Goal: Task Accomplishment & Management: Manage account settings

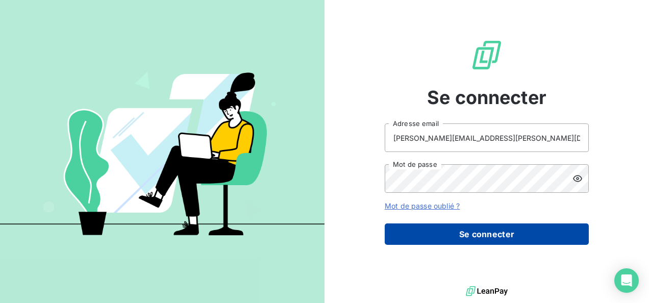
click at [421, 235] on button "Se connecter" at bounding box center [487, 233] width 204 height 21
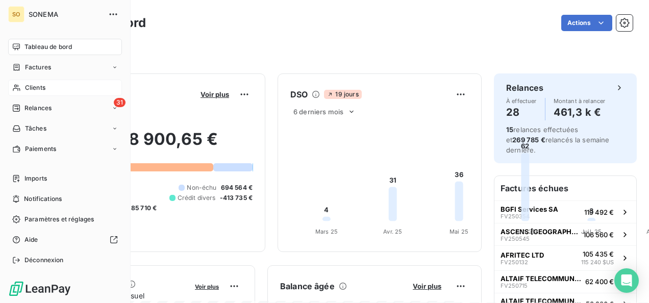
click at [39, 81] on div "Clients" at bounding box center [65, 88] width 114 height 16
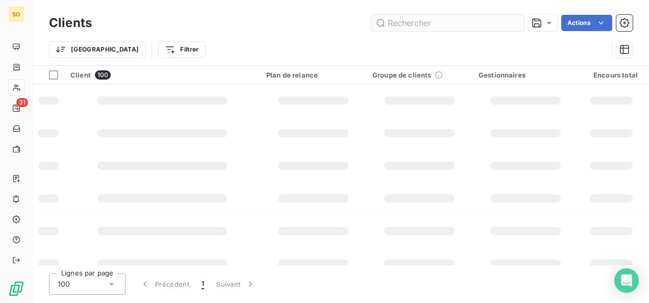
click at [415, 18] on input "text" at bounding box center [447, 23] width 153 height 16
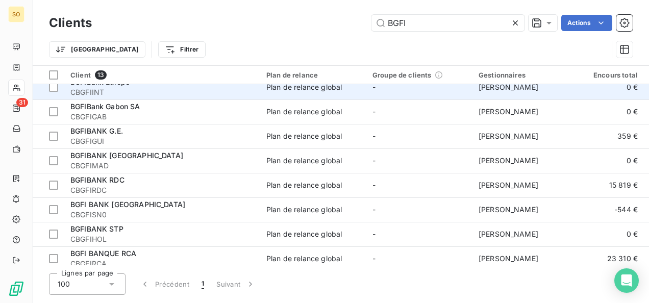
scroll to position [141, 0]
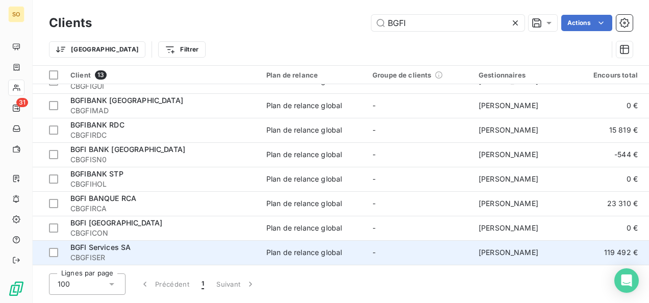
type input "BGFI"
click at [92, 252] on span "CBGFISER" at bounding box center [162, 257] width 184 height 10
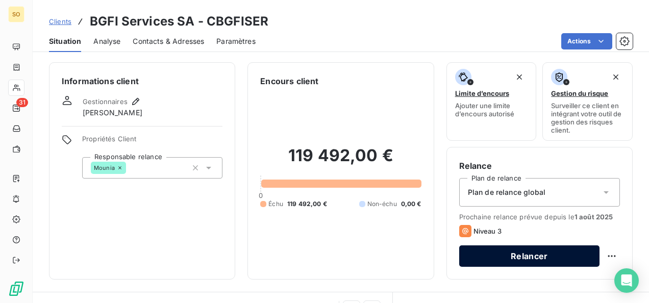
click at [497, 263] on button "Relancer" at bounding box center [529, 255] width 140 height 21
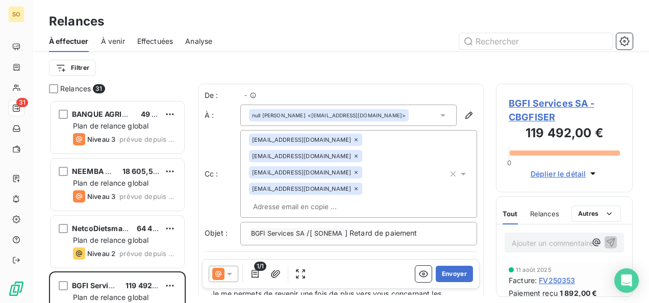
scroll to position [195, 129]
click at [403, 117] on div "null Charles Ankama-Okogho <c.ankama@bgfi.com>" at bounding box center [348, 115] width 216 height 21
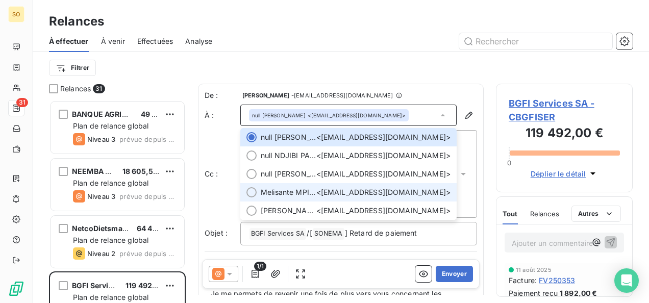
click at [316, 188] on span "Melisante MPIGA-BOUA Chargée du service Comptabilité Fournisseur" at bounding box center [289, 192] width 56 height 10
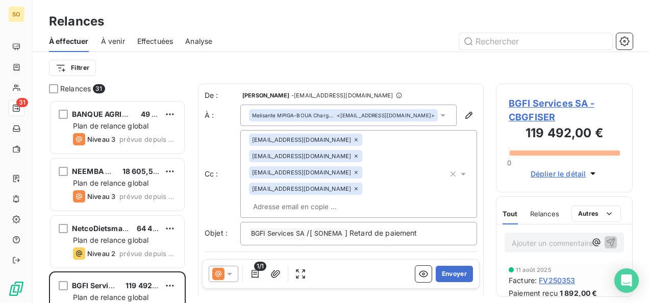
click at [461, 173] on icon at bounding box center [463, 174] width 5 height 3
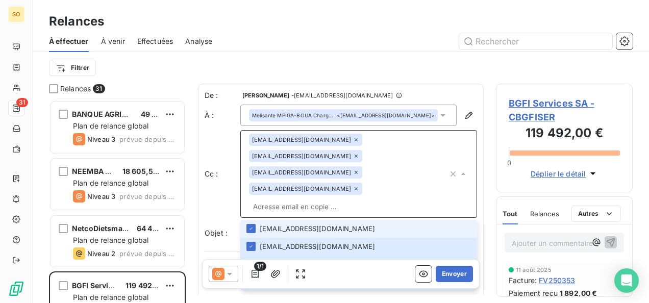
click at [461, 173] on icon at bounding box center [463, 174] width 4 height 2
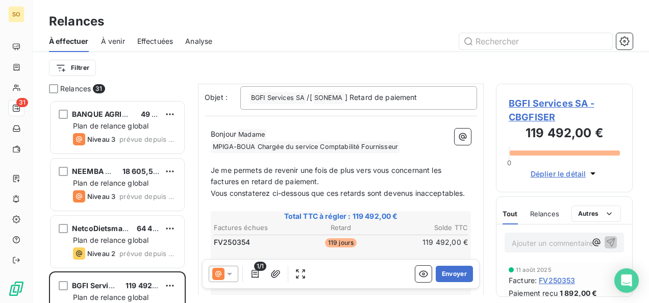
scroll to position [153, 0]
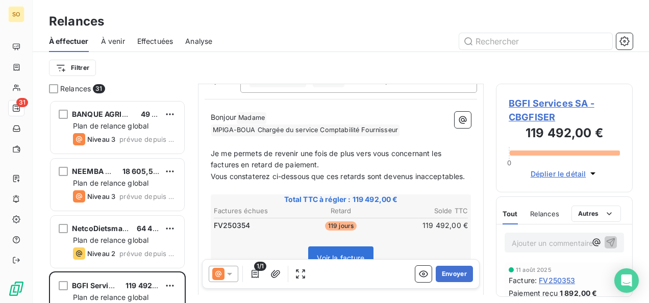
click at [412, 112] on p "Bonjour Madame ﻿ MPIGA-BOUA Chargée du service Comptabilité Fournisseur ﻿ ﻿" at bounding box center [341, 124] width 260 height 24
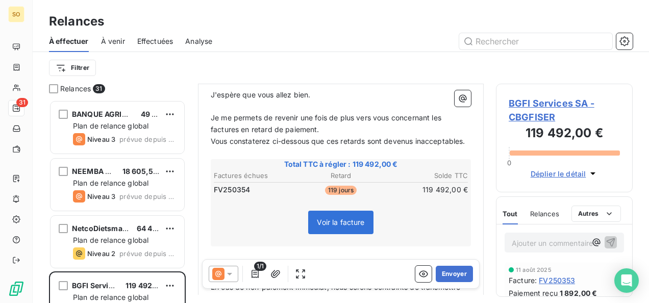
scroll to position [227, 0]
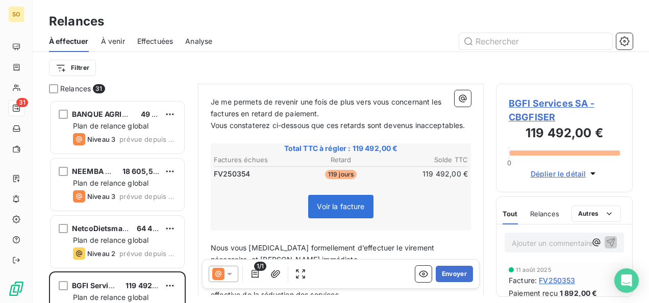
click at [231, 276] on icon at bounding box center [229, 274] width 10 height 10
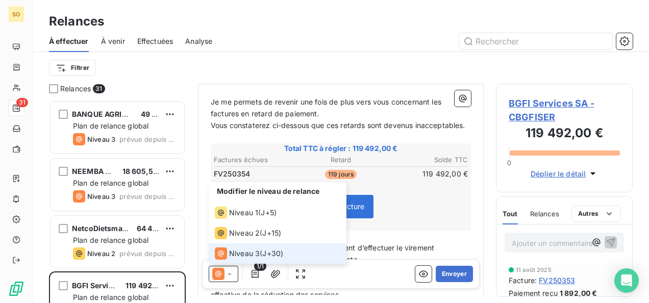
click at [231, 276] on icon at bounding box center [229, 274] width 10 height 10
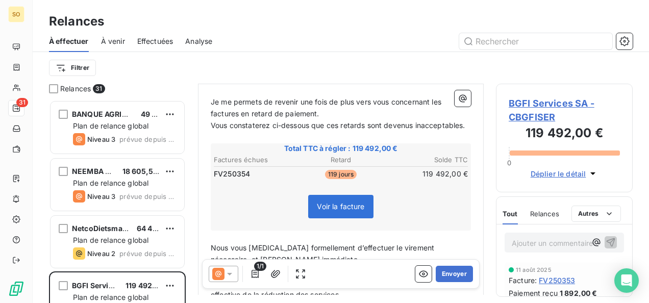
scroll to position [176, 0]
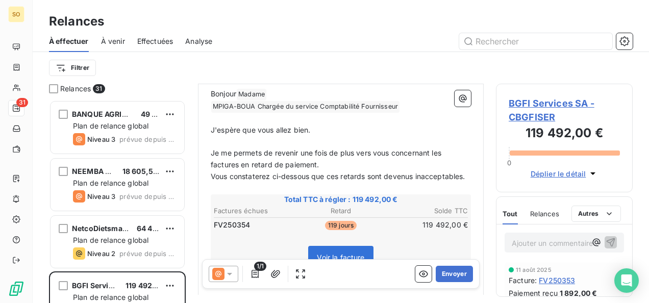
click at [327, 147] on p "Je me permets de revenir une fois de plus vers vous concernant les factures en …" at bounding box center [341, 158] width 260 height 23
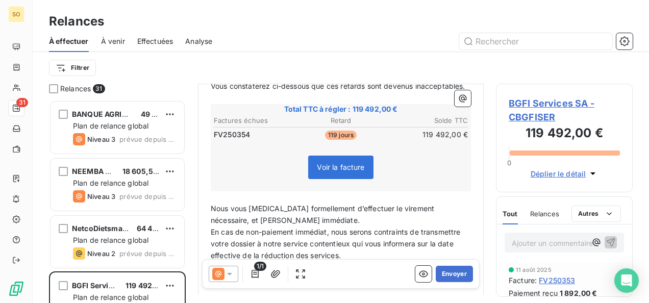
scroll to position [329, 0]
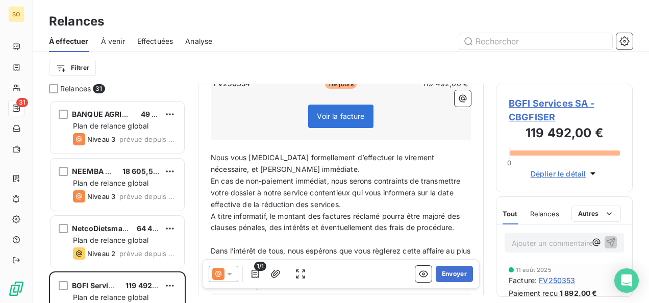
click at [317, 152] on p "Nous vous [MEDICAL_DATA] formellement d’effectuer le virement nécessaire, et ce…" at bounding box center [341, 163] width 260 height 23
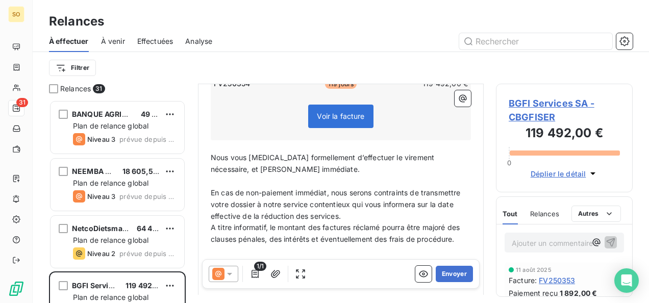
click at [386, 191] on p "En cas de non-paiement immédiat, nous serons contraints de transmettre votre do…" at bounding box center [341, 204] width 260 height 35
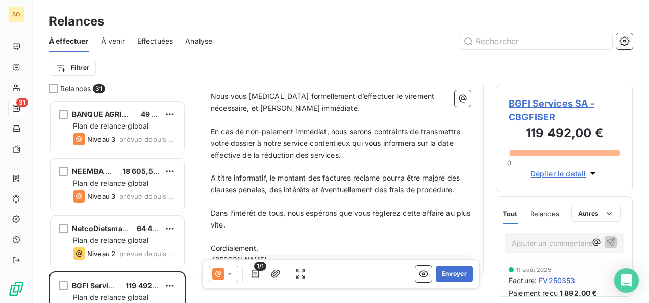
scroll to position [392, 0]
click at [290, 242] on p "Cordialement," at bounding box center [341, 248] width 260 height 12
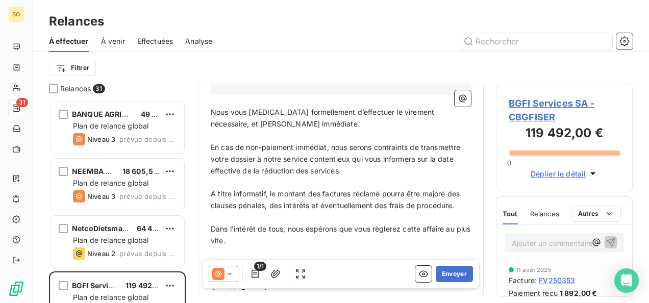
scroll to position [403, 0]
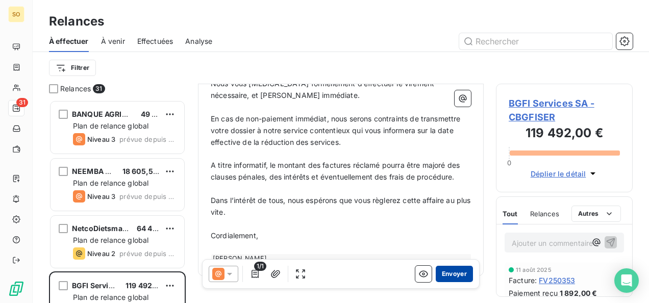
click at [444, 276] on button "Envoyer" at bounding box center [454, 274] width 37 height 16
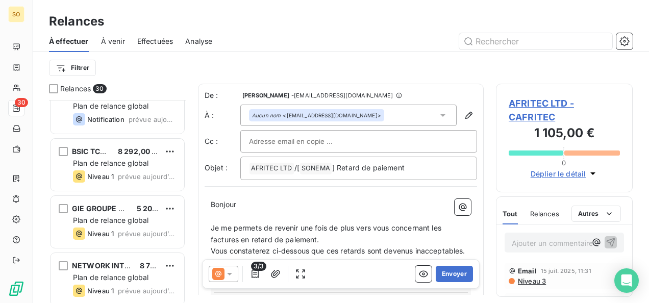
scroll to position [1511, 0]
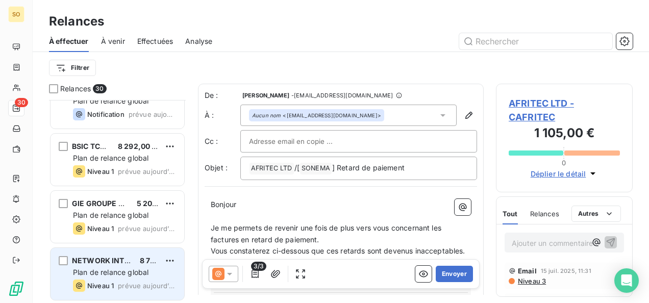
click at [112, 286] on span "Niveau 1" at bounding box center [100, 286] width 27 height 8
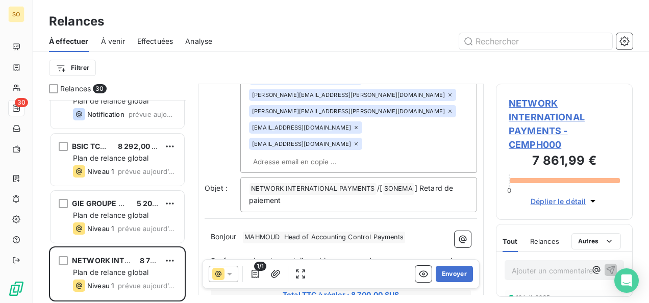
scroll to position [153, 0]
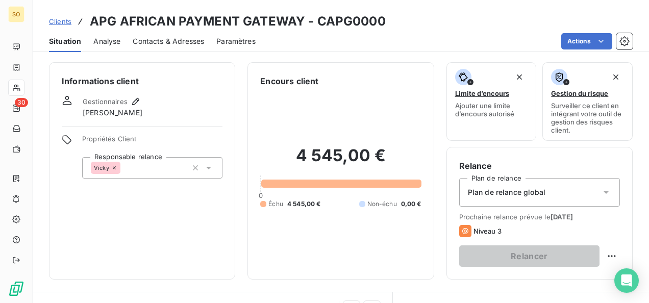
click at [61, 28] on div "Clients APG AFRICAN PAYMENT GATEWAY - CAPG0000" at bounding box center [217, 21] width 337 height 18
click at [61, 24] on span "Clients" at bounding box center [60, 21] width 22 height 8
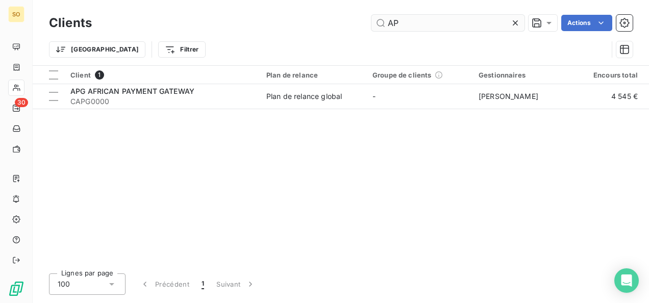
drag, startPoint x: 424, startPoint y: 22, endPoint x: 371, endPoint y: 24, distance: 53.1
click at [371, 24] on input "AP" at bounding box center [447, 23] width 153 height 16
type input "BAGRI"
click at [109, 109] on div "Client 1 Plan de relance Groupe de clients Gestionnaires Encours total Non-échu…" at bounding box center [341, 165] width 616 height 199
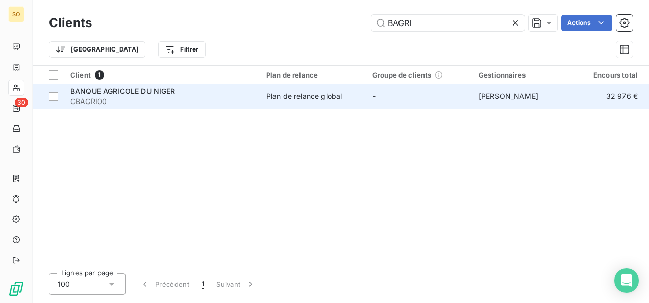
click at [106, 105] on span "CBAGRI00" at bounding box center [162, 101] width 184 height 10
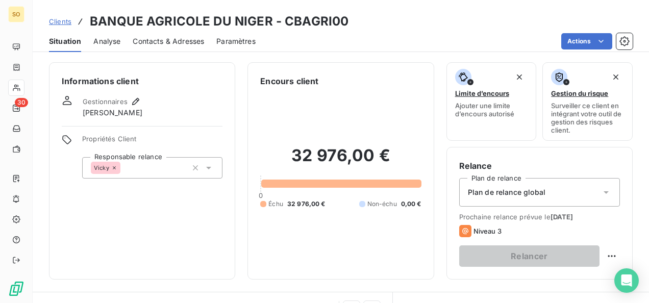
scroll to position [204, 0]
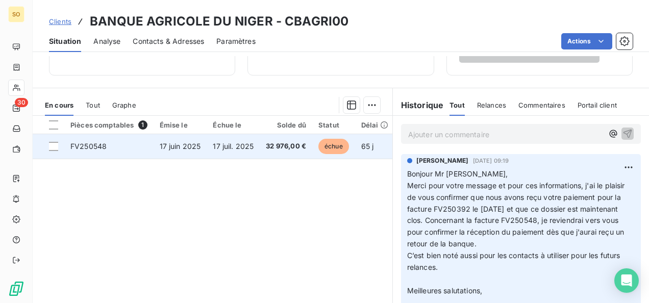
click at [113, 146] on td "FV250548" at bounding box center [108, 146] width 89 height 24
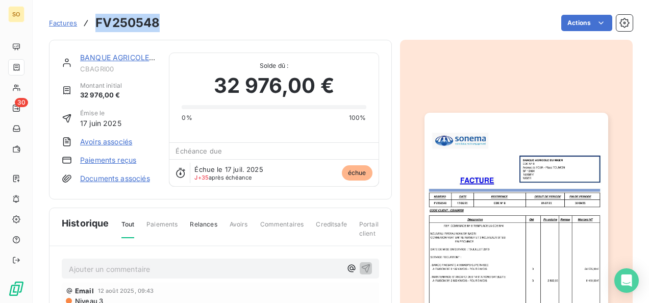
drag, startPoint x: 95, startPoint y: 20, endPoint x: 159, endPoint y: 22, distance: 63.3
click at [159, 22] on h3 "FV250548" at bounding box center [127, 23] width 64 height 18
copy h3 "FV250548"
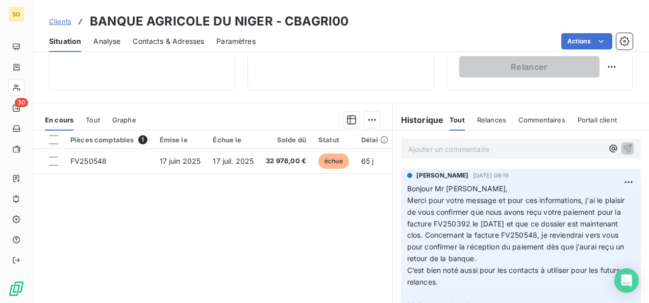
scroll to position [204, 0]
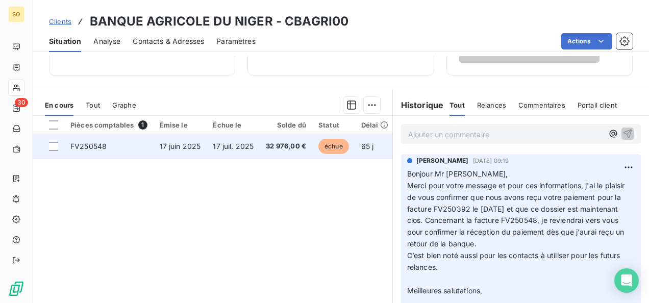
click at [93, 140] on td "FV250548" at bounding box center [108, 146] width 89 height 24
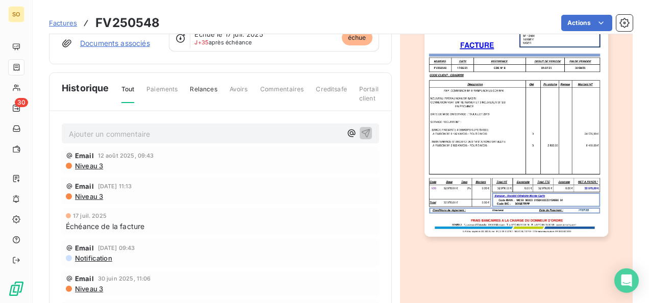
scroll to position [158, 0]
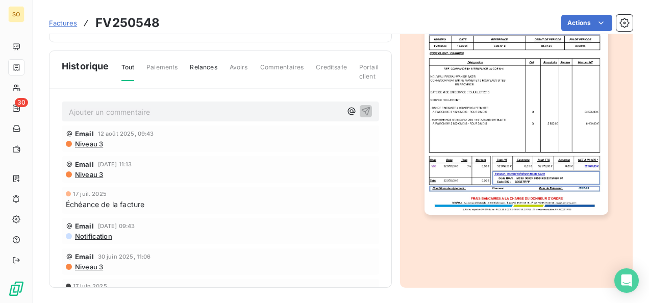
click at [470, 205] on img "button" at bounding box center [516, 86] width 184 height 260
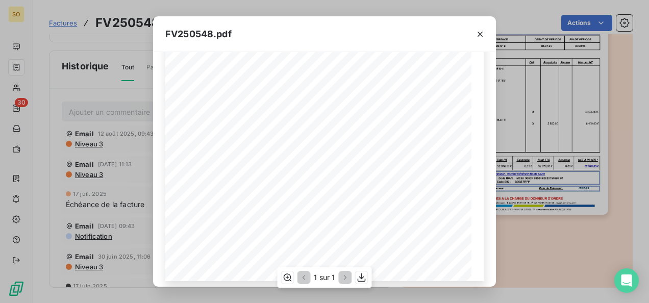
scroll to position [222, 0]
click at [359, 282] on icon "button" at bounding box center [361, 277] width 8 height 9
click at [477, 39] on button "button" at bounding box center [480, 34] width 16 height 16
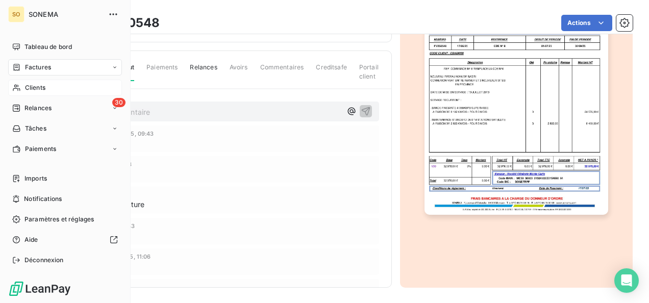
click at [46, 95] on div "Clients" at bounding box center [65, 88] width 114 height 16
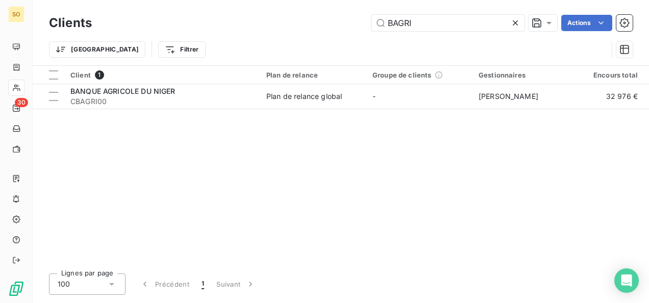
drag, startPoint x: 455, startPoint y: 20, endPoint x: 353, endPoint y: 19, distance: 102.5
click at [353, 19] on div "BAGRI Actions" at bounding box center [368, 23] width 528 height 16
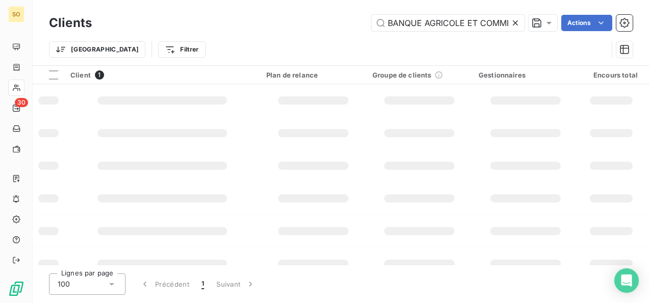
scroll to position [0, 32]
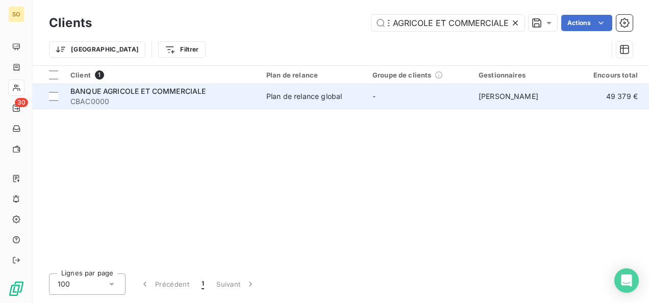
type input "BANQUE AGRICOLE ET COMMERCIALE"
click at [183, 88] on span "BANQUE AGRICOLE ET COMMERCIALE" at bounding box center [138, 91] width 136 height 9
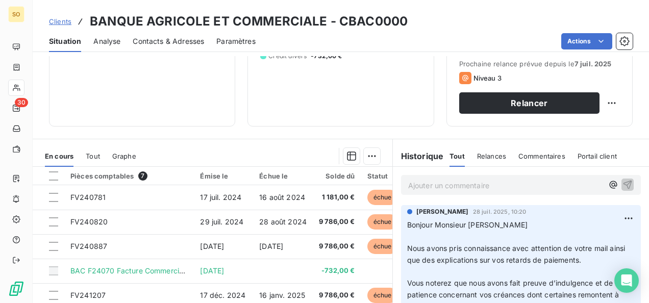
scroll to position [204, 0]
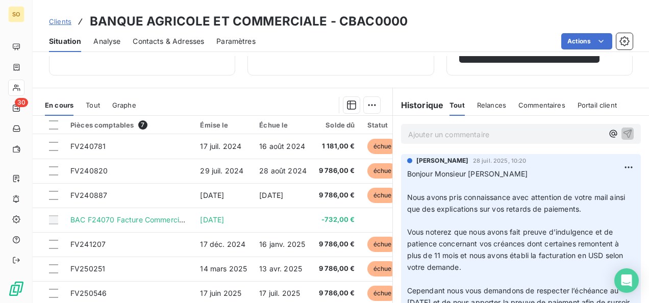
click at [437, 124] on div "Ajouter un commentaire ﻿" at bounding box center [521, 134] width 240 height 20
click at [435, 134] on p "Ajouter un commentaire ﻿" at bounding box center [505, 134] width 195 height 13
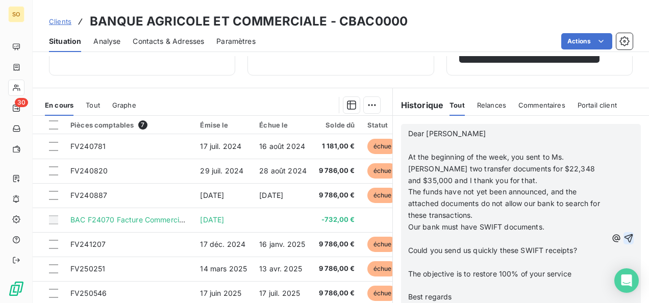
click at [623, 234] on icon "button" at bounding box center [628, 238] width 10 height 10
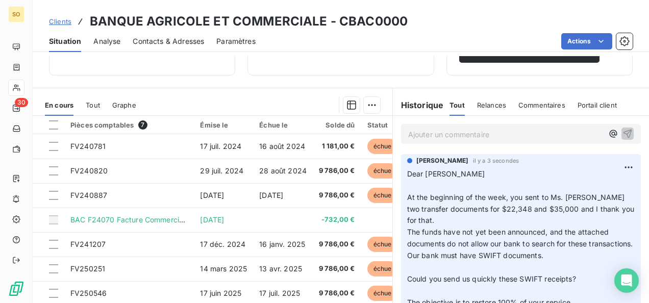
click at [69, 24] on span "Clients" at bounding box center [60, 21] width 22 height 8
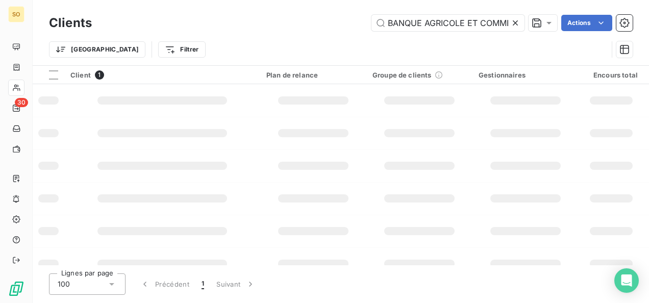
scroll to position [0, 32]
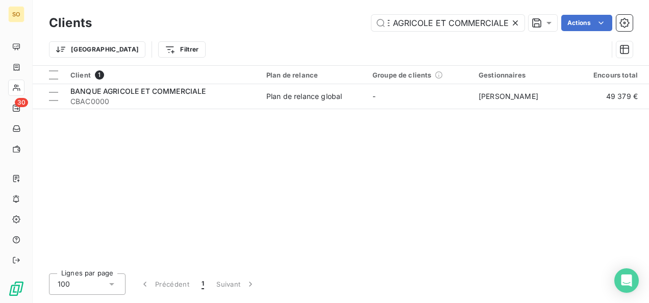
click at [515, 24] on icon at bounding box center [515, 23] width 10 height 10
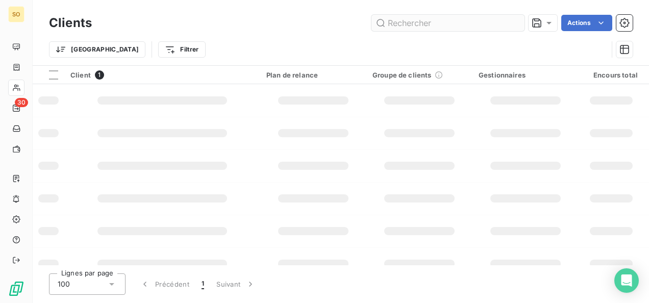
scroll to position [0, 0]
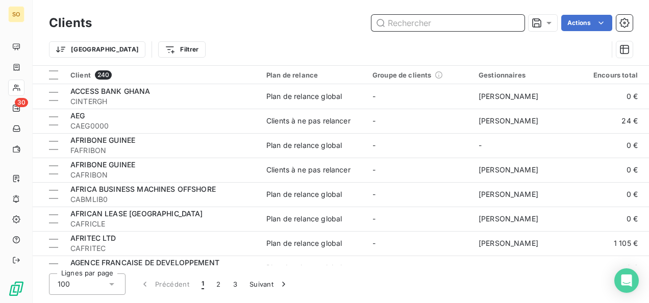
paste input "COPSTOGO - OPERATOR PAYMENT SY"
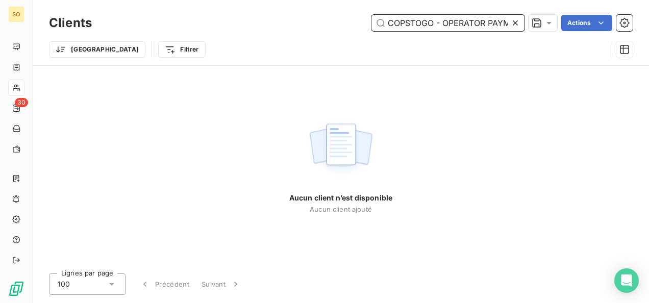
drag, startPoint x: 409, startPoint y: 22, endPoint x: 316, endPoint y: 29, distance: 93.1
click at [338, 29] on div "COPSTOGO - OPERATOR PAYMENT SY Actions" at bounding box center [368, 23] width 528 height 16
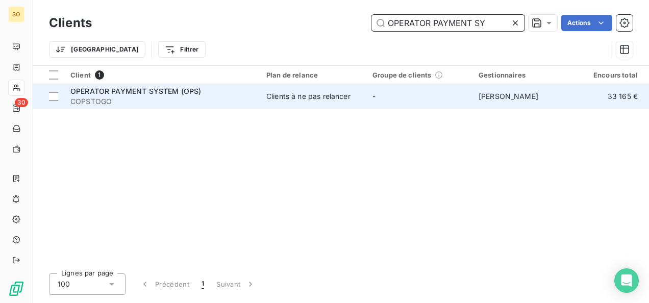
type input "OPERATOR PAYMENT SY"
click at [130, 104] on span "COPSTOGO" at bounding box center [162, 101] width 184 height 10
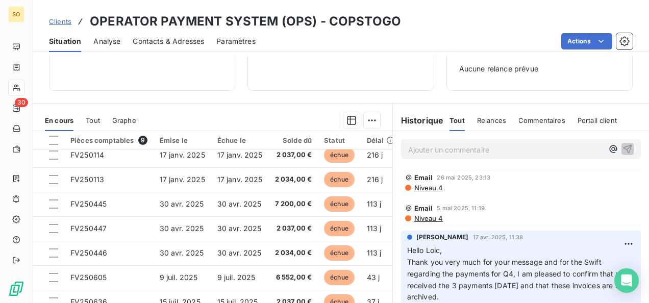
scroll to position [46, 0]
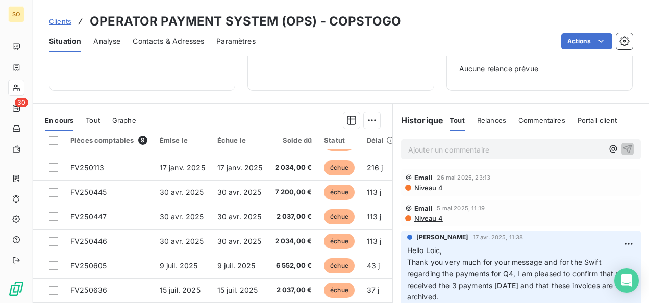
click at [440, 156] on div "Ajouter un commentaire ﻿" at bounding box center [521, 149] width 240 height 20
click at [439, 145] on p "Ajouter un commentaire ﻿" at bounding box center [505, 149] width 195 height 13
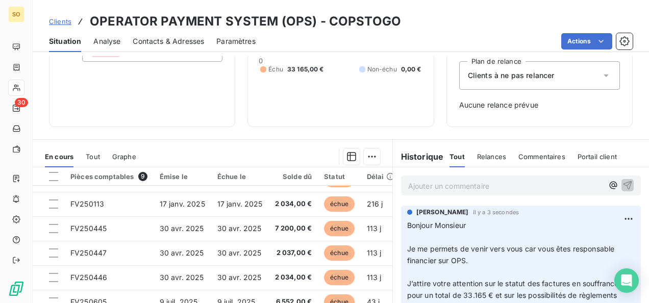
scroll to position [153, 0]
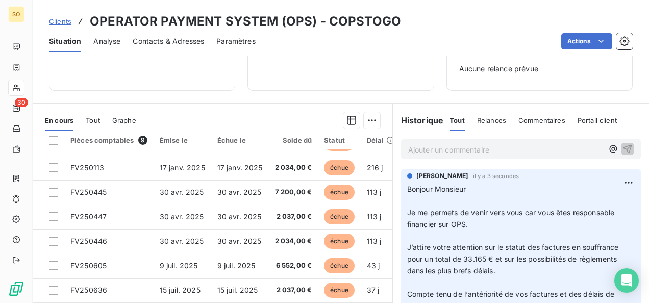
click at [60, 16] on div "Clients OPERATOR PAYMENT SYSTEM (OPS) - COPSTOGO" at bounding box center [225, 21] width 352 height 18
click at [59, 23] on span "Clients" at bounding box center [60, 21] width 22 height 8
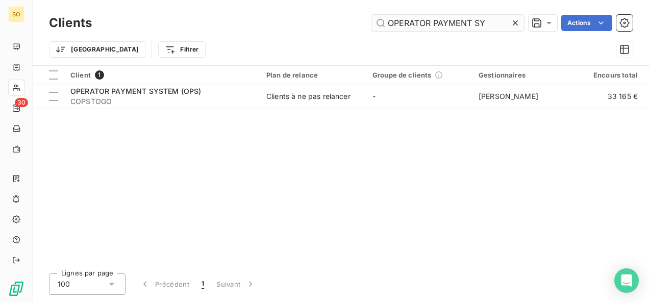
drag, startPoint x: 487, startPoint y: 21, endPoint x: 376, endPoint y: 23, distance: 111.2
click at [376, 23] on input "OPERATOR PAYMENT SY" at bounding box center [447, 23] width 153 height 16
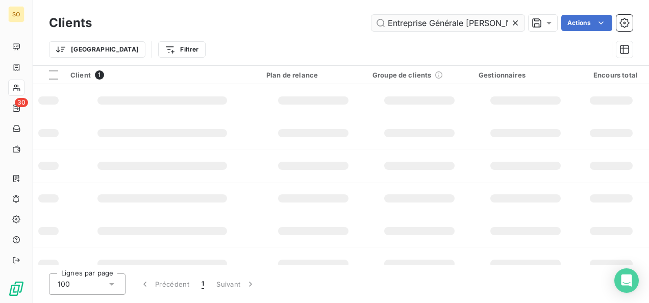
scroll to position [0, 9]
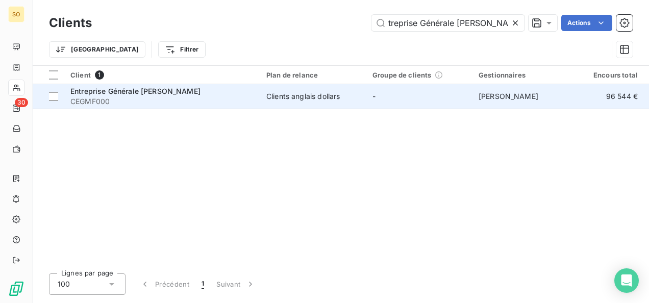
type input "Entreprise Générale [PERSON_NAME]"
click at [185, 106] on span "CEGMF000" at bounding box center [162, 101] width 184 height 10
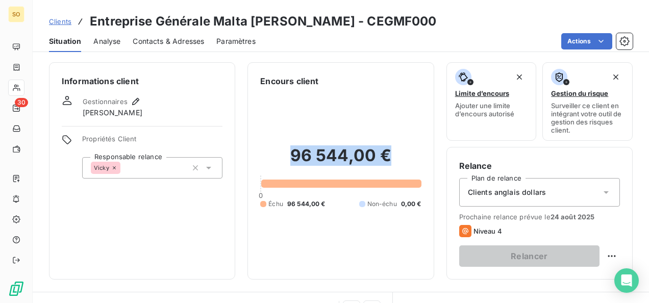
drag, startPoint x: 262, startPoint y: 148, endPoint x: 395, endPoint y: 151, distance: 132.6
click at [396, 152] on h2 "96 544,00 €" at bounding box center [340, 160] width 161 height 31
copy h2 "96 544,00 €"
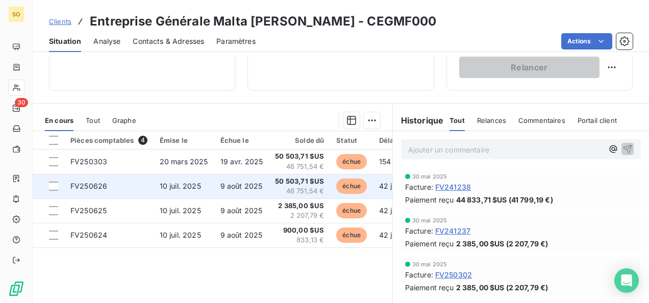
scroll to position [204, 0]
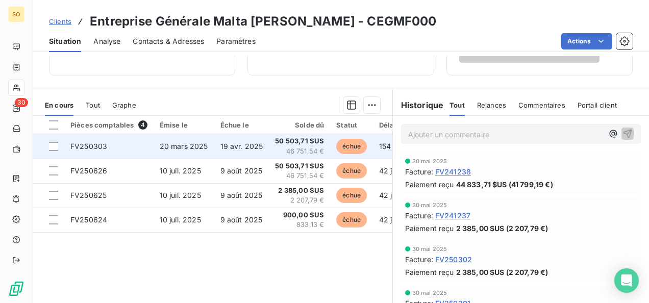
click at [106, 146] on span "FV250303" at bounding box center [88, 146] width 37 height 9
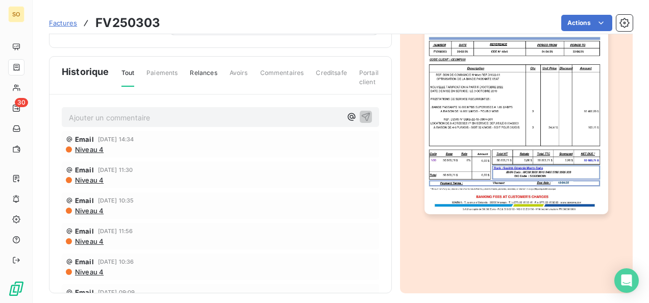
scroll to position [170, 0]
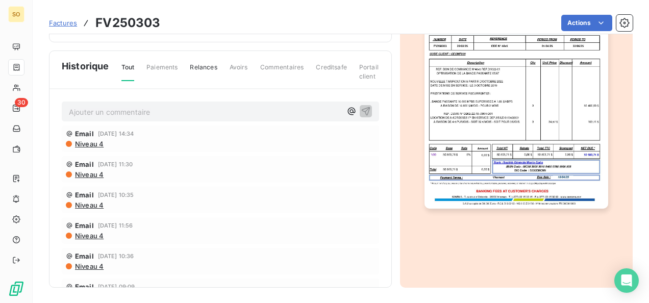
click at [488, 170] on img "button" at bounding box center [516, 80] width 184 height 260
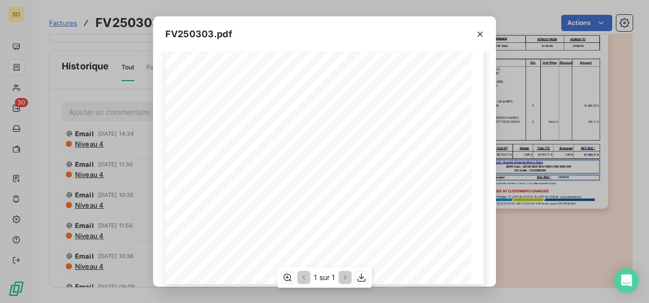
scroll to position [222, 0]
click at [361, 279] on icon "button" at bounding box center [361, 277] width 10 height 10
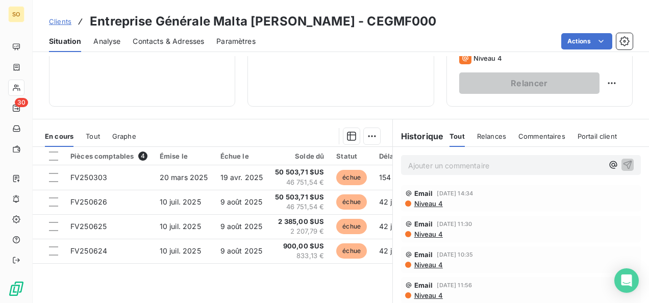
scroll to position [204, 0]
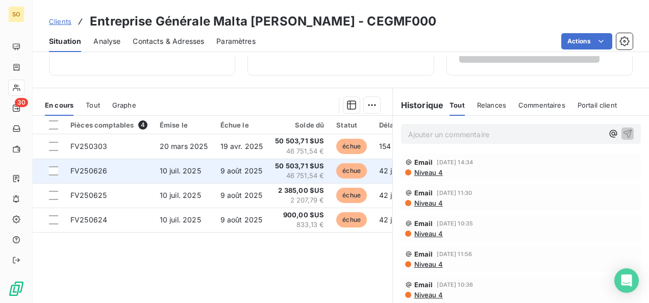
click at [173, 163] on td "10 juil. 2025" at bounding box center [184, 171] width 61 height 24
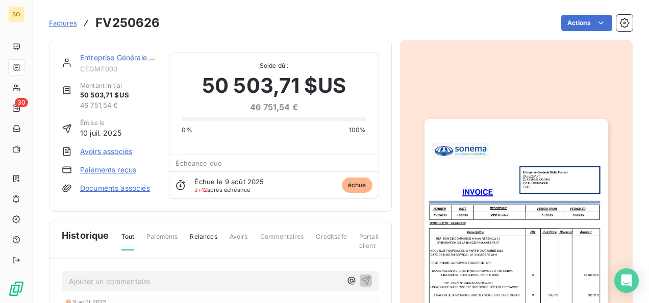
click at [478, 234] on img "button" at bounding box center [516, 249] width 184 height 260
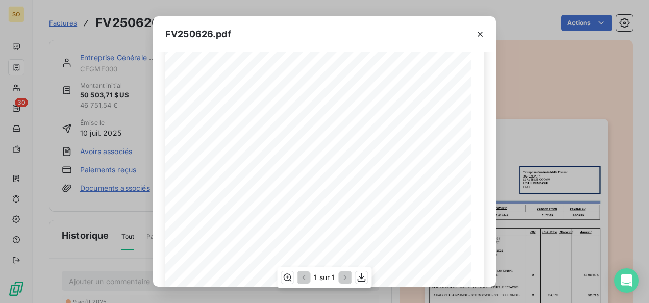
scroll to position [222, 0]
click at [364, 276] on icon "button" at bounding box center [361, 277] width 10 height 10
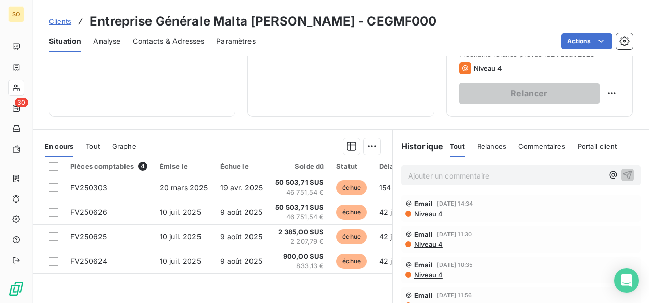
scroll to position [243, 0]
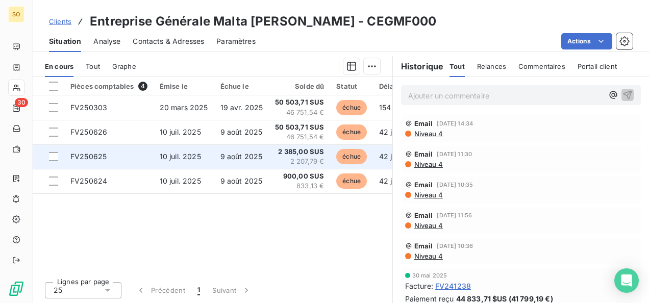
click at [188, 162] on td "10 juil. 2025" at bounding box center [184, 156] width 61 height 24
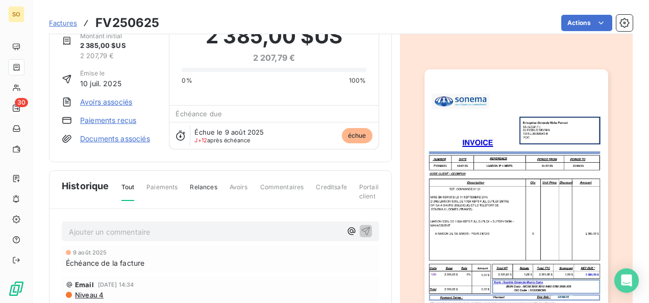
scroll to position [52, 0]
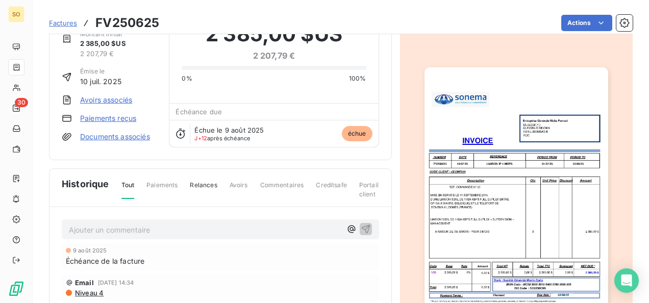
click at [490, 199] on img "button" at bounding box center [516, 197] width 184 height 260
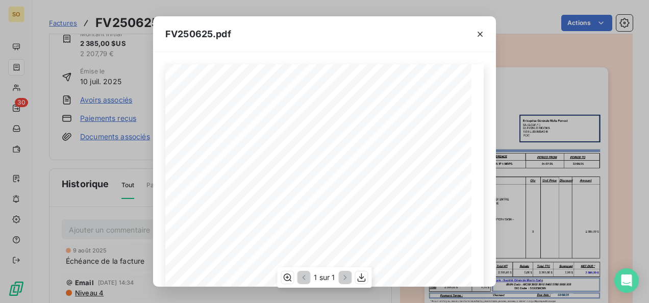
scroll to position [222, 0]
click at [364, 275] on icon "button" at bounding box center [361, 277] width 10 height 10
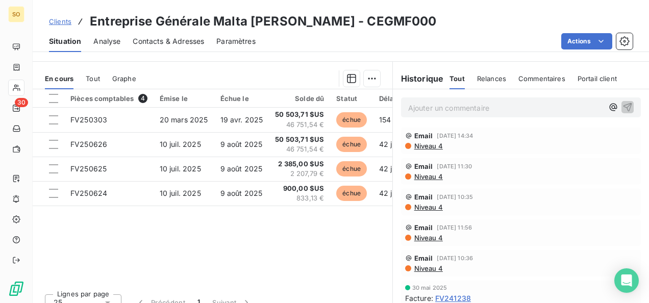
scroll to position [243, 0]
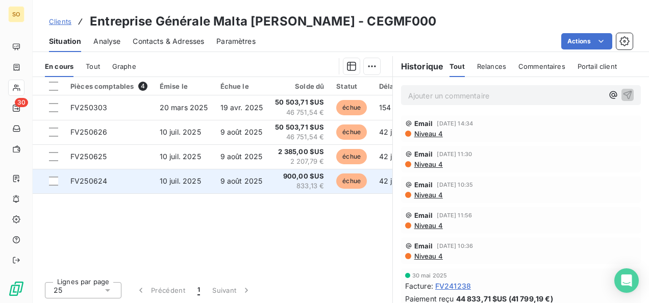
click at [217, 186] on td "9 août 2025" at bounding box center [241, 181] width 55 height 24
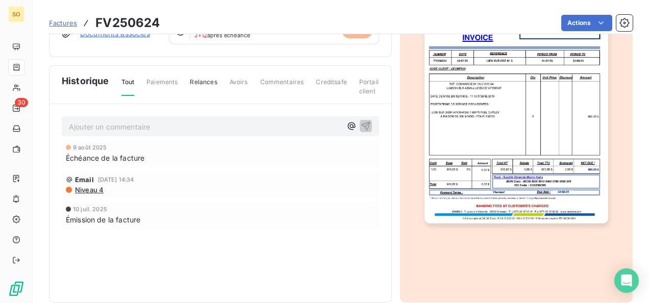
scroll to position [170, 0]
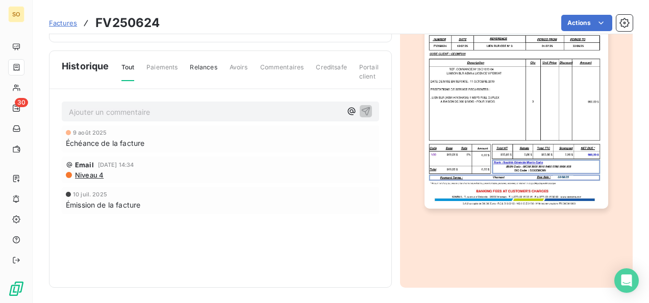
click at [481, 177] on img "button" at bounding box center [516, 80] width 184 height 260
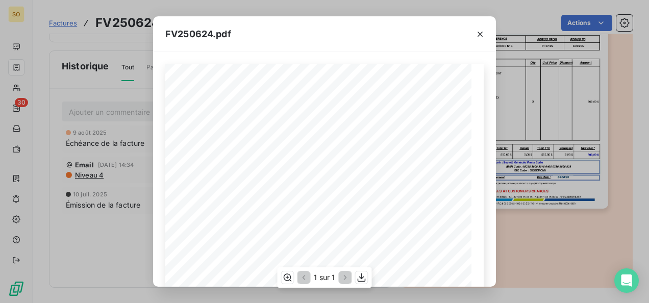
scroll to position [222, 0]
click at [362, 275] on icon "button" at bounding box center [361, 277] width 8 height 9
click at [27, 45] on div "FV250624.pdf Discount Description Qty Amount DATE REFERENCE NUMBER Unit Price E…" at bounding box center [324, 151] width 649 height 303
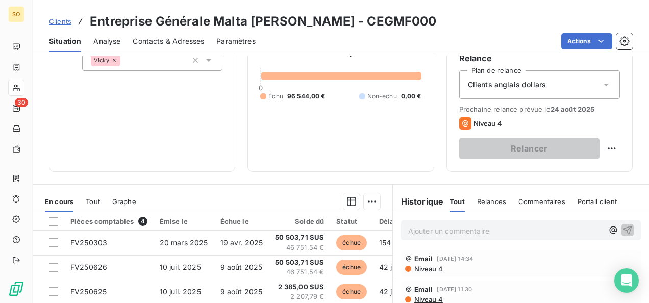
scroll to position [153, 0]
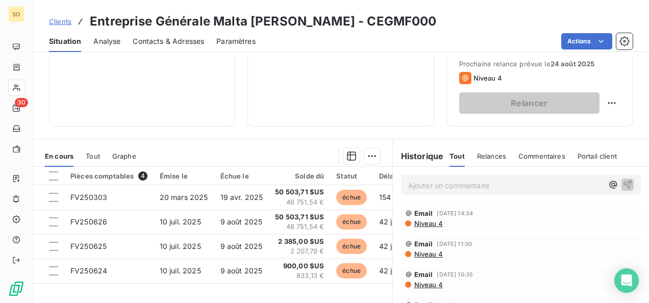
click at [420, 219] on span "Niveau 4" at bounding box center [428, 223] width 30 height 8
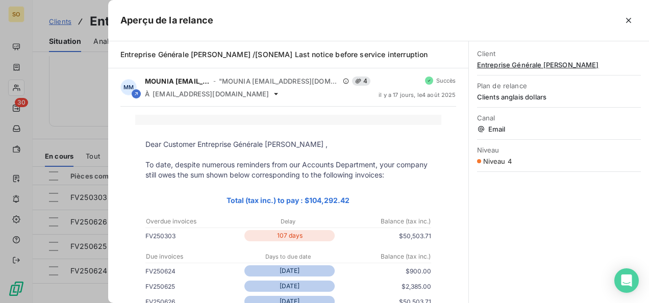
scroll to position [204, 0]
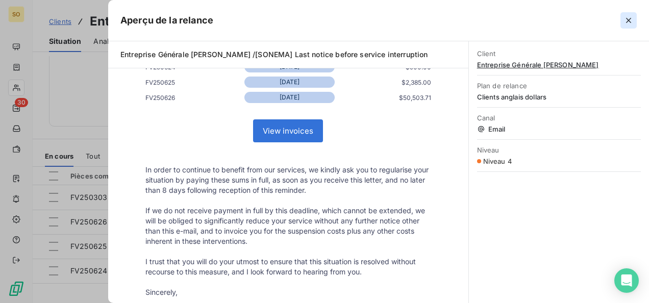
click at [622, 18] on button "button" at bounding box center [628, 20] width 16 height 16
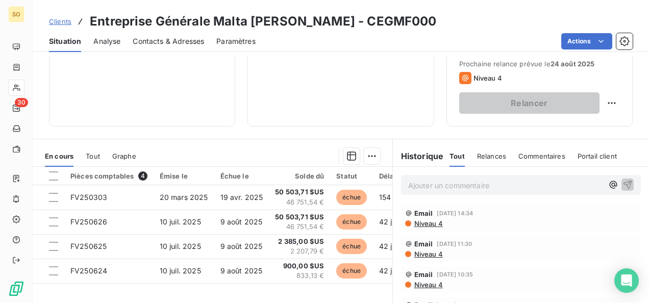
click at [494, 179] on p "Ajouter un commentaire ﻿" at bounding box center [505, 185] width 195 height 13
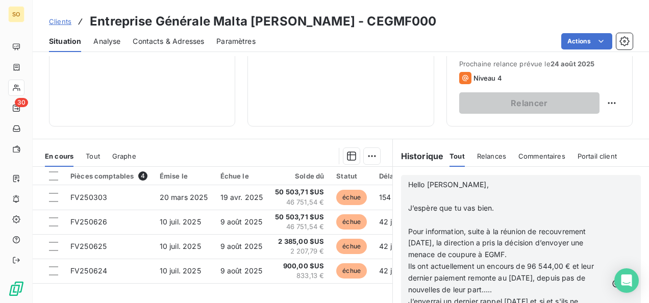
click at [623, 281] on icon "button" at bounding box center [628, 283] width 10 height 10
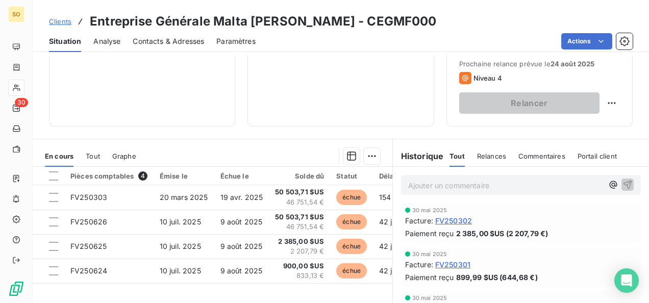
scroll to position [700, 0]
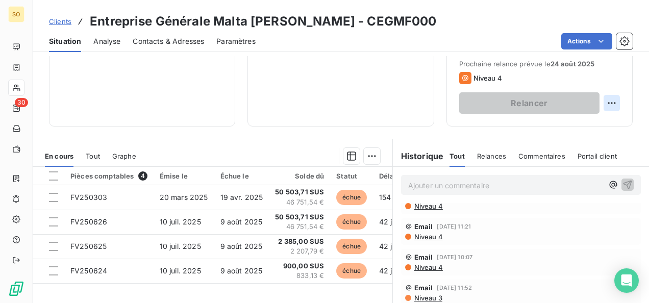
click at [604, 105] on html "SO 30 Clients Entreprise Générale Malta Forrest - CEGMF000 Situation Analyse Co…" at bounding box center [324, 151] width 649 height 303
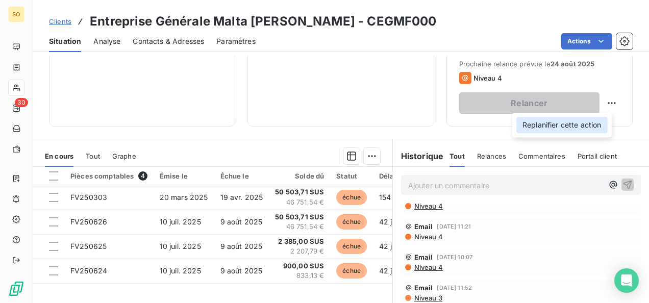
click at [577, 122] on div "Replanifier cette action" at bounding box center [561, 125] width 91 height 16
select select "7"
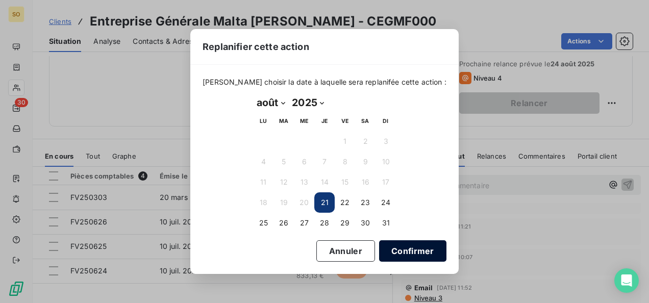
click at [395, 249] on button "Confirmer" at bounding box center [412, 250] width 67 height 21
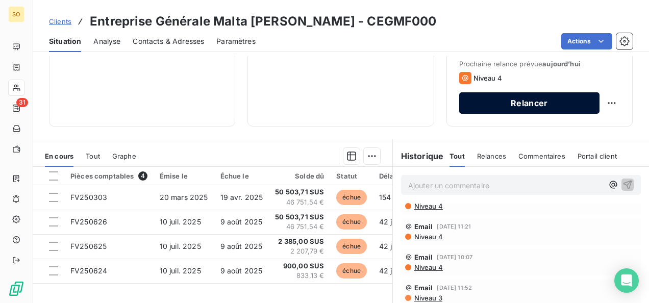
click at [504, 108] on button "Relancer" at bounding box center [529, 102] width 140 height 21
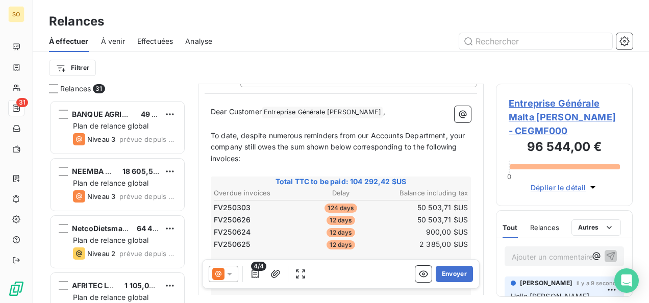
scroll to position [154, 0]
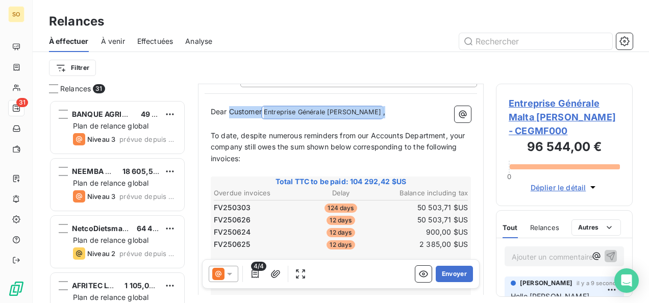
drag, startPoint x: 228, startPoint y: 108, endPoint x: 421, endPoint y: 109, distance: 192.8
click at [421, 109] on p "Dear Customer Entreprise Générale Malta Forrest ﻿ ," at bounding box center [341, 112] width 260 height 12
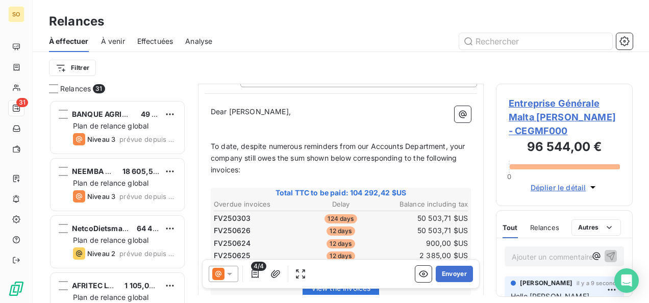
scroll to position [166, 0]
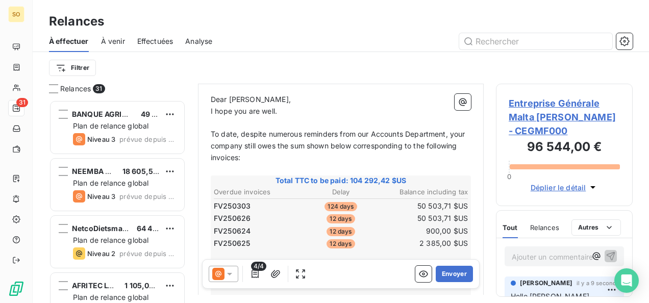
click at [297, 94] on p "Dear Herman," at bounding box center [341, 100] width 260 height 12
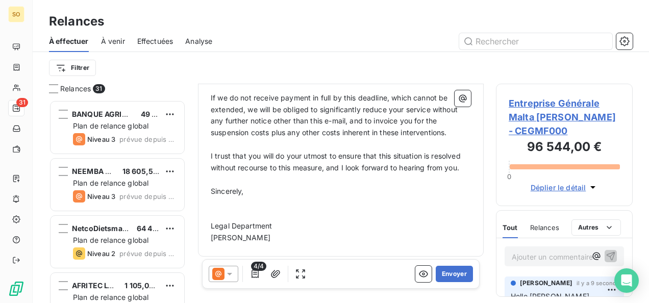
scroll to position [457, 0]
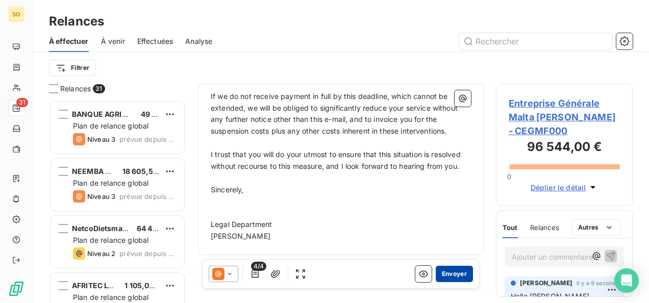
click at [445, 273] on button "Envoyer" at bounding box center [454, 274] width 37 height 16
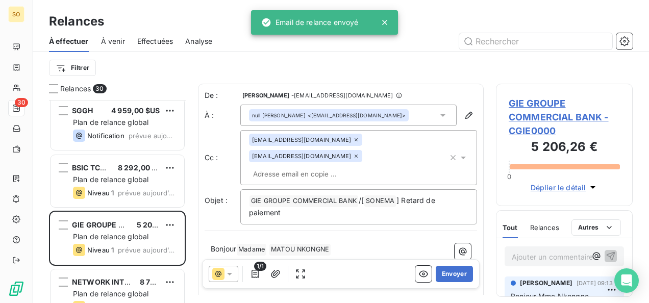
scroll to position [1511, 0]
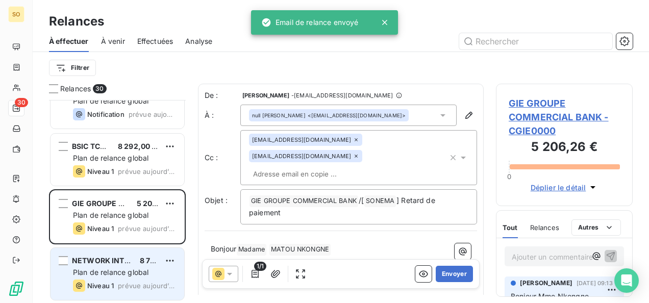
click at [92, 274] on span "Plan de relance global" at bounding box center [110, 272] width 75 height 9
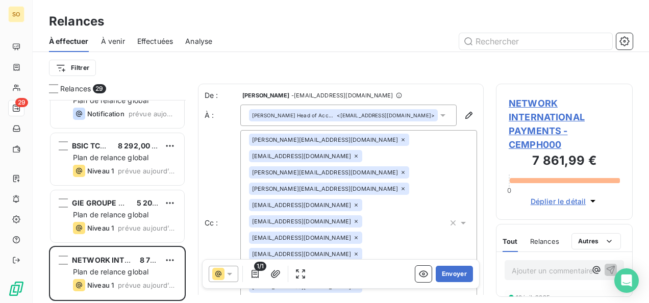
scroll to position [1453, 0]
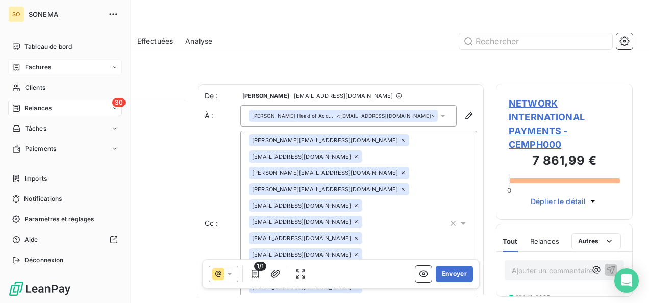
scroll to position [153, 0]
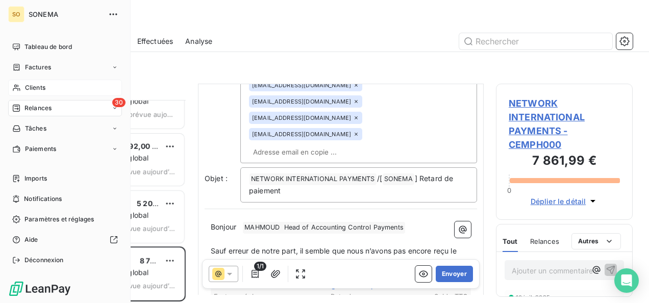
click at [28, 87] on span "Clients" at bounding box center [35, 87] width 20 height 9
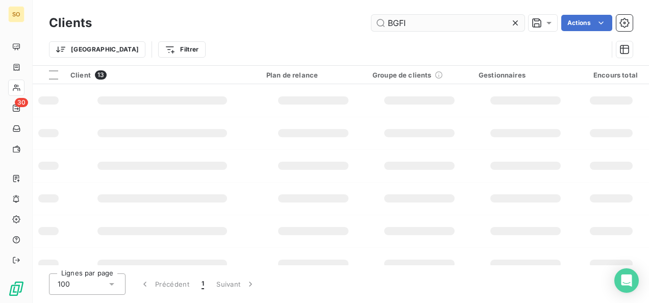
click at [379, 23] on input "BGFI" at bounding box center [447, 23] width 153 height 16
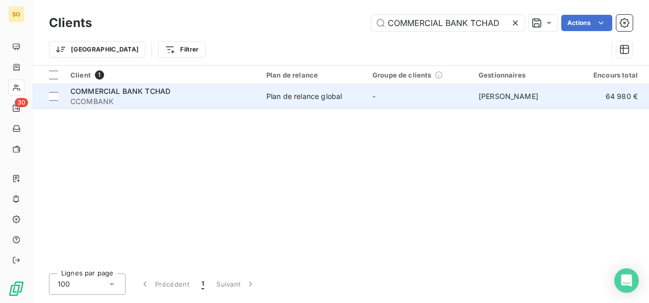
type input "COMMERCIAL BANK TCHAD"
click at [121, 97] on span "CCOMBANK" at bounding box center [162, 101] width 184 height 10
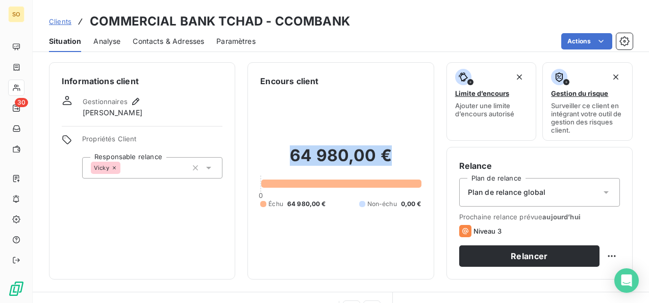
drag, startPoint x: 289, startPoint y: 156, endPoint x: 386, endPoint y: 156, distance: 96.9
click at [386, 156] on h2 "64 980,00 €" at bounding box center [340, 160] width 161 height 31
drag, startPoint x: 386, startPoint y: 156, endPoint x: 374, endPoint y: 155, distance: 11.3
copy h2 "64 980,00 €"
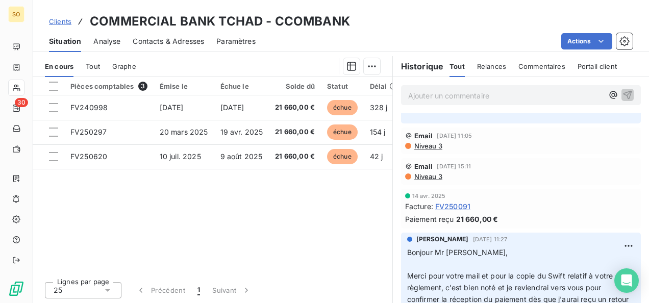
scroll to position [867, 0]
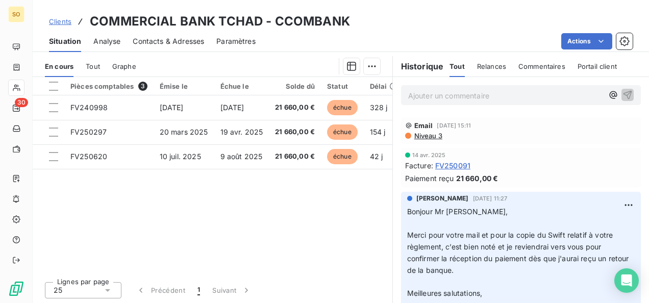
click at [435, 103] on div "Ajouter un commentaire ﻿" at bounding box center [521, 95] width 240 height 20
click at [434, 96] on p "Ajouter un commentaire ﻿" at bounding box center [505, 95] width 195 height 13
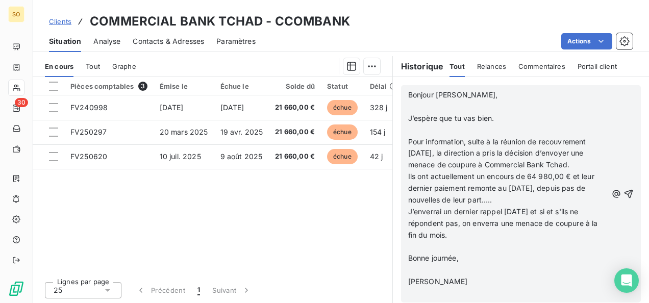
click at [623, 189] on icon "button" at bounding box center [628, 194] width 10 height 10
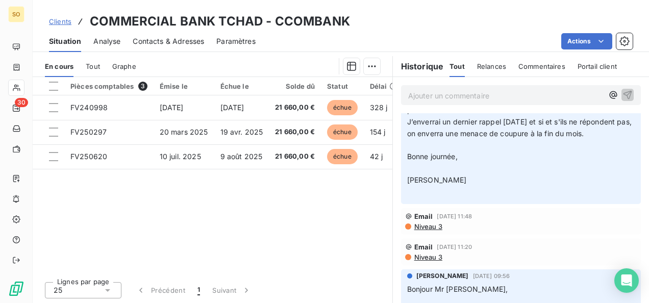
scroll to position [153, 0]
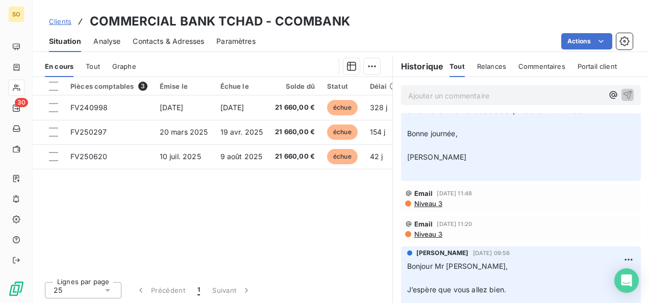
click at [431, 208] on span "Niveau 3" at bounding box center [427, 203] width 29 height 8
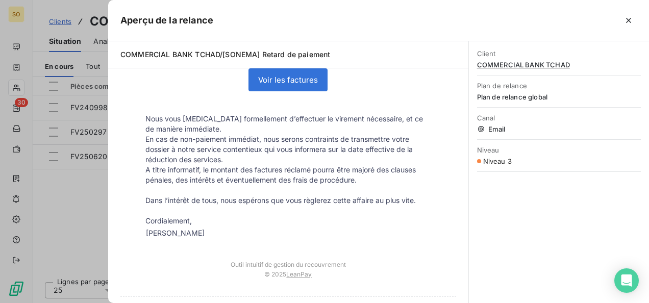
scroll to position [276, 0]
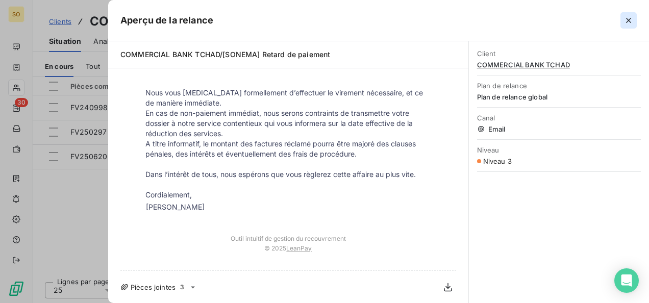
click at [624, 24] on icon "button" at bounding box center [628, 20] width 10 height 10
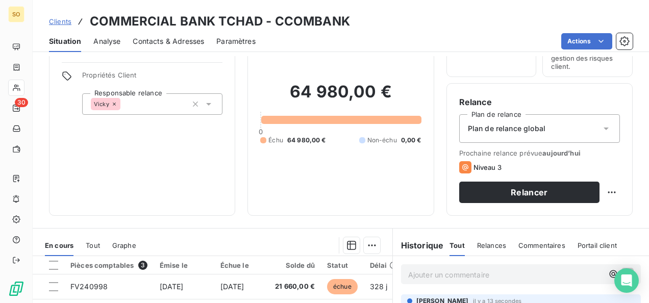
scroll to position [102, 0]
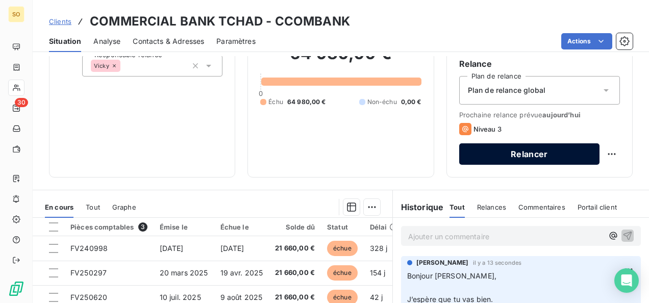
click at [521, 155] on button "Relancer" at bounding box center [529, 153] width 140 height 21
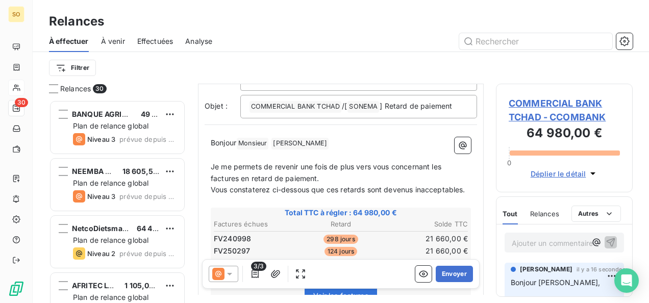
scroll to position [102, 0]
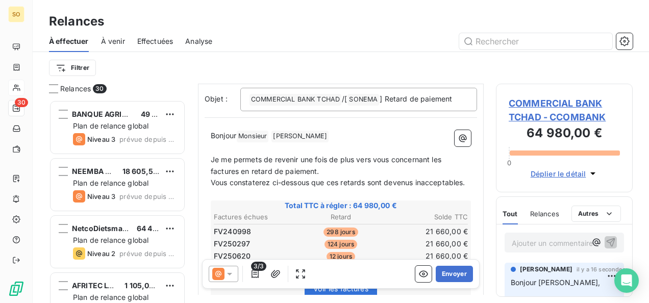
click at [357, 138] on p "Bonjour Monsieur ﻿ MIGUEIBAYE Aristide ﻿ ﻿" at bounding box center [341, 136] width 260 height 12
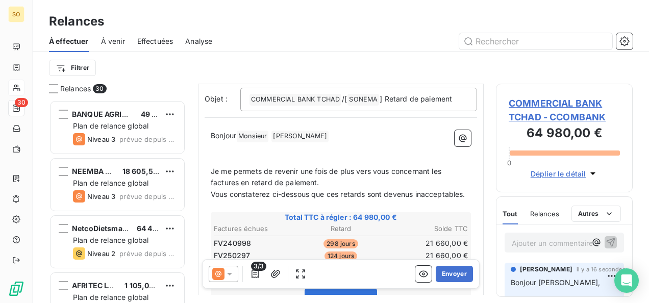
scroll to position [125, 0]
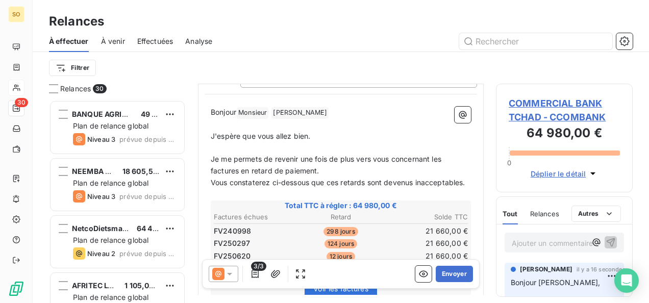
click at [340, 169] on p "Je me permets de revenir une fois de plus vers vous concernant les factures en …" at bounding box center [341, 165] width 260 height 23
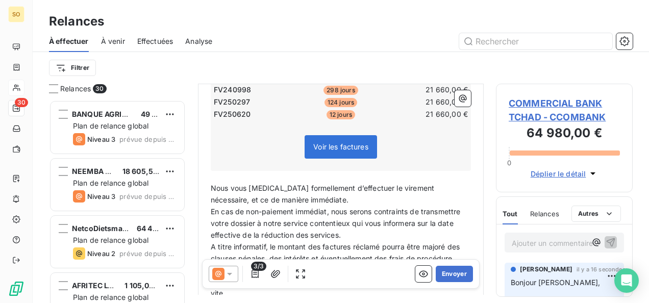
scroll to position [380, 0]
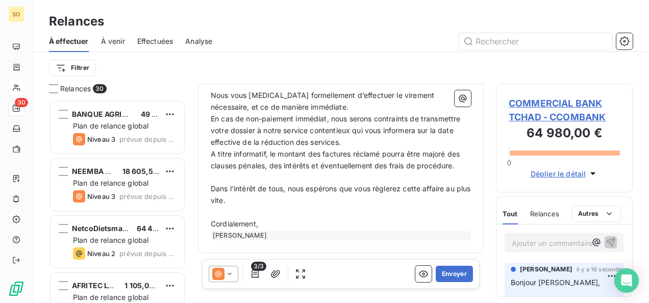
click at [313, 110] on p "Nous vous prions formellement d’effectuer le virement nécessaire, et ce de mani…" at bounding box center [341, 101] width 260 height 23
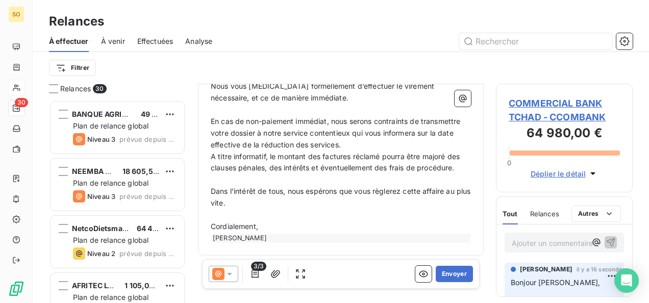
click at [401, 150] on p "En cas de non-paiement immédiat, nous serons contraints de transmettre votre do…" at bounding box center [341, 133] width 260 height 35
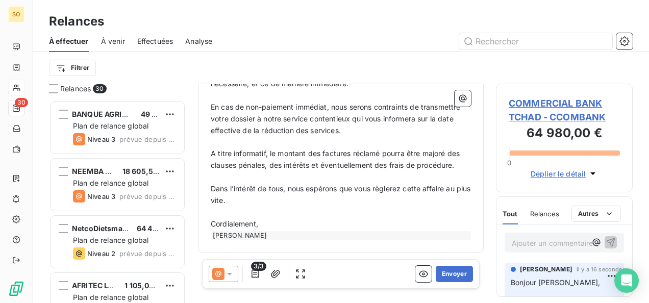
scroll to position [404, 0]
click at [269, 222] on p "Cordialement," at bounding box center [341, 224] width 260 height 12
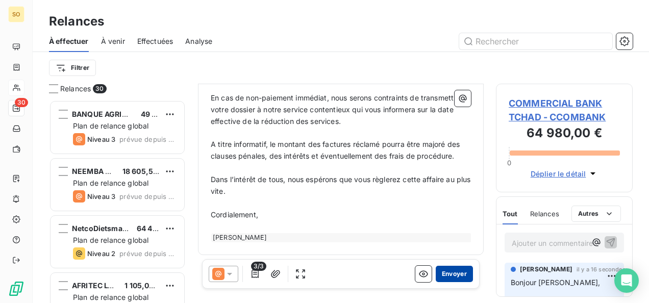
click at [441, 272] on button "Envoyer" at bounding box center [454, 274] width 37 height 16
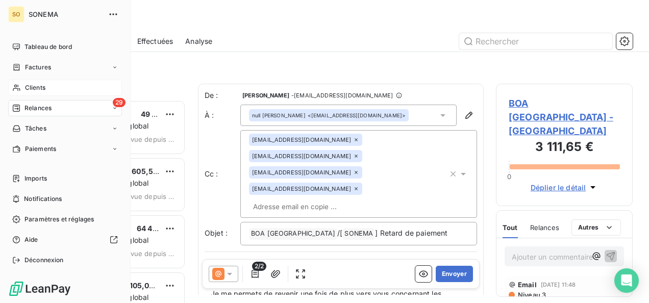
click at [36, 90] on span "Clients" at bounding box center [35, 87] width 20 height 9
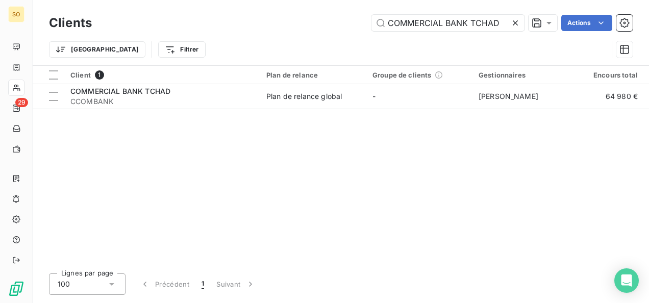
click at [517, 26] on icon at bounding box center [515, 23] width 10 height 10
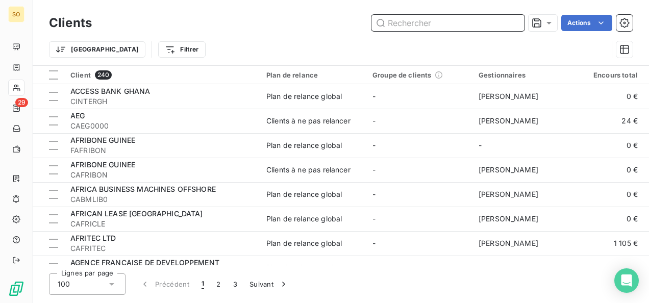
click at [510, 22] on input "text" at bounding box center [447, 23] width 153 height 16
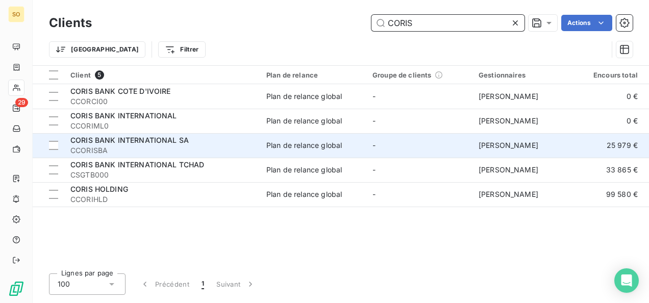
type input "CORIS"
click at [156, 142] on span "CORIS BANK INTERNATIONAL SA" at bounding box center [129, 140] width 118 height 9
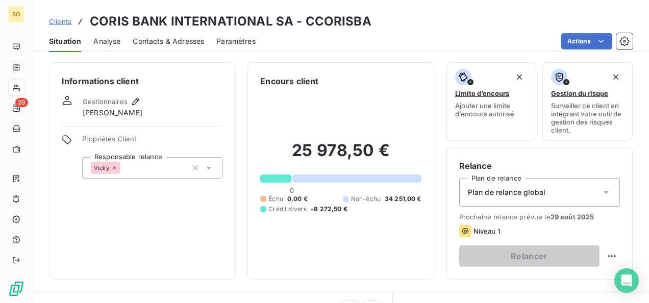
scroll to position [153, 0]
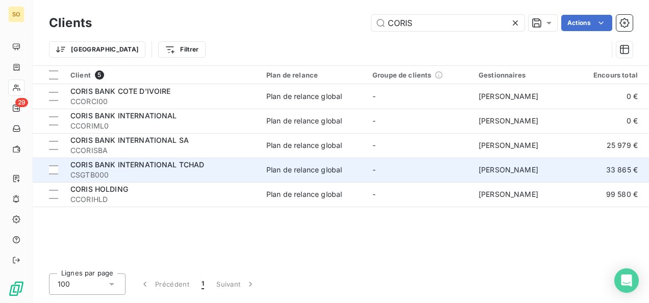
click at [147, 164] on span "CORIS BANK INTERNATIONAL TCHAD" at bounding box center [137, 164] width 134 height 9
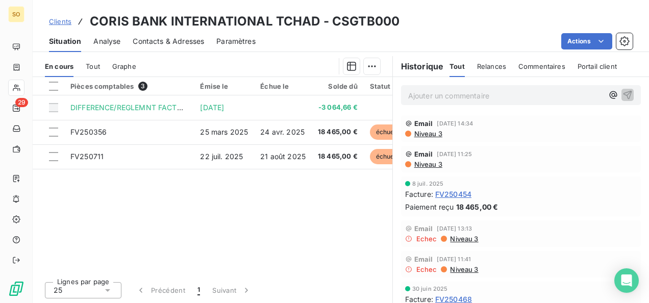
scroll to position [141, 0]
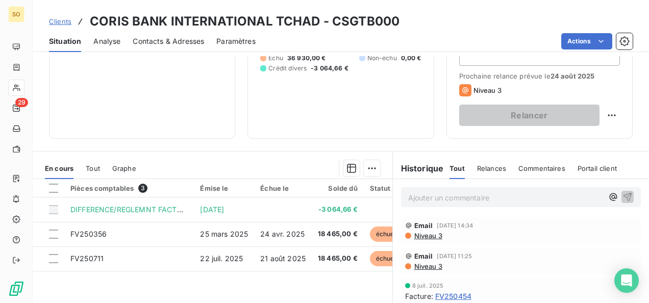
click at [419, 233] on span "Niveau 3" at bounding box center [427, 236] width 29 height 8
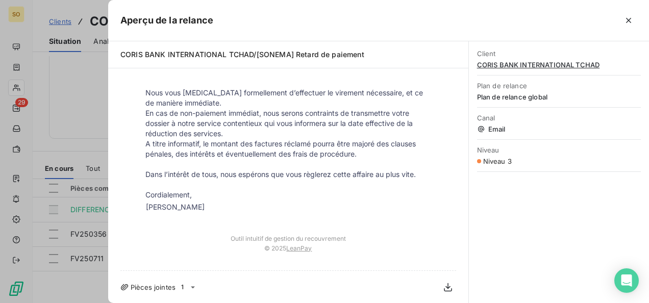
scroll to position [296, 0]
click at [628, 16] on icon "button" at bounding box center [628, 20] width 10 height 10
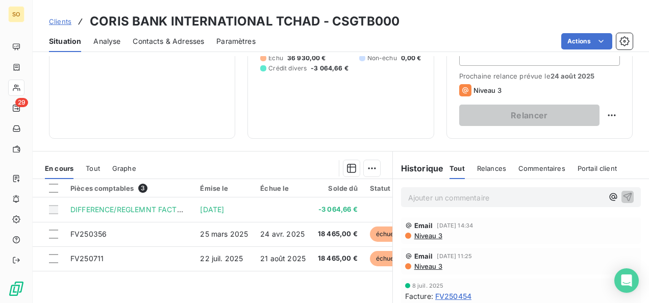
click at [419, 268] on span "Niveau 3" at bounding box center [427, 266] width 29 height 8
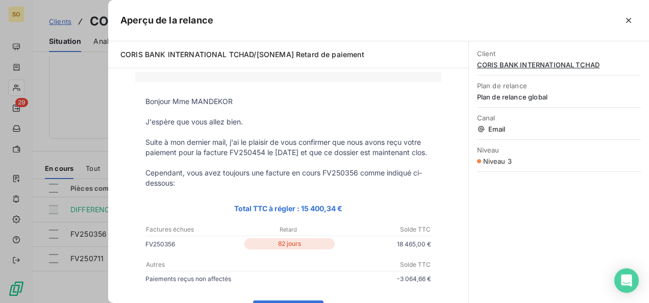
scroll to position [0, 0]
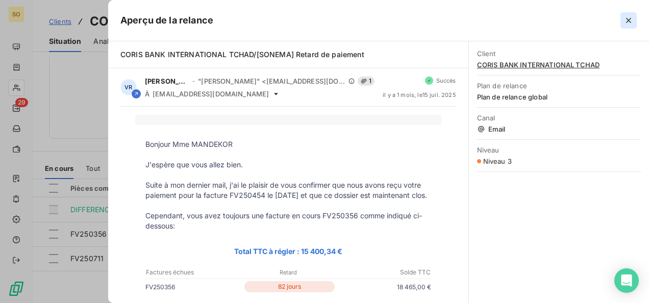
click at [626, 13] on button "button" at bounding box center [628, 20] width 16 height 16
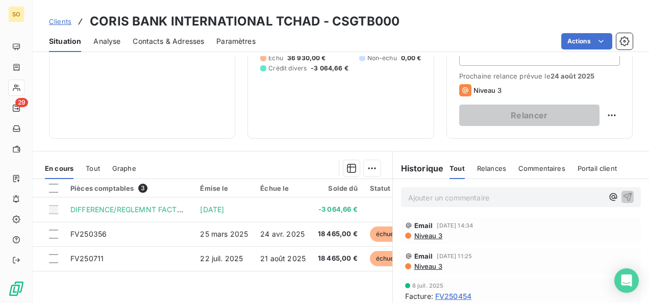
click at [69, 23] on span "Clients" at bounding box center [60, 21] width 22 height 8
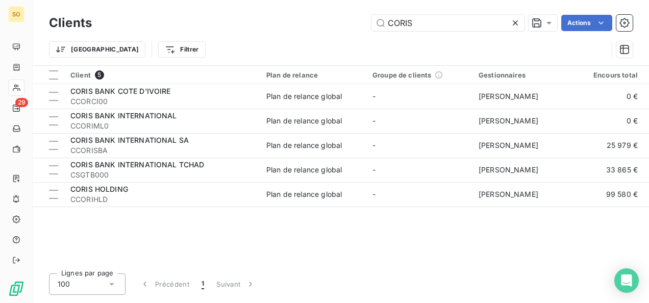
drag, startPoint x: 399, startPoint y: 25, endPoint x: 348, endPoint y: 21, distance: 51.1
click at [353, 22] on div "CORIS Actions" at bounding box center [368, 23] width 528 height 16
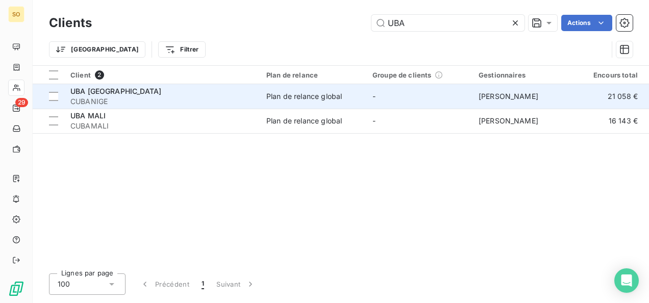
type input "UBA"
click at [134, 96] on span "CUBANIGE" at bounding box center [162, 101] width 184 height 10
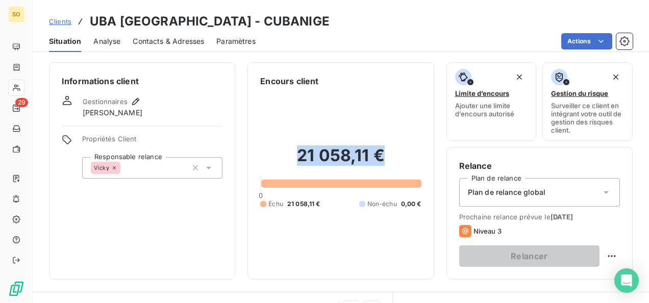
drag, startPoint x: 292, startPoint y: 155, endPoint x: 382, endPoint y: 158, distance: 89.8
click at [382, 158] on h2 "21 058,11 €" at bounding box center [340, 160] width 161 height 31
drag, startPoint x: 382, startPoint y: 158, endPoint x: 344, endPoint y: 154, distance: 38.5
copy h2 "21 058,11 €"
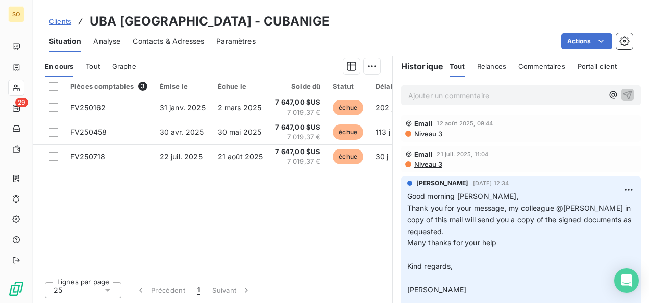
click at [437, 97] on p "Ajouter un commentaire ﻿" at bounding box center [505, 95] width 195 height 13
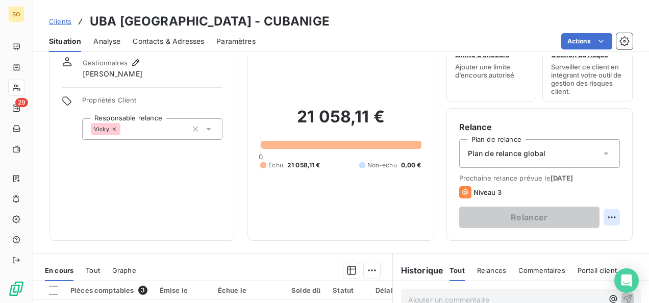
click at [602, 213] on html "SO 29 Clients UBA CAMEROUN - CUBANIGE Situation Analyse Contacts & Adresses Par…" at bounding box center [324, 151] width 649 height 303
click at [564, 233] on div "Replanifier cette action" at bounding box center [561, 239] width 91 height 16
select select "7"
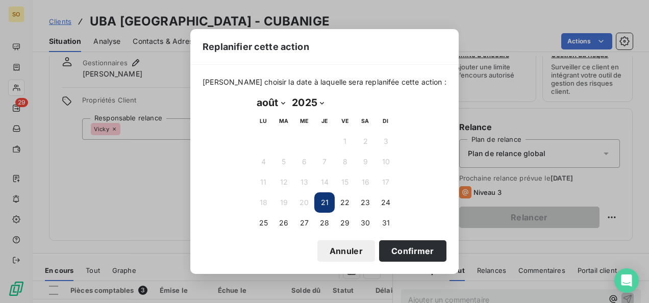
click at [326, 202] on button "21" at bounding box center [324, 202] width 20 height 20
click at [399, 248] on button "Confirmer" at bounding box center [412, 250] width 67 height 21
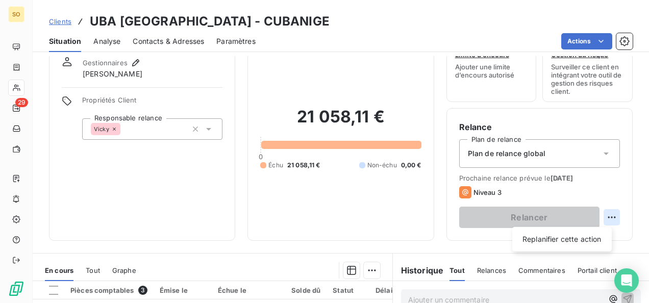
click at [605, 218] on html "SO 29 Clients UBA CAMEROUN - CUBANIGE Situation Analyse Contacts & Adresses Par…" at bounding box center [324, 151] width 649 height 303
click at [557, 232] on div "Replanifier cette action" at bounding box center [561, 239] width 91 height 16
select select "7"
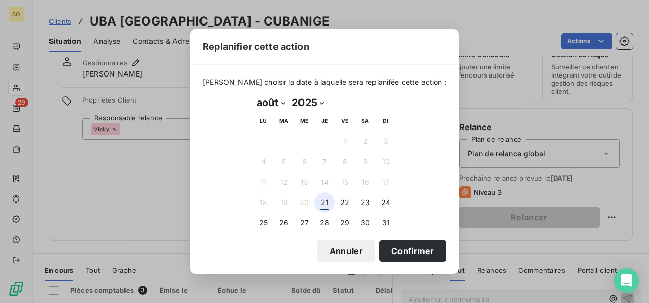
click at [326, 205] on button "21" at bounding box center [324, 202] width 20 height 20
click at [398, 248] on button "Confirmer" at bounding box center [412, 250] width 67 height 21
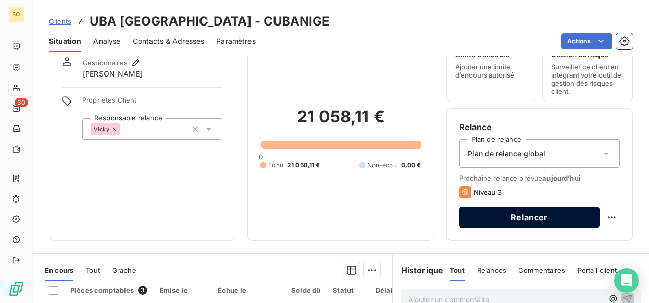
click at [504, 219] on button "Relancer" at bounding box center [529, 217] width 140 height 21
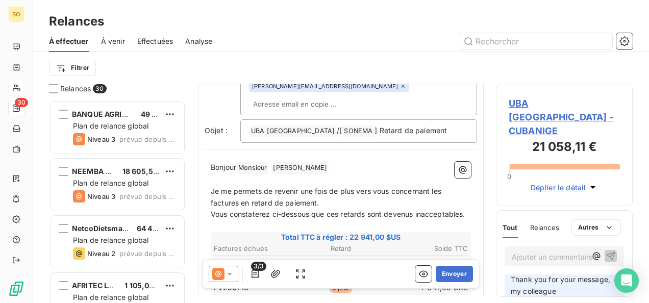
scroll to position [357, 0]
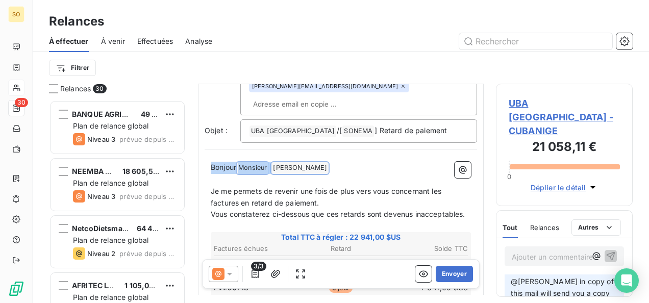
drag, startPoint x: 211, startPoint y: 167, endPoint x: 319, endPoint y: 167, distance: 107.6
click at [319, 167] on p "Bonjour Monsieur ﻿ ALEX FORLEMU ﻿ ﻿" at bounding box center [341, 168] width 260 height 12
click at [375, 168] on p "Bonjour Monsieur ﻿ ALEX FORLEMU ﻿ ﻿" at bounding box center [341, 168] width 260 height 12
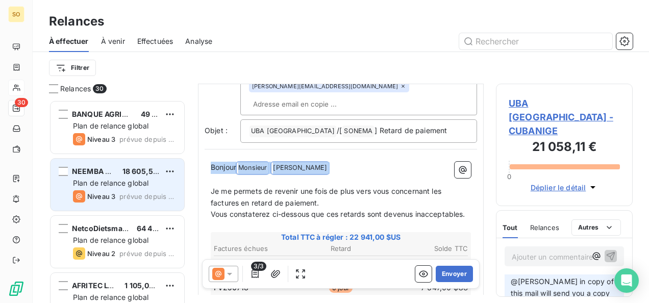
drag, startPoint x: 375, startPoint y: 168, endPoint x: 126, endPoint y: 170, distance: 248.9
click at [126, 170] on div "Relances 30 BANQUE AGRICOLE ET COMMERCIALE 49 379,00 € Plan de relance global N…" at bounding box center [341, 193] width 616 height 219
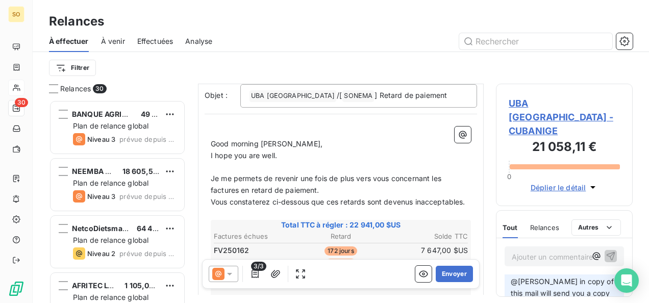
scroll to position [154, 0]
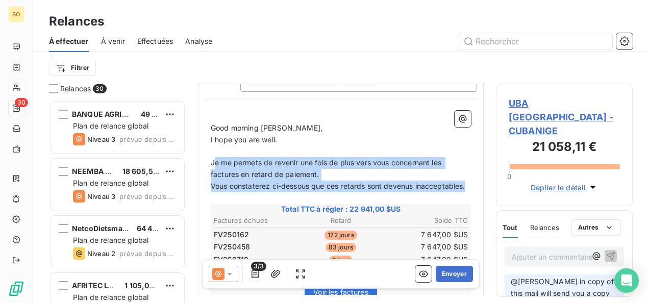
drag, startPoint x: 213, startPoint y: 160, endPoint x: 262, endPoint y: 198, distance: 62.2
click at [262, 198] on div "﻿ Good morning Alex, I hope you are well. ﻿ Je me permets de revenir une fois d…" at bounding box center [341, 294] width 260 height 367
click at [254, 187] on span "Vous constaterez ci-dessous que ces retards sont devenus inacceptables." at bounding box center [338, 186] width 254 height 9
drag, startPoint x: 265, startPoint y: 196, endPoint x: 213, endPoint y: 162, distance: 62.2
click at [213, 162] on div "﻿ Good morning Alex, I hope you are well. ﻿ Je me permets de revenir une fois d…" at bounding box center [341, 294] width 260 height 367
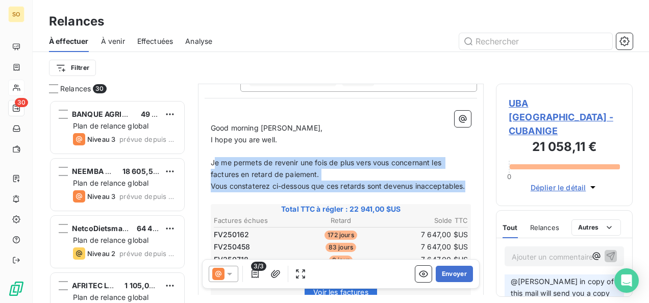
click at [212, 162] on span "Je me permets de revenir une fois de plus vers vous concernant les factures en …" at bounding box center [327, 168] width 233 height 20
drag, startPoint x: 211, startPoint y: 161, endPoint x: 258, endPoint y: 193, distance: 57.3
click at [258, 193] on div "﻿ Good morning Alex, I hope you are well. ﻿ Je me permets de revenir une fois d…" at bounding box center [341, 294] width 260 height 367
copy div "Je me permets de revenir une fois de plus vers vous concernant les factures en …"
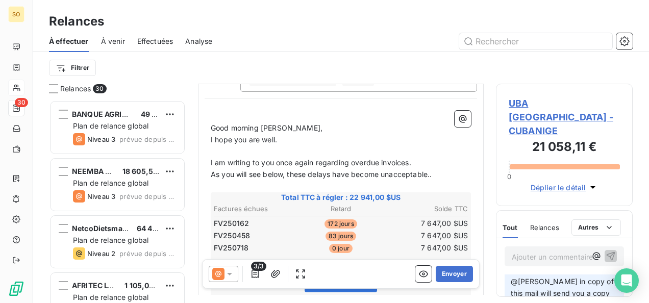
click at [446, 174] on p "As you will see below, these delays have become unacceptable.." at bounding box center [341, 175] width 260 height 12
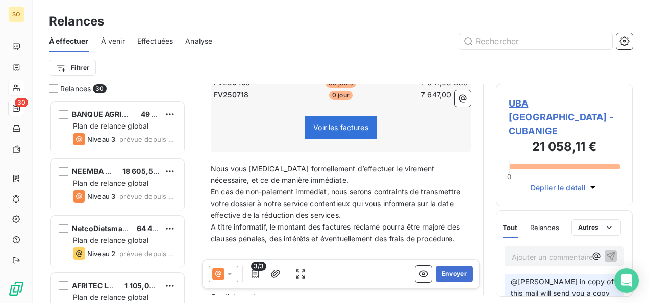
scroll to position [358, 0]
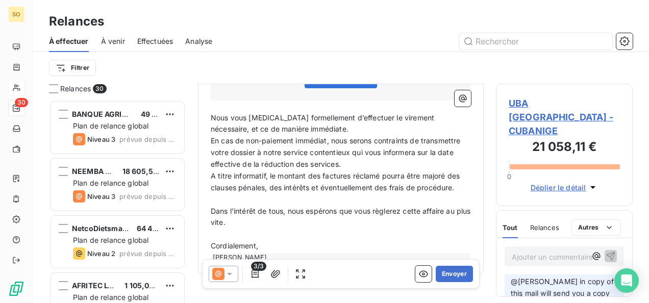
click at [209, 115] on div "﻿ Good morning Alex, I hope you are well. ﻿ I am writing to you once again rega…" at bounding box center [341, 85] width 272 height 368
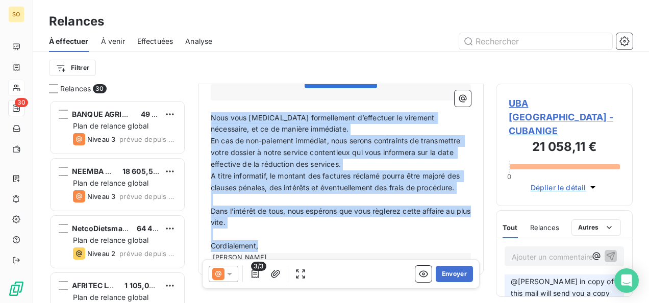
drag, startPoint x: 212, startPoint y: 116, endPoint x: 259, endPoint y: 245, distance: 137.5
click at [259, 245] on div "﻿ Good morning Alex, I hope you are well. ﻿ I am writing to you once again rega…" at bounding box center [341, 84] width 260 height 355
copy div "Nous vous prions formellement d’effectuer le virement nécessaire, et ce de mani…"
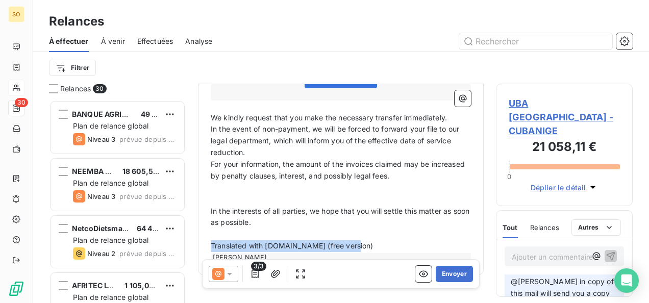
drag, startPoint x: 211, startPoint y: 242, endPoint x: 340, endPoint y: 240, distance: 129.0
click at [357, 244] on p "Translated with DeepL.com (free version)" at bounding box center [341, 246] width 260 height 12
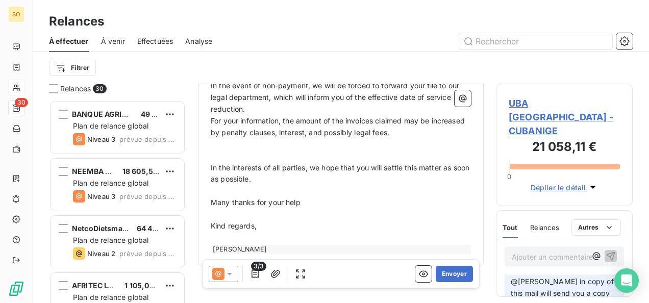
scroll to position [299, 0]
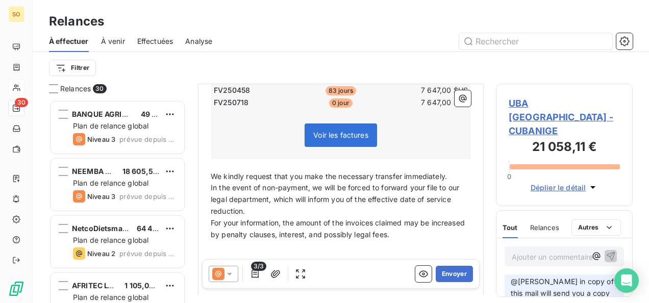
click at [211, 187] on span "In the event of non-payment, we will be forced to forward your file to our lega…" at bounding box center [336, 199] width 250 height 32
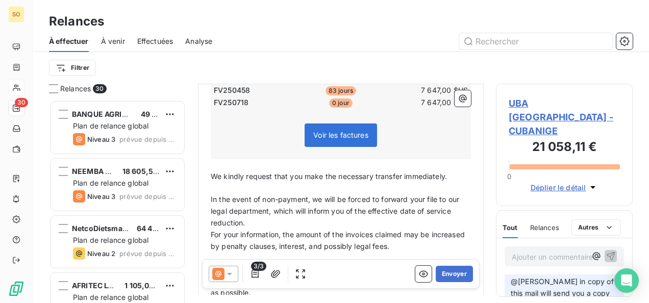
click at [268, 222] on p "In the event of non-payment, we will be forced to forward your file to our lega…" at bounding box center [341, 211] width 260 height 35
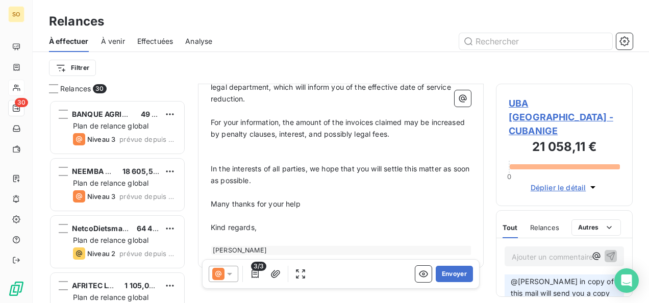
scroll to position [437, 0]
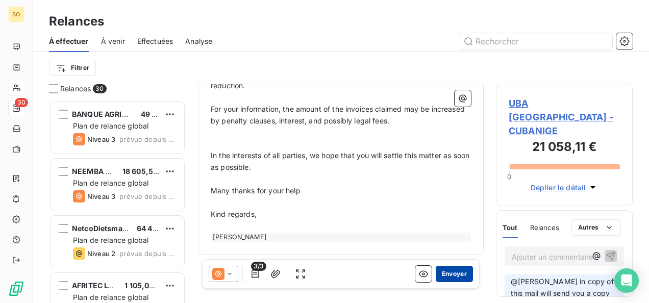
click at [451, 273] on button "Envoyer" at bounding box center [454, 274] width 37 height 16
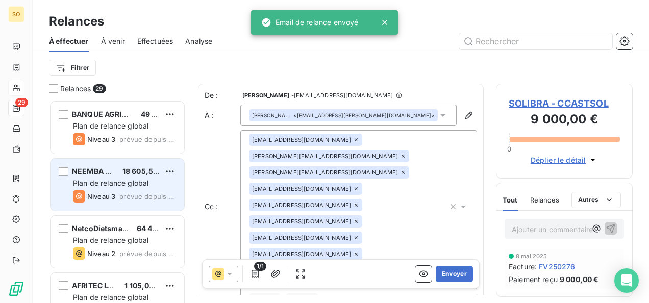
click at [127, 185] on span "Plan de relance global" at bounding box center [110, 182] width 75 height 9
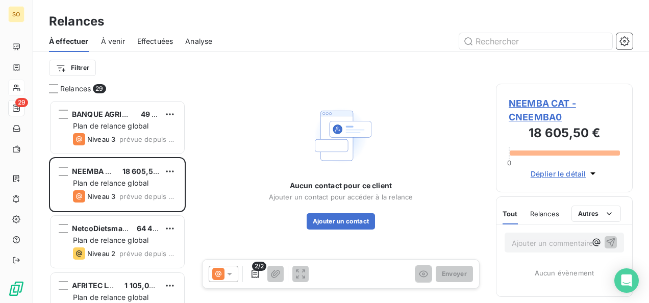
click at [525, 102] on span "NEEMBA CAT - CNEEMBA0" at bounding box center [563, 110] width 111 height 28
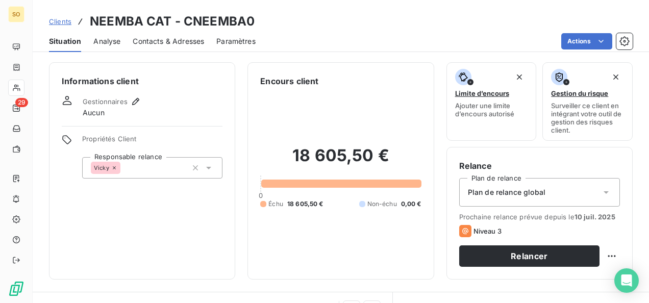
click at [157, 37] on span "Contacts & Adresses" at bounding box center [168, 41] width 71 height 10
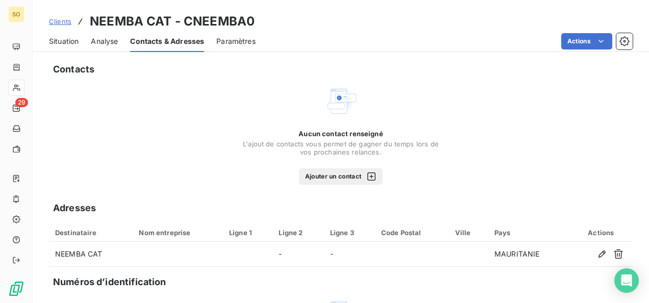
click at [65, 45] on span "Situation" at bounding box center [64, 41] width 30 height 10
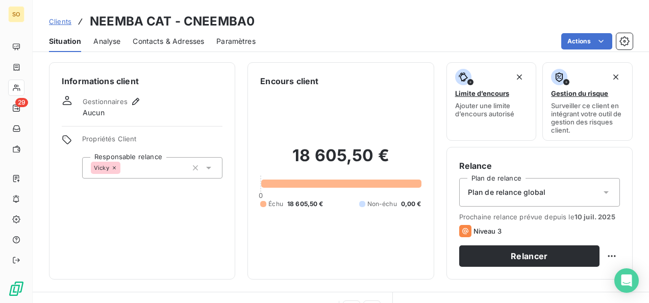
click at [107, 47] on div "Analyse" at bounding box center [106, 41] width 27 height 21
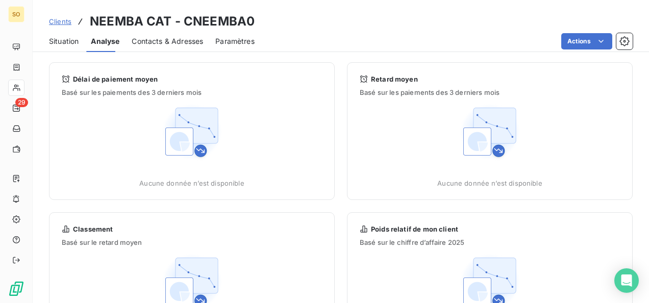
click at [144, 43] on span "Contacts & Adresses" at bounding box center [167, 41] width 71 height 10
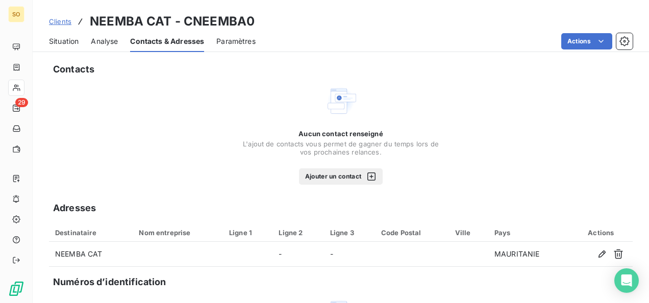
scroll to position [51, 0]
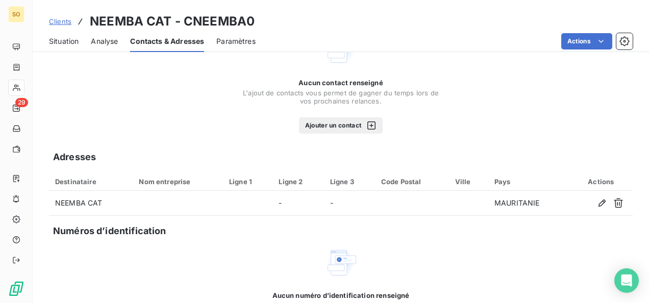
click at [69, 44] on span "Situation" at bounding box center [64, 41] width 30 height 10
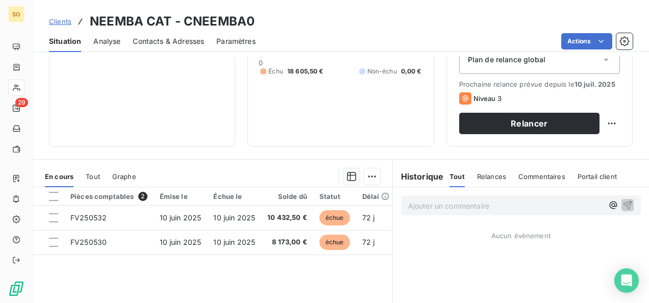
scroll to position [153, 0]
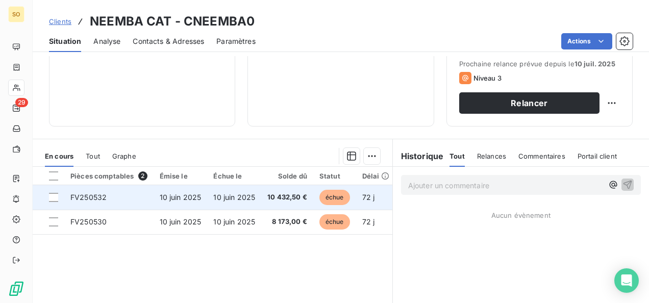
click at [297, 193] on span "10 432,50 €" at bounding box center [287, 197] width 40 height 10
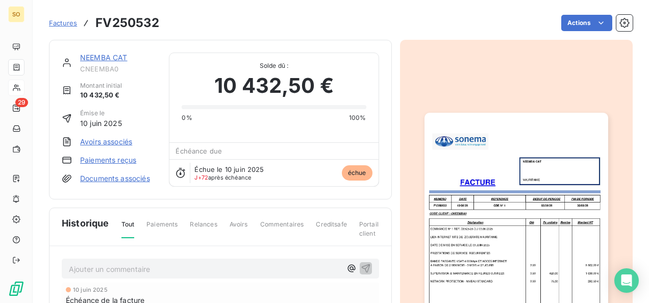
click at [466, 135] on img "button" at bounding box center [516, 243] width 184 height 260
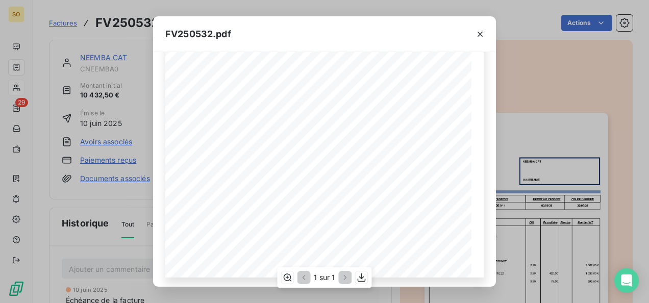
scroll to position [222, 0]
click at [485, 37] on button "button" at bounding box center [480, 34] width 16 height 16
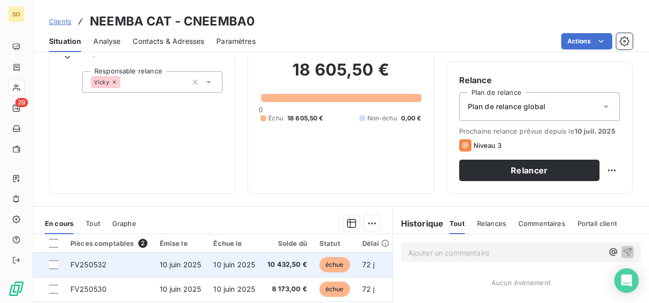
scroll to position [153, 0]
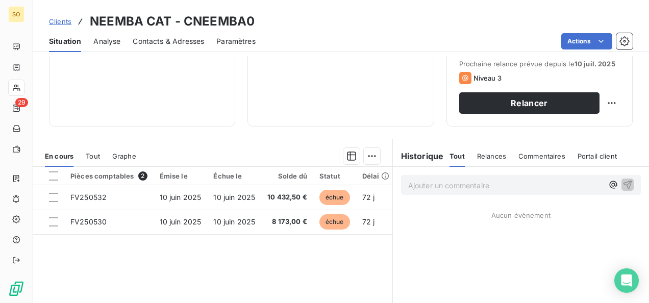
click at [426, 185] on p "Ajouter un commentaire ﻿" at bounding box center [505, 185] width 195 height 13
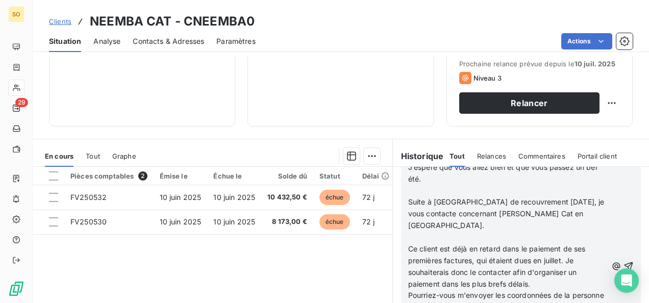
scroll to position [66, 0]
click at [623, 262] on icon "button" at bounding box center [628, 266] width 10 height 10
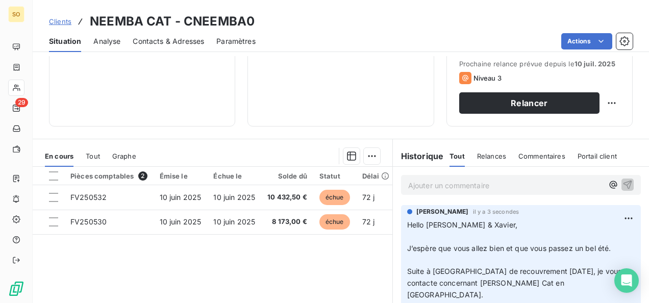
click at [63, 19] on span "Clients" at bounding box center [60, 21] width 22 height 8
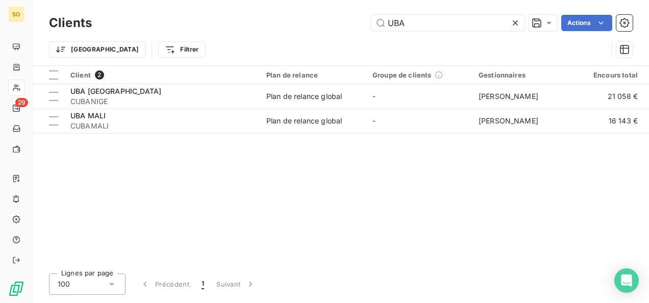
drag, startPoint x: 410, startPoint y: 24, endPoint x: 362, endPoint y: 24, distance: 47.4
click at [362, 24] on div "UBA Actions" at bounding box center [368, 23] width 528 height 16
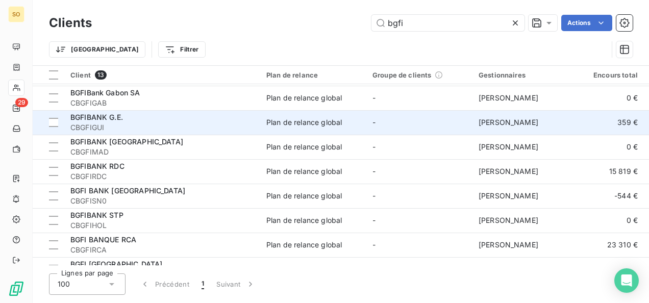
scroll to position [39, 0]
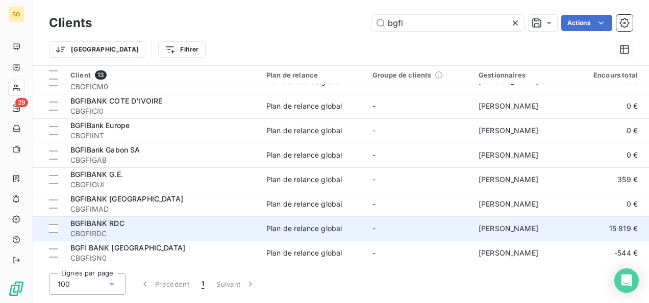
type input "bgfi"
click at [129, 226] on div "BGFIBANK RDC" at bounding box center [162, 223] width 184 height 10
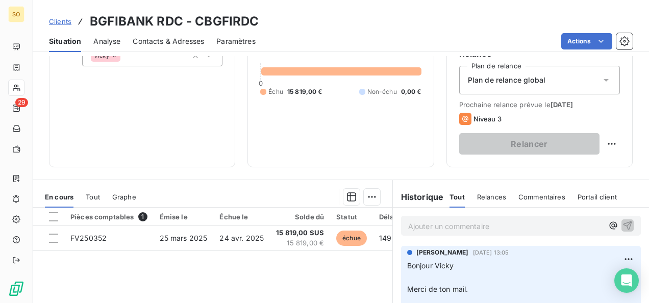
scroll to position [192, 0]
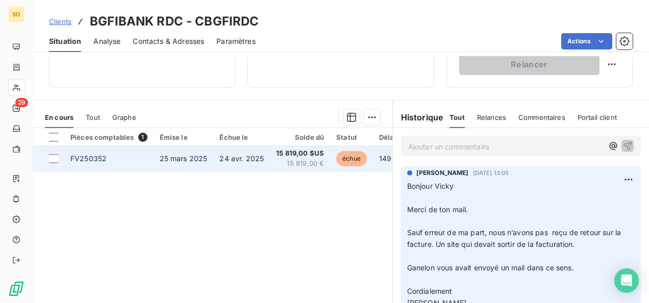
click at [117, 166] on td "FV250352" at bounding box center [108, 158] width 89 height 24
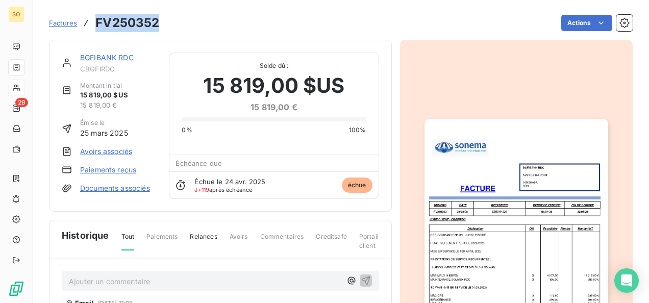
drag, startPoint x: 94, startPoint y: 24, endPoint x: 159, endPoint y: 27, distance: 64.8
click at [159, 27] on div "Factures FV250352 Actions" at bounding box center [340, 22] width 583 height 21
drag, startPoint x: 159, startPoint y: 27, endPoint x: 146, endPoint y: 23, distance: 13.2
copy h3 "FV250352"
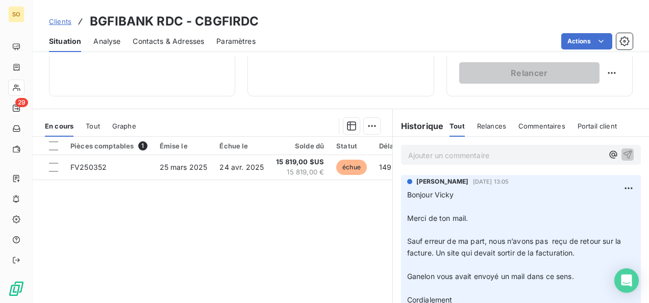
scroll to position [204, 0]
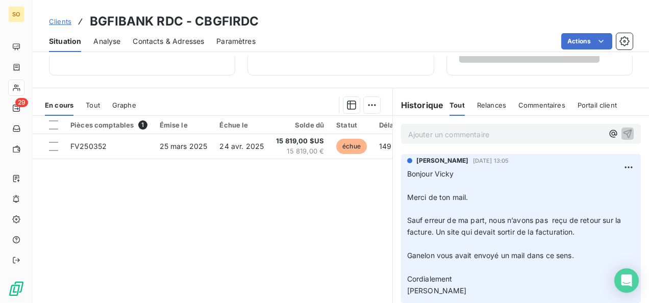
click at [439, 134] on p "Ajouter un commentaire ﻿" at bounding box center [505, 134] width 195 height 13
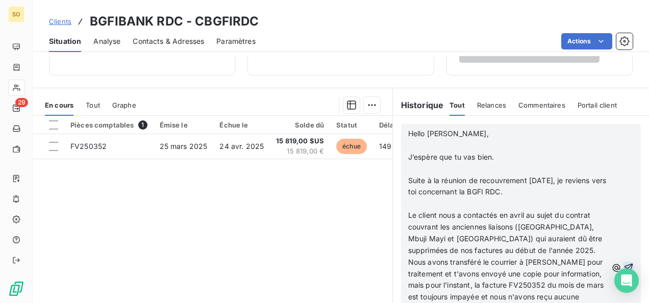
click at [623, 265] on icon "button" at bounding box center [628, 268] width 10 height 10
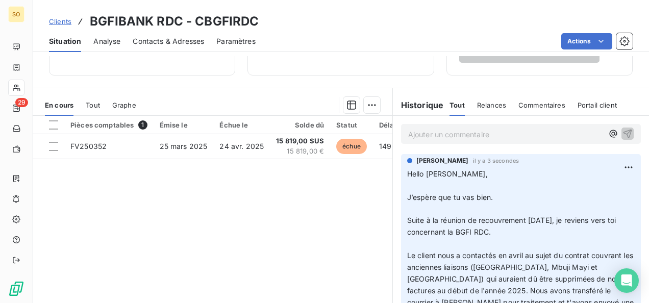
click at [64, 27] on div "Clients BGFIBANK RDC - CBGFIRDC" at bounding box center [154, 21] width 210 height 18
click at [64, 25] on link "Clients" at bounding box center [60, 21] width 22 height 10
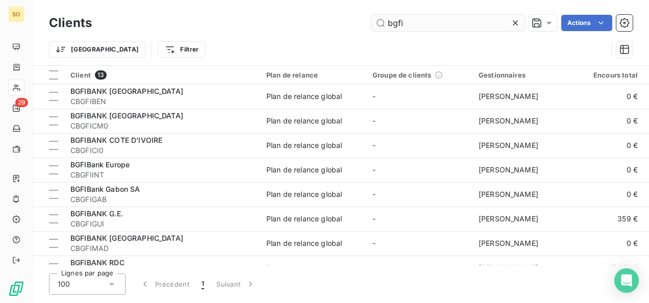
drag, startPoint x: 388, startPoint y: 21, endPoint x: 374, endPoint y: 22, distance: 13.3
click at [374, 22] on input "bgfi" at bounding box center [447, 23] width 153 height 16
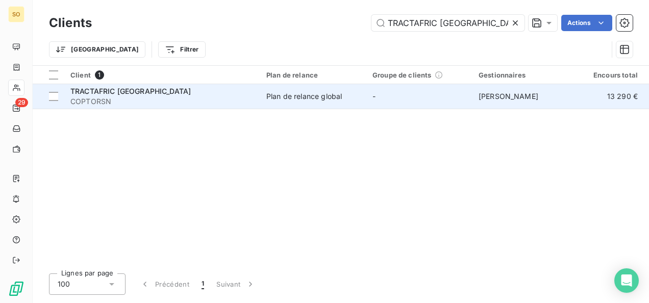
type input "TRACTAFRIC SENEGAL"
click at [199, 101] on span "COPTORSN" at bounding box center [162, 101] width 184 height 10
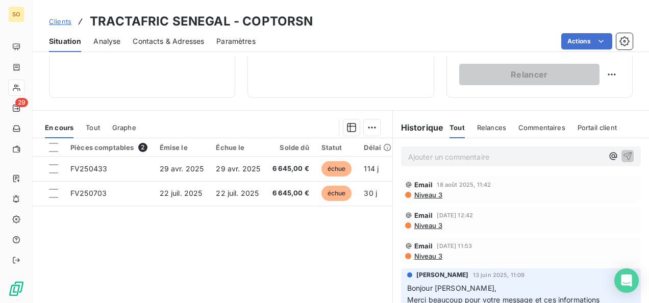
scroll to position [204, 0]
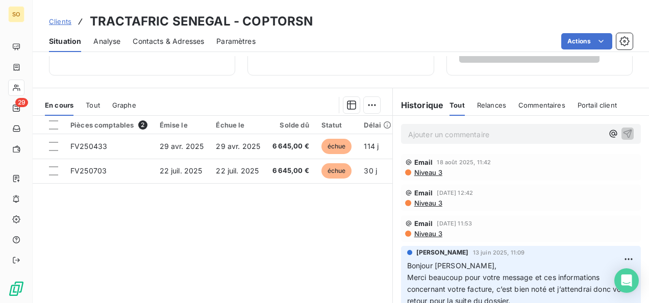
click at [419, 174] on span "Niveau 3" at bounding box center [427, 172] width 29 height 8
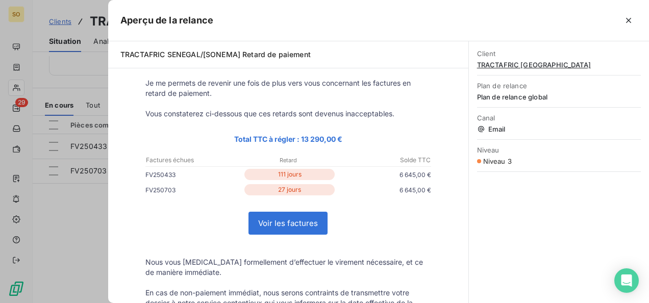
scroll to position [0, 0]
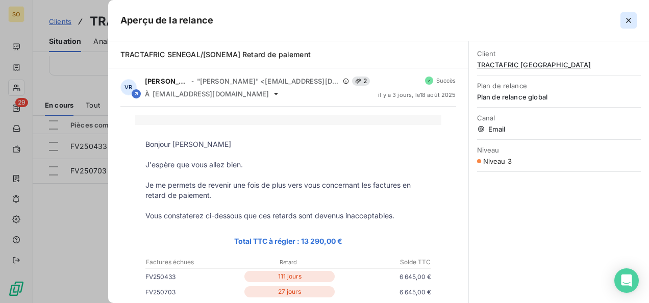
click at [631, 20] on icon "button" at bounding box center [628, 20] width 10 height 10
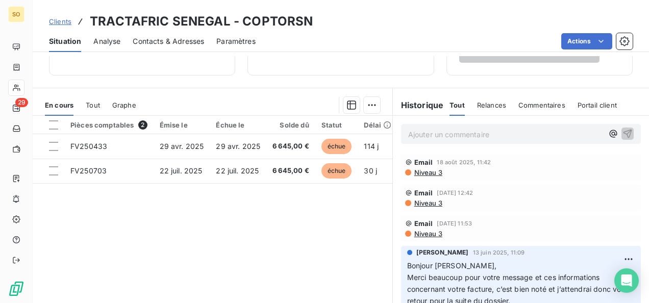
scroll to position [51, 0]
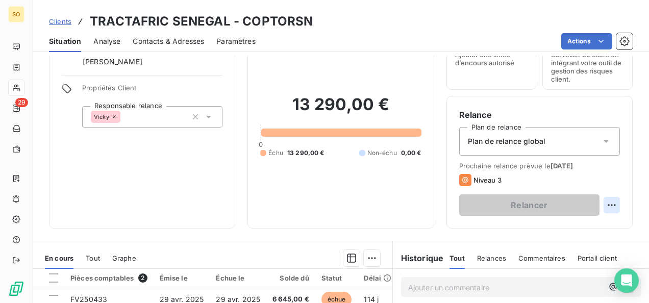
click at [606, 202] on html "SO 29 Clients TRACTAFRIC SENEGAL - COPTORSN Situation Analyse Contacts & Adress…" at bounding box center [324, 151] width 649 height 303
click at [545, 224] on div "Replanifier cette action" at bounding box center [561, 227] width 91 height 16
select select "7"
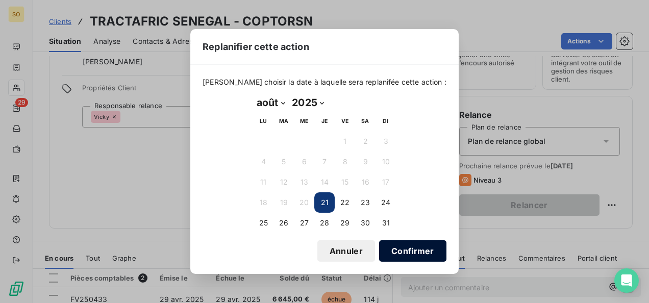
click at [379, 248] on button "Confirmer" at bounding box center [412, 250] width 67 height 21
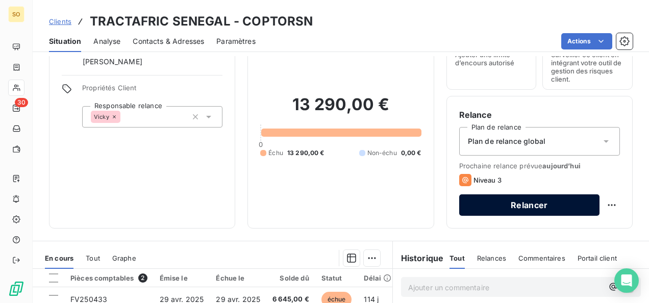
click at [499, 211] on button "Relancer" at bounding box center [529, 204] width 140 height 21
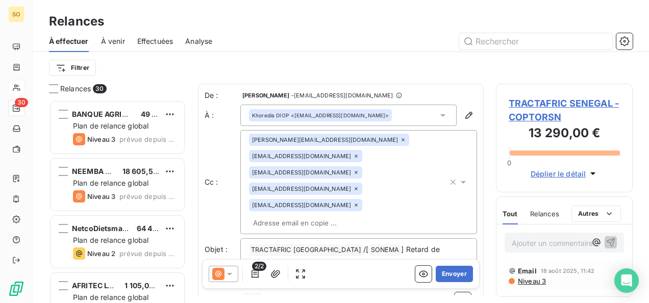
click at [390, 114] on div "Khoredia DIOP <khoredia.diop@tractafric.com>" at bounding box center [348, 115] width 216 height 21
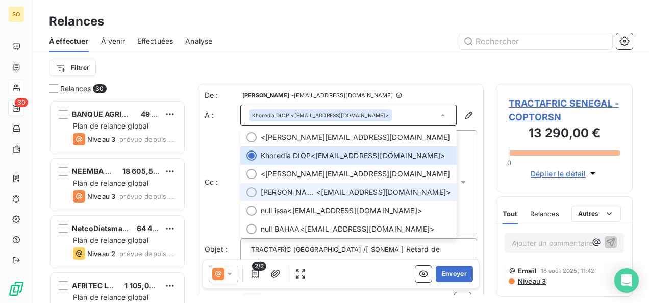
click at [328, 189] on span "Axelle TETTEGAH <axelle.tettegah@tractafric.com>" at bounding box center [356, 192] width 190 height 10
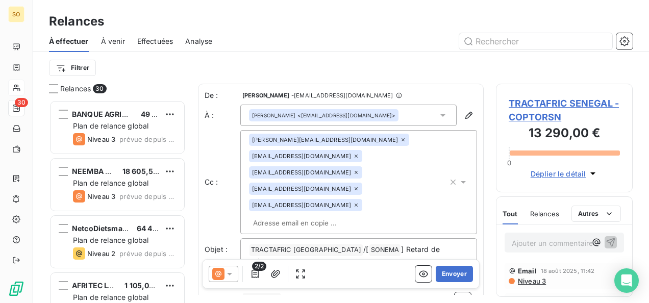
click at [461, 181] on icon at bounding box center [463, 182] width 5 height 3
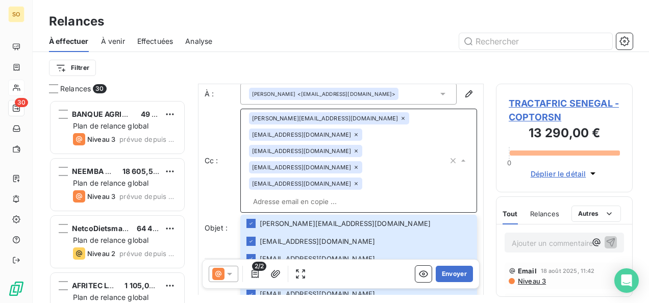
scroll to position [1, 0]
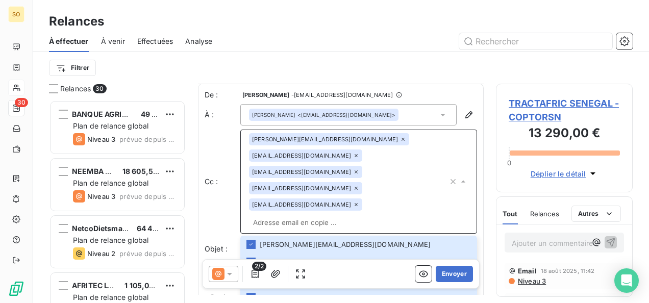
click at [390, 141] on div "thomas.hauguel@optorg.com hicham.bouchartat@tractafric.com axelle.tettegah@trac…" at bounding box center [348, 181] width 199 height 97
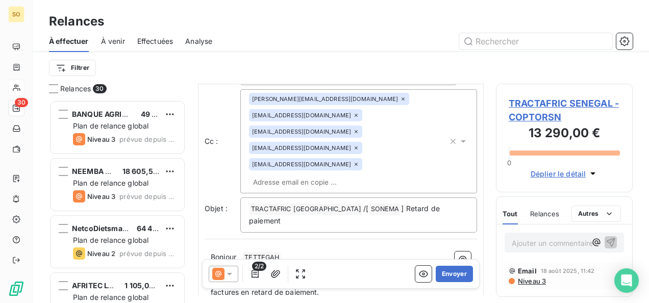
scroll to position [154, 0]
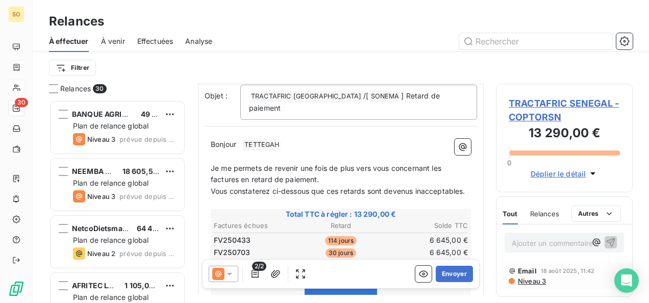
drag, startPoint x: 241, startPoint y: 117, endPoint x: 306, endPoint y: 122, distance: 66.0
click at [306, 139] on div "Bonjour ﻿ TETTEGAH ﻿ ﻿ ﻿ Je me permets de revenir une fois de plus vers vous co…" at bounding box center [341, 305] width 260 height 332
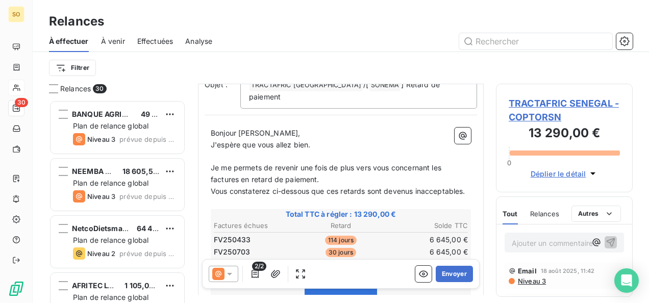
click at [281, 127] on p "Bonjour Axelle," at bounding box center [341, 133] width 260 height 12
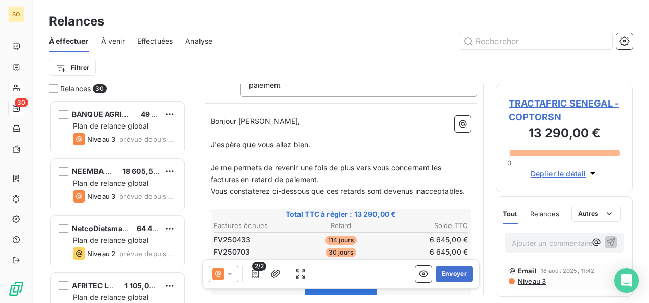
click at [325, 162] on p "Je me permets de revenir une fois de plus vers vous concernant les factures en …" at bounding box center [341, 173] width 260 height 23
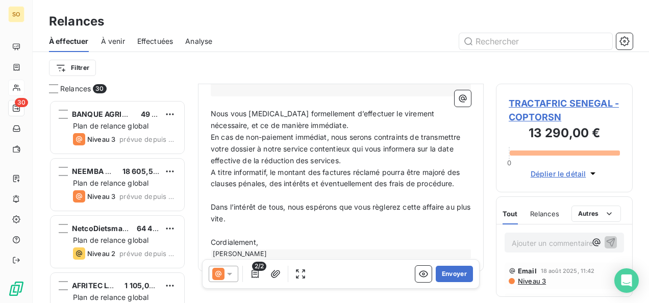
scroll to position [350, 0]
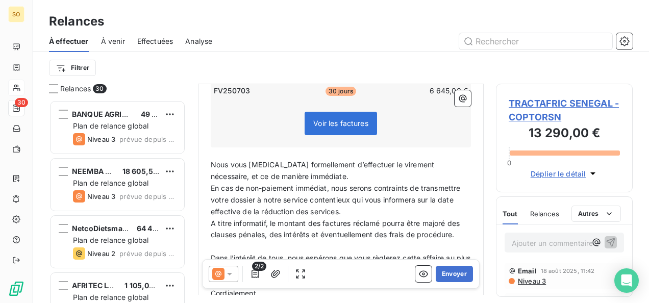
click at [321, 159] on p "Nous vous prions formellement d’effectuer le virement nécessaire, et ce de mani…" at bounding box center [341, 170] width 260 height 23
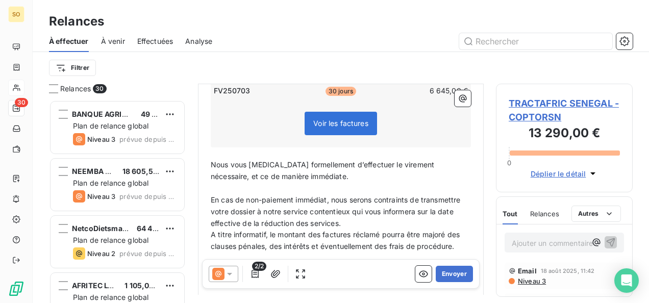
click at [395, 209] on p "En cas de non-paiement immédiat, nous serons contraints de transmettre votre do…" at bounding box center [341, 211] width 260 height 35
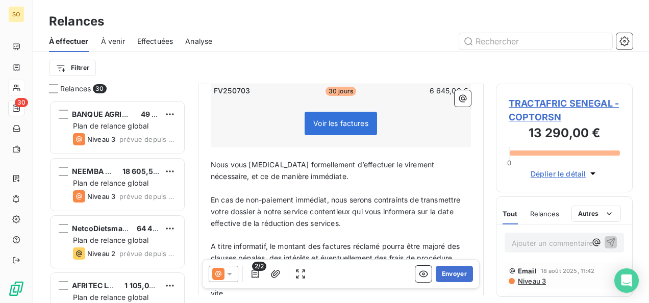
click at [211, 242] on span "A titre informatif, le montant des factures réclamé pourra être majoré des clau…" at bounding box center [336, 252] width 251 height 20
click at [255, 254] on p "(A titre informatif, le montant des factures réclamé pourra être majoré des cla…" at bounding box center [341, 252] width 260 height 23
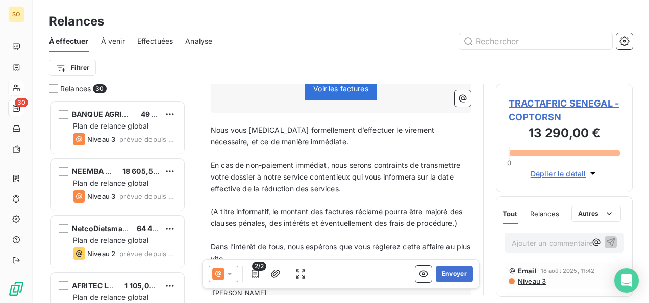
scroll to position [401, 0]
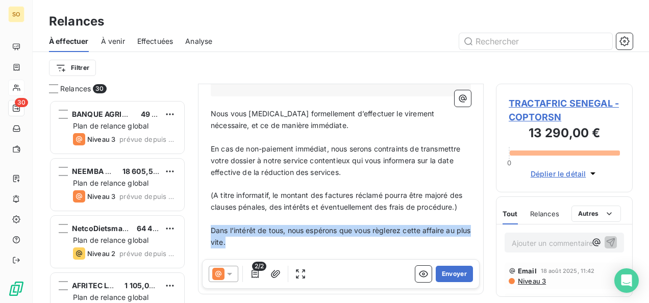
drag, startPoint x: 212, startPoint y: 224, endPoint x: 254, endPoint y: 236, distance: 43.8
click at [254, 236] on p "Dans l’intérêt de tous, nous espérons que vous règlerez cette affaire au plus v…" at bounding box center [341, 236] width 260 height 23
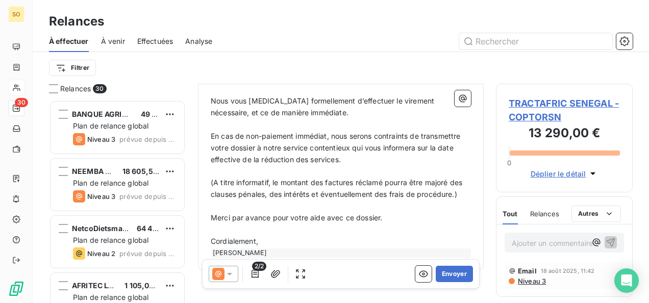
scroll to position [424, 0]
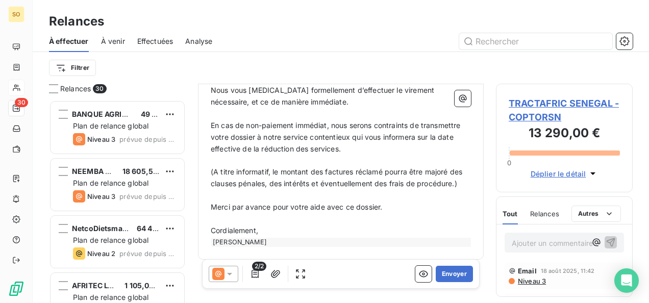
click at [271, 225] on p "Cordialement," at bounding box center [341, 231] width 260 height 12
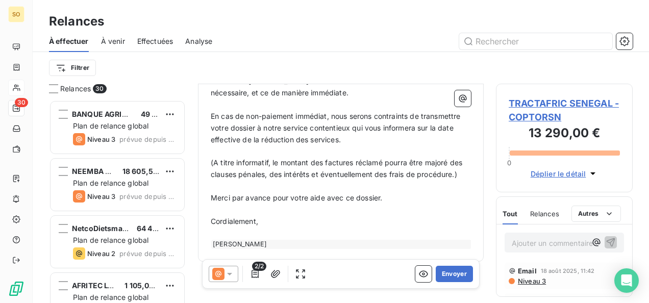
scroll to position [436, 0]
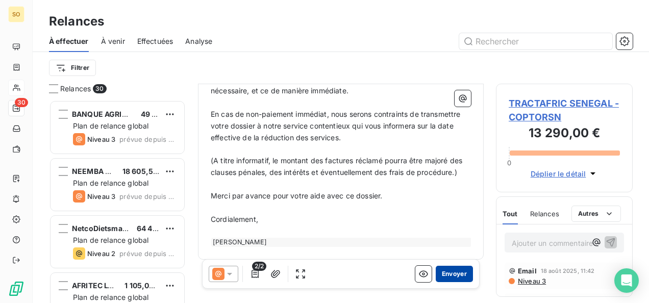
click at [436, 272] on button "Envoyer" at bounding box center [454, 274] width 37 height 16
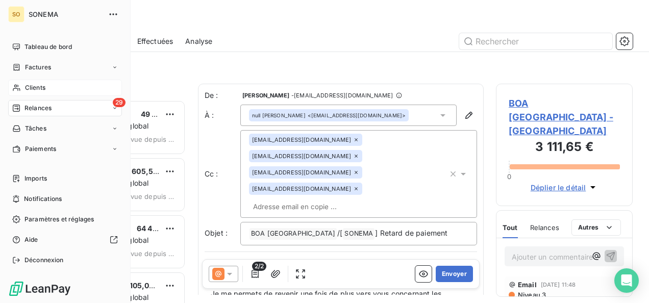
click at [29, 90] on span "Clients" at bounding box center [35, 87] width 20 height 9
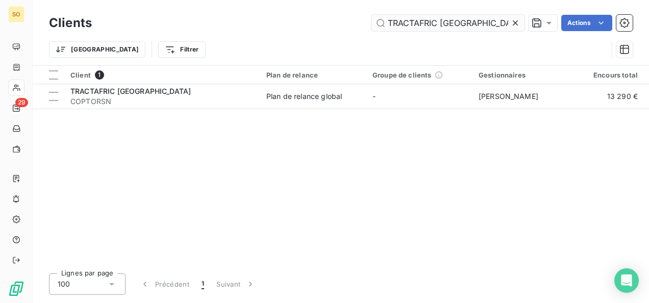
drag, startPoint x: 479, startPoint y: 27, endPoint x: 389, endPoint y: 25, distance: 90.3
click at [389, 25] on input "TRACTAFRIC SENEGAL" at bounding box center [447, 23] width 153 height 16
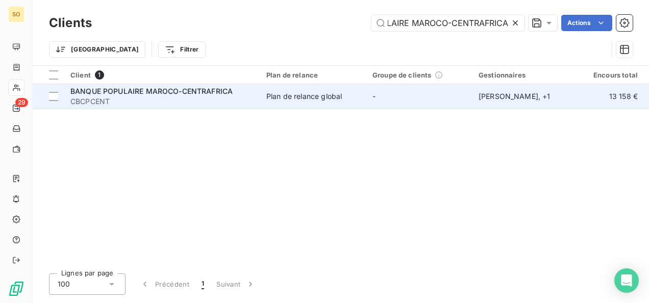
type input "BANQUE POPULAIRE MAROCO-CENTRAFRICA"
click at [157, 92] on span "BANQUE POPULAIRE MAROCO-CENTRAFRICA" at bounding box center [151, 91] width 162 height 9
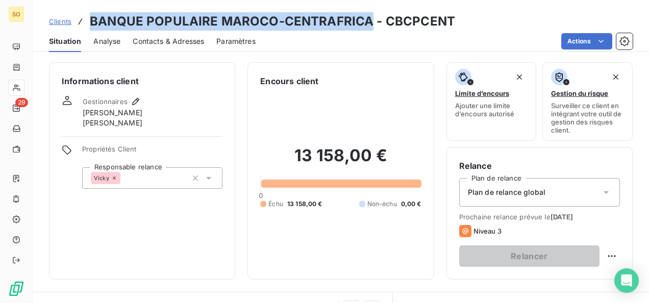
drag, startPoint x: 88, startPoint y: 22, endPoint x: 369, endPoint y: 23, distance: 281.5
click at [369, 23] on div "Clients BANQUE POPULAIRE MAROCO-CENTRAFRICA - CBCPCENT" at bounding box center [252, 21] width 406 height 18
drag, startPoint x: 369, startPoint y: 23, endPoint x: 360, endPoint y: 21, distance: 9.4
copy h3 "BANQUE POPULAIRE MAROCO-CENTRAFRICA"
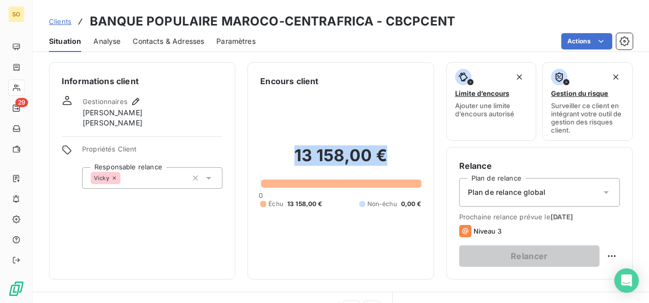
drag, startPoint x: 271, startPoint y: 149, endPoint x: 383, endPoint y: 145, distance: 111.8
click at [383, 145] on h2 "13 158,00 €" at bounding box center [340, 160] width 161 height 31
drag, startPoint x: 383, startPoint y: 145, endPoint x: 373, endPoint y: 154, distance: 13.4
copy h2 "13 158,00 €"
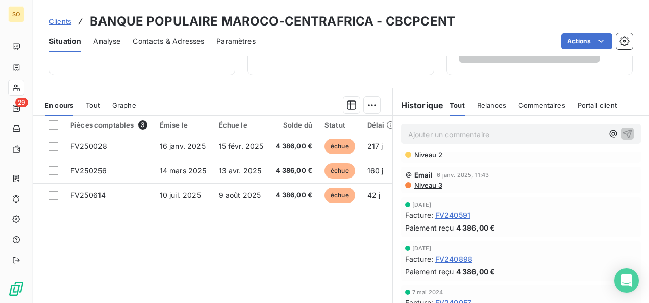
scroll to position [357, 0]
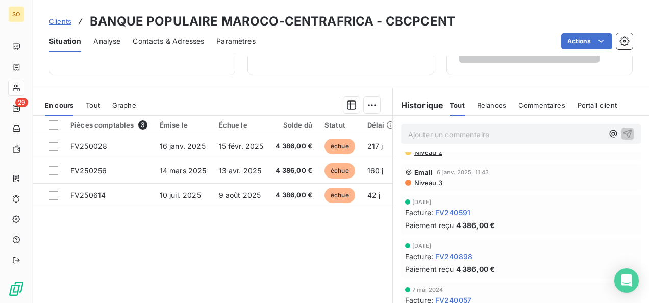
click at [454, 137] on p "Ajouter un commentaire ﻿" at bounding box center [505, 134] width 195 height 13
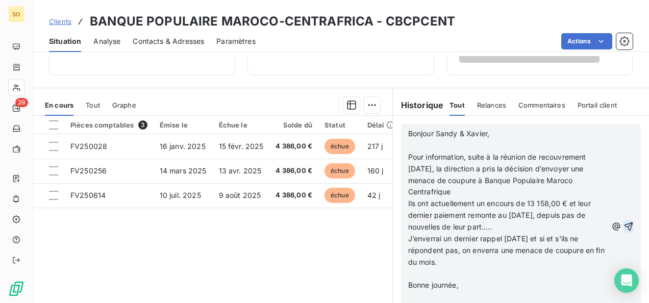
click at [623, 221] on icon "button" at bounding box center [628, 226] width 10 height 10
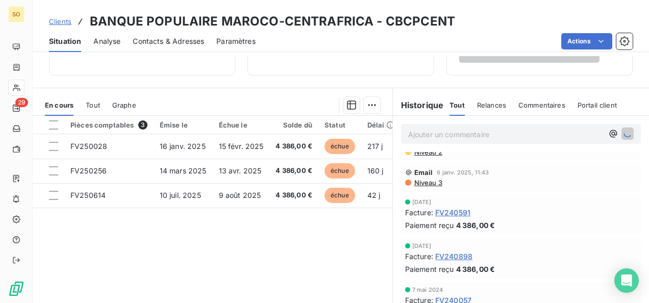
scroll to position [568, 0]
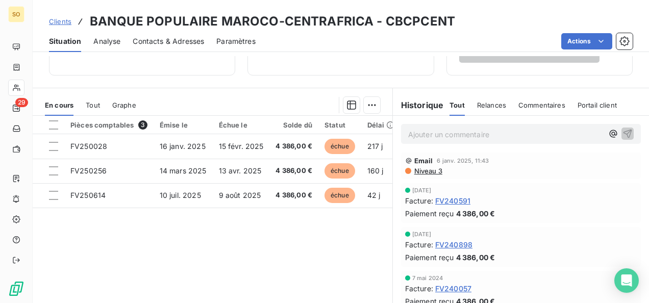
click at [56, 24] on span "Clients" at bounding box center [60, 21] width 22 height 8
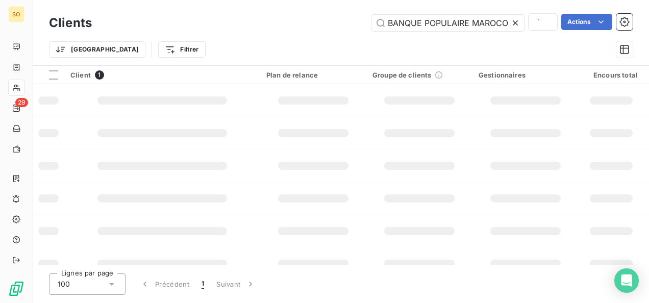
scroll to position [0, 61]
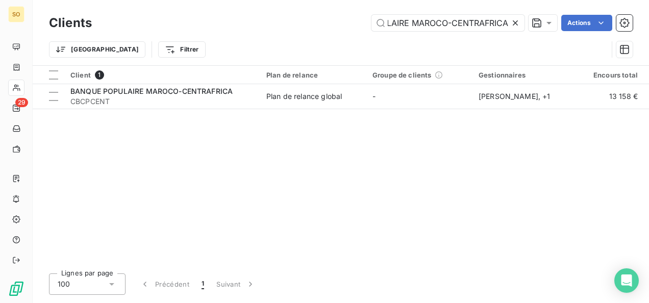
click at [514, 20] on icon at bounding box center [515, 23] width 10 height 10
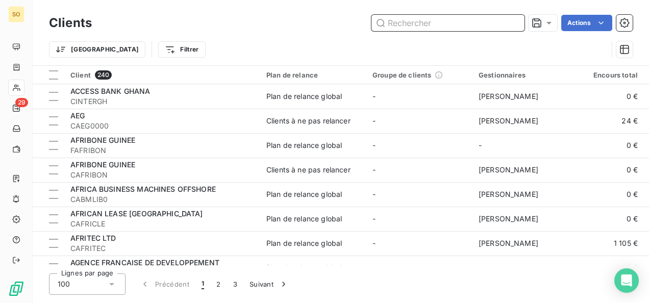
click at [424, 25] on input "text" at bounding box center [447, 23] width 153 height 16
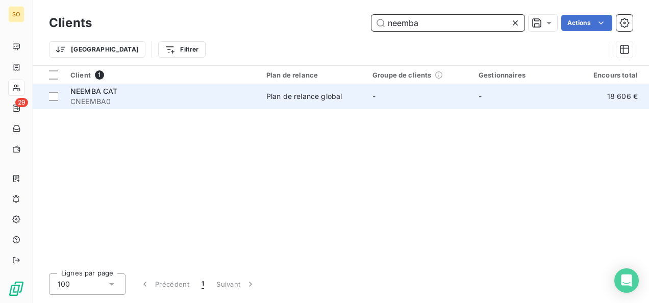
type input "neemba"
click at [105, 106] on span "CNEEMBA0" at bounding box center [162, 101] width 184 height 10
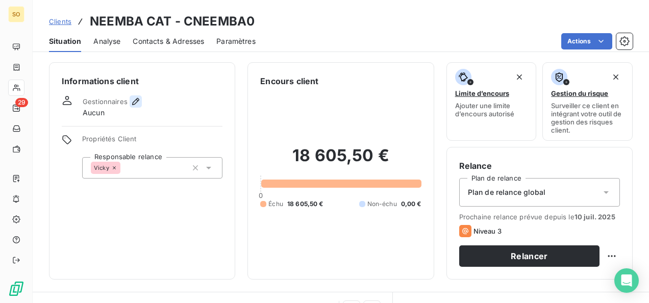
click at [134, 102] on icon "button" at bounding box center [136, 101] width 10 height 10
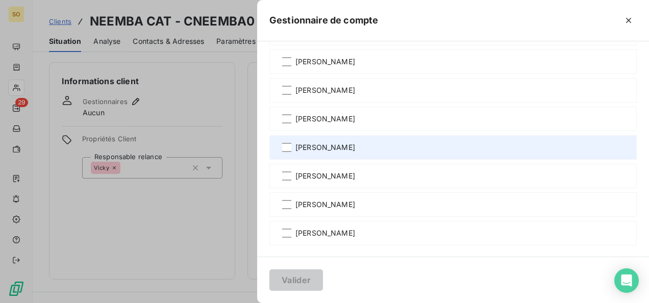
scroll to position [75, 0]
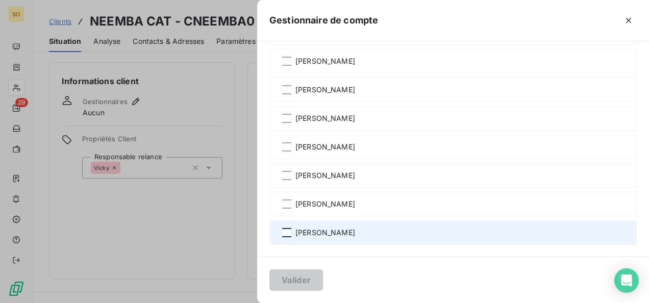
click at [284, 231] on div at bounding box center [286, 232] width 9 height 9
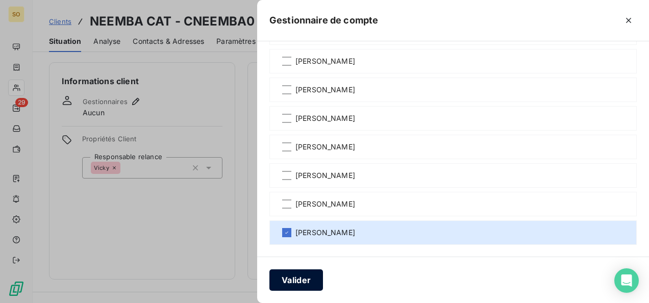
click at [290, 283] on button "Valider" at bounding box center [296, 279] width 54 height 21
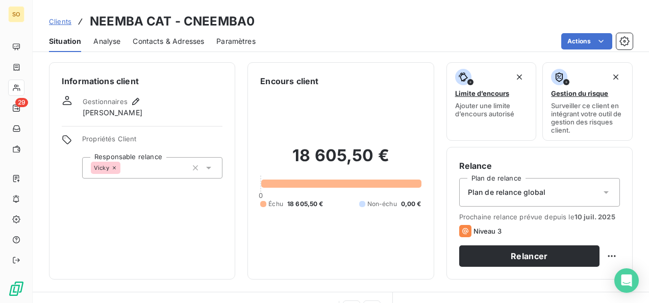
click at [63, 20] on span "Clients" at bounding box center [60, 21] width 22 height 8
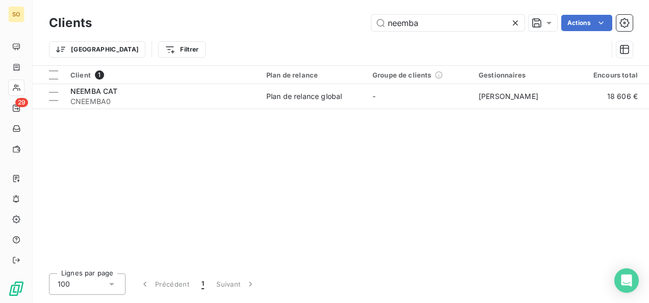
drag, startPoint x: 426, startPoint y: 21, endPoint x: 358, endPoint y: 21, distance: 68.3
click at [372, 21] on input "neemba" at bounding box center [447, 23] width 153 height 16
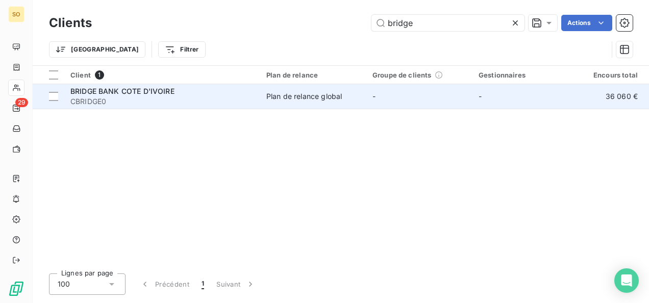
type input "bridge"
click at [134, 94] on span "BRIDGE BANK COTE D'IVOIRE" at bounding box center [122, 91] width 104 height 9
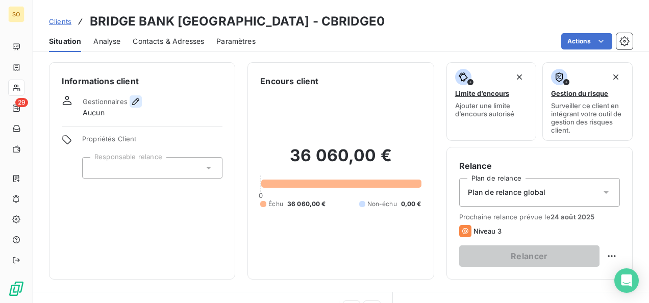
click at [135, 104] on icon "button" at bounding box center [136, 101] width 10 height 10
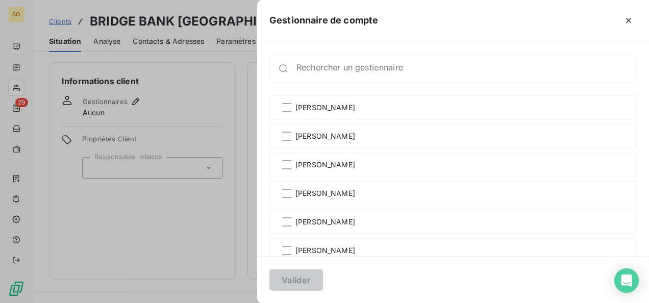
click at [135, 96] on div at bounding box center [324, 151] width 649 height 303
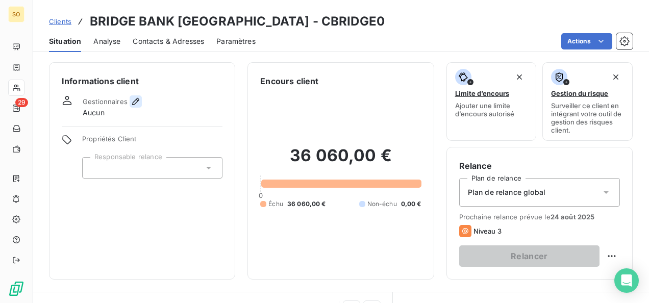
click at [138, 102] on icon "button" at bounding box center [136, 101] width 10 height 10
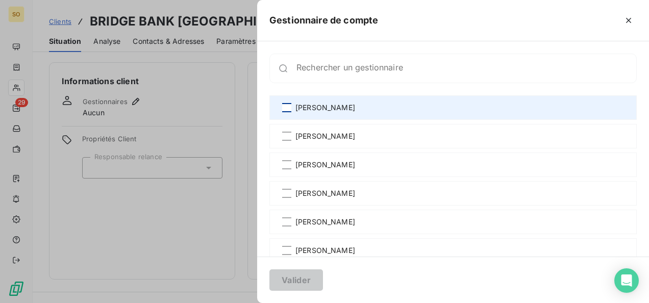
click at [290, 107] on div at bounding box center [286, 107] width 9 height 9
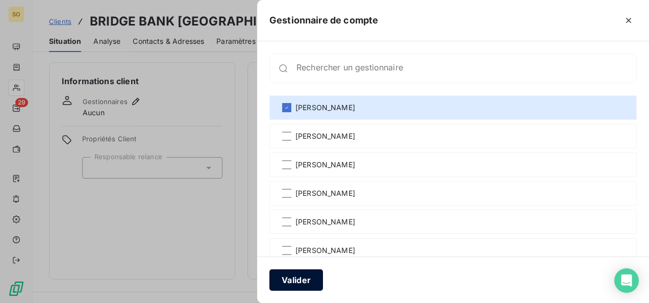
click at [288, 274] on button "Valider" at bounding box center [296, 279] width 54 height 21
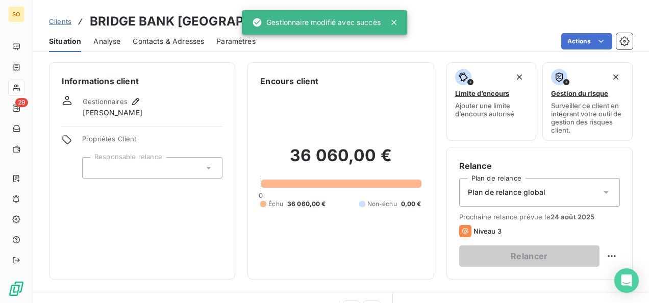
click at [137, 158] on div at bounding box center [152, 167] width 140 height 21
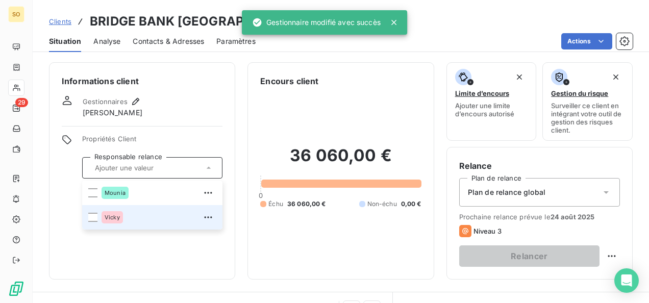
click at [97, 216] on li "Vicky" at bounding box center [152, 217] width 140 height 24
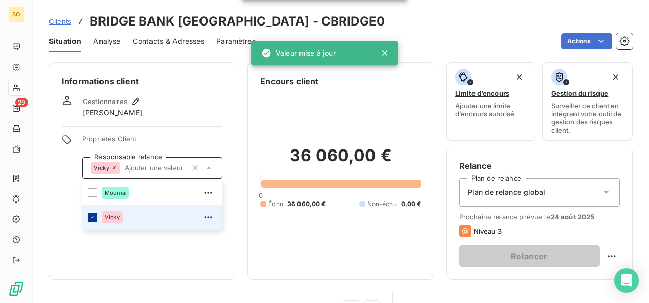
click at [90, 217] on icon at bounding box center [93, 217] width 6 height 6
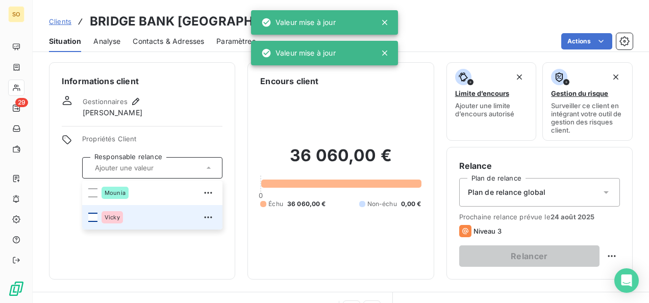
click at [90, 219] on div at bounding box center [92, 217] width 9 height 9
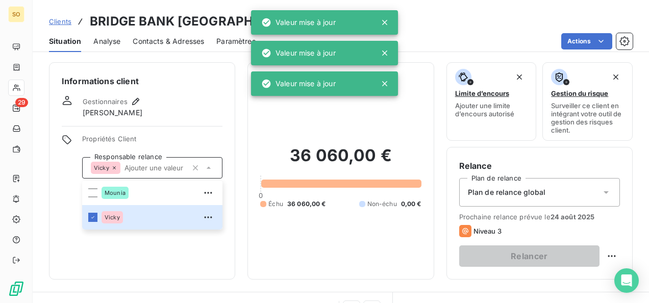
click at [100, 241] on div "Informations client Gestionnaires AMEGEE Frederic Propriétés Client Responsable…" at bounding box center [142, 170] width 186 height 217
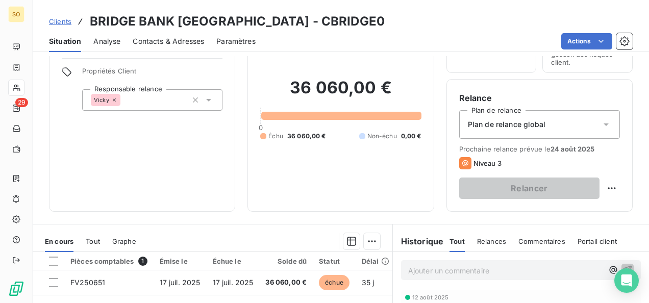
scroll to position [153, 0]
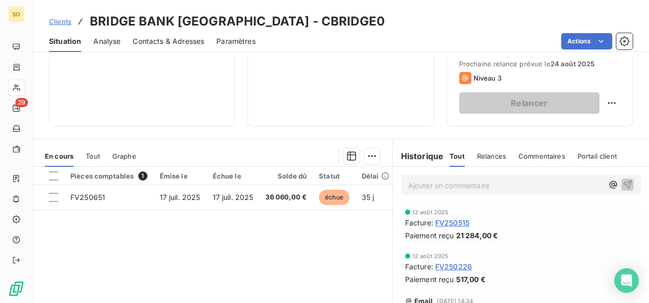
click at [68, 21] on span "Clients" at bounding box center [60, 21] width 22 height 8
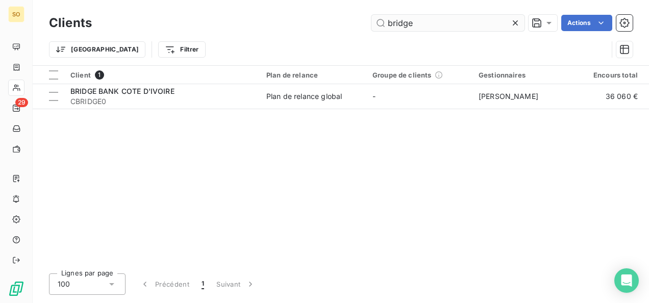
drag, startPoint x: 462, startPoint y: 28, endPoint x: 391, endPoint y: 25, distance: 71.4
click at [373, 25] on input "bridge" at bounding box center [447, 23] width 153 height 16
type input "TRACTAFRIC SENEGAL"
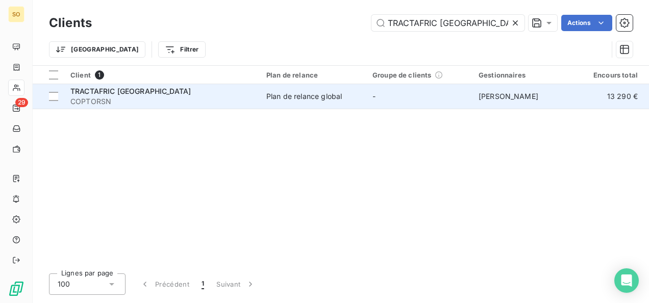
click at [133, 97] on span "COPTORSN" at bounding box center [162, 101] width 184 height 10
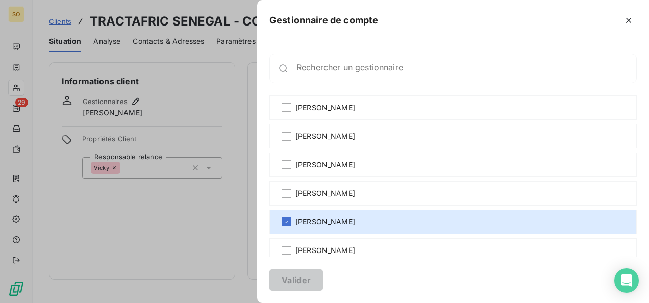
click at [241, 270] on div at bounding box center [324, 151] width 649 height 303
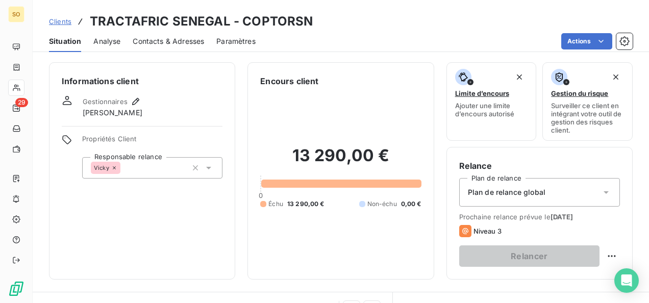
scroll to position [153, 0]
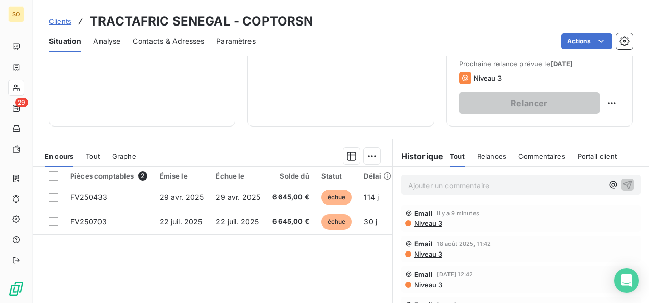
click at [418, 176] on div "Ajouter un commentaire ﻿" at bounding box center [521, 185] width 240 height 20
drag, startPoint x: 418, startPoint y: 176, endPoint x: 414, endPoint y: 182, distance: 6.2
click at [414, 182] on p "Ajouter un commentaire ﻿" at bounding box center [505, 185] width 195 height 13
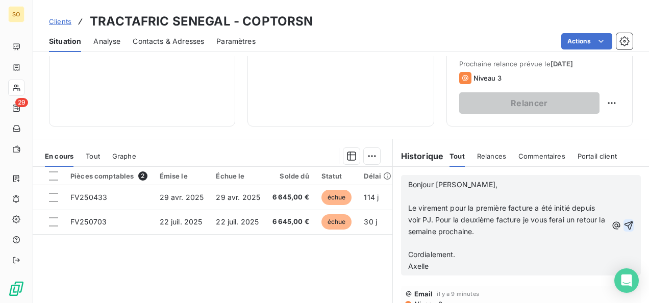
click at [624, 224] on icon "button" at bounding box center [628, 225] width 9 height 9
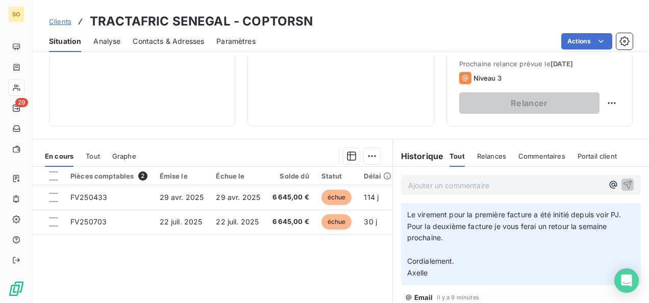
scroll to position [102, 0]
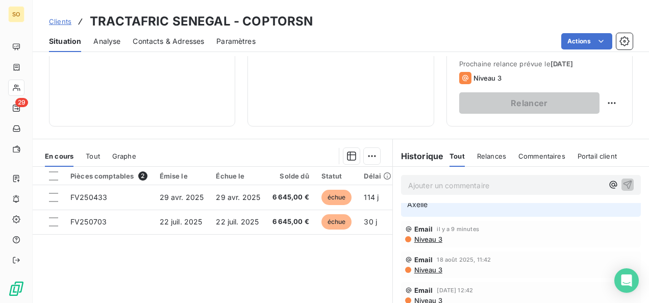
click at [451, 189] on p "Ajouter un commentaire ﻿" at bounding box center [505, 185] width 195 height 13
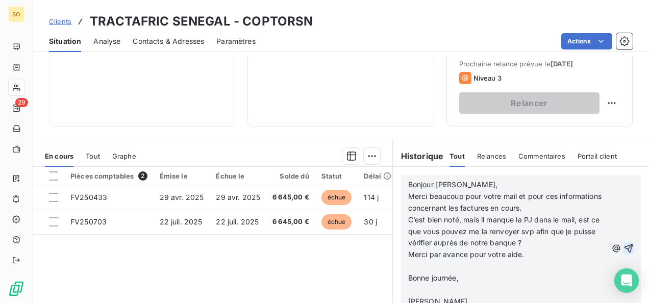
scroll to position [228, 0]
click at [624, 245] on icon "button" at bounding box center [628, 248] width 9 height 9
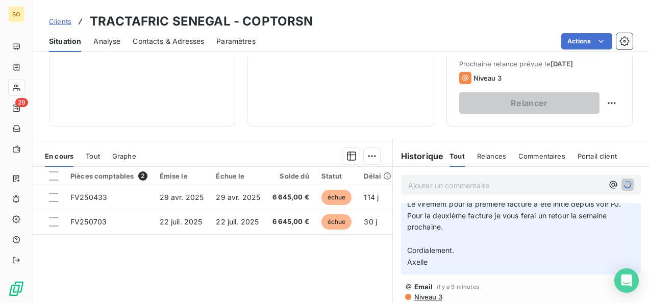
scroll to position [0, 0]
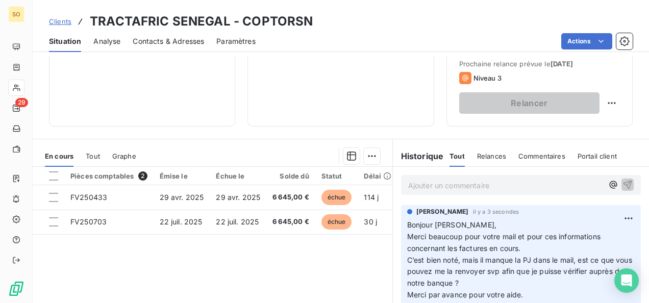
click at [63, 22] on span "Clients" at bounding box center [60, 21] width 22 height 8
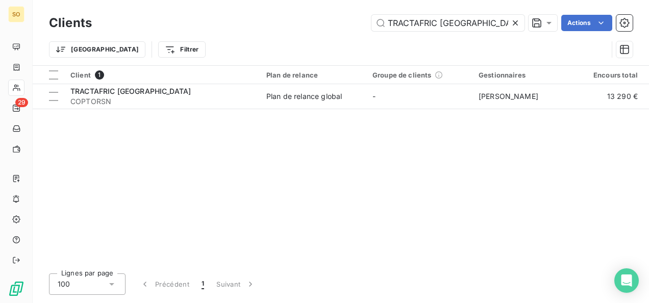
drag, startPoint x: 482, startPoint y: 24, endPoint x: 322, endPoint y: 35, distance: 159.9
click at [342, 31] on div "TRACTAFRIC SENEGAL Actions" at bounding box center [368, 23] width 528 height 16
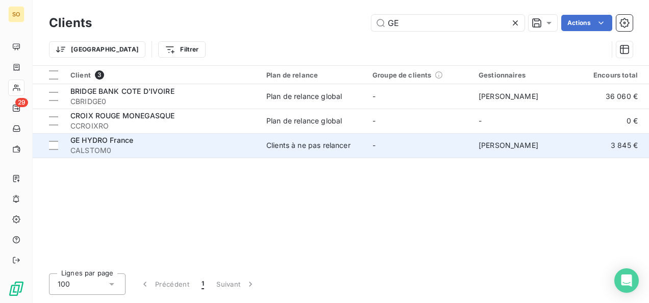
type input "GE"
click at [116, 140] on span "GE HYDRO France" at bounding box center [101, 140] width 63 height 9
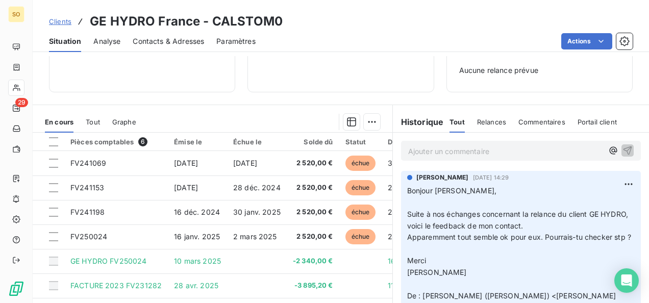
scroll to position [153, 0]
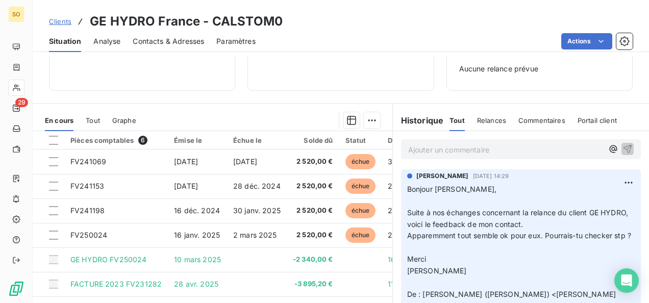
click at [429, 144] on p "Ajouter un commentaire ﻿" at bounding box center [505, 149] width 195 height 13
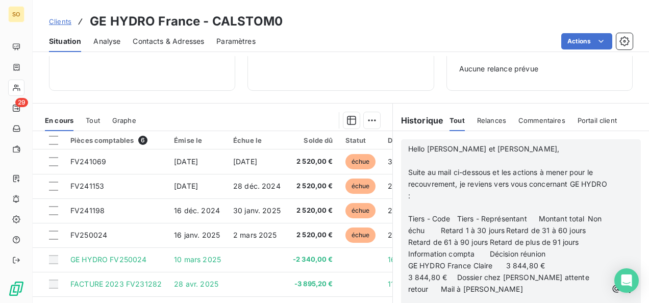
scroll to position [0, 0]
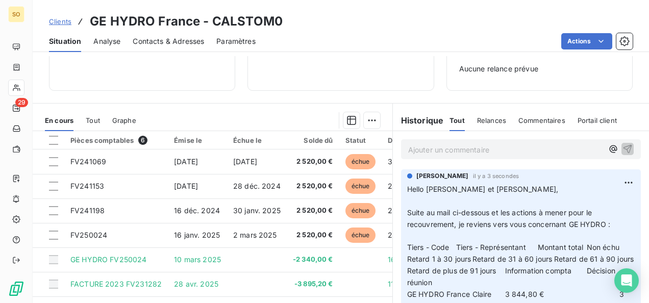
click at [444, 151] on p "Ajouter un commentaire ﻿" at bounding box center [505, 149] width 195 height 13
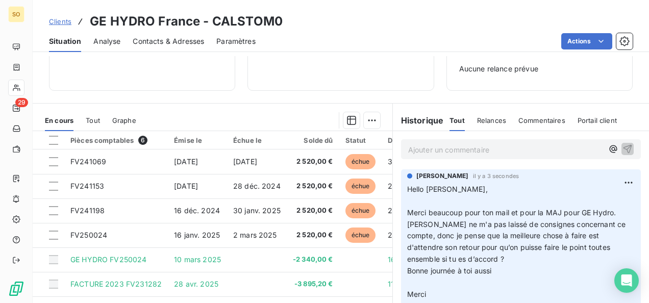
click at [58, 25] on span "Clients" at bounding box center [60, 21] width 22 height 8
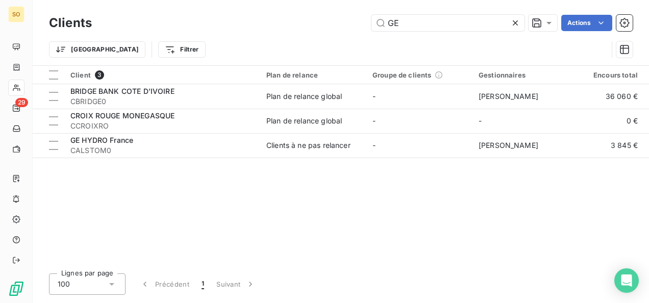
click at [352, 23] on div "GE Actions" at bounding box center [368, 23] width 528 height 16
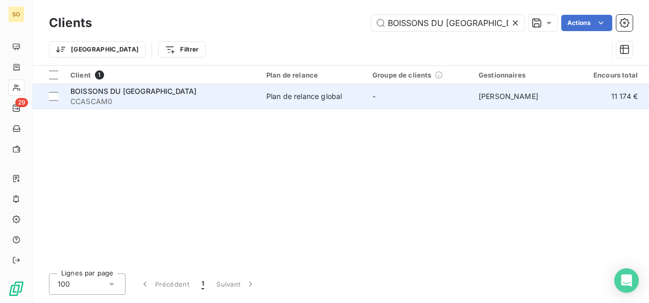
type input "BOISSONS DU [GEOGRAPHIC_DATA]"
click at [92, 100] on span "CCASCAM0" at bounding box center [162, 101] width 184 height 10
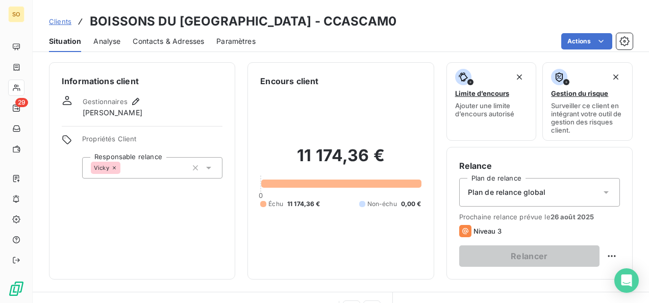
click at [65, 22] on span "Clients" at bounding box center [60, 21] width 22 height 8
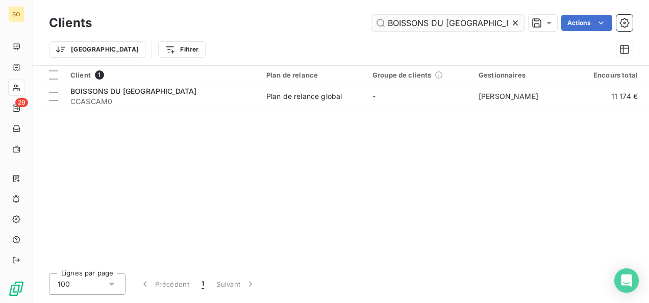
drag, startPoint x: 498, startPoint y: 21, endPoint x: 424, endPoint y: 23, distance: 73.5
click at [427, 22] on input "BOISSONS DU [GEOGRAPHIC_DATA]" at bounding box center [447, 23] width 153 height 16
click at [514, 25] on icon at bounding box center [515, 23] width 10 height 10
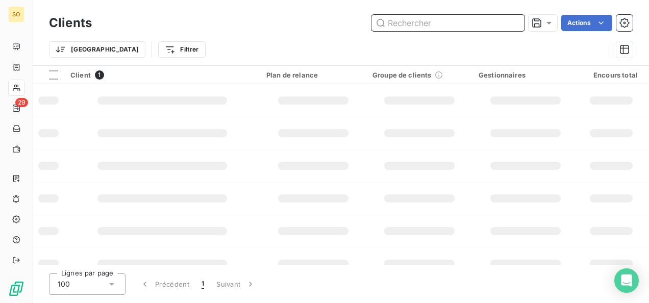
click at [481, 28] on input "text" at bounding box center [447, 23] width 153 height 16
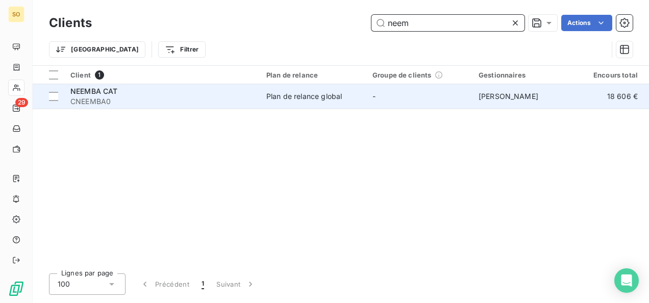
type input "neem"
click at [78, 106] on span "CNEEMBA0" at bounding box center [162, 101] width 184 height 10
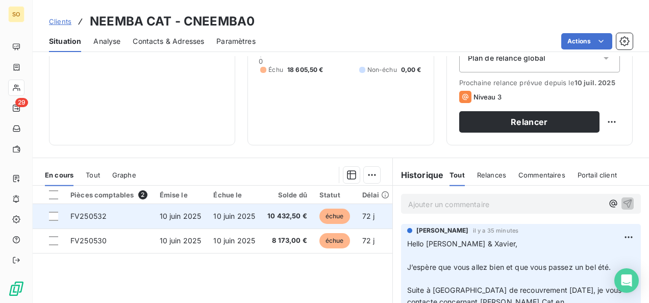
scroll to position [204, 0]
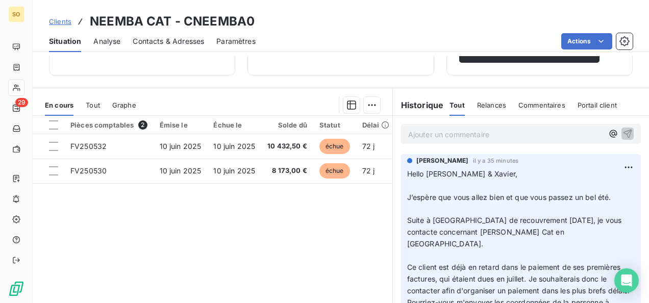
click at [437, 134] on p "Ajouter un commentaire ﻿" at bounding box center [505, 134] width 195 height 13
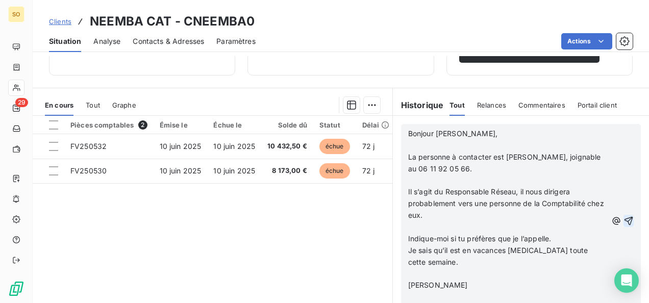
click at [623, 219] on icon "button" at bounding box center [628, 221] width 10 height 10
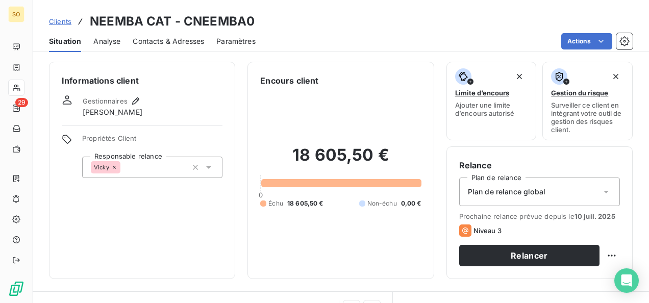
scroll to position [0, 0]
click at [180, 47] on div "Contacts & Adresses" at bounding box center [168, 41] width 71 height 21
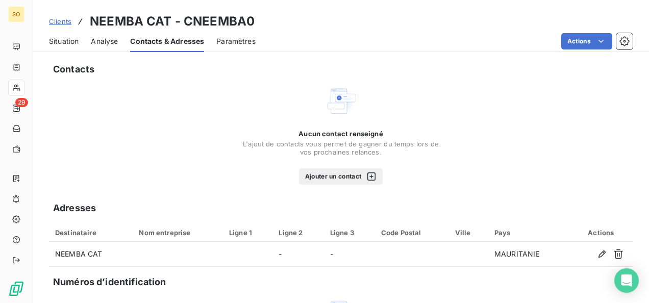
click at [328, 183] on button "Ajouter un contact" at bounding box center [341, 176] width 84 height 16
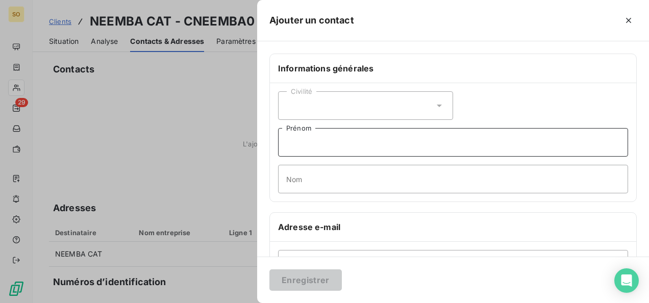
click at [317, 134] on input "Prénom" at bounding box center [453, 142] width 350 height 29
paste input "Yannick Massé, joignable au 06 11 92 05 66"
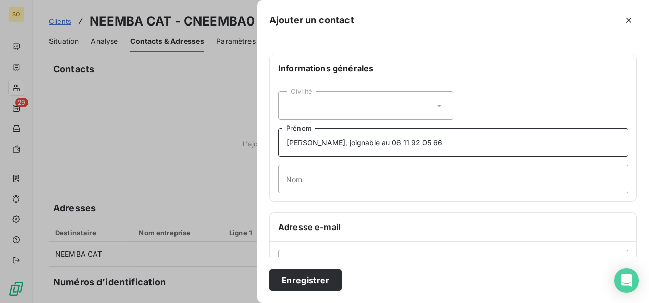
drag, startPoint x: 315, startPoint y: 140, endPoint x: 337, endPoint y: 142, distance: 21.5
click at [337, 142] on input "Yannick Massé, joignable au 06 11 92 05 66" at bounding box center [453, 142] width 350 height 29
type input "Yannick , joignable au 06 11 92 05 66"
click at [317, 176] on input "Massé" at bounding box center [453, 179] width 350 height 29
drag, startPoint x: 292, startPoint y: 176, endPoint x: 260, endPoint y: 176, distance: 32.6
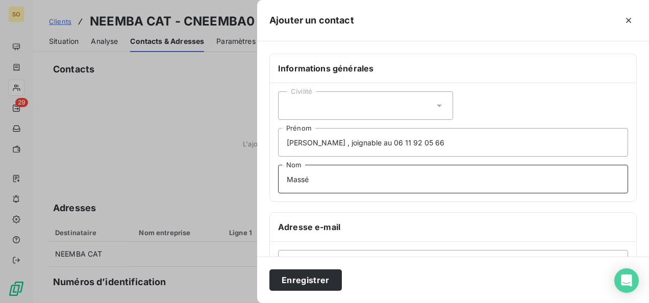
click at [261, 176] on div "Informations générales Civilité Yannick , joignable au 06 11 92 05 66 Prénom Ma…" at bounding box center [453, 280] width 392 height 453
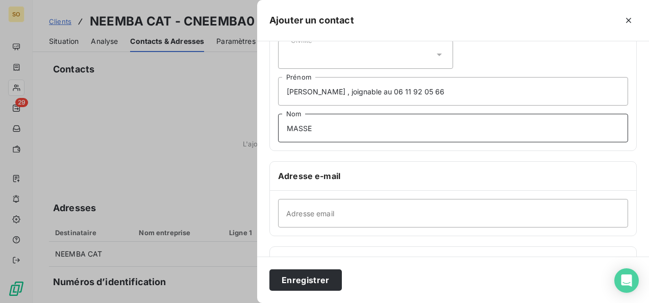
type input "MASSE"
drag, startPoint x: 362, startPoint y: 89, endPoint x: 438, endPoint y: 89, distance: 76.0
click at [438, 89] on input "Yannick , joignable au 06 11 92 05 66" at bounding box center [453, 91] width 350 height 29
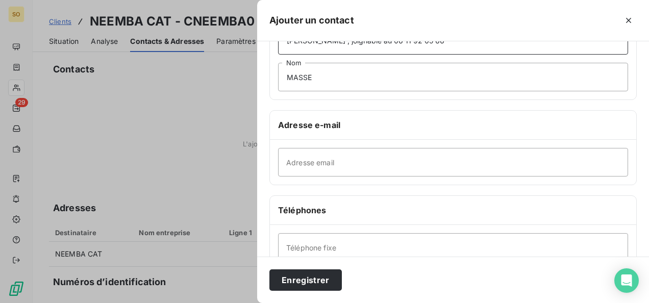
type input "Yannick , joignable au"
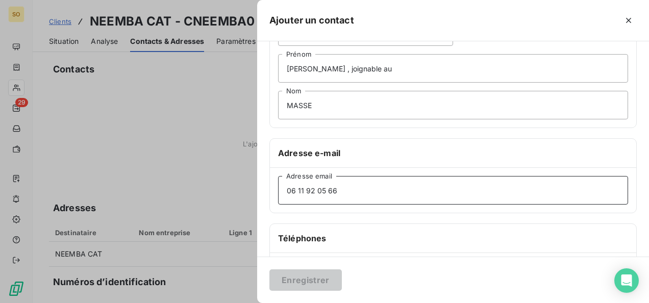
scroll to position [51, 0]
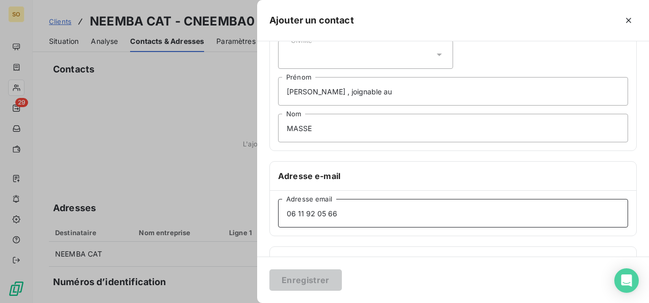
type input "06 11 92 05 66"
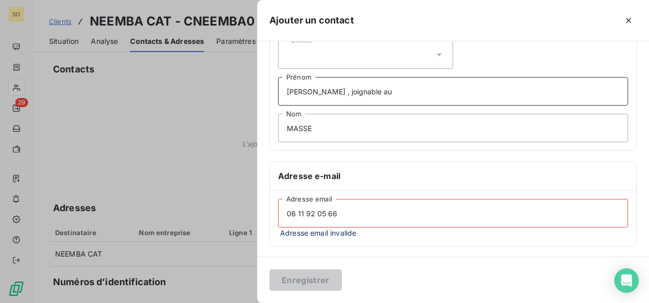
drag, startPoint x: 315, startPoint y: 90, endPoint x: 381, endPoint y: 91, distance: 66.3
click at [381, 91] on input "Yannick , joignable au" at bounding box center [453, 91] width 350 height 29
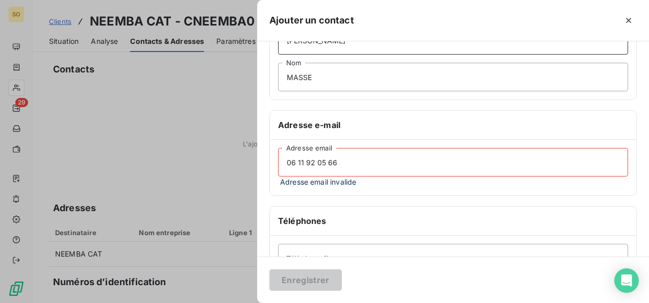
scroll to position [153, 0]
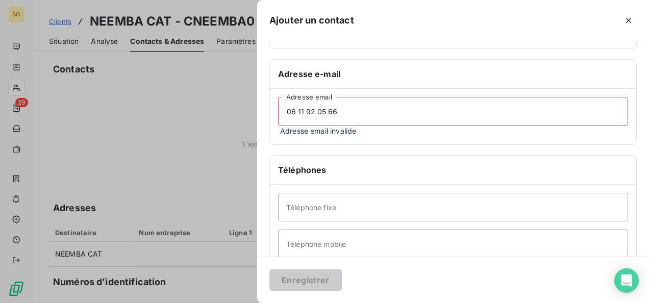
type input "Yannick"
click at [288, 108] on input "06 11 92 05 66" at bounding box center [453, 111] width 350 height 29
drag, startPoint x: 288, startPoint y: 108, endPoint x: 355, endPoint y: 112, distance: 66.9
click at [355, 112] on input "06 11 92 05 66" at bounding box center [453, 111] width 350 height 29
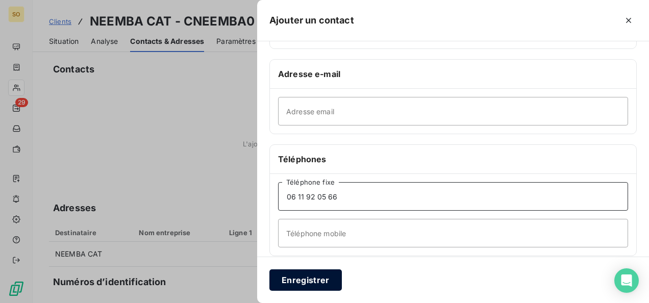
type input "06 11 92 05 66"
click at [312, 277] on button "Enregistrer" at bounding box center [305, 279] width 72 height 21
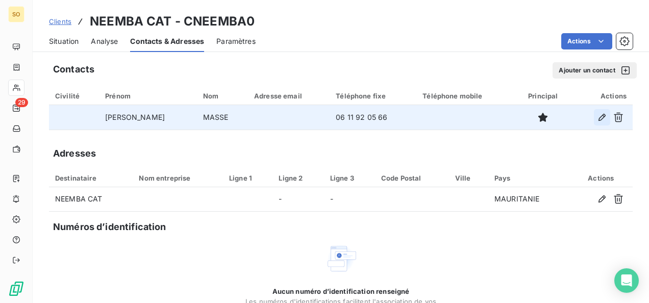
click at [597, 121] on icon "button" at bounding box center [602, 117] width 10 height 10
type input "Yannick"
type input "MASSE"
type input "06 11 92 05 66"
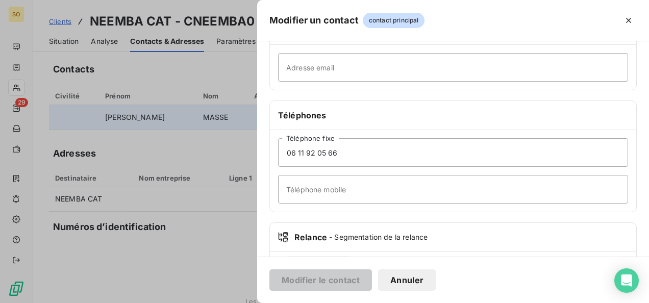
scroll to position [247, 0]
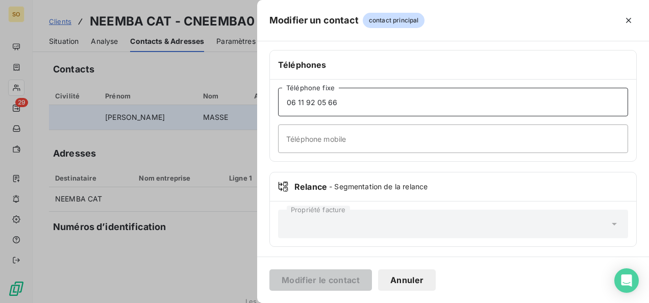
drag, startPoint x: 283, startPoint y: 101, endPoint x: 359, endPoint y: 101, distance: 76.5
click at [359, 101] on input "06 11 92 05 66" at bounding box center [453, 102] width 350 height 29
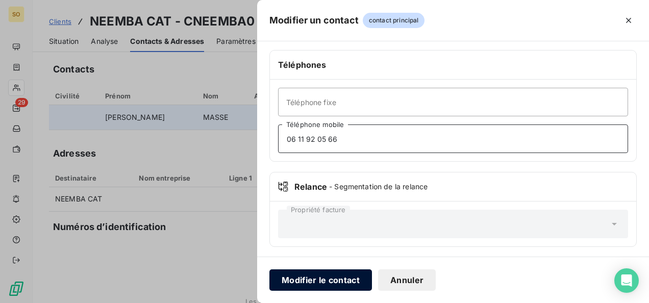
type input "06 11 92 05 66"
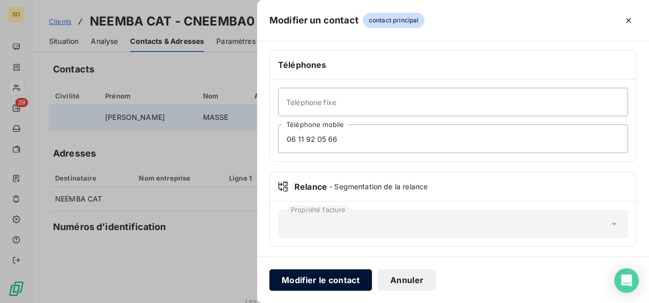
click at [309, 278] on button "Modifier le contact" at bounding box center [320, 279] width 103 height 21
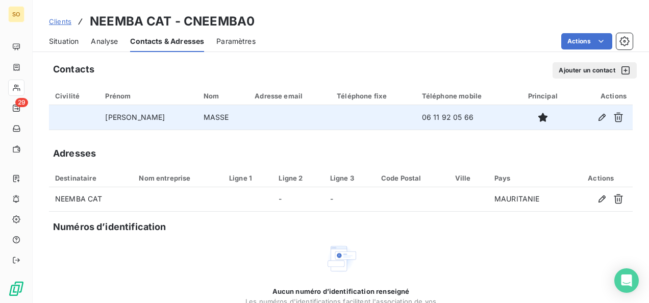
click at [63, 20] on span "Clients" at bounding box center [60, 21] width 22 height 8
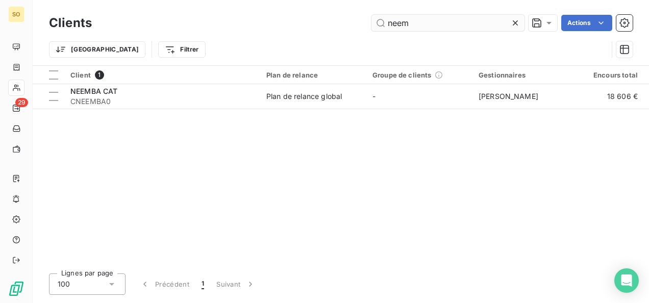
drag, startPoint x: 422, startPoint y: 25, endPoint x: 388, endPoint y: 22, distance: 34.3
click at [388, 22] on input "neem" at bounding box center [447, 23] width 153 height 16
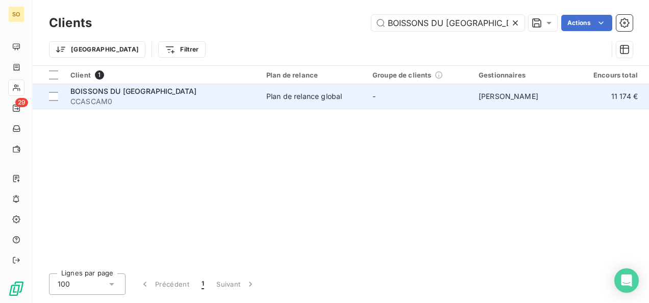
type input "BOISSONS DU [GEOGRAPHIC_DATA]"
click at [151, 98] on span "CCASCAM0" at bounding box center [162, 101] width 184 height 10
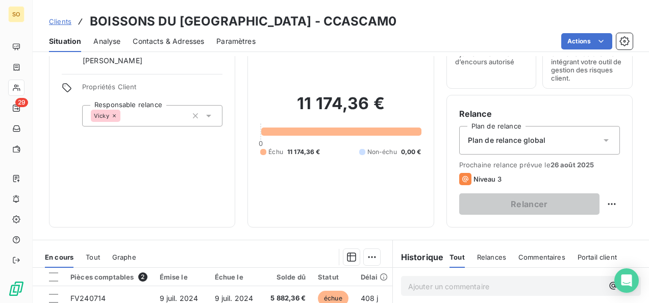
scroll to position [51, 0]
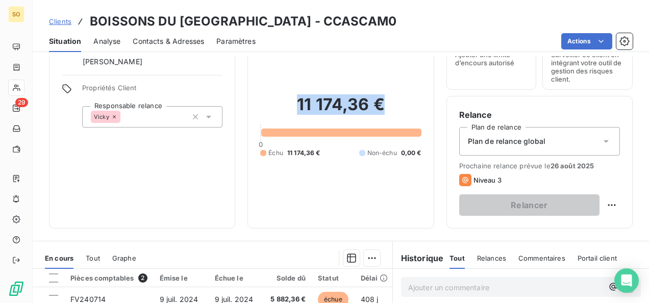
drag, startPoint x: 276, startPoint y: 106, endPoint x: 378, endPoint y: 107, distance: 101.5
click at [378, 107] on h2 "11 174,36 €" at bounding box center [340, 109] width 161 height 31
drag, startPoint x: 378, startPoint y: 107, endPoint x: 370, endPoint y: 105, distance: 8.1
copy h2 "11 174,36 €"
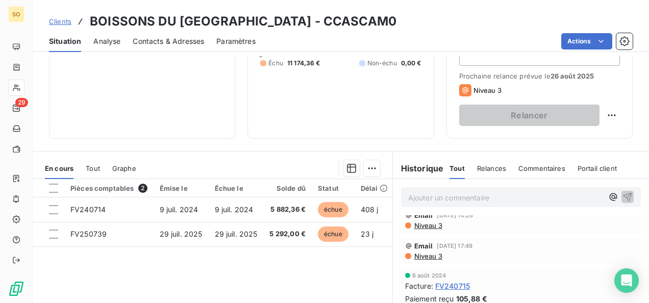
scroll to position [153, 0]
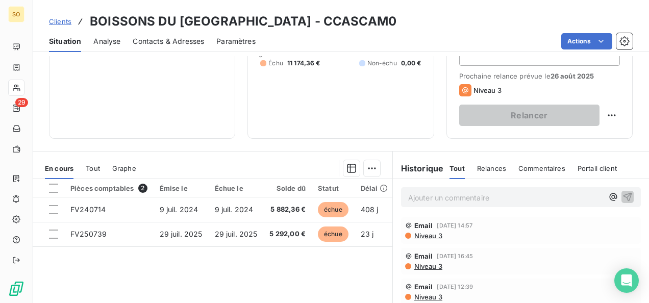
click at [439, 201] on p "Ajouter un commentaire ﻿" at bounding box center [505, 197] width 195 height 13
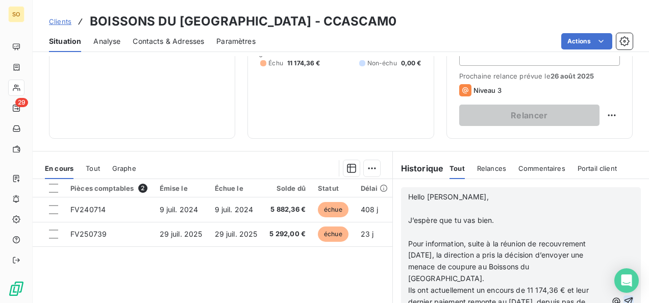
click at [623, 296] on icon "button" at bounding box center [628, 301] width 10 height 10
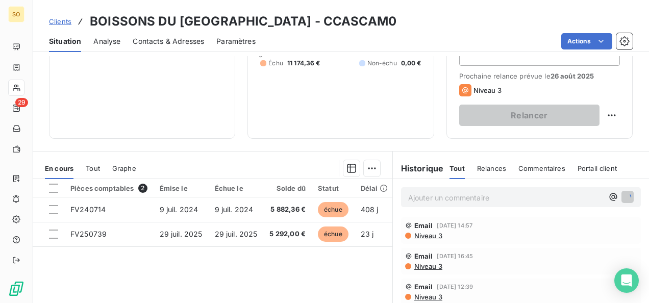
scroll to position [388, 0]
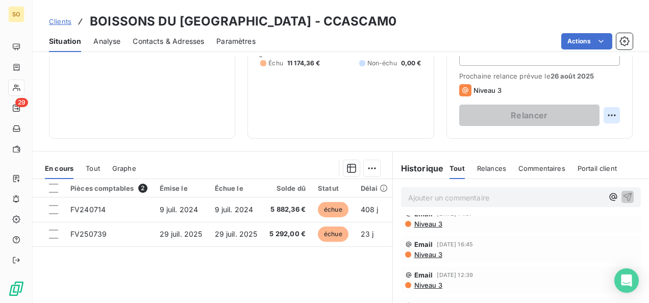
click at [600, 112] on html "SO 29 Clients BOISSONS DU CAMEROUN - CCASCAM0 Situation Analyse Contacts & Adre…" at bounding box center [324, 151] width 649 height 303
click at [559, 136] on div "Replanifier cette action" at bounding box center [561, 137] width 91 height 16
select select "7"
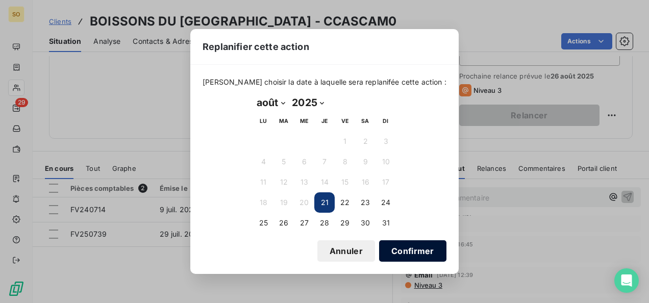
click at [392, 252] on button "Confirmer" at bounding box center [412, 250] width 67 height 21
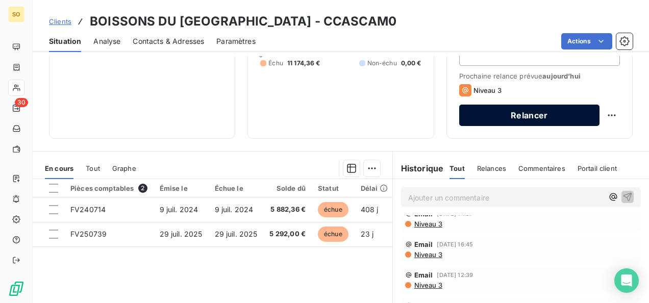
click at [513, 116] on button "Relancer" at bounding box center [529, 115] width 140 height 21
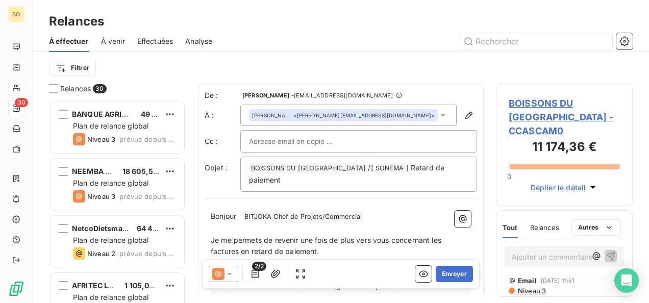
scroll to position [384, 0]
click at [242, 212] on span at bounding box center [241, 216] width 2 height 9
click at [387, 223] on p "﻿" at bounding box center [341, 229] width 260 height 12
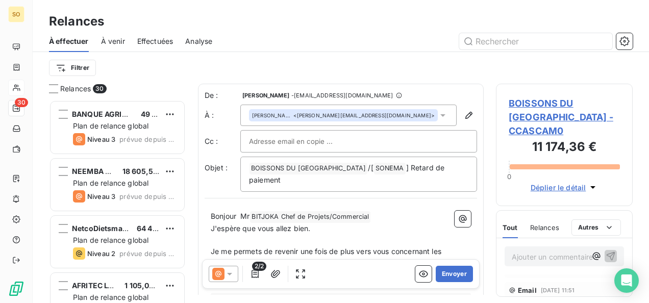
click at [212, 224] on span "J'espère que vous allez bien." at bounding box center [260, 228] width 99 height 9
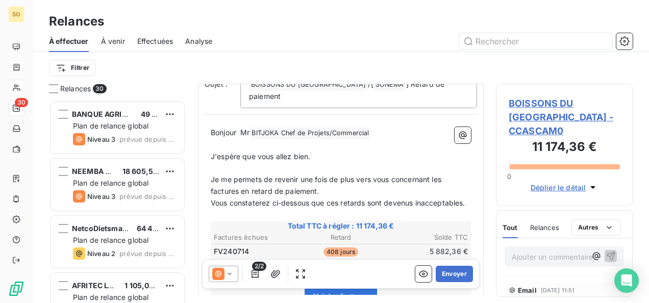
scroll to position [102, 0]
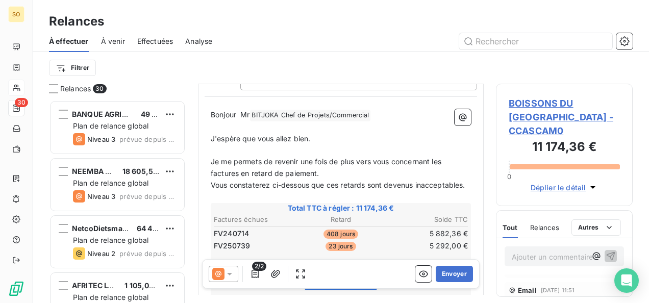
click at [209, 172] on div "Bonjour ﻿ Mr BITJOKA Chef de Projets/Commercial ﻿ ﻿ ﻿ J'espère que vous allez b…" at bounding box center [341, 287] width 272 height 368
click at [211, 181] on span "Vous constaterez ci-dessous que ces retards sont devenus inacceptables." at bounding box center [338, 185] width 254 height 9
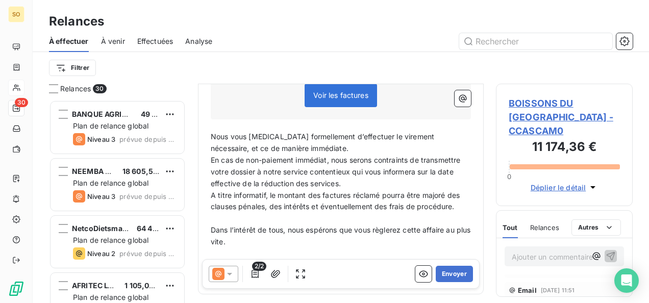
scroll to position [306, 0]
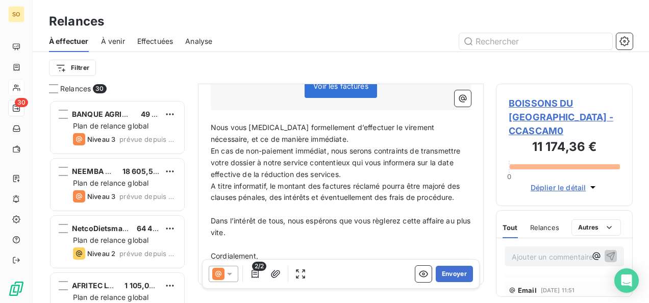
click at [303, 137] on p "Nous vous prions formellement d’effectuer le virement nécessaire, et ce de mani…" at bounding box center [341, 133] width 260 height 23
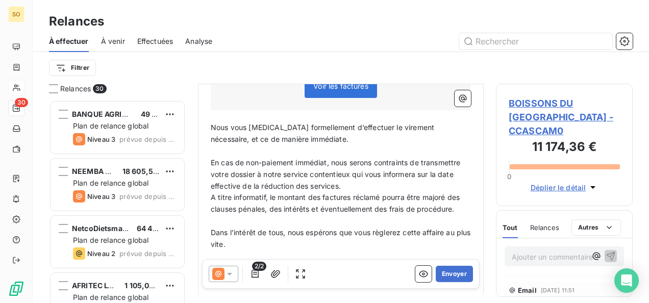
click at [385, 184] on p "En cas de non-paiement immédiat, nous serons contraints de transmettre votre do…" at bounding box center [341, 174] width 260 height 35
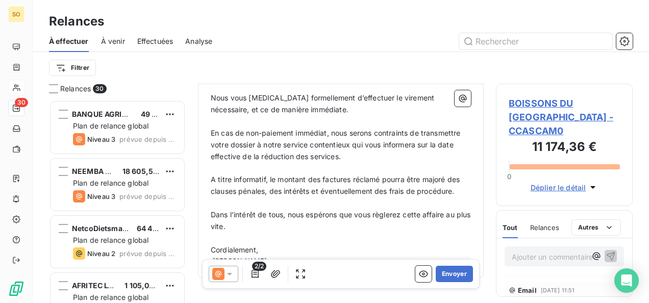
scroll to position [357, 0]
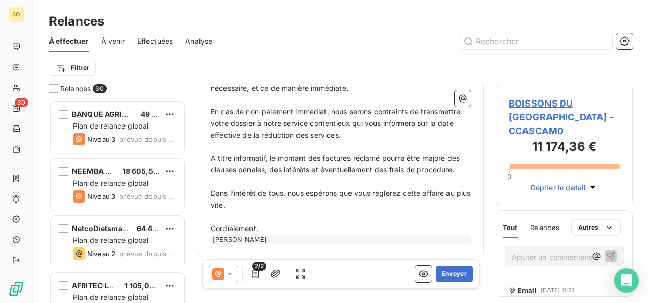
click at [209, 160] on div "Bonjour ﻿ Mr BITJOKA Chef de Projets/Commercial ﻿ ﻿ ﻿ J'espère que vous allez b…" at bounding box center [341, 49] width 272 height 403
click at [213, 156] on span "A titre informatif, le montant des factures réclamé pourra être majoré des clau…" at bounding box center [336, 164] width 251 height 20
click at [211, 155] on span "A titre informatif, le montant des factures réclamé pourra être majoré des clau…" at bounding box center [336, 164] width 251 height 20
click at [278, 176] on p "(A titre informatif, le montant des factures réclamé pourra être majoré des cla…" at bounding box center [341, 163] width 260 height 23
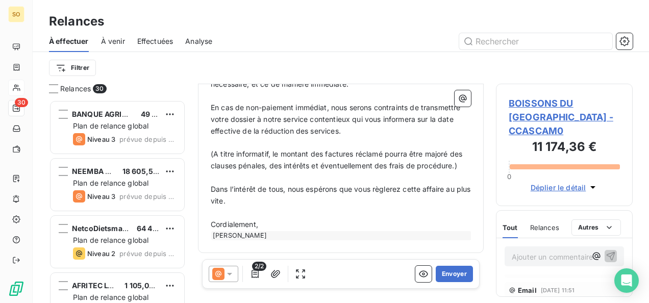
scroll to position [371, 0]
click at [264, 225] on p "Cordialement," at bounding box center [341, 225] width 260 height 12
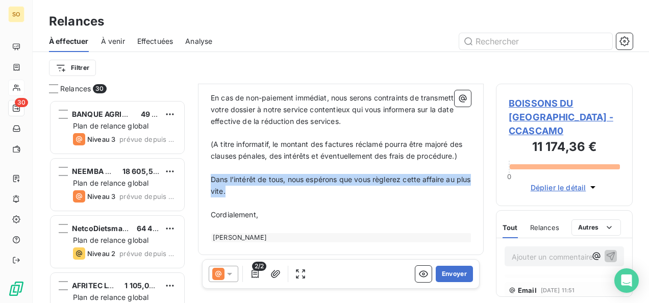
drag, startPoint x: 210, startPoint y: 188, endPoint x: 266, endPoint y: 201, distance: 57.5
click at [266, 197] on p "Dans l’intérêt de tous, nous espérons que vous règlerez cette affaire au plus v…" at bounding box center [341, 185] width 260 height 23
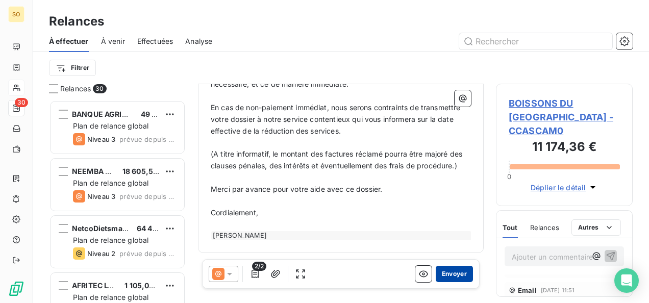
click at [441, 274] on button "Envoyer" at bounding box center [454, 274] width 37 height 16
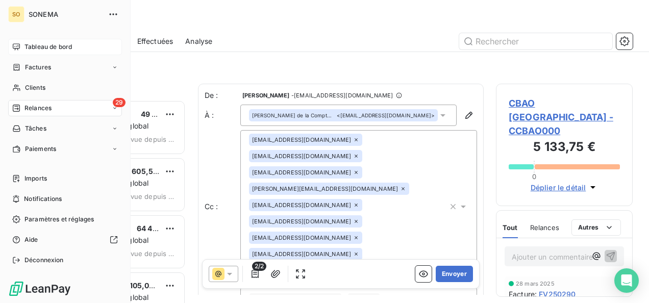
drag, startPoint x: 24, startPoint y: 83, endPoint x: 93, endPoint y: 53, distance: 75.1
click at [25, 83] on span "Clients" at bounding box center [35, 87] width 20 height 9
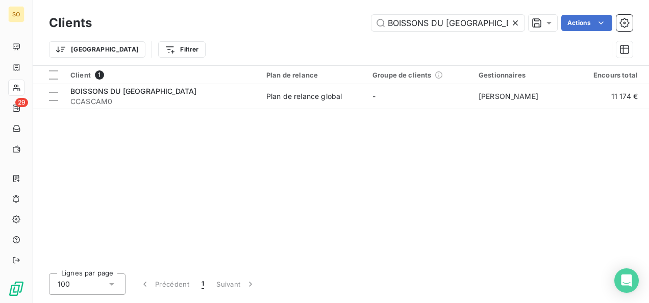
click at [516, 20] on icon at bounding box center [515, 22] width 5 height 5
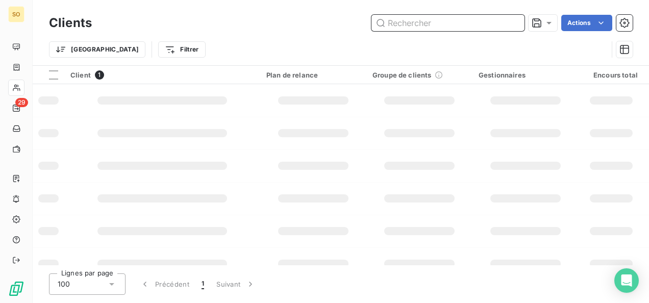
click at [450, 23] on input "text" at bounding box center [447, 23] width 153 height 16
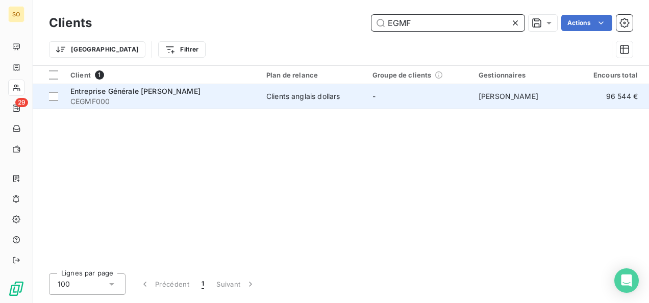
type input "EGMF"
click at [126, 96] on span "CEGMF000" at bounding box center [162, 101] width 184 height 10
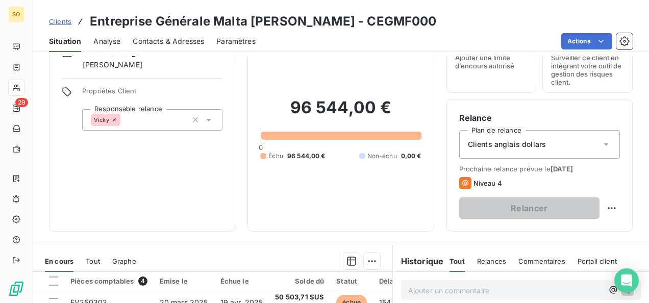
scroll to position [153, 0]
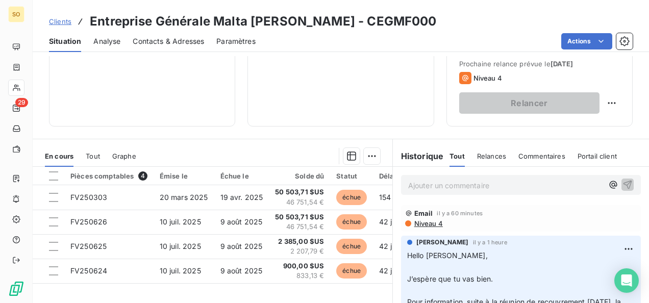
click at [435, 188] on p "Ajouter un commentaire ﻿" at bounding box center [505, 185] width 195 height 13
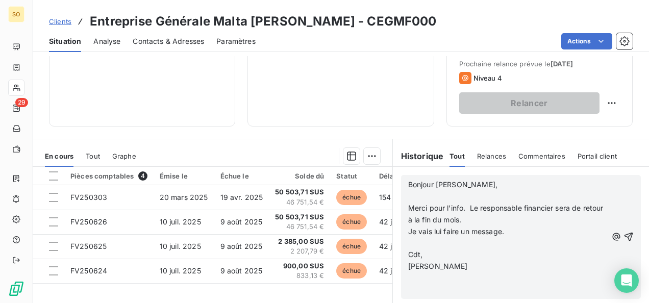
scroll to position [51, 0]
click at [624, 234] on icon "button" at bounding box center [628, 237] width 9 height 9
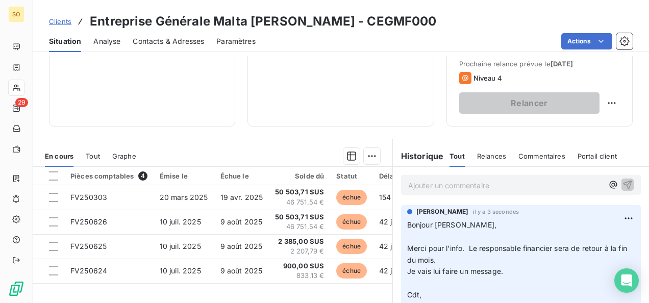
click at [57, 22] on span "Clients" at bounding box center [60, 21] width 22 height 8
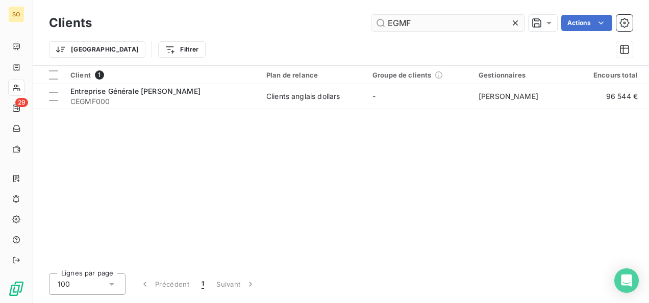
drag, startPoint x: 412, startPoint y: 23, endPoint x: 375, endPoint y: 23, distance: 36.7
click at [375, 23] on input "EGMF" at bounding box center [447, 23] width 153 height 16
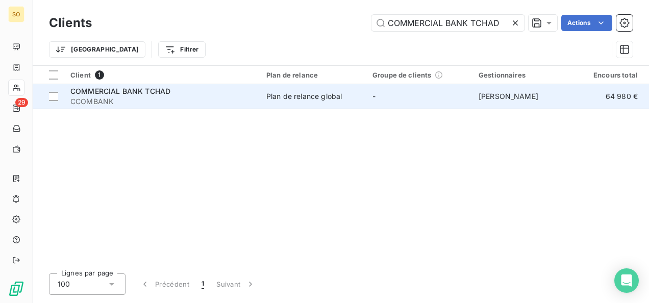
type input "COMMERCIAL BANK TCHAD"
click at [171, 94] on div "COMMERCIAL BANK TCHAD" at bounding box center [162, 91] width 184 height 10
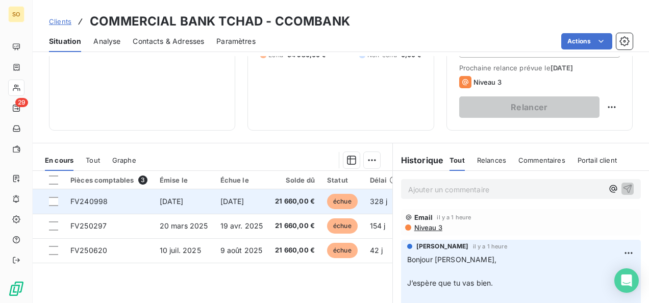
scroll to position [204, 0]
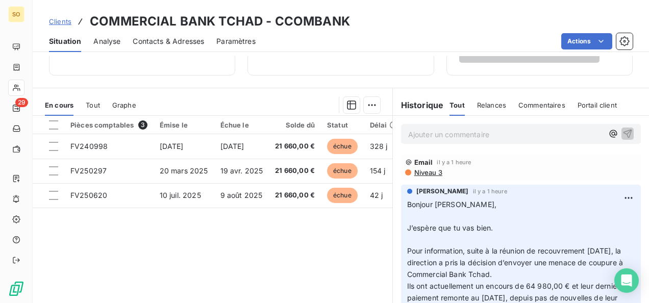
click at [444, 137] on p "Ajouter un commentaire ﻿" at bounding box center [505, 134] width 195 height 13
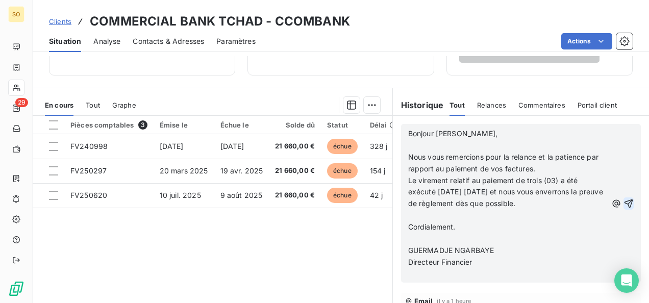
click at [623, 199] on icon "button" at bounding box center [628, 203] width 10 height 10
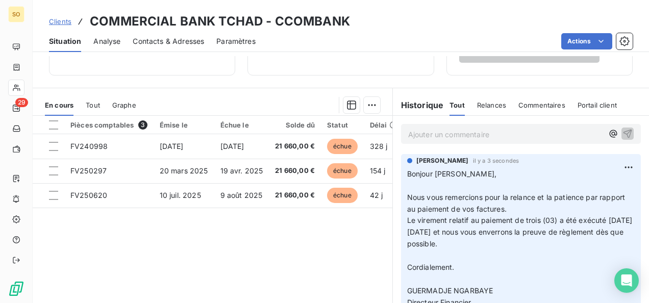
click at [446, 128] on p "Ajouter un commentaire ﻿" at bounding box center [505, 134] width 195 height 13
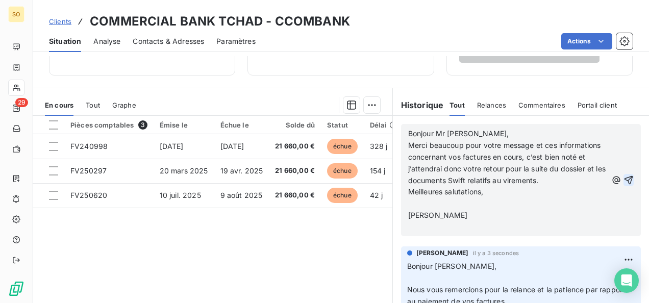
click at [624, 183] on icon "button" at bounding box center [628, 180] width 9 height 9
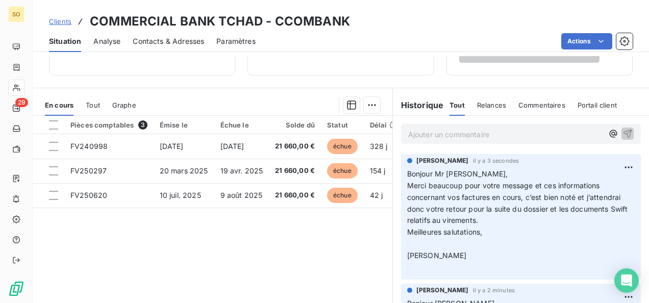
click at [478, 138] on p "Ajouter un commentaire ﻿" at bounding box center [505, 134] width 195 height 13
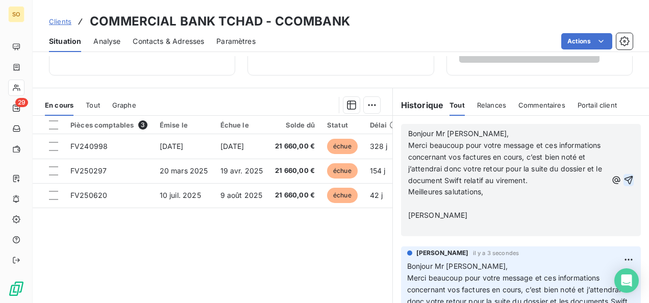
click at [624, 176] on icon "button" at bounding box center [628, 180] width 9 height 9
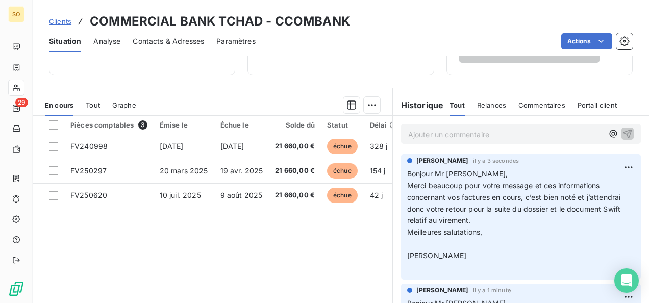
click at [198, 302] on html "SO 29 Clients COMMERCIAL BANK TCHAD - CCOMBANK Situation Analyse Contacts & Adr…" at bounding box center [324, 151] width 649 height 303
click at [61, 21] on span "Clients" at bounding box center [60, 21] width 22 height 8
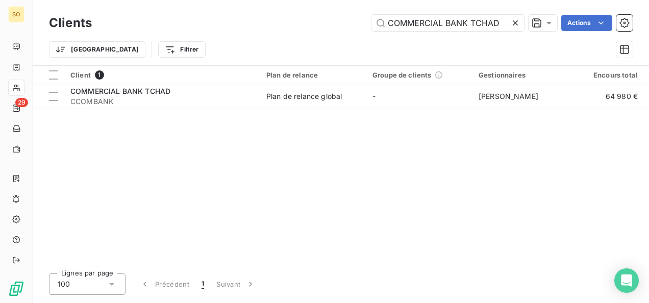
click at [520, 24] on div at bounding box center [517, 23] width 14 height 16
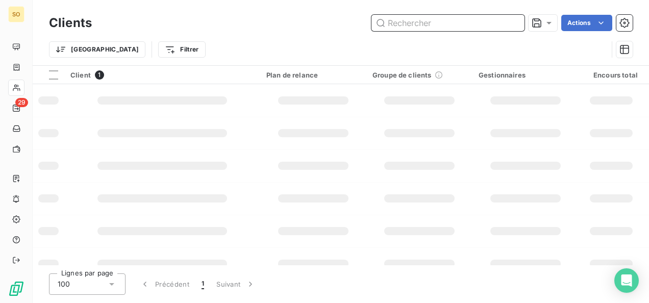
click at [450, 31] on input "text" at bounding box center [447, 23] width 153 height 16
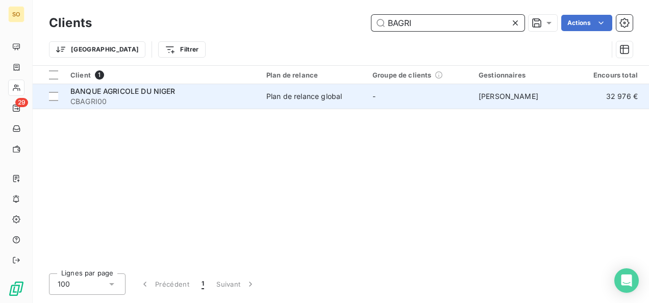
type input "BAGRI"
click at [181, 95] on div "BANQUE AGRICOLE DU NIGER" at bounding box center [162, 91] width 184 height 10
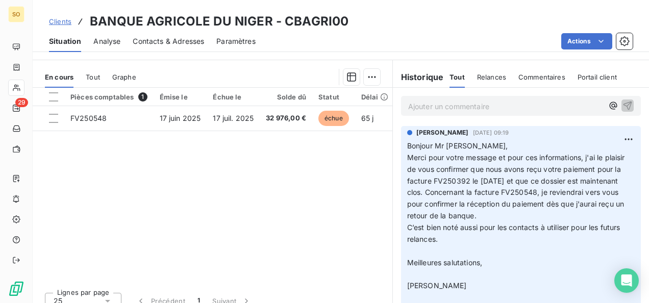
scroll to position [243, 0]
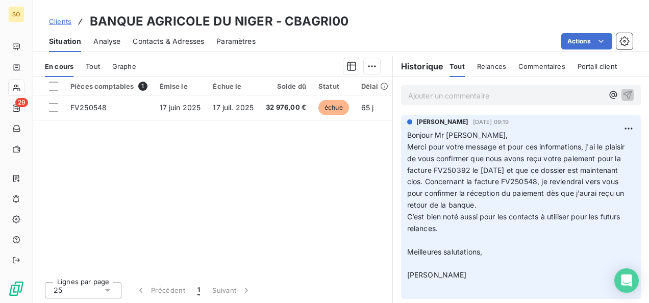
click at [422, 92] on p "Ajouter un commentaire ﻿" at bounding box center [505, 95] width 195 height 13
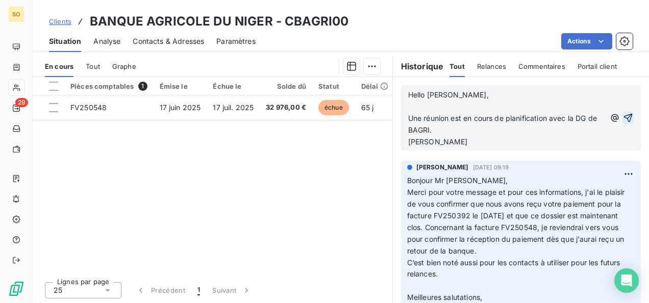
click at [623, 113] on icon "button" at bounding box center [628, 118] width 10 height 10
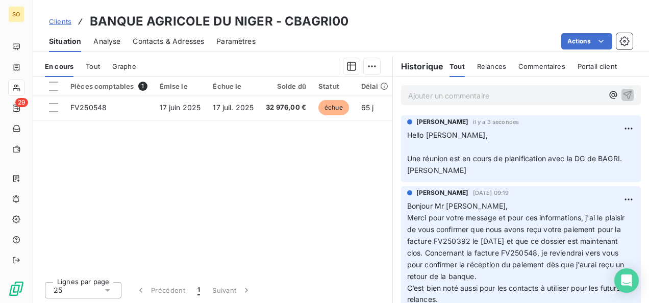
click at [68, 22] on span "Clients" at bounding box center [60, 21] width 22 height 8
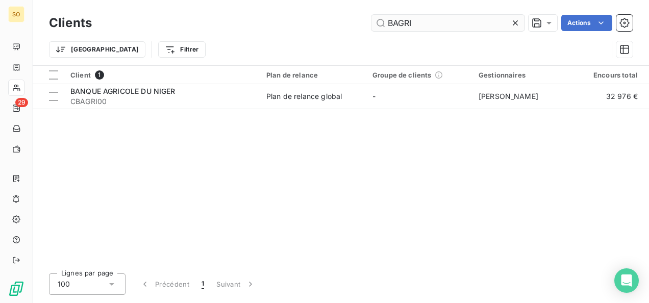
click at [373, 28] on input "BAGRI" at bounding box center [447, 23] width 153 height 16
type input "egmf"
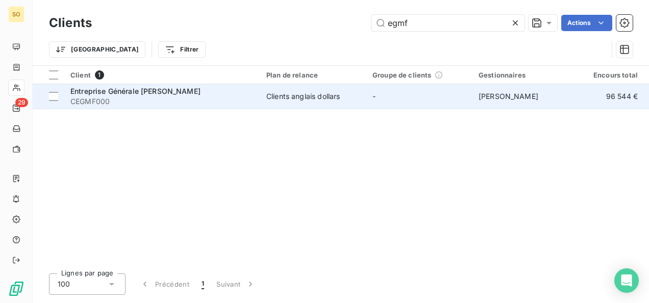
click at [163, 91] on span "Entreprise Générale Malta Forrest" at bounding box center [135, 91] width 130 height 9
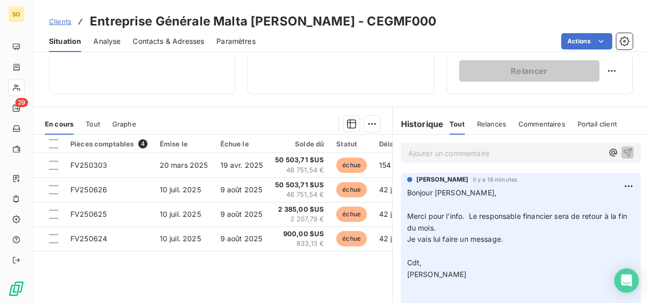
scroll to position [204, 0]
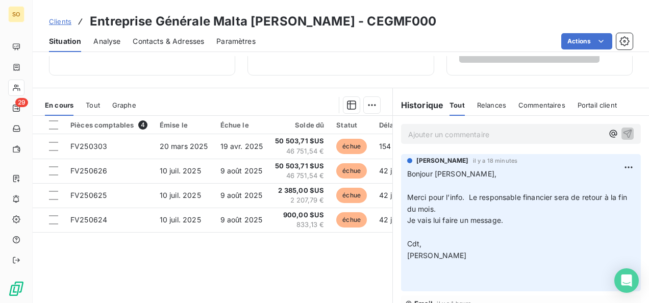
click at [439, 133] on p "Ajouter un commentaire ﻿" at bounding box center [505, 134] width 195 height 13
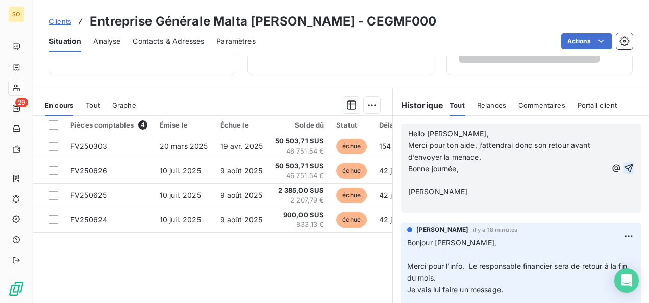
click at [623, 168] on icon "button" at bounding box center [628, 168] width 10 height 10
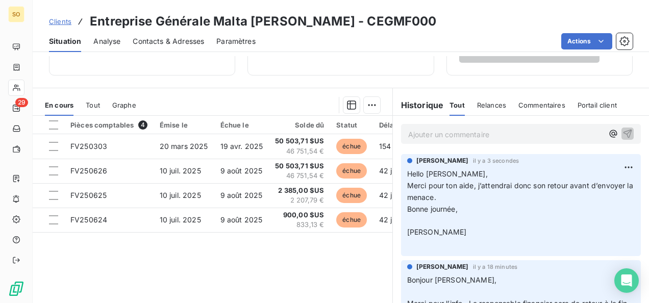
click at [62, 22] on span "Clients" at bounding box center [60, 21] width 22 height 8
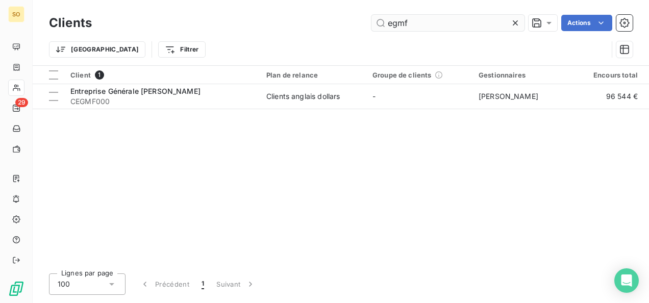
drag, startPoint x: 428, startPoint y: 17, endPoint x: 384, endPoint y: 20, distance: 44.5
click at [384, 20] on input "egmf" at bounding box center [447, 23] width 153 height 16
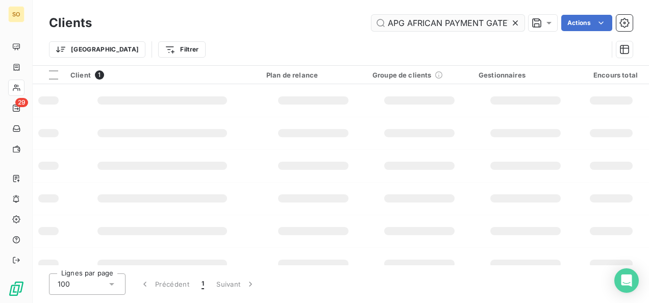
scroll to position [0, 17]
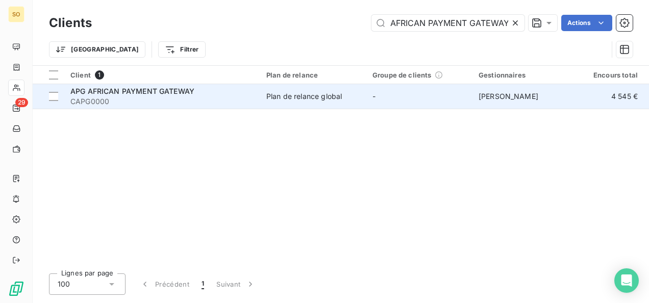
type input "APG AFRICAN PAYMENT GATEWAY"
click at [135, 91] on span "APG AFRICAN PAYMENT GATEWAY" at bounding box center [132, 91] width 124 height 9
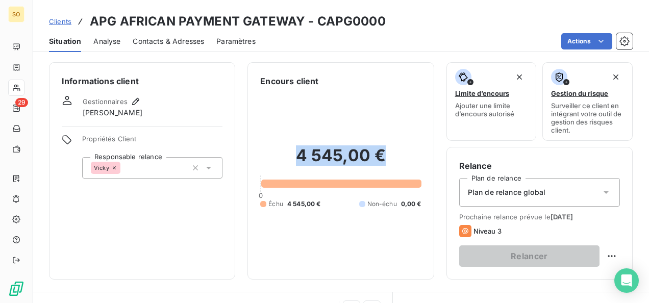
drag, startPoint x: 274, startPoint y: 153, endPoint x: 381, endPoint y: 156, distance: 107.1
click at [381, 156] on h2 "4 545,00 €" at bounding box center [340, 160] width 161 height 31
drag, startPoint x: 381, startPoint y: 156, endPoint x: 368, endPoint y: 157, distance: 13.3
copy h2 "4 545,00 €"
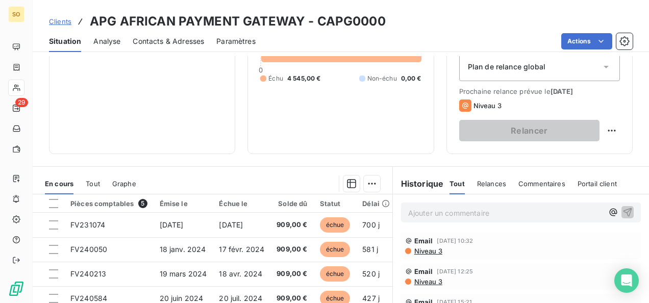
scroll to position [204, 0]
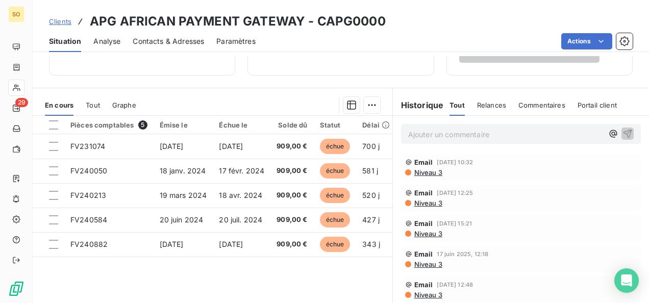
click at [446, 135] on p "Ajouter un commentaire ﻿" at bounding box center [505, 134] width 195 height 13
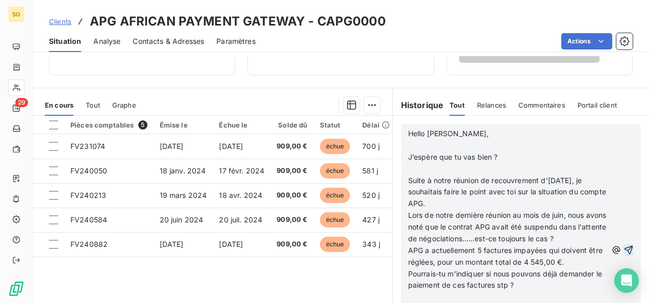
click at [623, 248] on button "button" at bounding box center [628, 250] width 10 height 12
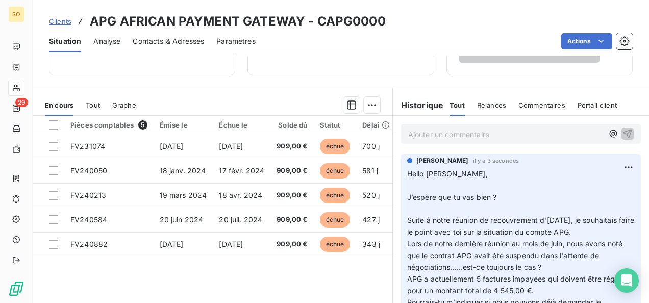
click at [62, 27] on div "Clients APG AFRICAN PAYMENT GATEWAY - CAPG0000" at bounding box center [217, 21] width 337 height 18
click at [62, 25] on link "Clients" at bounding box center [60, 21] width 22 height 10
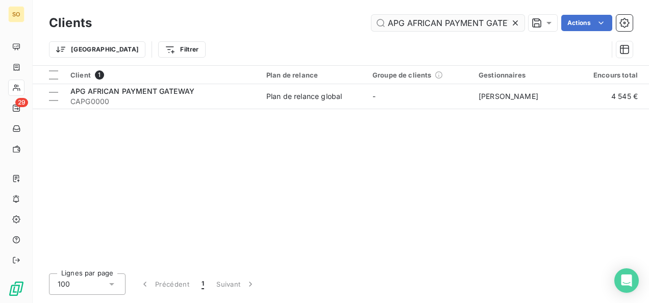
click at [513, 21] on icon at bounding box center [515, 23] width 10 height 10
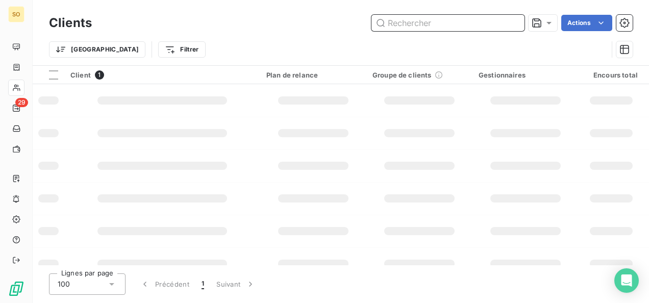
click at [457, 23] on input "text" at bounding box center [447, 23] width 153 height 16
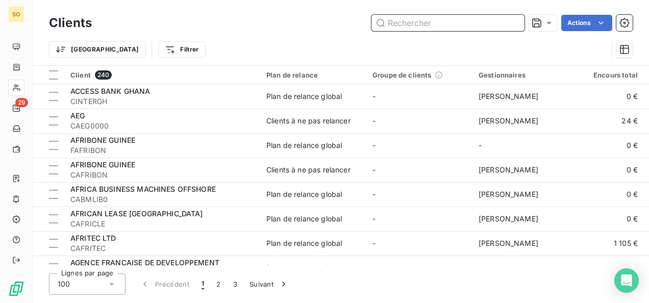
paste input "OPERATOR PAYMENT SYSTEM"
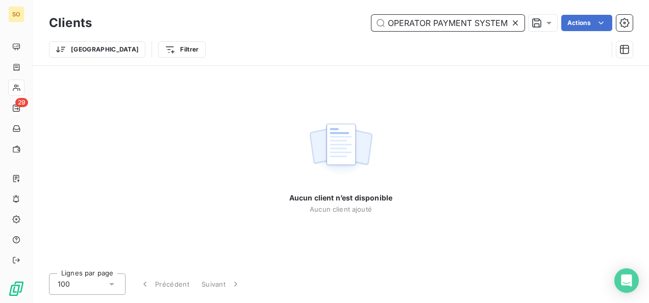
drag, startPoint x: 390, startPoint y: 21, endPoint x: 335, endPoint y: 23, distance: 55.1
click at [335, 23] on div "OPERATOR PAYMENT SYSTEM Actions" at bounding box center [368, 23] width 528 height 16
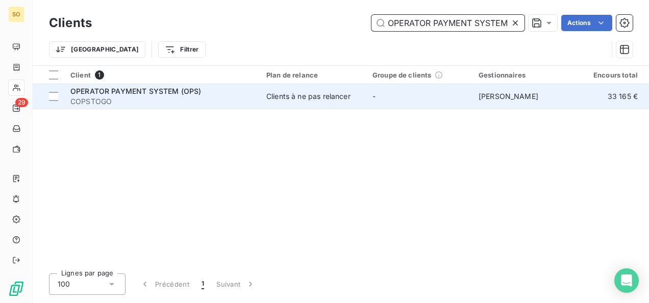
type input "OPERATOR PAYMENT SYSTEM"
click at [104, 89] on span "OPERATOR PAYMENT SYSTEM (OPS)" at bounding box center [135, 91] width 131 height 9
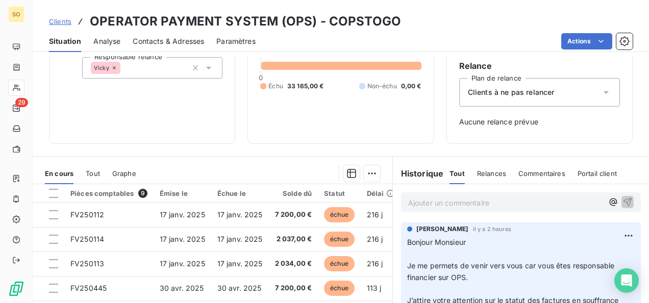
scroll to position [153, 0]
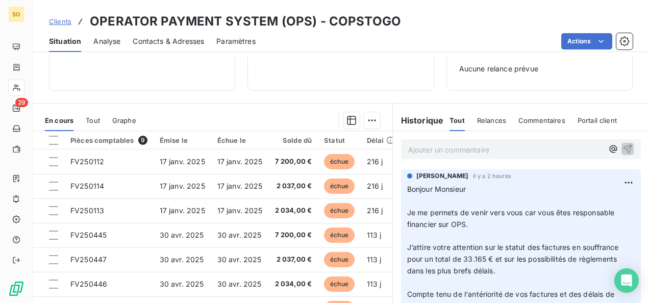
click at [437, 140] on div "Ajouter un commentaire ﻿" at bounding box center [521, 149] width 240 height 20
click at [437, 148] on p "Ajouter un commentaire ﻿" at bounding box center [505, 149] width 195 height 13
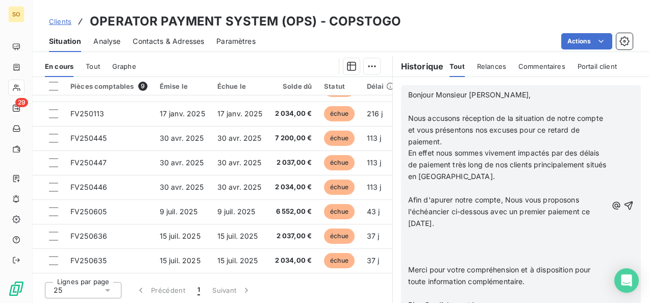
scroll to position [0, 0]
click at [623, 209] on button "button" at bounding box center [628, 205] width 10 height 12
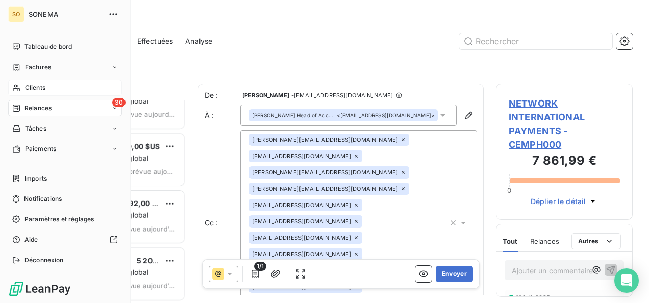
scroll to position [195, 129]
click at [20, 92] on div "Clients" at bounding box center [65, 88] width 114 height 16
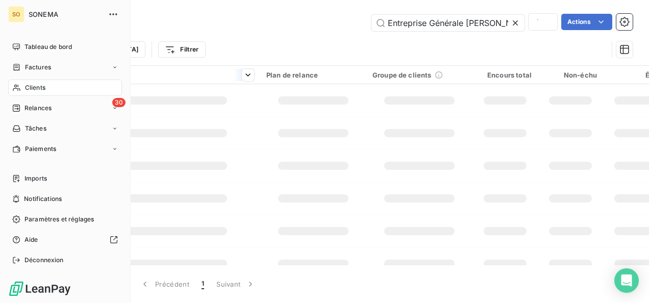
scroll to position [0, 9]
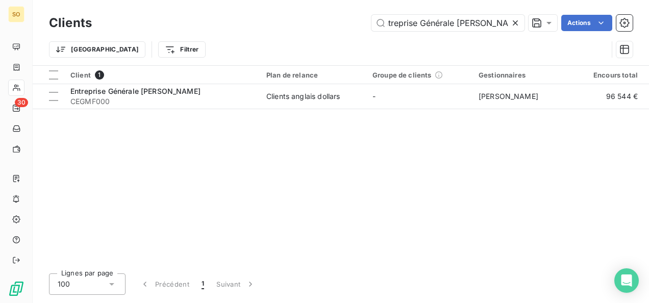
click at [515, 25] on icon at bounding box center [515, 23] width 10 height 10
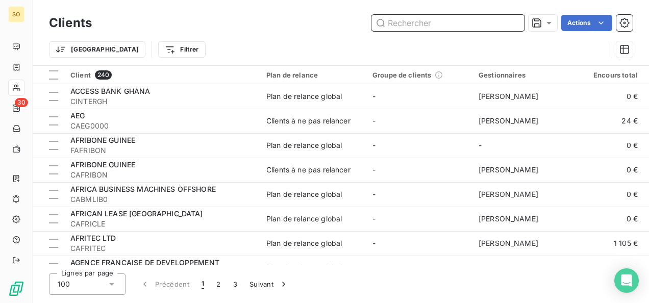
click at [463, 27] on input "text" at bounding box center [447, 23] width 153 height 16
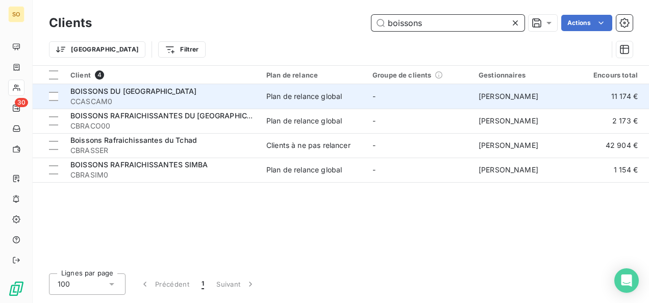
type input "boissons"
click at [129, 96] on span "CCASCAM0" at bounding box center [162, 101] width 184 height 10
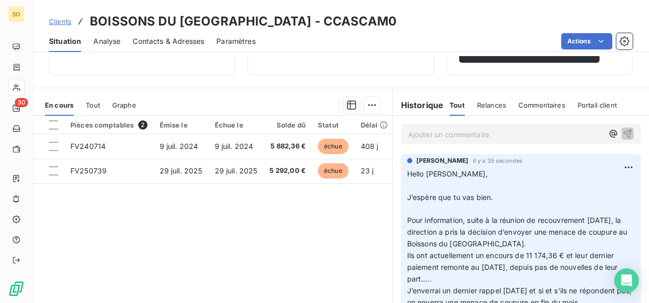
scroll to position [153, 0]
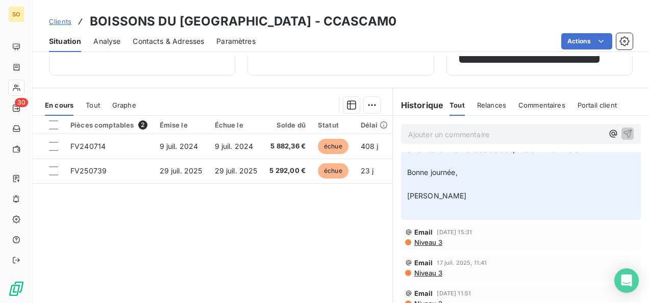
click at [433, 246] on span "Niveau 3" at bounding box center [427, 242] width 29 height 8
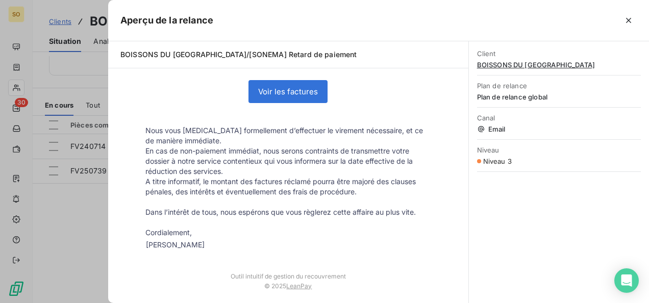
scroll to position [204, 0]
click at [621, 18] on button "button" at bounding box center [628, 20] width 16 height 16
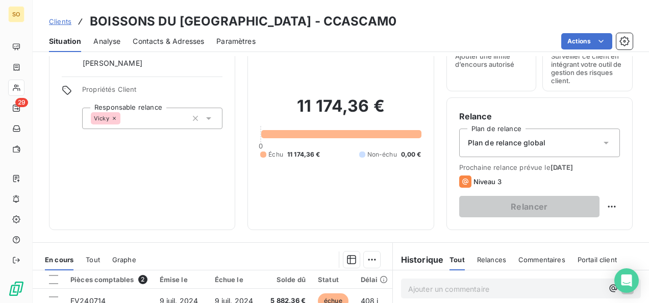
scroll to position [0, 0]
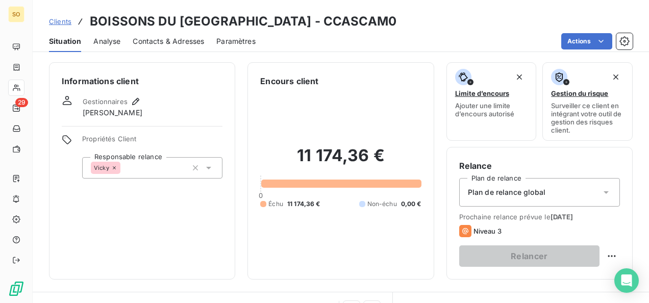
click at [60, 28] on div "Clients BOISSONS DU CAMEROUN - CCASCAM0" at bounding box center [222, 21] width 347 height 18
click at [59, 25] on link "Clients" at bounding box center [60, 21] width 22 height 10
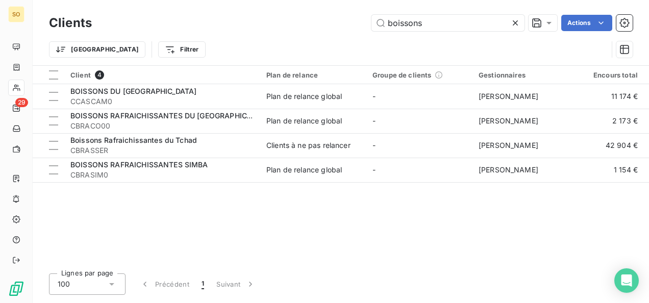
drag, startPoint x: 441, startPoint y: 24, endPoint x: 349, endPoint y: 22, distance: 91.8
click at [349, 22] on div "boissons Actions" at bounding box center [368, 23] width 528 height 16
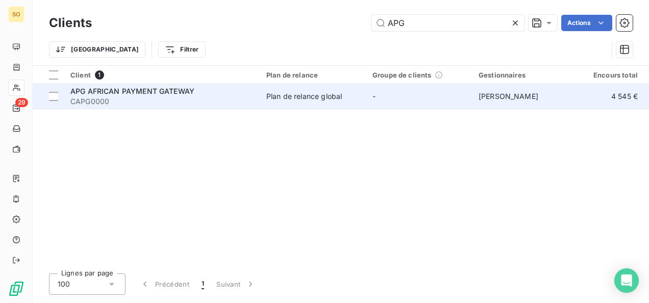
type input "APG"
click at [109, 84] on td "APG AFRICAN PAYMENT GATEWAY CAPG0000" at bounding box center [162, 96] width 196 height 24
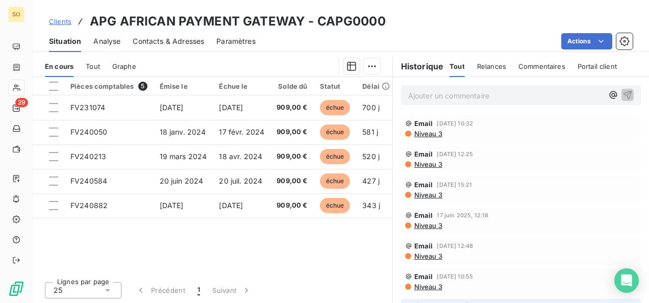
scroll to position [192, 0]
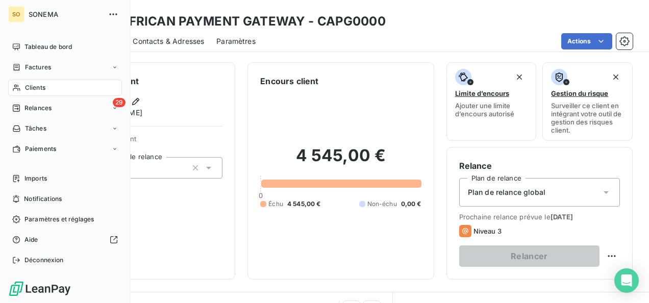
scroll to position [192, 0]
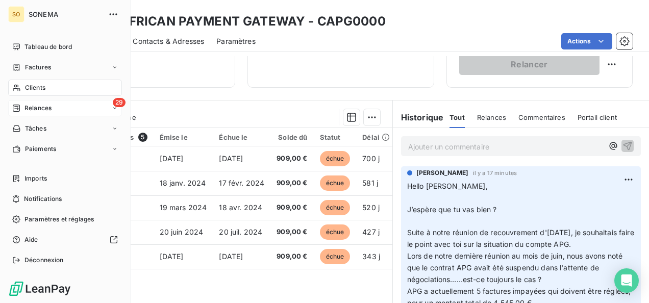
click at [30, 105] on span "Relances" at bounding box center [37, 108] width 27 height 9
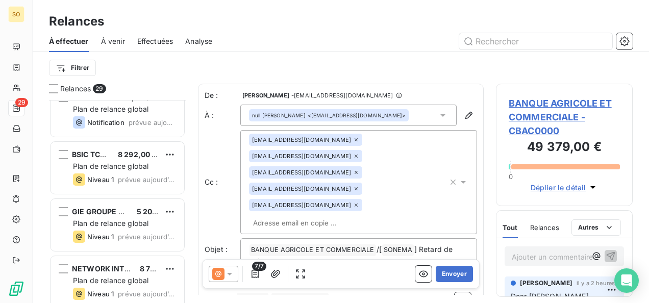
scroll to position [1453, 0]
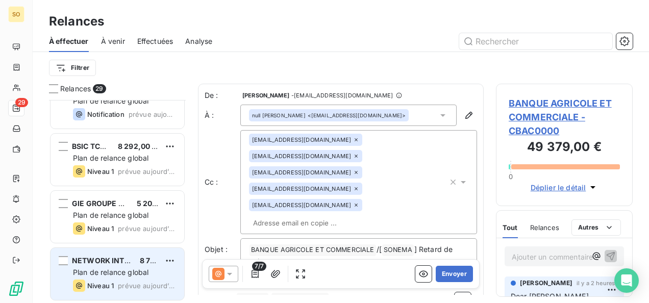
click at [129, 264] on span "NETWORK INTERNATIONAL PAYMENTS" at bounding box center [143, 260] width 142 height 9
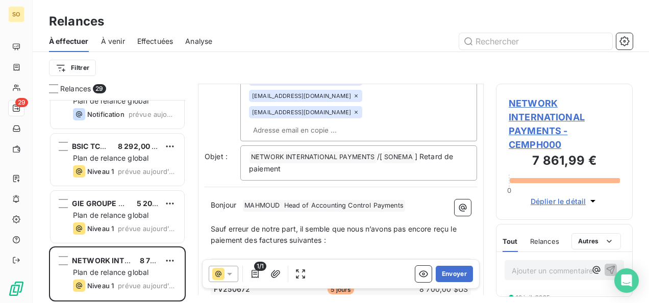
scroll to position [205, 0]
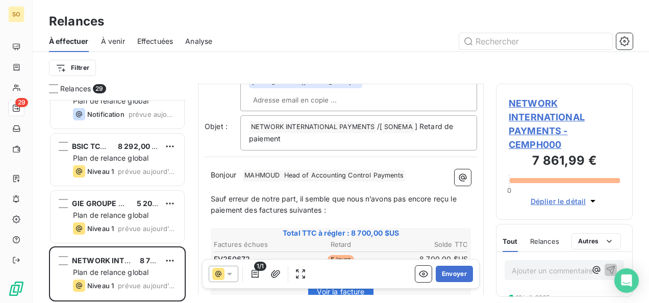
click at [241, 169] on p "Bonjour ﻿ MAHMOUD Head of Accounting Control Payments ﻿ ﻿" at bounding box center [341, 175] width 260 height 12
click at [424, 169] on p "Bonjour Mr ﻿ MAHMOUD Head of Accounting Control Payments ﻿ ﻿" at bounding box center [341, 175] width 260 height 12
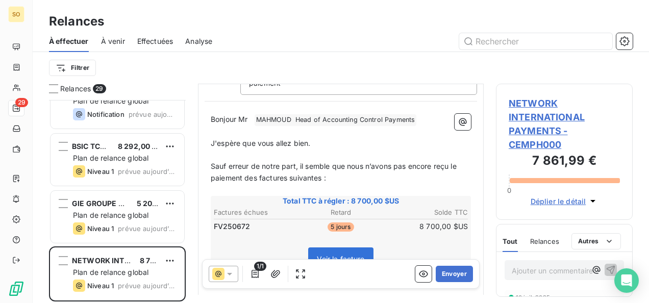
scroll to position [377, 0]
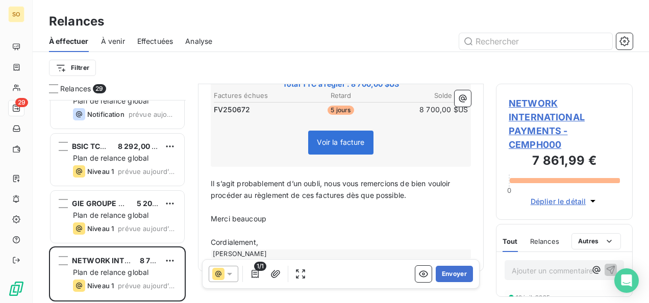
click at [316, 237] on p "Cordialement," at bounding box center [341, 243] width 260 height 12
click at [441, 275] on button "Envoyer" at bounding box center [454, 274] width 37 height 16
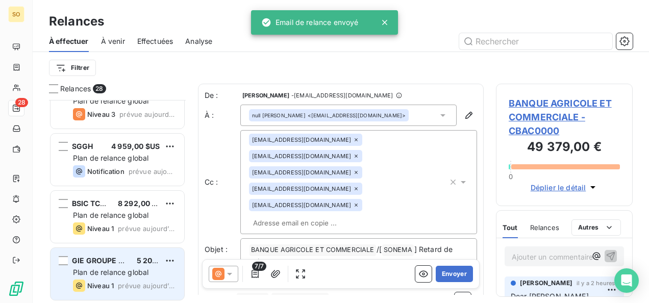
scroll to position [1396, 0]
click at [127, 268] on span "Plan de relance global" at bounding box center [110, 272] width 75 height 9
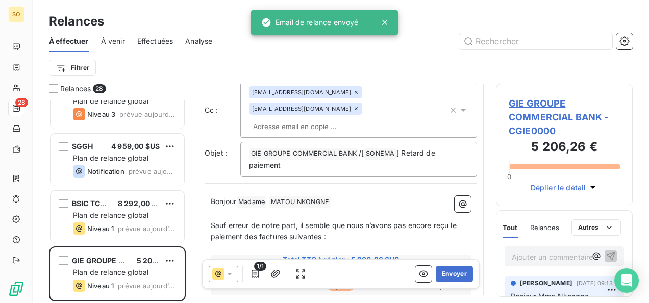
scroll to position [52, 0]
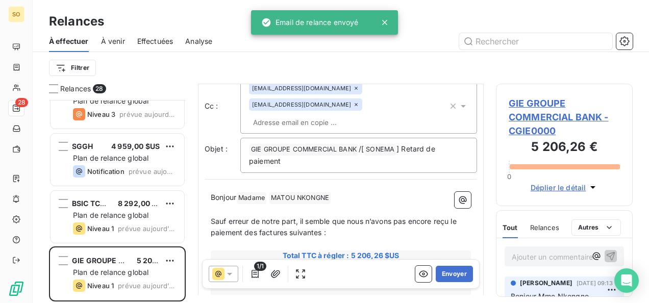
click at [346, 192] on p "Bonjour Madame ﻿ MATOU NKONGNE ﻿ ﻿" at bounding box center [341, 198] width 260 height 12
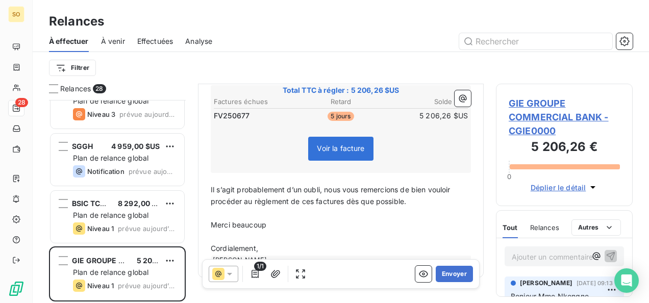
scroll to position [263, 0]
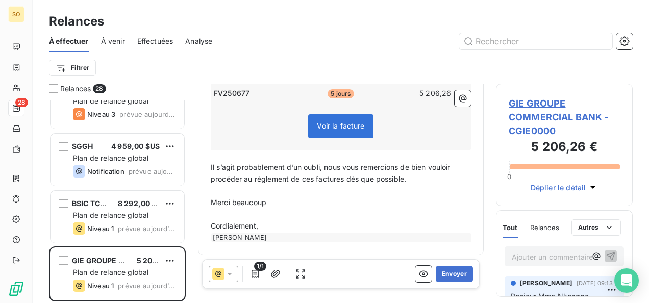
click at [303, 227] on p "Cordialement," at bounding box center [341, 226] width 260 height 12
click at [436, 267] on button "Envoyer" at bounding box center [454, 274] width 37 height 16
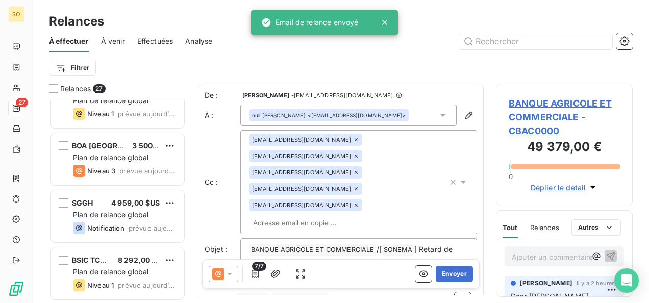
scroll to position [1339, 0]
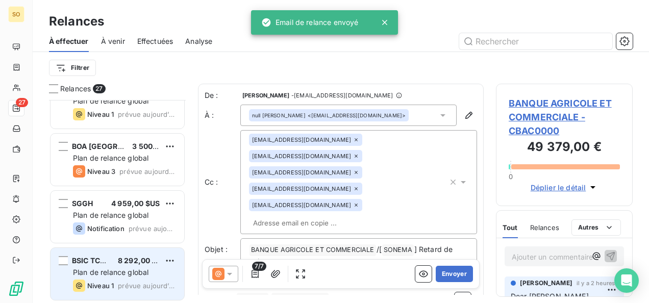
click at [125, 274] on span "Plan de relance global" at bounding box center [110, 272] width 75 height 9
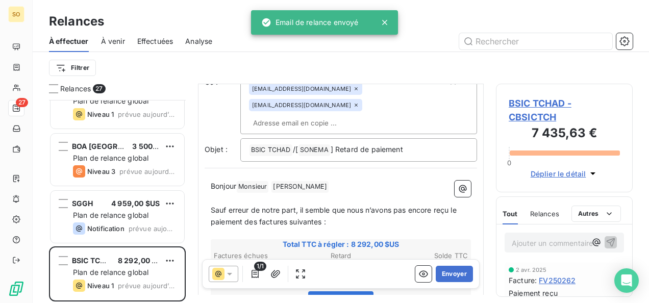
scroll to position [102, 0]
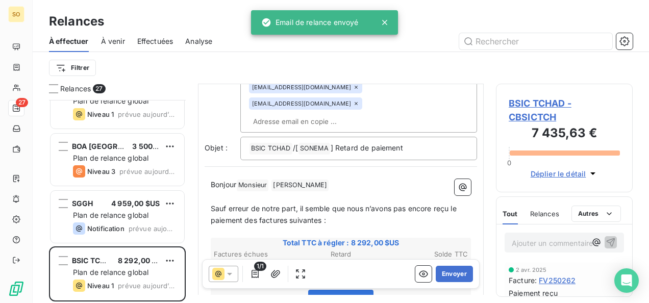
click at [385, 136] on div "De : Vicki Riley - rappels@leanpay.io À : null ABDERAMAN Mahamat <ali.abderaman…" at bounding box center [341, 206] width 286 height 448
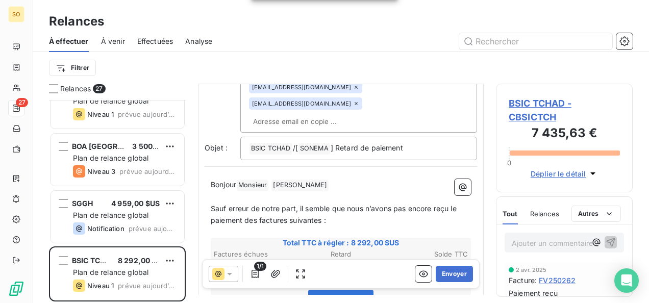
click at [377, 179] on p "Bonjour Monsieur ﻿ ABDERAMAN Mahamat ﻿ ﻿" at bounding box center [341, 185] width 260 height 12
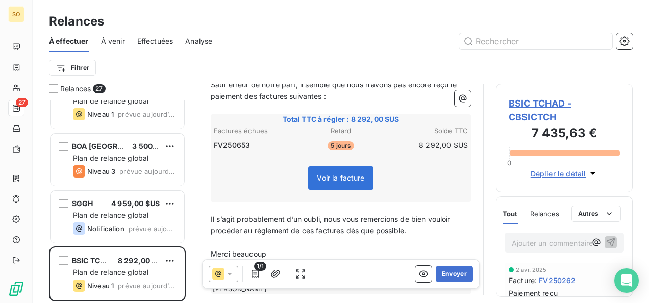
scroll to position [268, 0]
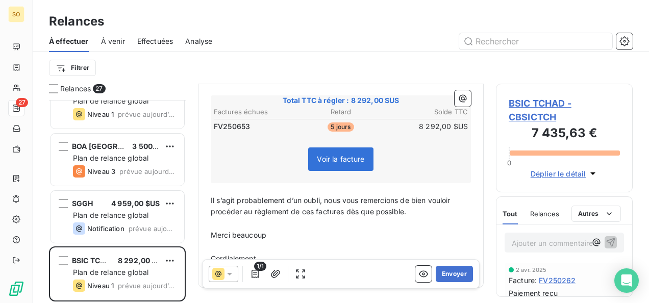
click at [268, 253] on p "Cordialement," at bounding box center [341, 259] width 260 height 12
click at [450, 270] on button "Envoyer" at bounding box center [454, 274] width 37 height 16
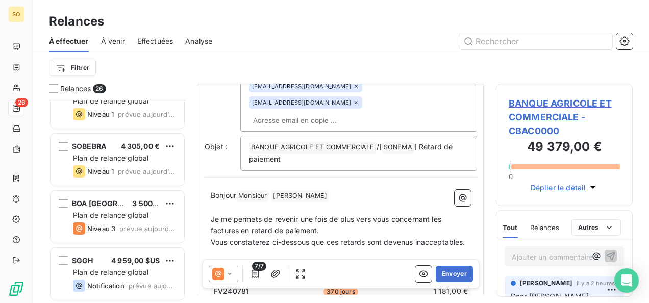
scroll to position [1282, 0]
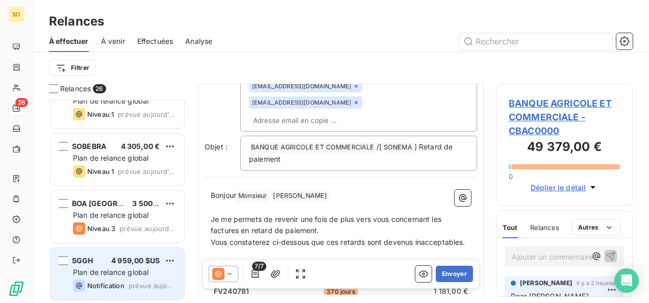
click at [126, 266] on div "SGGH 4 959,00 $US Plan de relance global Notification prévue aujourd’hui" at bounding box center [117, 274] width 134 height 52
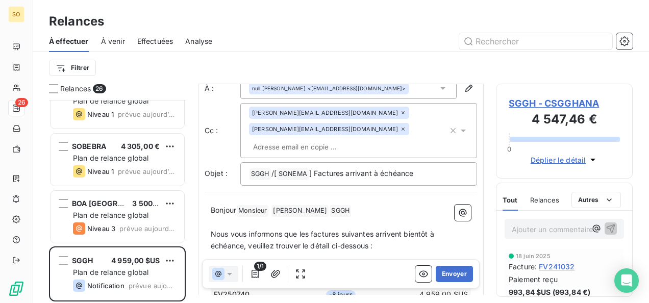
scroll to position [51, 0]
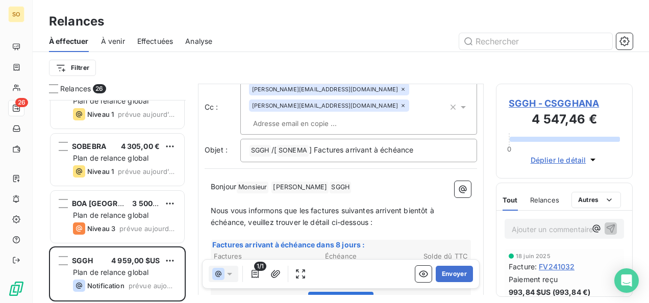
click at [374, 185] on p "Bonjour Monsieur ﻿ SULMONT François ﻿ ﻿ SGGH ﻿ ﻿" at bounding box center [341, 187] width 260 height 12
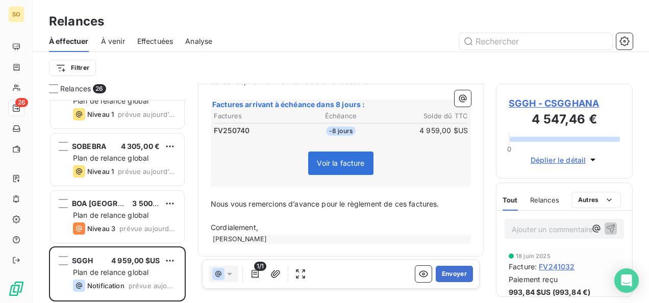
scroll to position [216, 0]
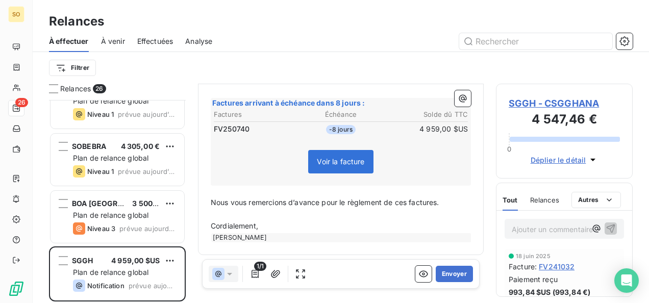
click at [296, 222] on p "Cordialement," at bounding box center [341, 226] width 260 height 12
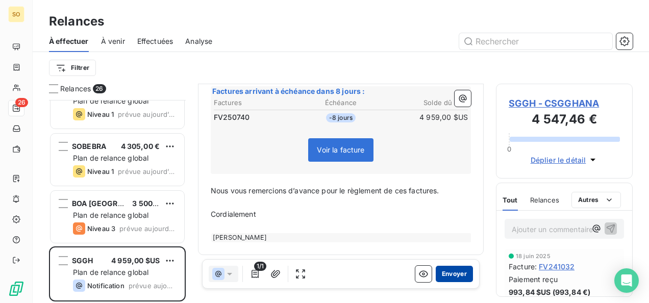
click at [442, 276] on button "Envoyer" at bounding box center [454, 274] width 37 height 16
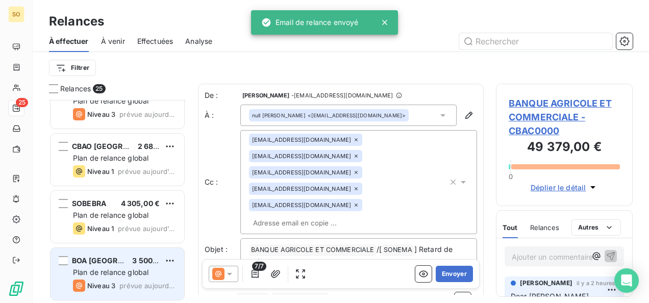
scroll to position [1225, 0]
click at [117, 268] on span "Plan de relance global" at bounding box center [110, 272] width 75 height 9
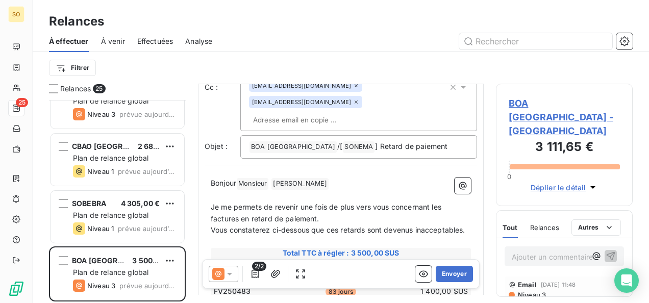
scroll to position [102, 0]
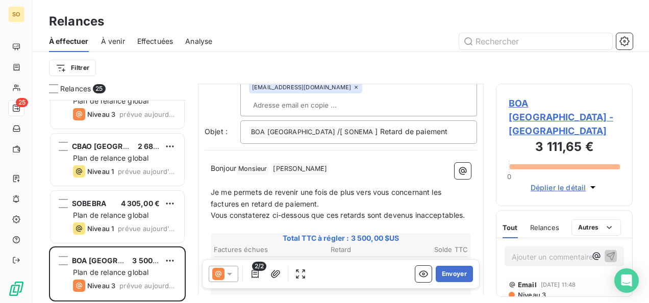
click at [385, 163] on p "Bonjour Monsieur ﻿ SALAME MOROU ABDEL ﻿ ﻿" at bounding box center [341, 169] width 260 height 12
click at [532, 291] on span "Niveau 3" at bounding box center [531, 295] width 29 height 8
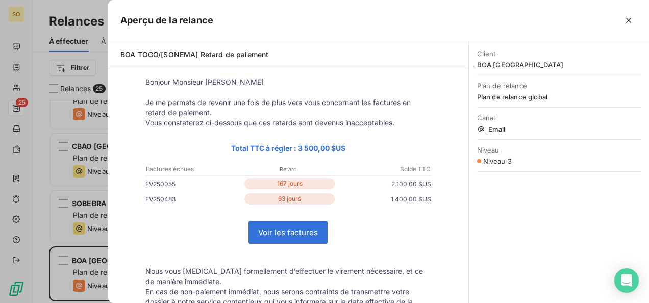
scroll to position [153, 0]
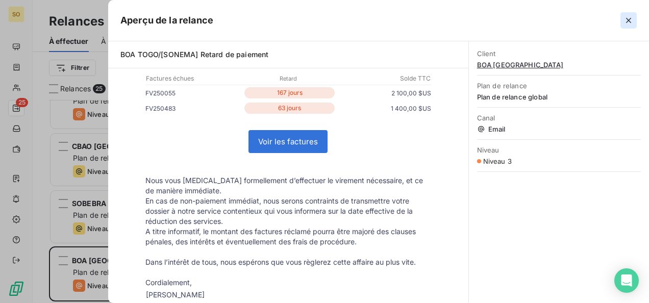
click at [623, 20] on icon "button" at bounding box center [628, 20] width 10 height 10
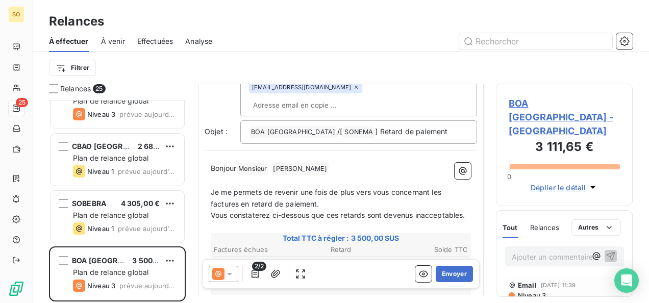
scroll to position [51, 0]
click at [540, 270] on span "Niveau 3" at bounding box center [531, 274] width 29 height 8
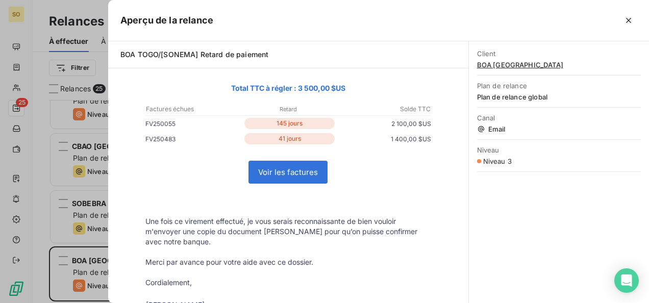
scroll to position [0, 0]
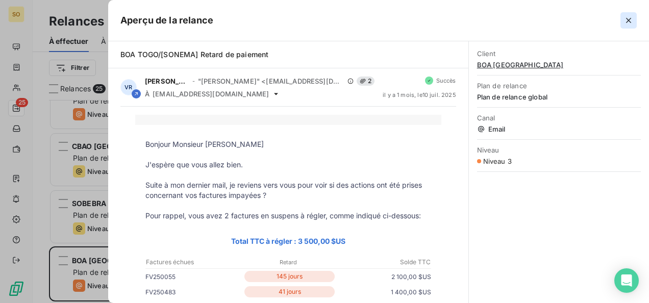
click at [629, 25] on icon "button" at bounding box center [628, 20] width 10 height 10
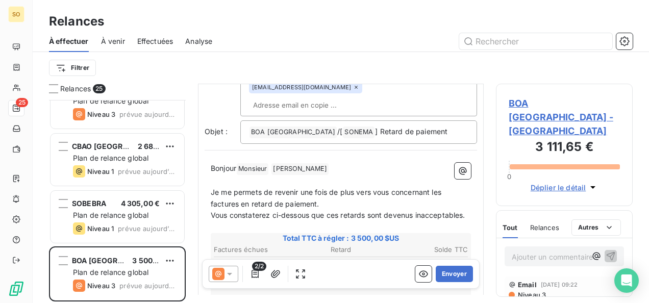
scroll to position [51, 0]
click at [363, 163] on p "Bonjour Monsieur ﻿ SALAME MOROU ABDEL ﻿ ﻿" at bounding box center [341, 169] width 260 height 12
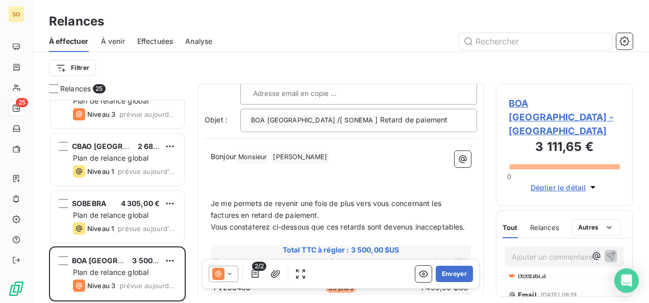
scroll to position [125, 0]
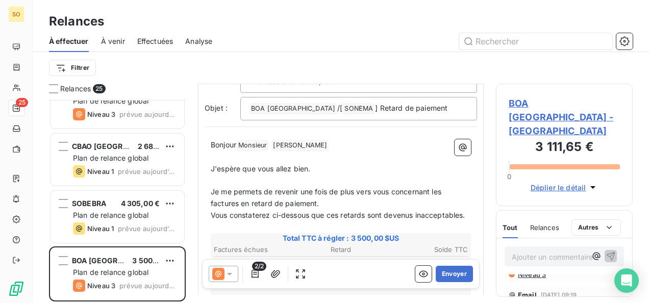
click at [354, 186] on p "Je me permets de revenir une fois de plus vers vous concernant les factures en …" at bounding box center [341, 197] width 260 height 23
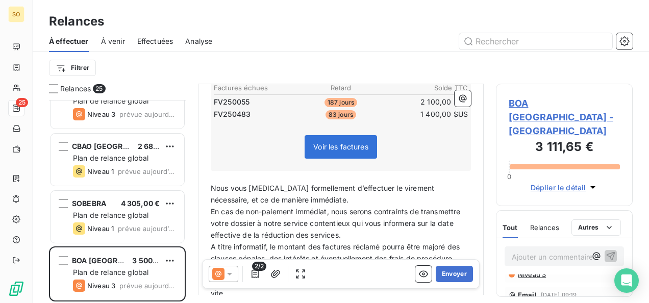
scroll to position [329, 0]
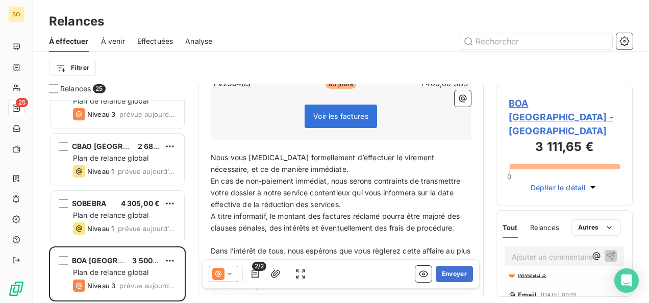
click at [296, 152] on p "Nous vous prions formellement d’effectuer le virement nécessaire, et ce de mani…" at bounding box center [341, 163] width 260 height 23
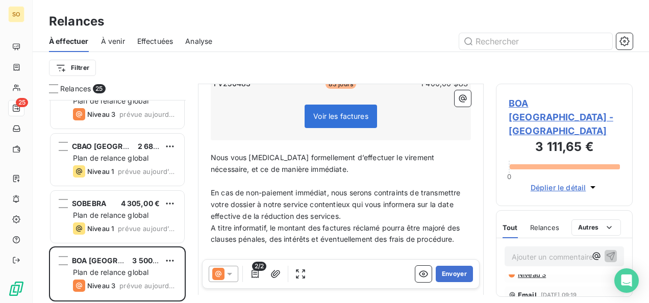
click at [391, 223] on span "A titre informatif, le montant des factures réclamé pourra être majoré des clau…" at bounding box center [336, 233] width 251 height 20
click at [391, 193] on p "En cas de non-paiement immédiat, nous serons contraints de transmettre votre do…" at bounding box center [341, 204] width 260 height 35
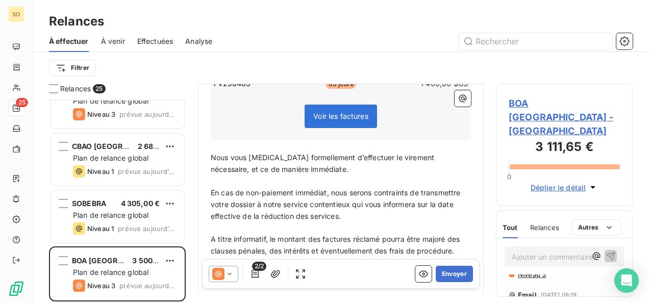
click at [212, 235] on span "A titre informatif, le montant des factures réclamé pourra être majoré des clau…" at bounding box center [336, 245] width 251 height 20
click at [273, 243] on p "(A titre informatif, le montant des factures réclamé pourra être majoré des cla…" at bounding box center [341, 245] width 260 height 23
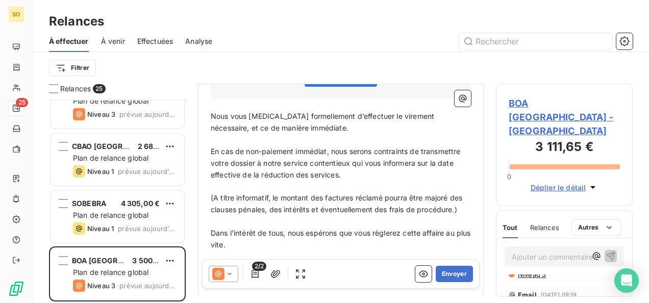
scroll to position [403, 0]
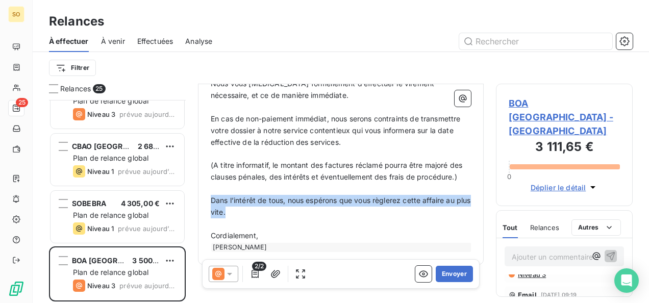
drag, startPoint x: 212, startPoint y: 193, endPoint x: 273, endPoint y: 202, distance: 61.3
click at [273, 202] on p "Dans l’intérêt de tous, nous espérons que vous règlerez cette affaire au plus v…" at bounding box center [341, 206] width 260 height 23
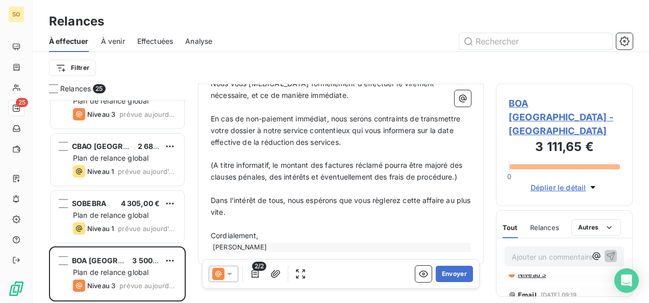
scroll to position [392, 0]
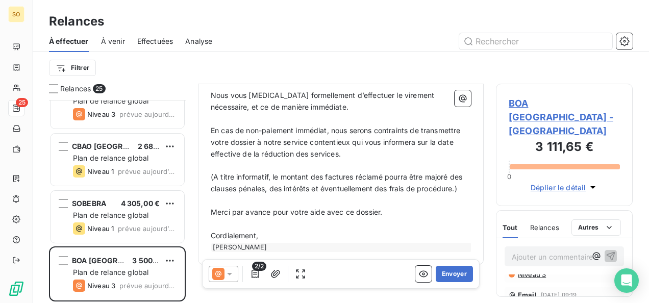
click at [286, 218] on p "﻿" at bounding box center [341, 224] width 260 height 12
click at [285, 230] on p "Cordialement," at bounding box center [341, 236] width 260 height 12
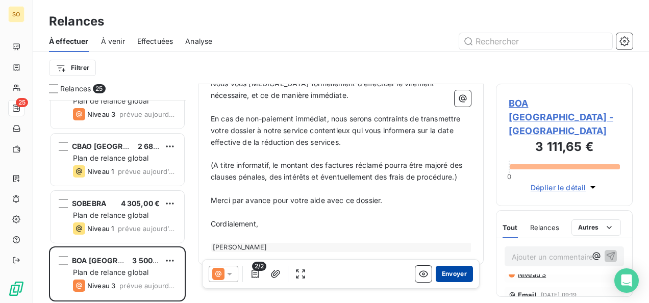
click at [442, 272] on button "Envoyer" at bounding box center [454, 274] width 37 height 16
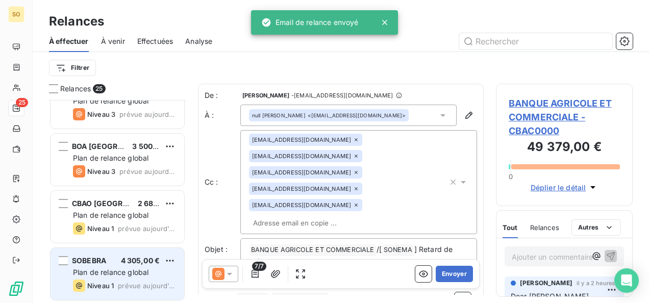
click at [101, 266] on div "SOBEBRA 4 305,00 € Plan de relance global Niveau 1 prévue aujourd’hui" at bounding box center [117, 274] width 134 height 52
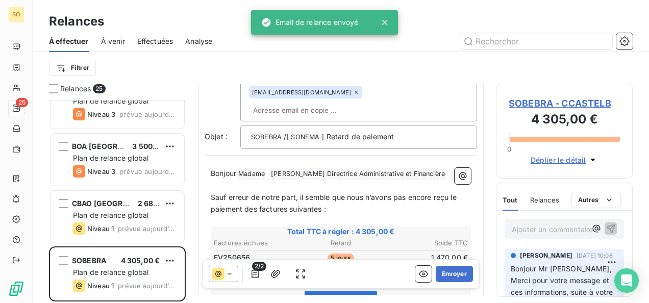
scroll to position [205, 0]
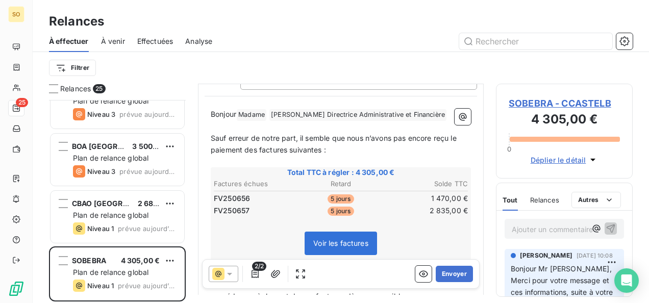
click at [419, 121] on p "Bonjour Madame ﻿ NANTCHO SOBEBRA Directrice Administrative et Financière ﻿ ﻿" at bounding box center [341, 115] width 260 height 12
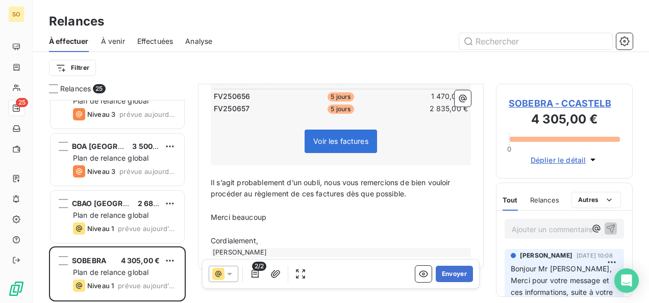
scroll to position [357, 0]
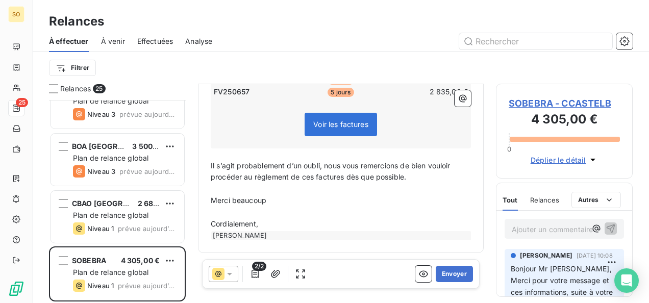
click at [287, 221] on p "Cordialement," at bounding box center [341, 224] width 260 height 12
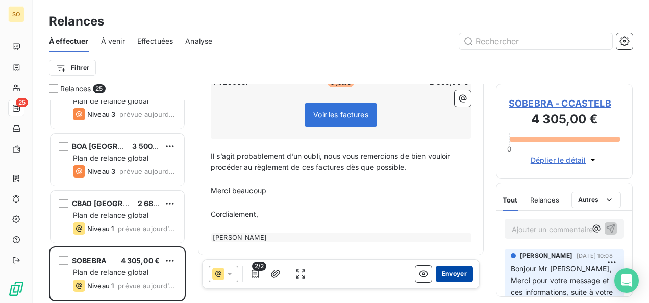
click at [453, 269] on button "Envoyer" at bounding box center [454, 274] width 37 height 16
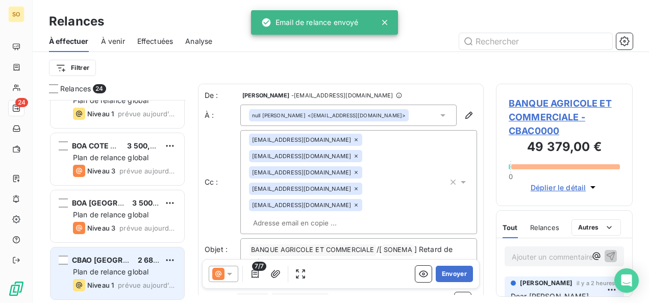
scroll to position [1168, 0]
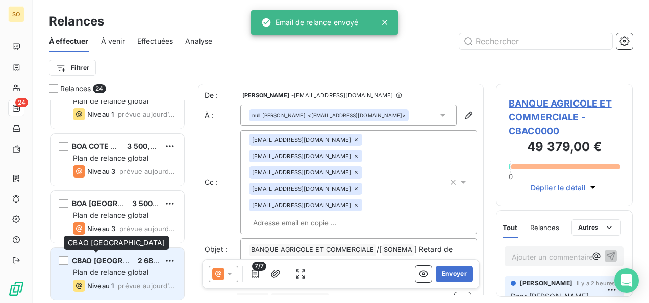
click at [102, 263] on span "CBAO SENEGAL" at bounding box center [120, 260] width 97 height 9
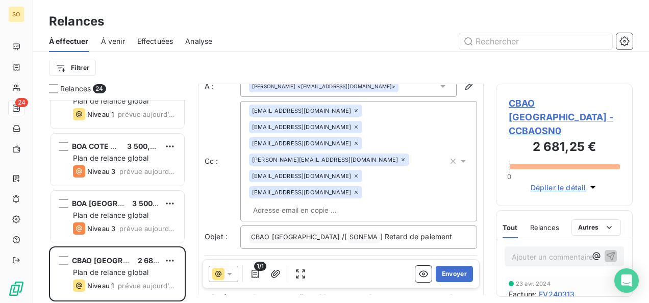
scroll to position [52, 0]
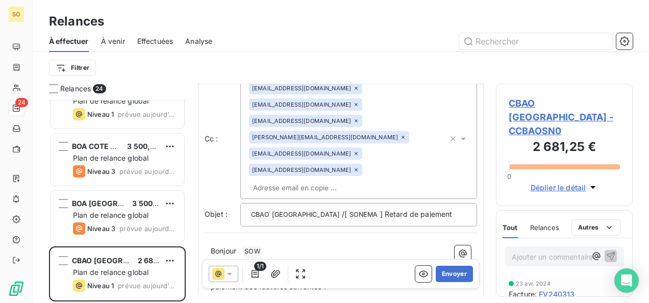
click at [239, 245] on p "Bonjour ﻿ SOW ﻿ ﻿" at bounding box center [341, 251] width 260 height 12
click at [299, 245] on p "Bonjour Mr ﻿ SOW ﻿ ﻿" at bounding box center [341, 251] width 260 height 12
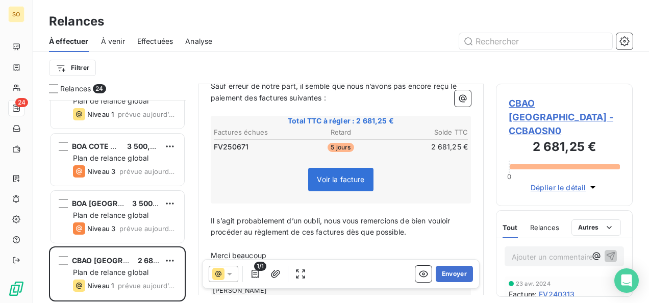
scroll to position [268, 0]
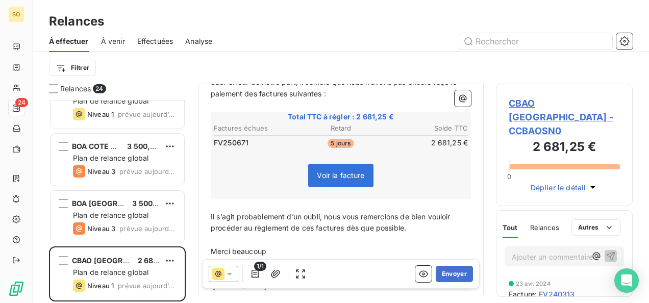
click at [284, 269] on p "Cordialement," at bounding box center [341, 275] width 260 height 12
click at [447, 273] on button "Envoyer" at bounding box center [454, 274] width 37 height 16
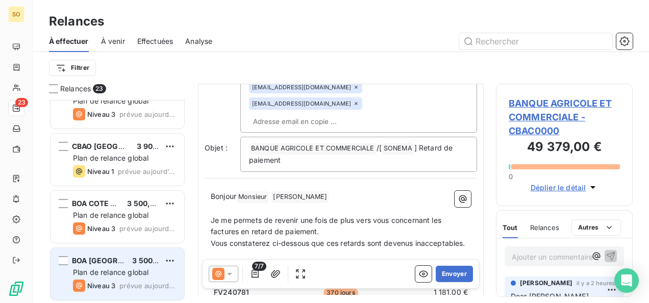
scroll to position [1111, 0]
click at [104, 272] on span "Plan de relance global" at bounding box center [110, 272] width 75 height 9
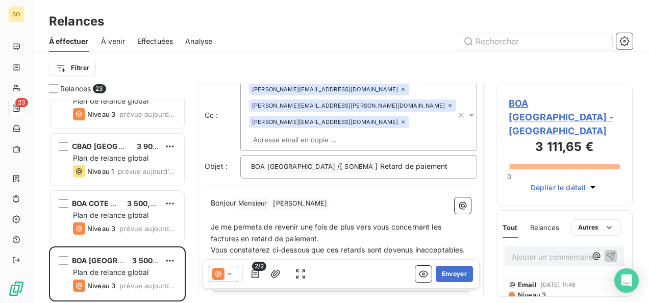
scroll to position [102, 0]
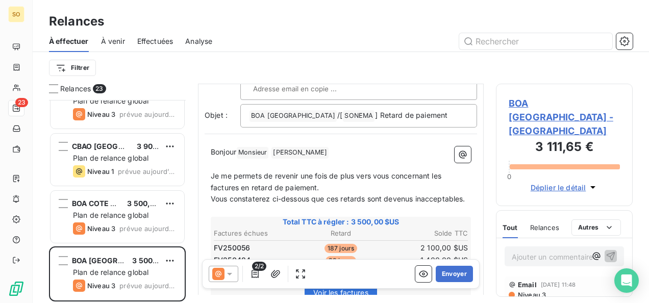
click at [342, 146] on p "Bonjour Monsieur ﻿ Désiré Gnohouri ﻿ ﻿" at bounding box center [341, 152] width 260 height 12
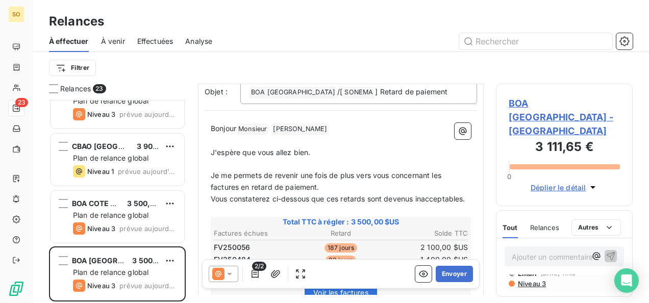
scroll to position [51, 0]
click at [525, 270] on span "Niveau 3" at bounding box center [531, 274] width 29 height 8
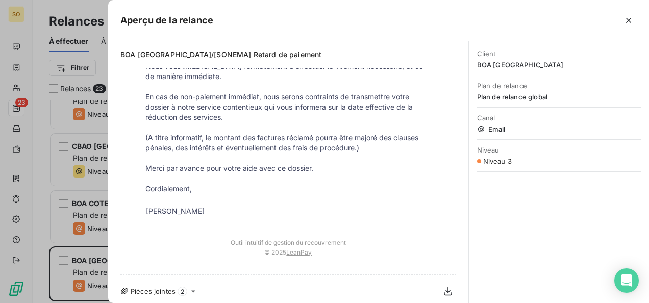
scroll to position [281, 0]
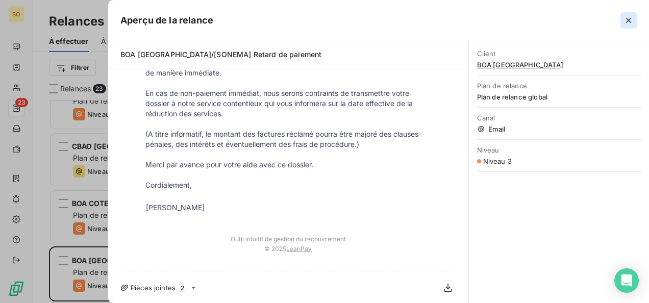
click at [631, 14] on button "button" at bounding box center [628, 20] width 16 height 16
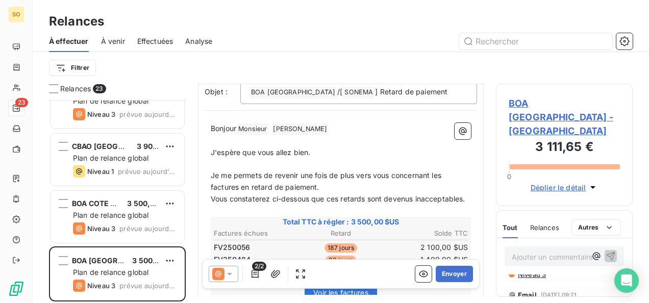
click at [326, 184] on p "Je me permets de revenir une fois de plus vers vous concernant les factures en …" at bounding box center [341, 181] width 260 height 23
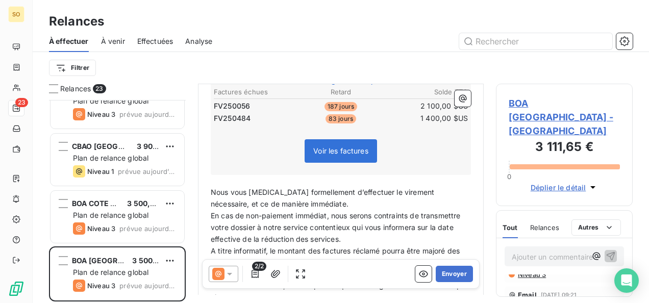
scroll to position [329, 0]
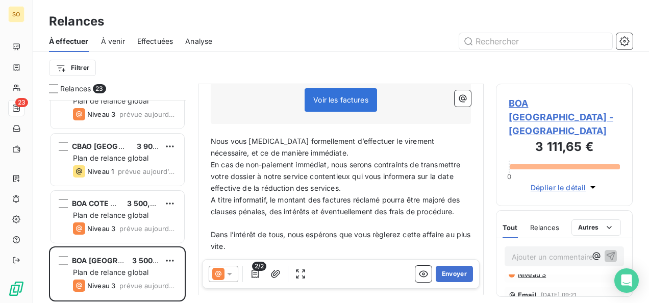
click at [319, 159] on p "Nous vous prions formellement d’effectuer le virement nécessaire, et ce de mani…" at bounding box center [341, 147] width 260 height 23
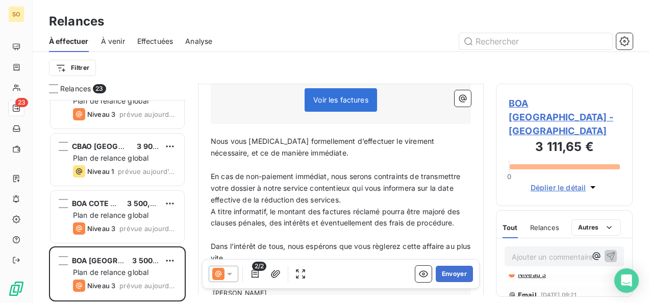
click at [379, 204] on span "En cas de non-paiement immédiat, nous serons contraints de transmettre votre do…" at bounding box center [337, 188] width 252 height 32
click at [382, 206] on p "En cas de non-paiement immédiat, nous serons contraints de transmettre votre do…" at bounding box center [341, 188] width 260 height 35
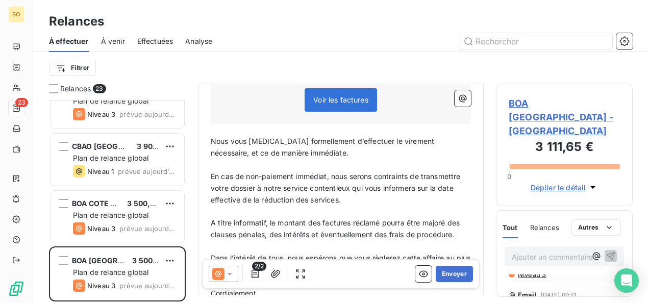
click at [211, 233] on span "A titre informatif, le montant des factures réclamé pourra être majoré des clau…" at bounding box center [336, 228] width 251 height 20
click at [294, 241] on p "(A titre informatif, le montant des factures réclamé pourra être majoré des cla…" at bounding box center [341, 228] width 260 height 23
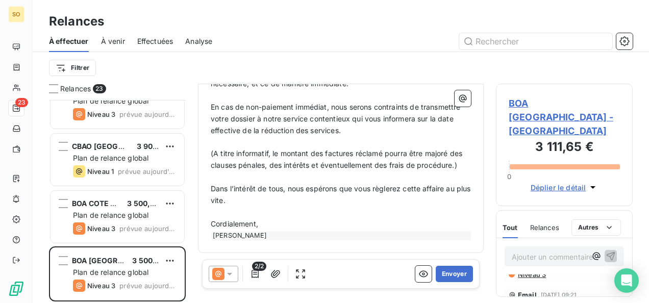
click at [274, 226] on p "Cordialement," at bounding box center [341, 224] width 260 height 12
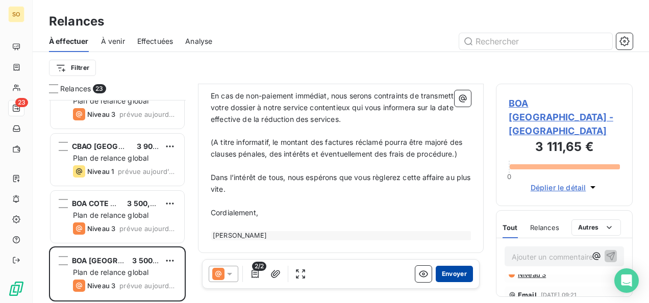
click at [445, 269] on button "Envoyer" at bounding box center [454, 274] width 37 height 16
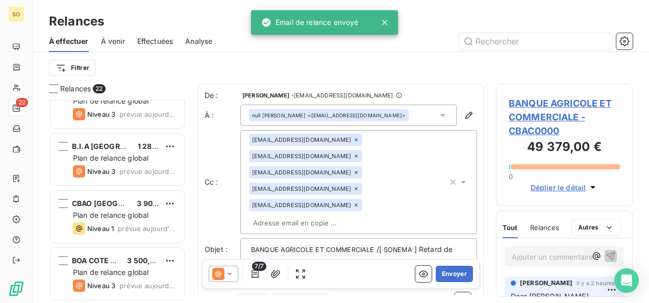
scroll to position [1054, 0]
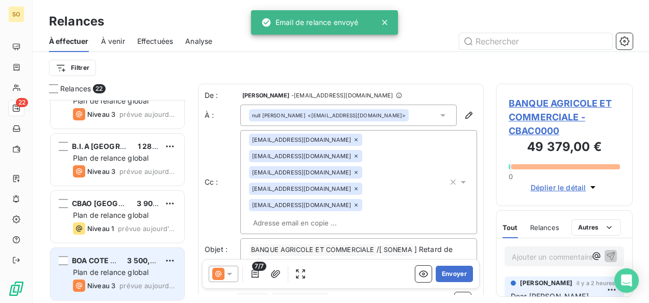
click at [108, 269] on span "Plan de relance global" at bounding box center [110, 272] width 75 height 9
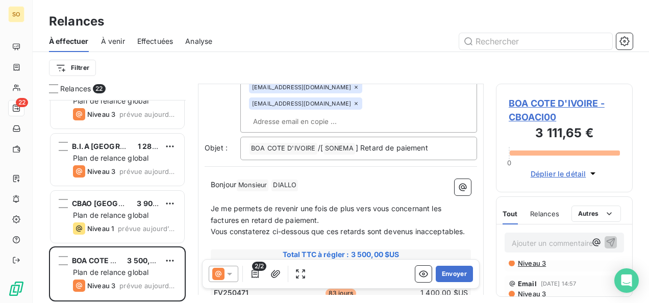
scroll to position [18, 0]
click at [538, 261] on span "Niveau 3" at bounding box center [531, 263] width 29 height 8
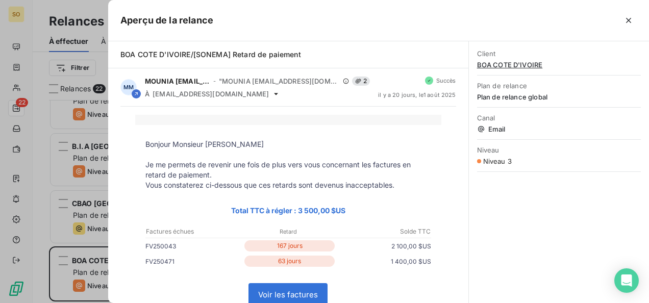
click at [636, 21] on div "Aperçu de la relance" at bounding box center [378, 20] width 541 height 41
click at [633, 19] on button "button" at bounding box center [628, 20] width 16 height 16
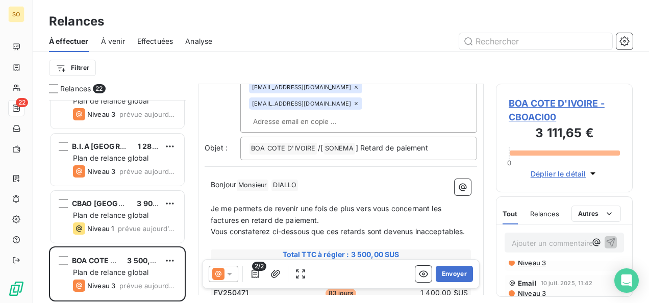
click at [540, 289] on span "Niveau 3" at bounding box center [531, 293] width 29 height 8
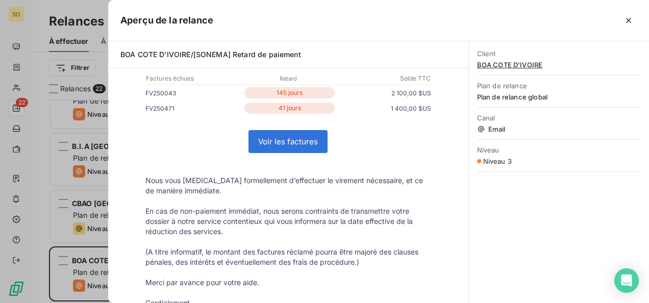
scroll to position [204, 0]
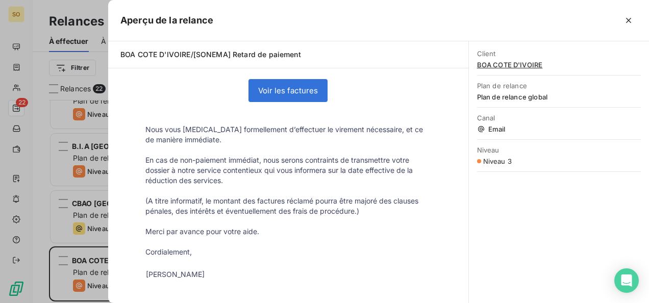
drag, startPoint x: 626, startPoint y: 20, endPoint x: 615, endPoint y: 21, distance: 11.3
click at [626, 20] on icon "button" at bounding box center [628, 20] width 10 height 10
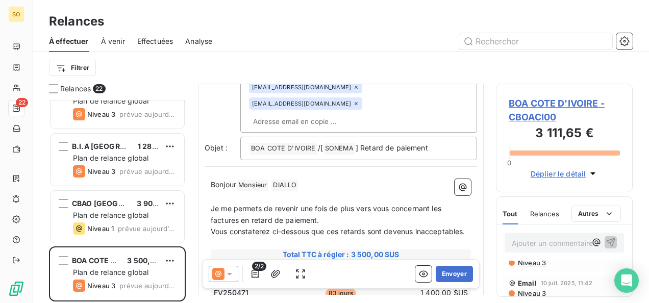
click at [319, 204] on span "Je me permets de revenir une fois de plus vers vous concernant les factures en …" at bounding box center [327, 214] width 233 height 20
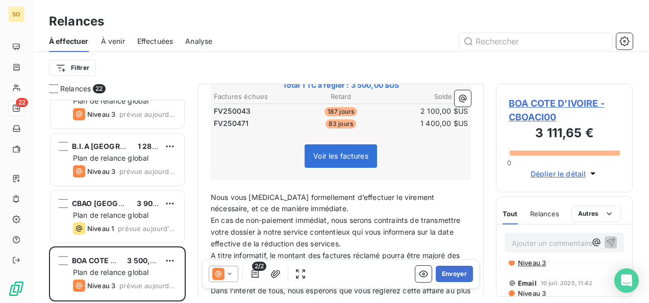
scroll to position [306, 0]
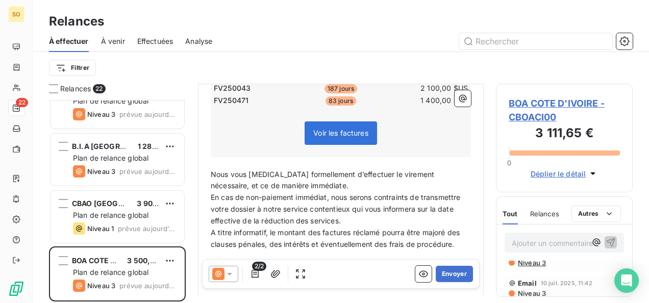
click at [315, 169] on p "Nous vous prions formellement d’effectuer le virement nécessaire, et ce de mani…" at bounding box center [341, 180] width 260 height 23
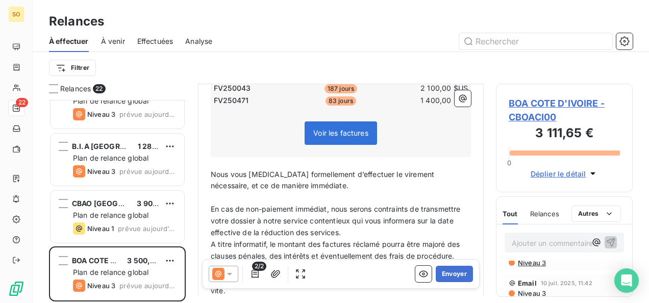
click at [386, 205] on p "En cas de non-paiement immédiat, nous serons contraints de transmettre votre do…" at bounding box center [341, 220] width 260 height 35
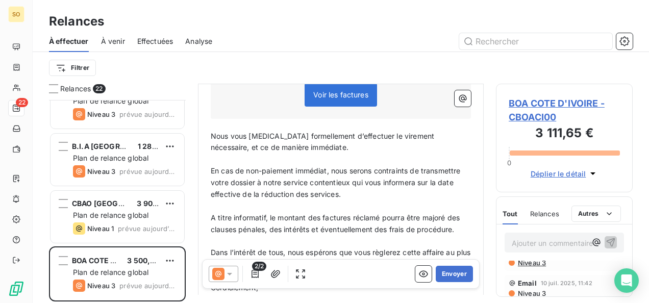
scroll to position [357, 0]
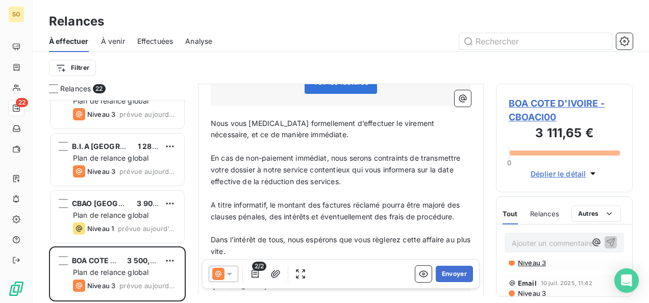
click at [211, 200] on span "A titre informatif, le montant des factures réclamé pourra être majoré des clau…" at bounding box center [336, 210] width 251 height 20
click at [301, 210] on p "(A titre informatif, le montant des factures réclamé pourra être majoré des cla…" at bounding box center [341, 210] width 260 height 23
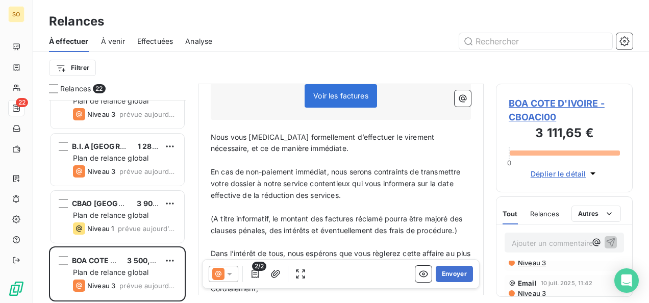
scroll to position [397, 0]
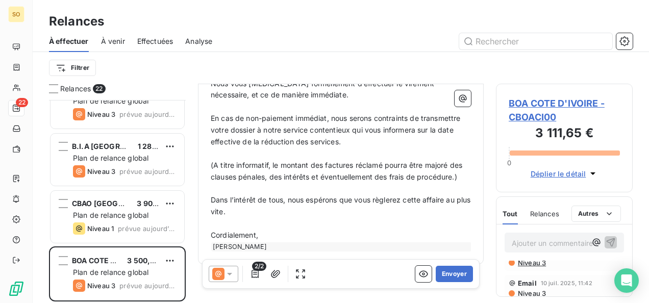
click at [298, 229] on p "Cordialement," at bounding box center [341, 235] width 260 height 12
click at [448, 270] on button "Envoyer" at bounding box center [454, 274] width 37 height 16
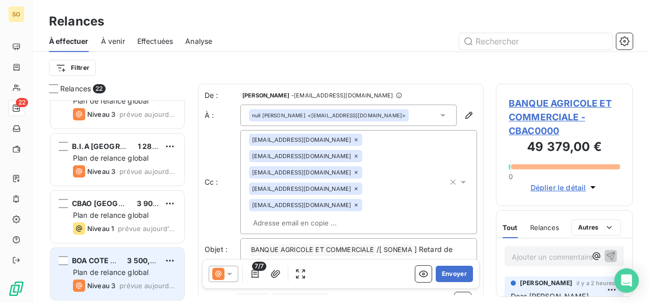
scroll to position [996, 0]
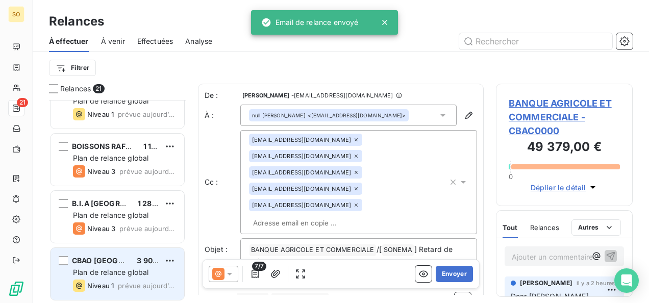
click at [99, 278] on div "CBAO BENIN 3 903,00 € Plan de relance global Niveau 1 prévue aujourd’hui" at bounding box center [117, 274] width 134 height 52
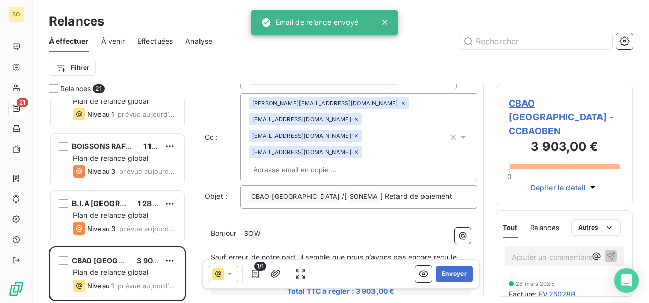
scroll to position [52, 0]
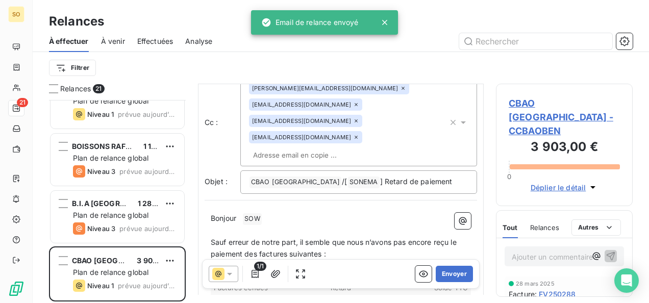
click at [236, 214] on span "Bonjour" at bounding box center [223, 218] width 25 height 9
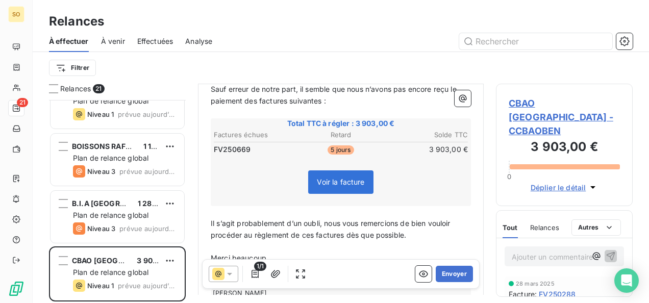
scroll to position [228, 0]
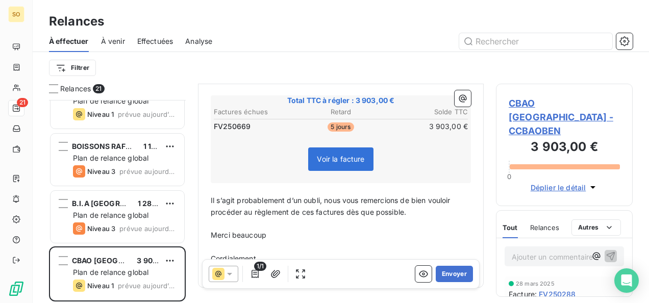
click at [280, 253] on p "Cordialement," at bounding box center [341, 259] width 260 height 12
click at [456, 269] on button "Envoyer" at bounding box center [454, 274] width 37 height 16
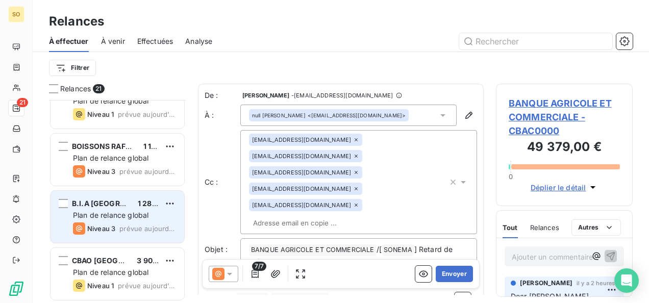
scroll to position [939, 0]
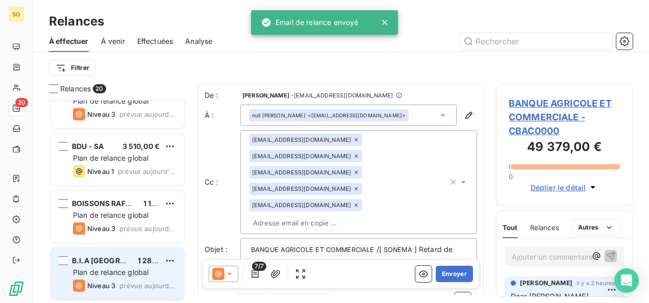
click at [94, 263] on span "B.I.A [GEOGRAPHIC_DATA]" at bounding box center [119, 260] width 94 height 9
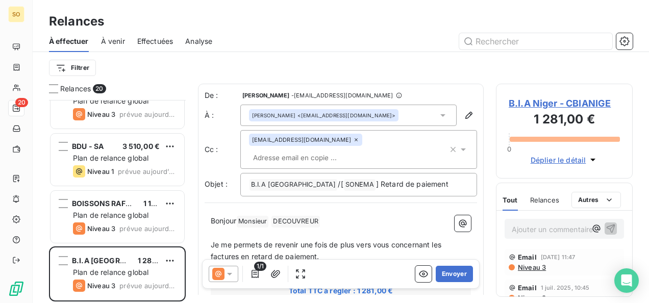
click at [529, 297] on div "B.I.A Niger - CBIANIGE 1 281,00 € 0 Déplier le détail Tout Relances Commentaire…" at bounding box center [564, 193] width 137 height 219
click at [529, 294] on span "Niveau 3" at bounding box center [531, 298] width 29 height 8
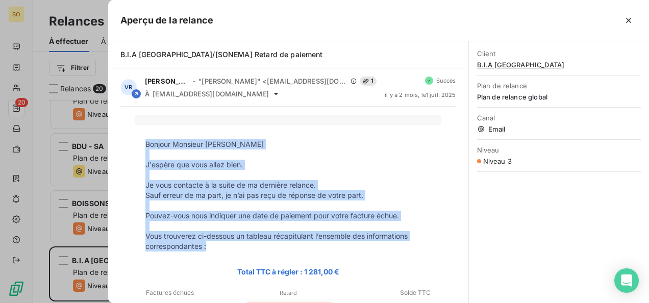
drag, startPoint x: 142, startPoint y: 143, endPoint x: 224, endPoint y: 244, distance: 130.5
click at [224, 244] on tbody "Bonjour Monsieur DECOUVREUR J'espère que vous allez bien. Je vous contacte à la…" at bounding box center [288, 284] width 306 height 290
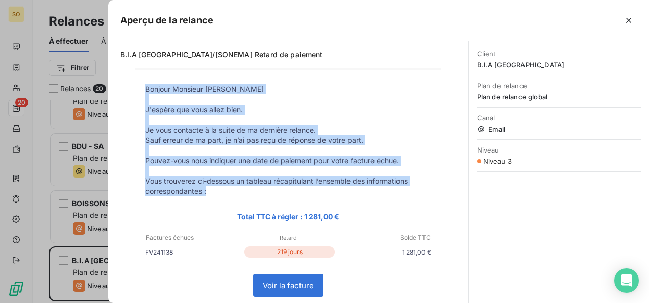
scroll to position [51, 0]
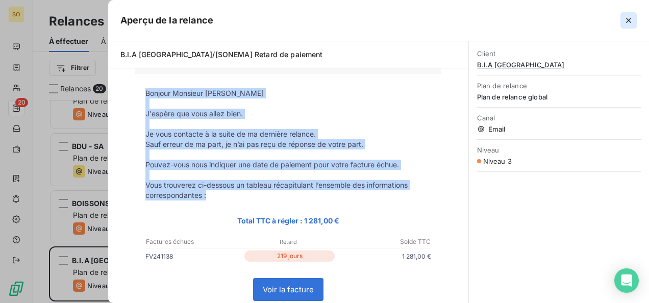
click at [627, 21] on icon "button" at bounding box center [628, 20] width 5 height 5
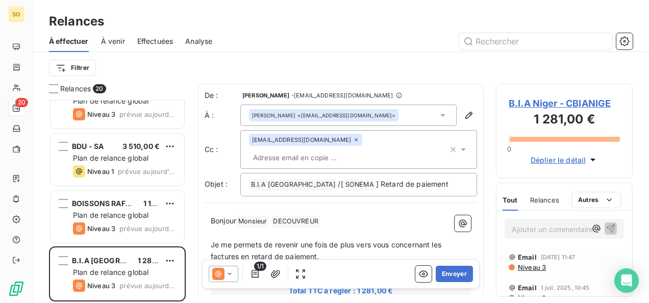
click at [344, 215] on p "Bonjour Monsieur ﻿ DECOUVREUR ﻿ ﻿" at bounding box center [341, 221] width 260 height 12
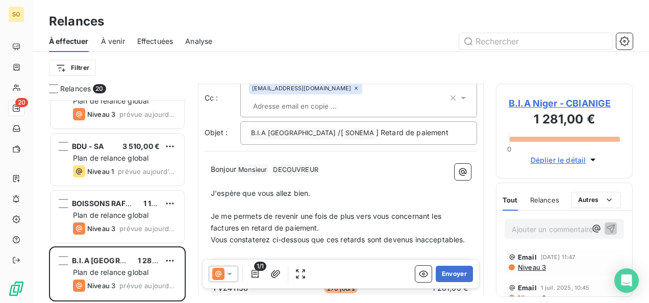
scroll to position [103, 0]
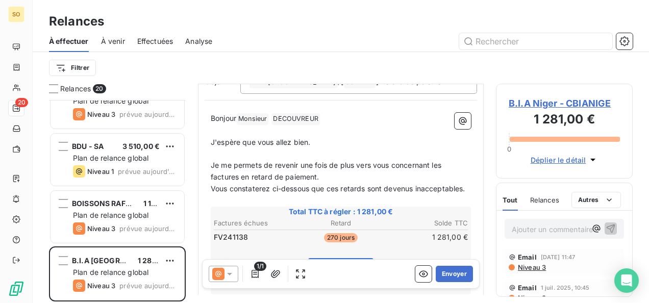
click at [346, 160] on p "Je me permets de revenir une fois de plus vers vous concernant les factures en …" at bounding box center [341, 171] width 260 height 23
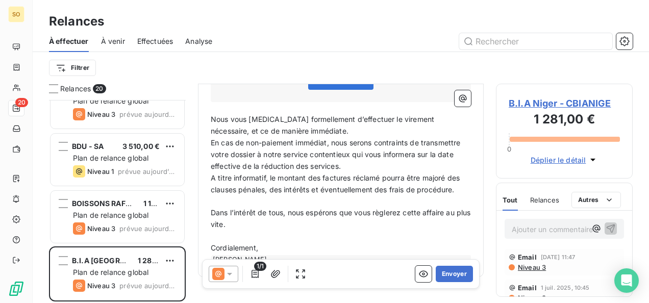
scroll to position [307, 0]
click at [306, 122] on p "Nous vous prions formellement d’effectuer le virement nécessaire, et ce de mani…" at bounding box center [341, 124] width 260 height 23
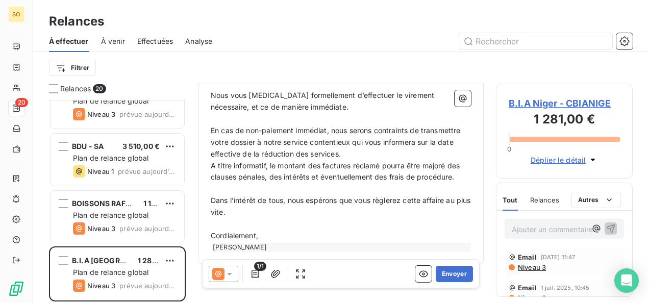
scroll to position [337, 0]
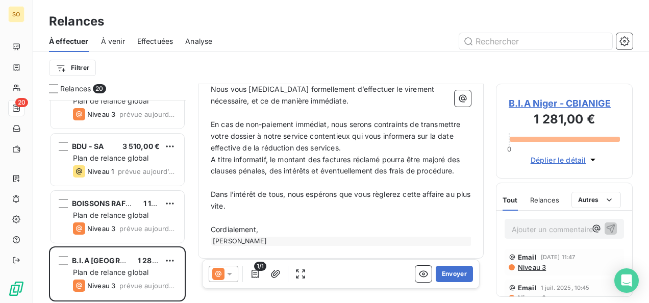
click at [405, 136] on p "En cas de non-paiement immédiat, nous serons contraints de transmettre votre do…" at bounding box center [341, 136] width 260 height 35
click at [403, 140] on p "En cas de non-paiement immédiat, nous serons contraints de transmettre votre do…" at bounding box center [341, 136] width 260 height 35
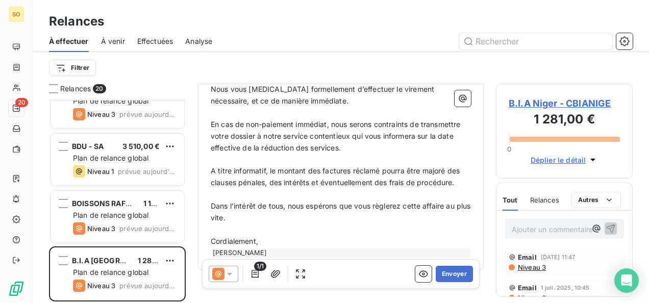
click at [212, 166] on span "A titre informatif, le montant des factures réclamé pourra être majoré des clau…" at bounding box center [336, 176] width 251 height 20
click at [259, 189] on p "(A titre informatif, le montant des factures réclamé pourra être majoré des cla…" at bounding box center [341, 176] width 260 height 23
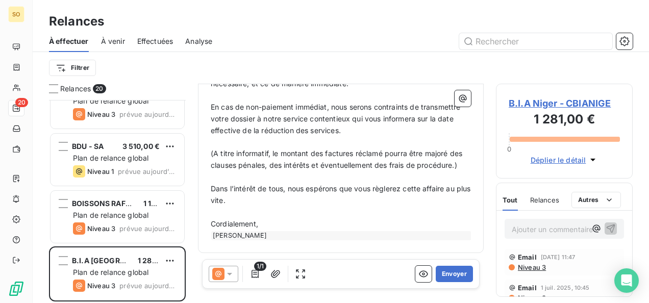
click at [280, 223] on p "Cordialement," at bounding box center [341, 224] width 260 height 12
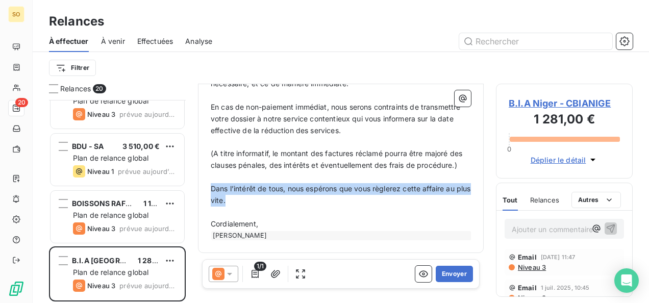
drag, startPoint x: 212, startPoint y: 185, endPoint x: 262, endPoint y: 196, distance: 51.2
click at [262, 196] on p "Dans l’intérêt de tous, nous espérons que vous règlerez cette affaire au plus v…" at bounding box center [341, 194] width 260 height 23
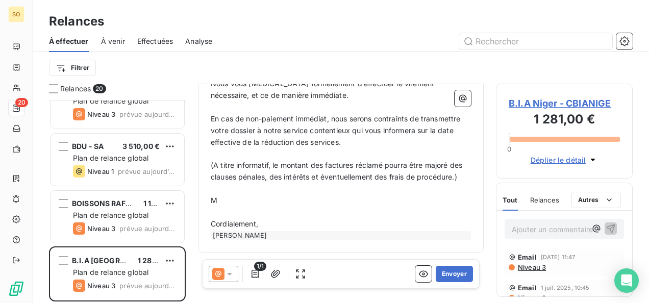
scroll to position [348, 0]
click at [268, 228] on p "Cordialement," at bounding box center [341, 224] width 260 height 12
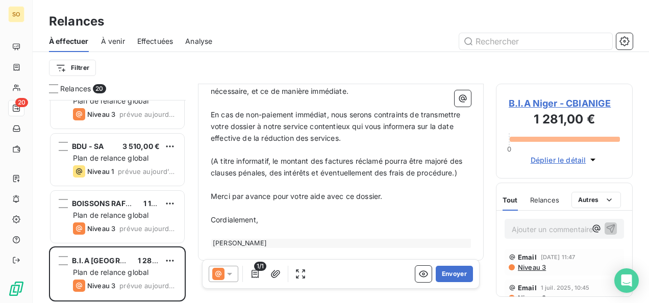
scroll to position [360, 0]
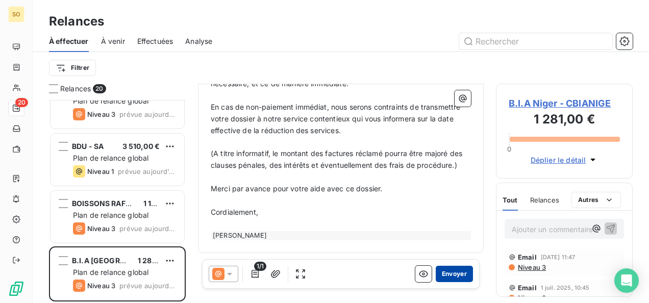
click at [454, 271] on button "Envoyer" at bounding box center [454, 274] width 37 height 16
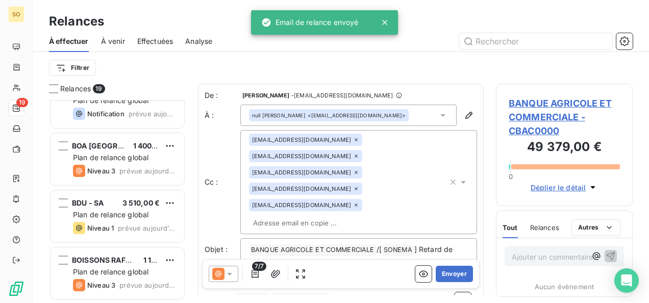
scroll to position [882, 0]
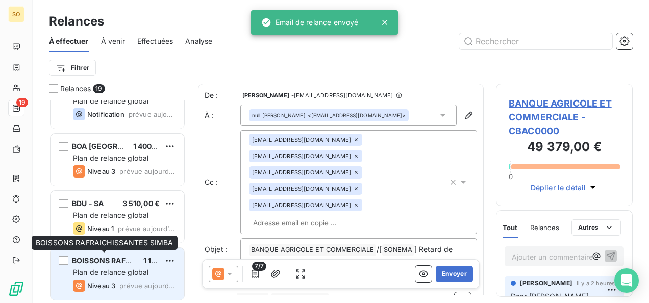
click at [119, 265] on div "BOISSONS RAFRAICHISSANTES SIMBA" at bounding box center [103, 260] width 63 height 10
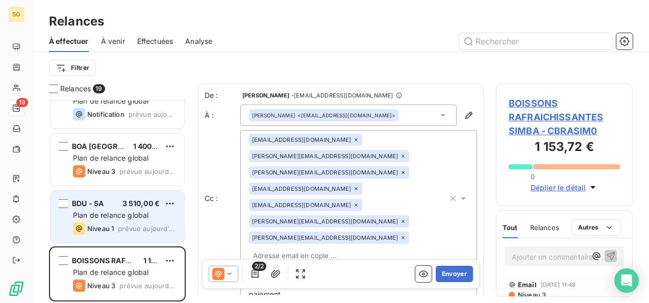
drag, startPoint x: 119, startPoint y: 265, endPoint x: 95, endPoint y: 212, distance: 58.2
click at [95, 212] on span "Plan de relance global" at bounding box center [110, 215] width 75 height 9
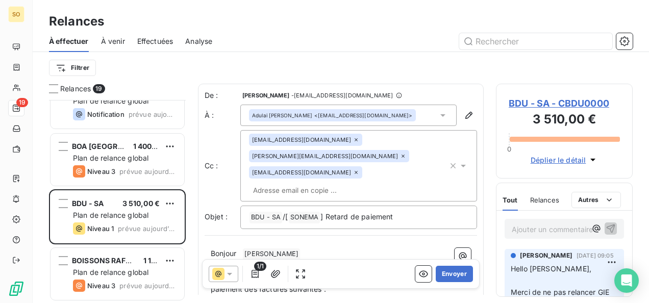
click at [239, 248] on p "Bonjour ﻿ BALDE ﻿ ﻿" at bounding box center [341, 254] width 260 height 12
click at [320, 248] on p "Bonjour Mr ﻿ BALDE ﻿ ﻿" at bounding box center [341, 254] width 260 height 12
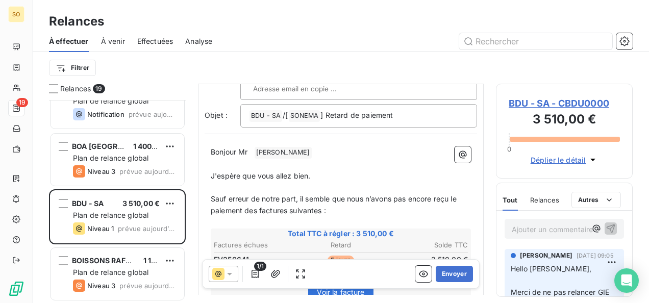
click at [347, 193] on p "Sauf erreur de notre part, il semble que nous n’avons pas encore reçu le paieme…" at bounding box center [341, 204] width 260 height 23
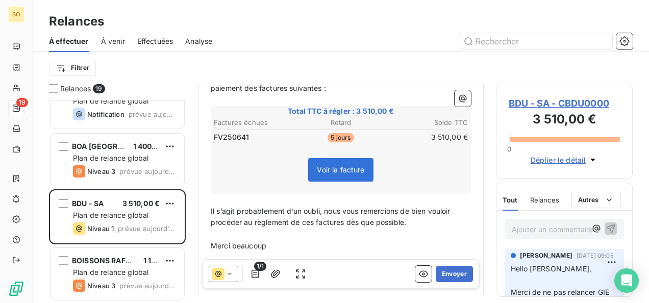
scroll to position [235, 0]
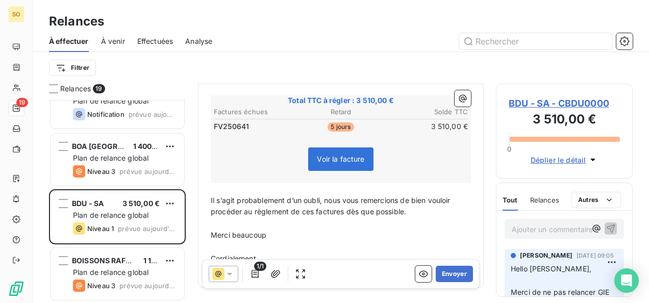
click at [286, 253] on p "Cordialement," at bounding box center [341, 259] width 260 height 12
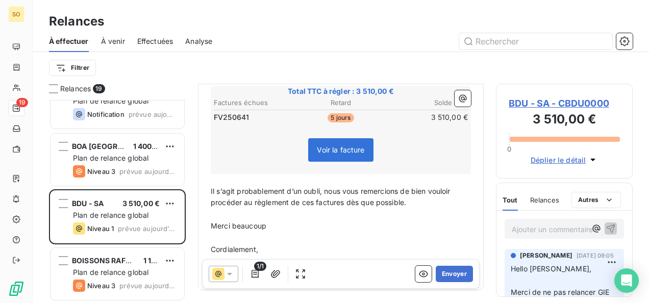
scroll to position [247, 0]
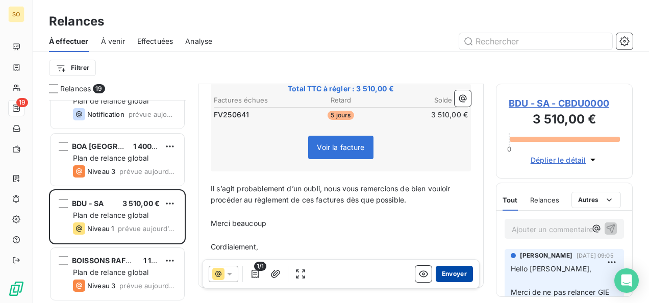
click at [439, 271] on button "Envoyer" at bounding box center [454, 274] width 37 height 16
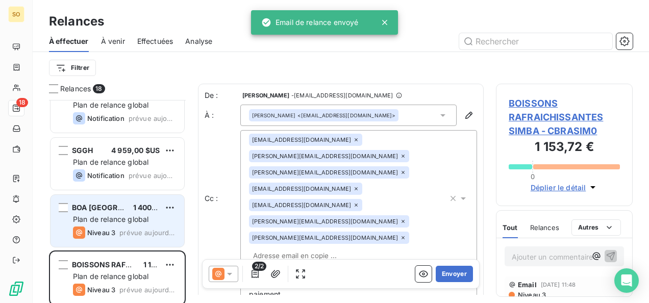
scroll to position [825, 0]
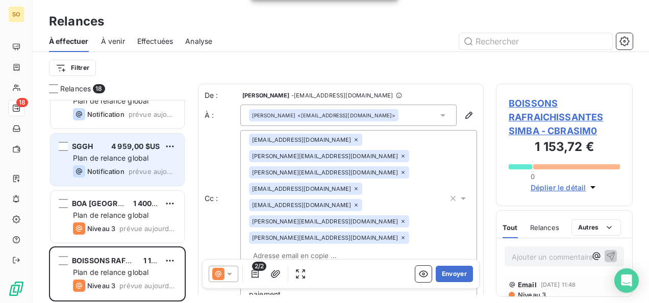
click at [129, 161] on span "Plan de relance global" at bounding box center [110, 158] width 75 height 9
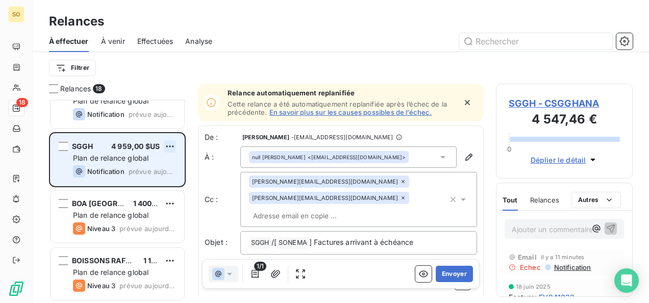
click at [169, 145] on html "SO 18 Relances À effectuer À venir Effectuées Analyse Filtrer Relances 18 BOA B…" at bounding box center [324, 151] width 649 height 303
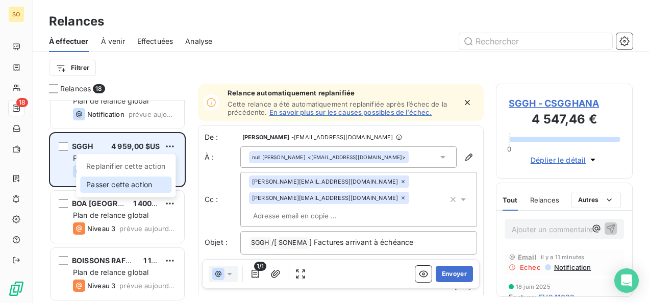
click at [138, 181] on div "Passer cette action" at bounding box center [125, 184] width 91 height 16
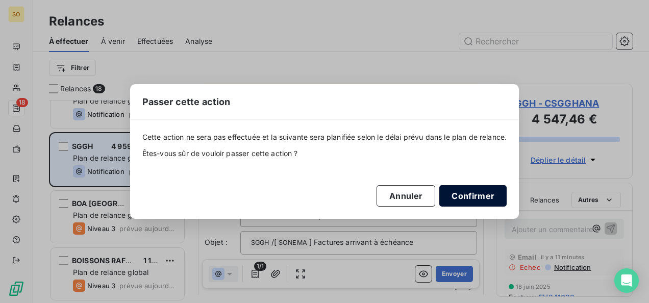
click at [459, 195] on button "Confirmer" at bounding box center [472, 195] width 67 height 21
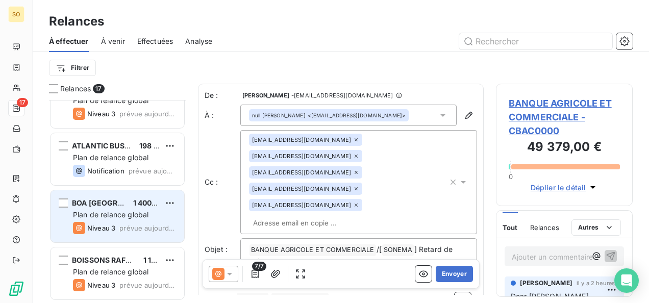
scroll to position [768, 0]
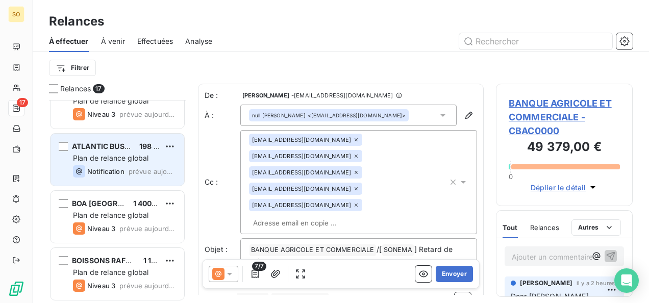
click at [105, 166] on div "Notification" at bounding box center [99, 171] width 52 height 12
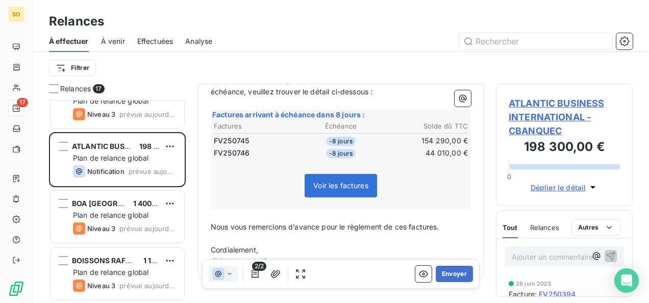
scroll to position [331, 0]
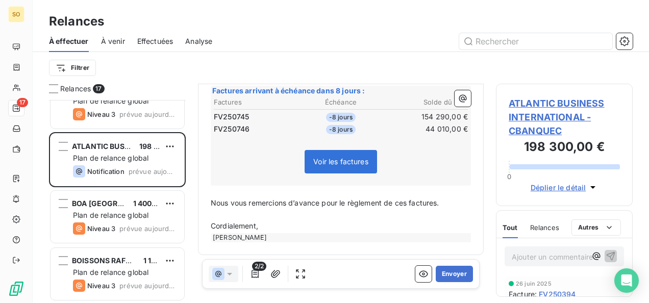
click at [287, 223] on p "Cordialement," at bounding box center [341, 226] width 260 height 12
click at [436, 274] on button "Envoyer" at bounding box center [454, 274] width 37 height 16
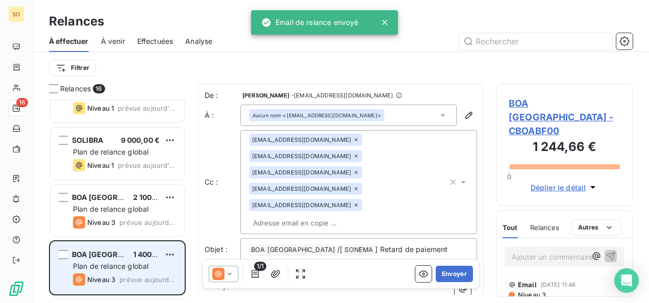
scroll to position [609, 0]
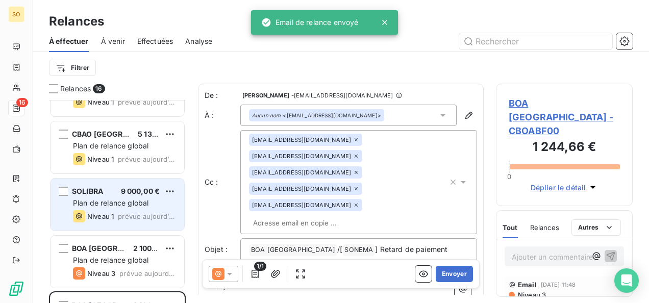
click at [127, 215] on span "prévue aujourd’hui" at bounding box center [147, 216] width 58 height 8
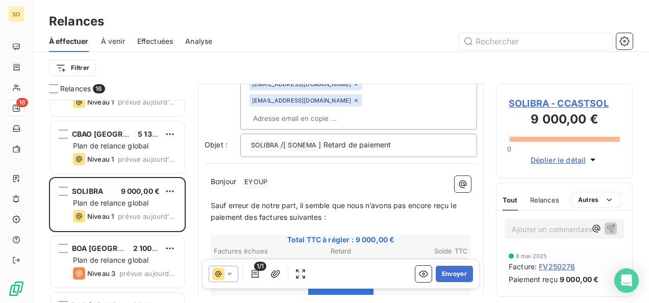
scroll to position [205, 0]
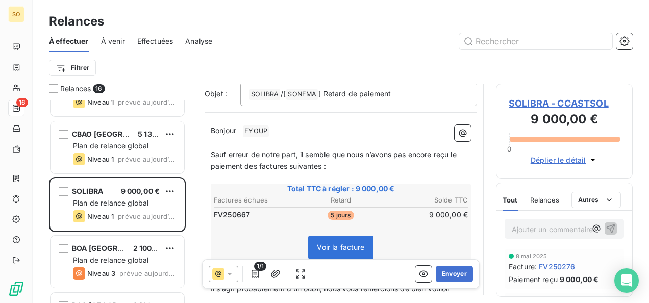
click at [240, 135] on p "Bonjour ﻿ EYOUP ﻿ ﻿" at bounding box center [341, 131] width 260 height 12
click at [283, 127] on p "Bonjour ﻿ Mr EYOUP ﻿ ﻿" at bounding box center [341, 131] width 260 height 12
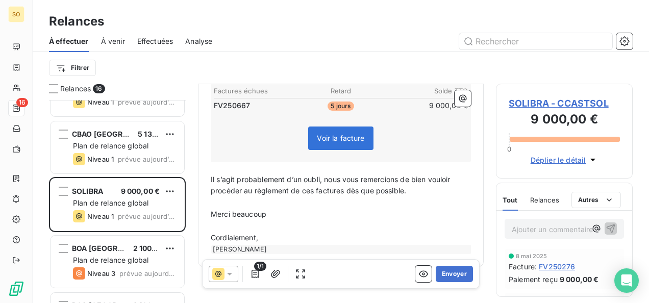
scroll to position [349, 0]
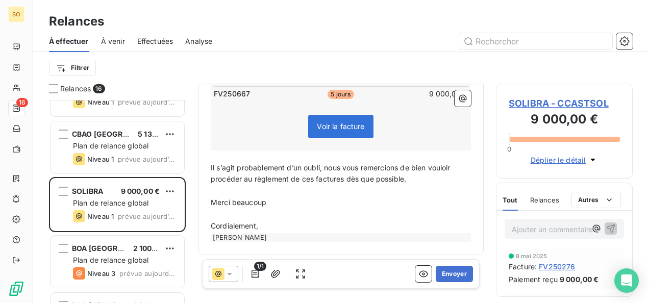
click at [275, 222] on p "Cordialement," at bounding box center [341, 226] width 260 height 12
click at [443, 271] on button "Envoyer" at bounding box center [454, 274] width 37 height 16
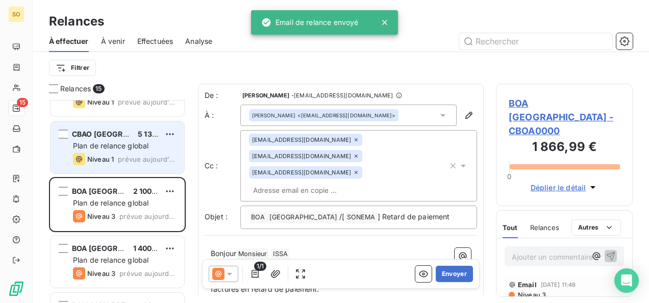
click at [85, 139] on div "CBAO BURKINA FASO 5 133,75 € Plan de relance global Niveau 1 prévue aujourd’hui" at bounding box center [117, 147] width 134 height 52
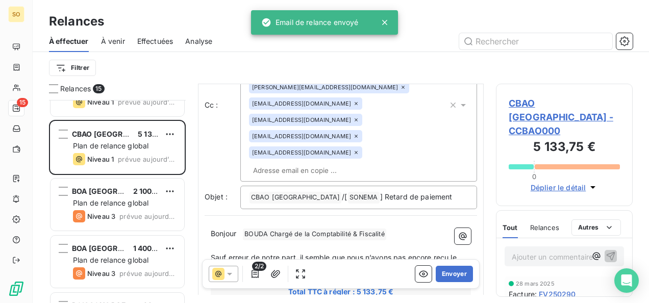
scroll to position [153, 0]
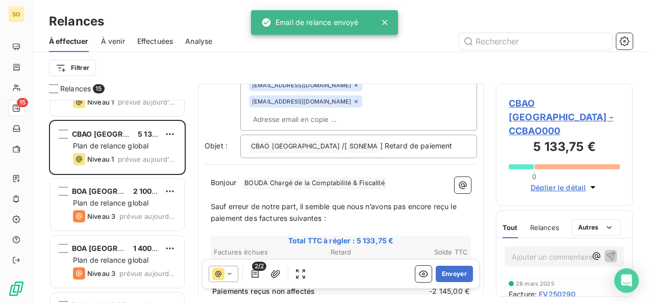
click at [242, 178] on span at bounding box center [241, 182] width 2 height 9
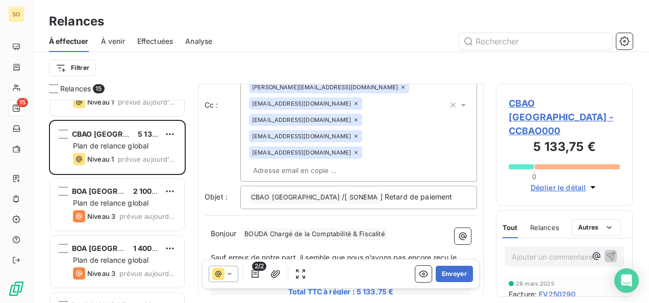
scroll to position [102, 0]
click at [406, 228] on p "Bonjour ﻿ Mr BOUDA Chargé de la Comptabilité & Fiscalité ﻿ ﻿" at bounding box center [341, 234] width 260 height 12
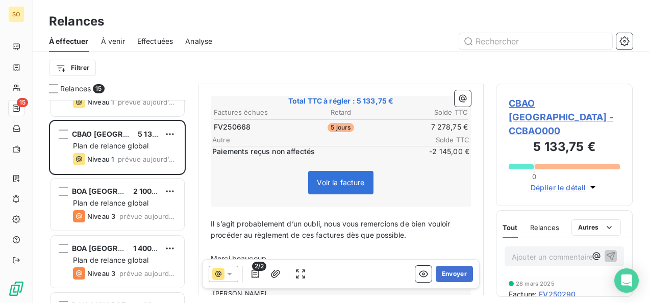
scroll to position [323, 0]
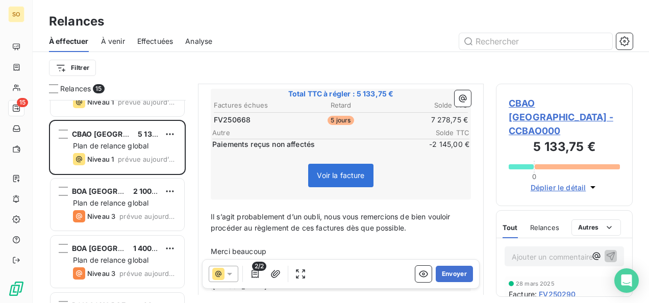
click at [273, 258] on p "﻿" at bounding box center [341, 264] width 260 height 12
click at [273, 269] on p "Cordialement," at bounding box center [341, 275] width 260 height 12
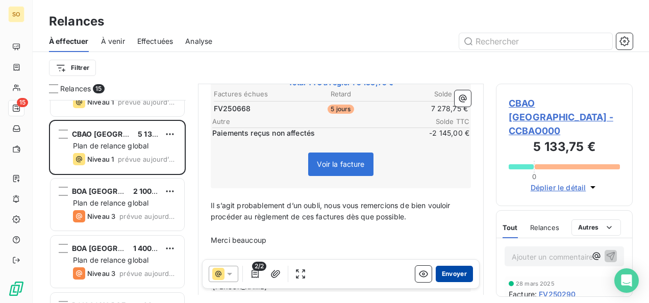
click at [440, 274] on button "Envoyer" at bounding box center [454, 274] width 37 height 16
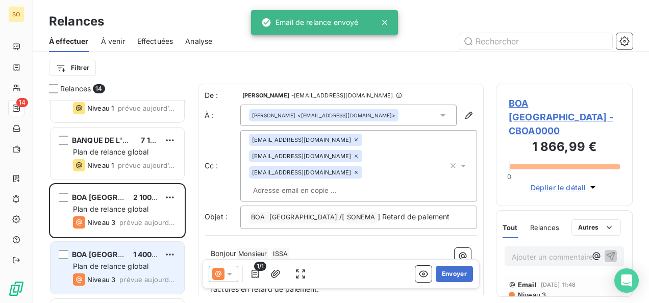
scroll to position [495, 0]
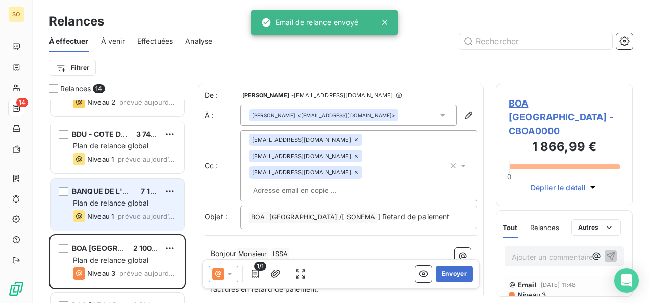
click at [115, 210] on div "Niveau 1 prévue aujourd’hui" at bounding box center [124, 216] width 103 height 12
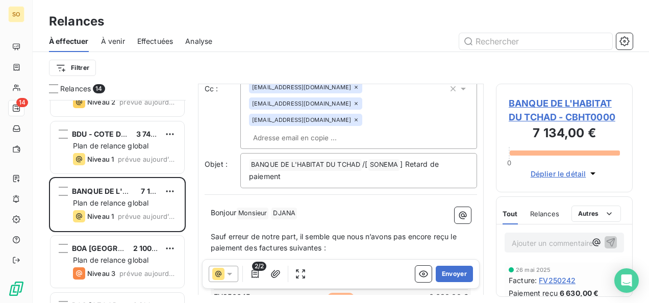
scroll to position [153, 0]
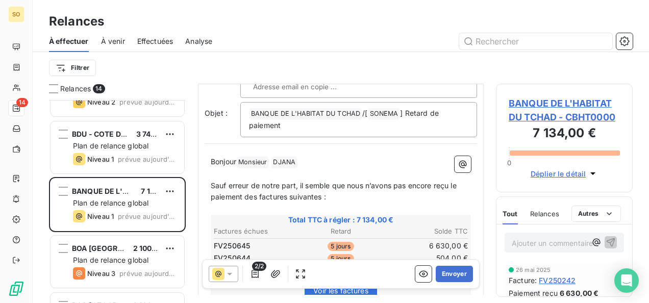
click at [315, 156] on p "Bonjour Monsieur ﻿ DJANA ﻿ ﻿" at bounding box center [341, 162] width 260 height 12
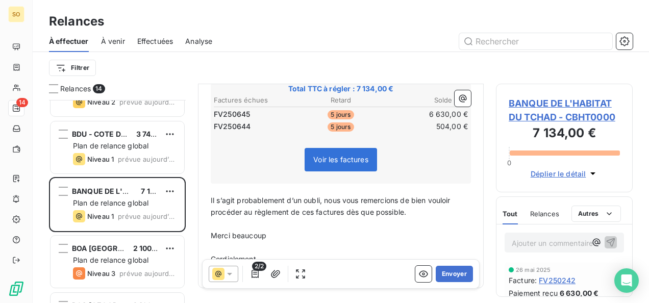
scroll to position [308, 0]
click at [279, 253] on p "Cordialement," at bounding box center [341, 259] width 260 height 12
click at [443, 272] on button "Envoyer" at bounding box center [454, 274] width 37 height 16
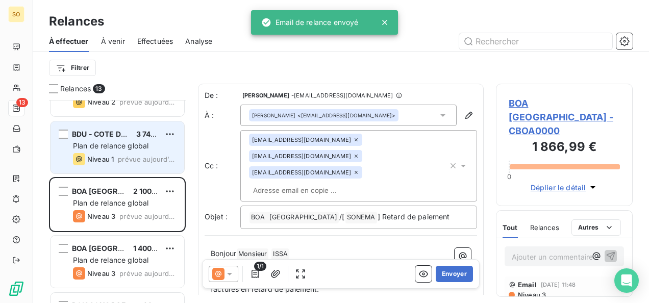
click at [95, 156] on span "Niveau 1" at bounding box center [100, 159] width 27 height 8
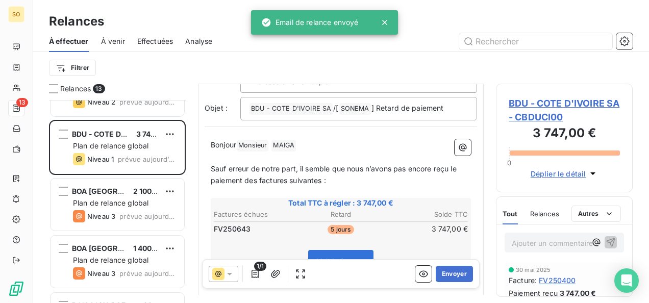
scroll to position [102, 0]
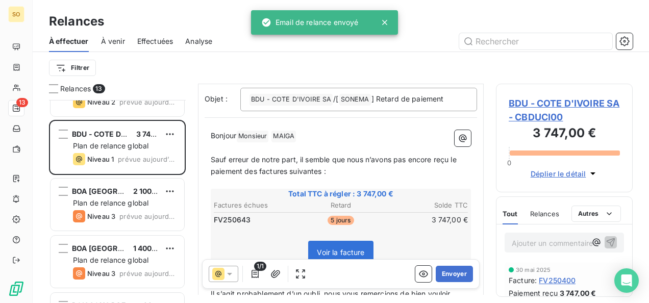
click at [316, 124] on div "Bonjour Monsieur ﻿ MAIGA ﻿ ﻿ ﻿ Sauf erreur de notre part, il semble que nous n’…" at bounding box center [341, 249] width 272 height 250
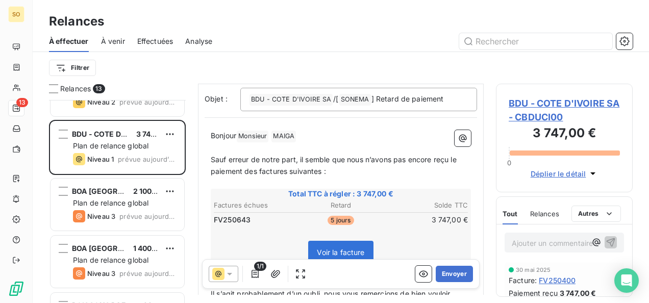
click at [317, 130] on p "Bonjour Monsieur ﻿ MAIGA ﻿ ﻿" at bounding box center [341, 136] width 260 height 12
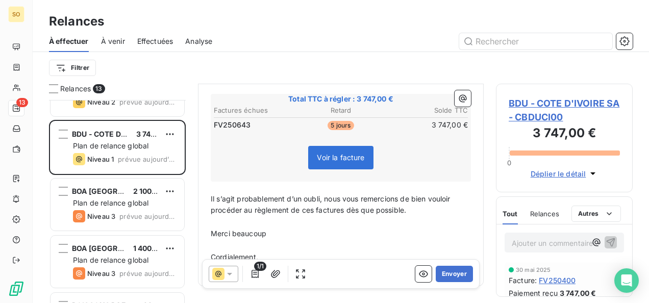
scroll to position [235, 0]
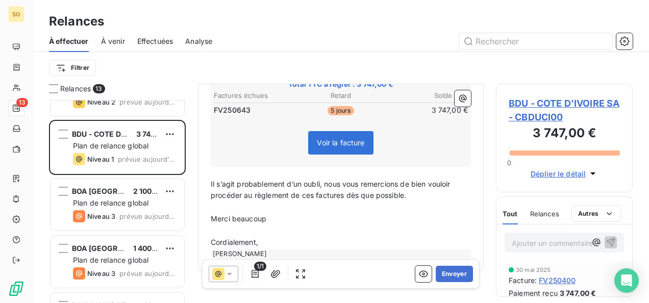
click at [286, 237] on p "Cordialement," at bounding box center [341, 243] width 260 height 12
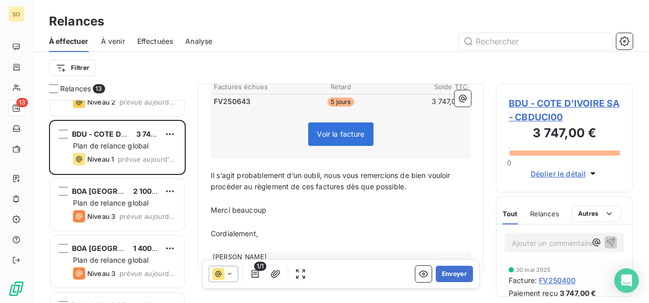
scroll to position [247, 0]
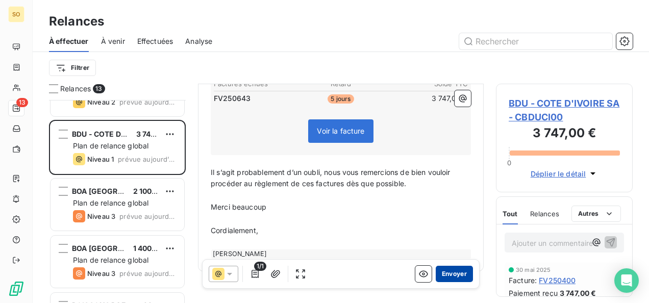
click at [446, 275] on button "Envoyer" at bounding box center [454, 274] width 37 height 16
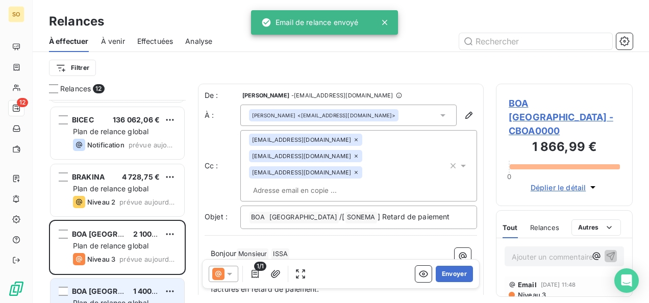
scroll to position [380, 0]
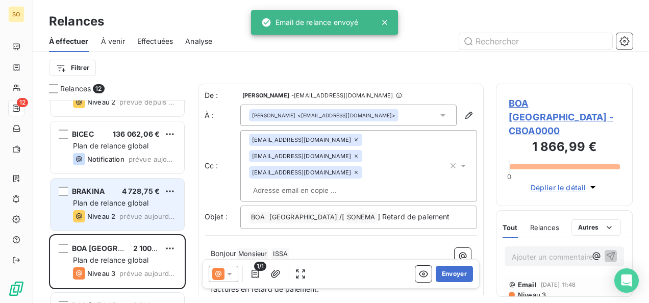
click at [115, 208] on div "BRAKINA 4 728,75 € Plan de relance global Niveau 2 prévue aujourd’hui" at bounding box center [117, 204] width 134 height 52
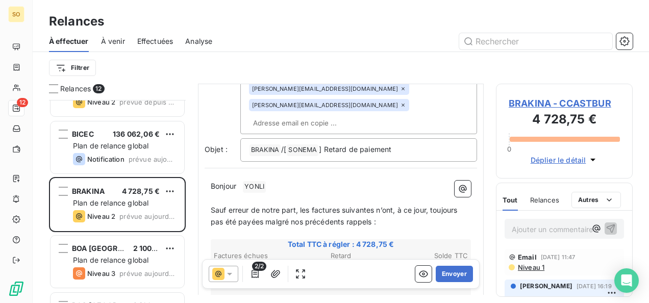
scroll to position [204, 0]
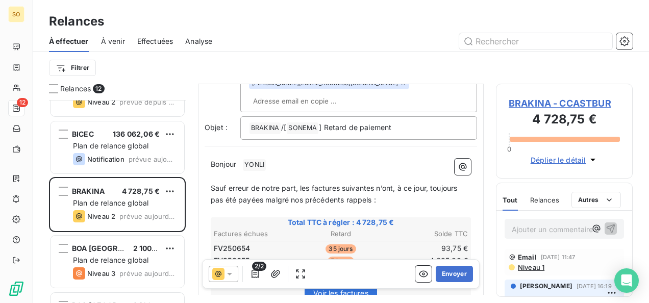
click at [236, 160] on span "Bonjour" at bounding box center [223, 164] width 25 height 9
click at [297, 162] on p "Bonjour Mr ﻿ YONLI ﻿ ﻿" at bounding box center [341, 165] width 260 height 12
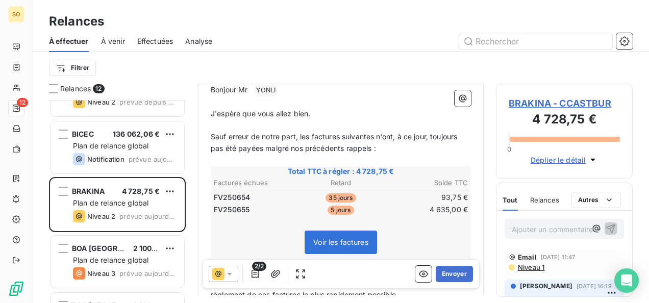
scroll to position [394, 0]
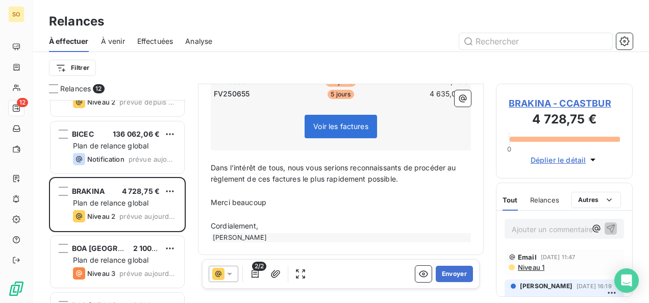
click at [275, 227] on p "Cordialement," at bounding box center [341, 226] width 260 height 12
click at [450, 275] on button "Envoyer" at bounding box center [454, 274] width 37 height 16
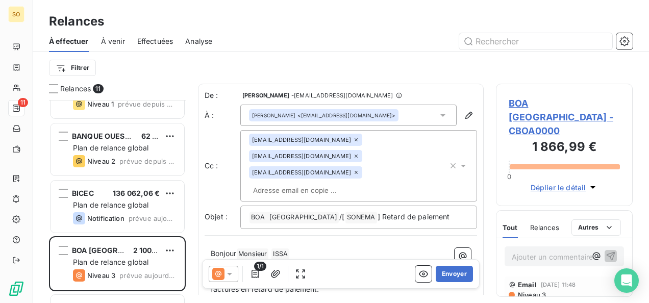
scroll to position [329, 0]
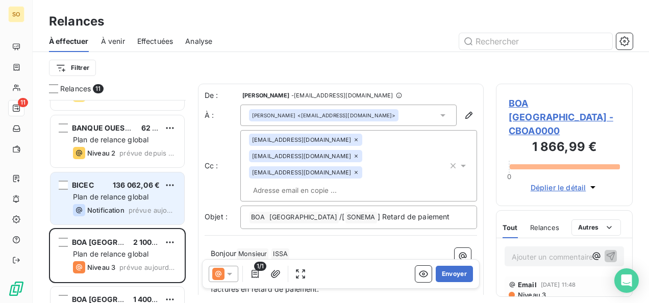
click at [117, 201] on div "BICEC 136 062,06 € Plan de relance global Notification prévue aujourd’hui" at bounding box center [117, 198] width 134 height 52
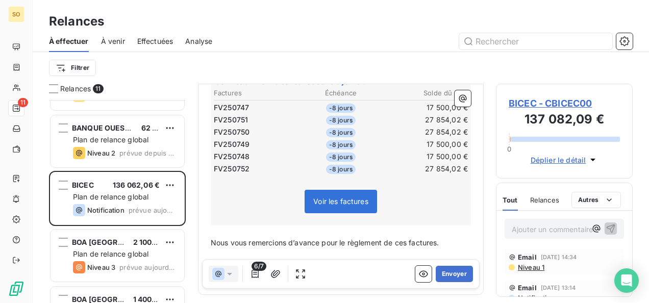
scroll to position [270, 0]
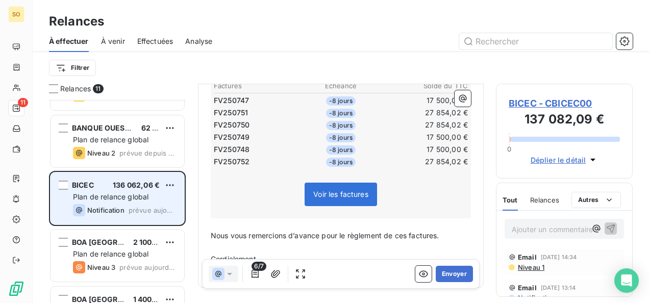
click at [177, 182] on div "BICEC 136 062,06 € Plan de relance global Notification prévue aujourd’hui" at bounding box center [117, 198] width 134 height 52
click at [168, 182] on html "SO 11 Relances À effectuer À venir Effectuées Analyse Filtrer Relances 11 SEASA…" at bounding box center [324, 151] width 649 height 303
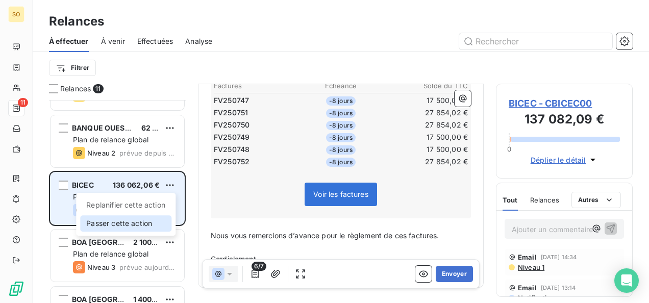
click at [134, 228] on div "Passer cette action" at bounding box center [125, 223] width 91 height 16
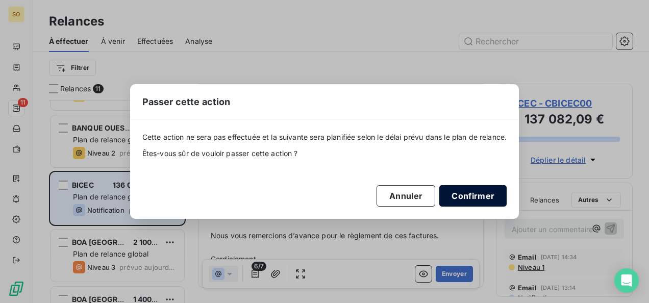
click at [448, 195] on button "Confirmer" at bounding box center [472, 195] width 67 height 21
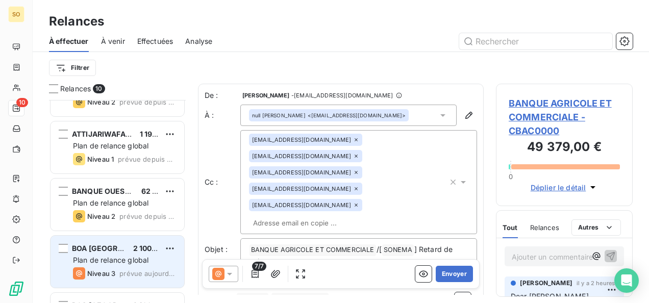
scroll to position [215, 0]
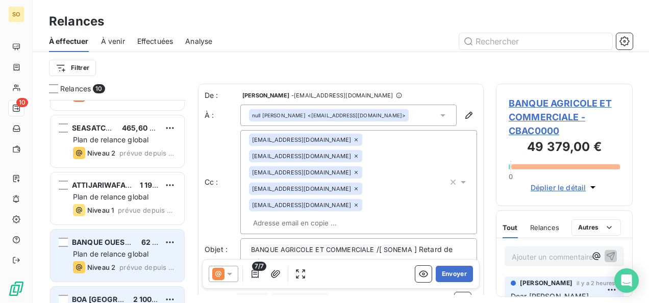
click at [110, 250] on span "Plan de relance global" at bounding box center [110, 253] width 75 height 9
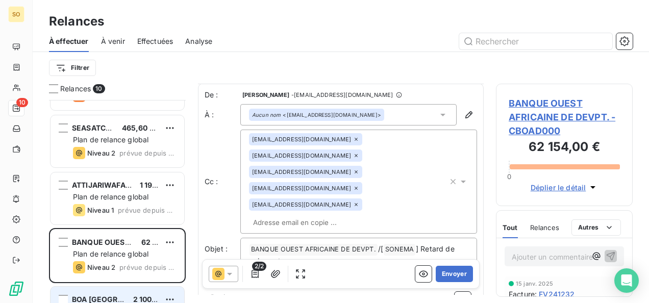
scroll to position [52, 0]
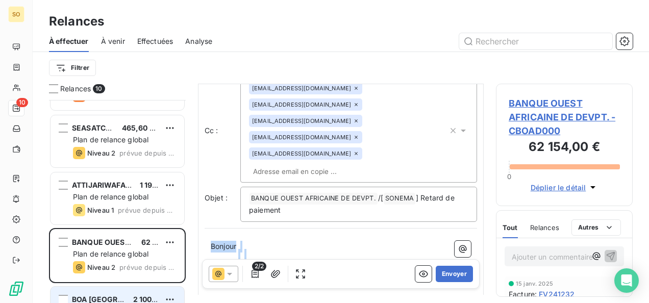
drag, startPoint x: 253, startPoint y: 192, endPoint x: 198, endPoint y: 190, distance: 55.1
click at [199, 190] on div "De : Vicki Riley - rappels@leanpay.io À : Aucun nom <aayassor@boad.org> Cc : da…" at bounding box center [341, 267] width 286 height 471
click at [214, 241] on p "﻿ ﻿ Cher client," at bounding box center [341, 247] width 260 height 12
click at [215, 242] on span "Cher client," at bounding box center [234, 246] width 39 height 9
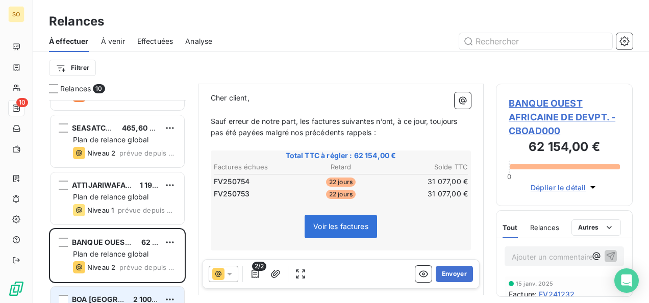
scroll to position [251, 0]
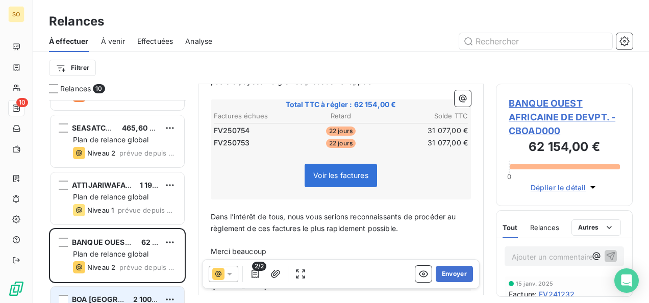
click at [287, 282] on div "[PERSON_NAME]" at bounding box center [341, 286] width 260 height 9
click at [283, 269] on p "Cordialement," at bounding box center [341, 275] width 260 height 12
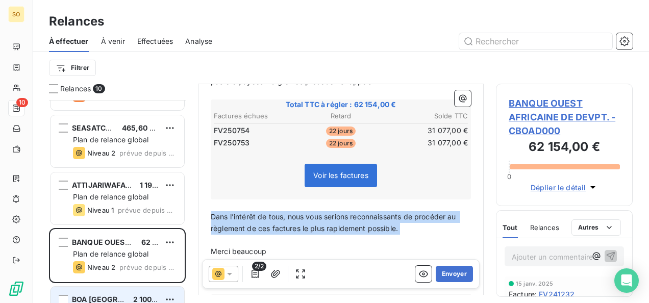
drag, startPoint x: 213, startPoint y: 164, endPoint x: 374, endPoint y: 191, distance: 163.8
click at [374, 191] on div "Cher client, ﻿ Sauf erreur de notre part, les factures suivantes n’ont, à ce jo…" at bounding box center [341, 172] width 260 height 262
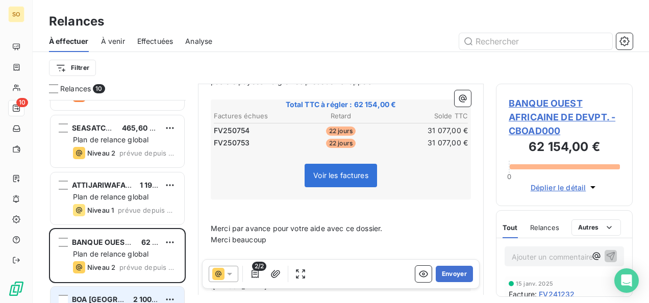
drag, startPoint x: 208, startPoint y: 190, endPoint x: 253, endPoint y: 191, distance: 45.4
click at [253, 191] on div "Cher client, ﻿ Sauf erreur de notre part, les factures suivantes n’ont, à ce jo…" at bounding box center [341, 166] width 272 height 262
drag, startPoint x: 270, startPoint y: 192, endPoint x: 197, endPoint y: 190, distance: 72.9
click at [197, 190] on div "Relances 10 BANQUE AGRICOLE ET COMMERCIALE 49 379,00 € Plan de relance global N…" at bounding box center [341, 193] width 616 height 219
click at [218, 246] on p "﻿" at bounding box center [341, 252] width 260 height 12
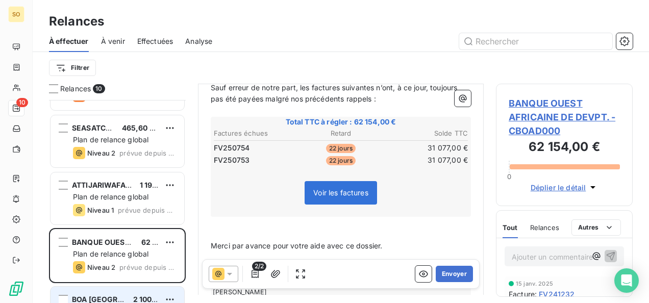
scroll to position [240, 0]
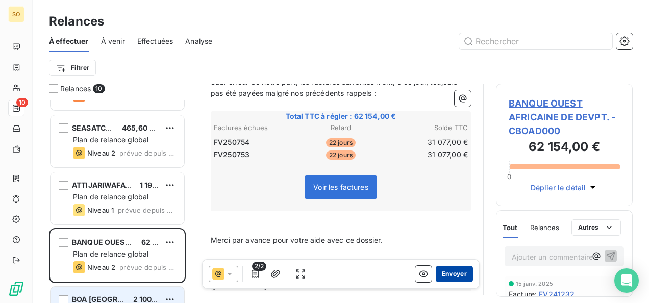
click at [441, 270] on button "Envoyer" at bounding box center [454, 274] width 37 height 16
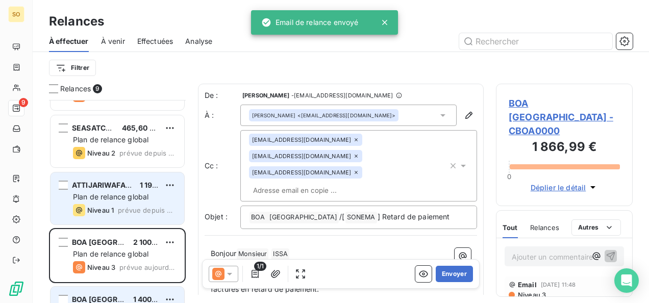
click at [91, 199] on span "Plan de relance global" at bounding box center [110, 196] width 75 height 9
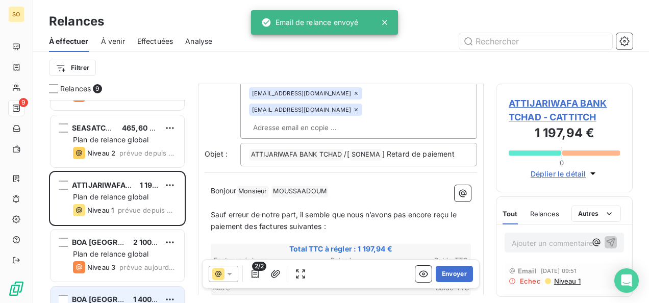
scroll to position [205, 0]
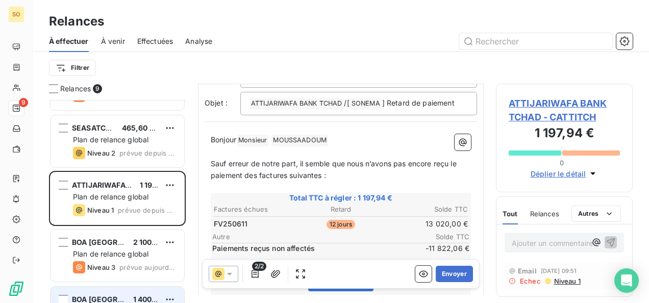
click at [350, 137] on p "Bonjour Monsieur ﻿ MOUSSAADOUM ﻿ ﻿" at bounding box center [341, 140] width 260 height 12
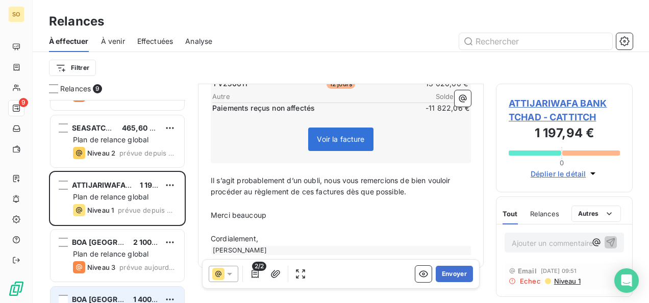
scroll to position [381, 0]
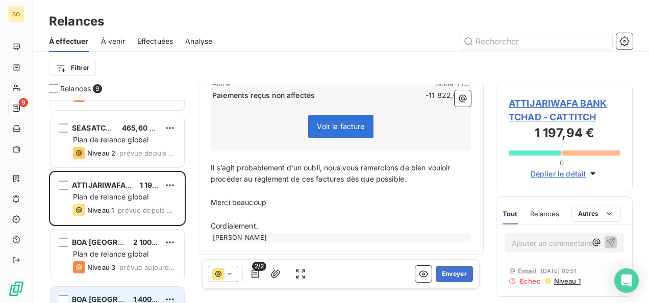
click at [292, 195] on p "﻿" at bounding box center [341, 191] width 260 height 12
click at [286, 233] on div "[PERSON_NAME]" at bounding box center [341, 237] width 260 height 9
click at [284, 229] on p "Cordialement," at bounding box center [341, 226] width 260 height 12
click at [443, 272] on button "Envoyer" at bounding box center [454, 274] width 37 height 16
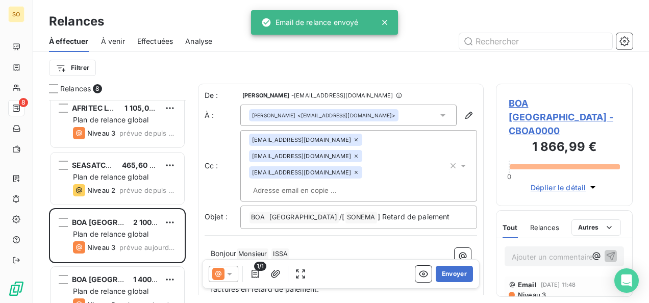
scroll to position [164, 0]
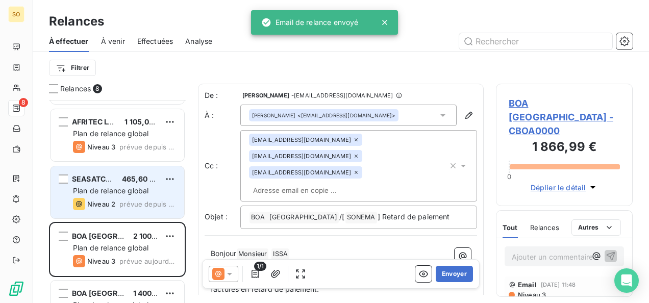
click at [109, 201] on span "Niveau 2" at bounding box center [101, 204] width 28 height 8
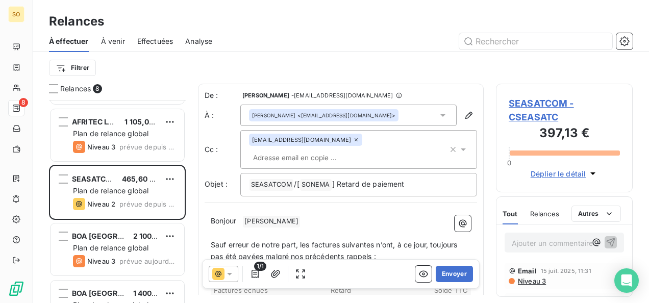
click at [240, 215] on p "Bonjour ﻿ PERRY ﻿ ﻿" at bounding box center [341, 221] width 260 height 12
click at [88, 70] on html "SO 8 Relances À effectuer À venir Effectuées Analyse Filtrer Relances 8 BANQUE …" at bounding box center [324, 151] width 649 height 303
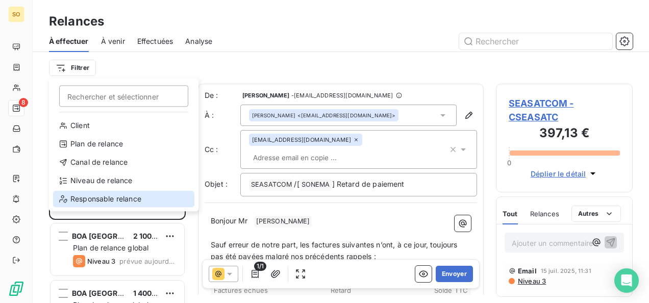
click at [82, 196] on div "Responsable relance" at bounding box center [123, 199] width 141 height 16
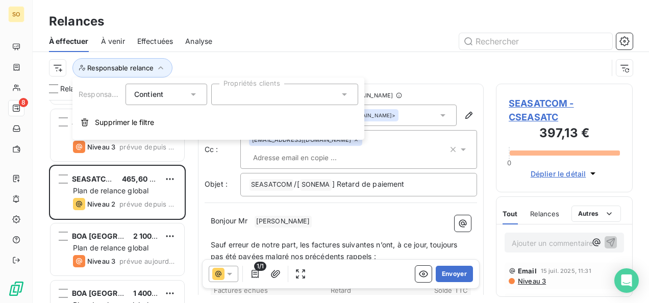
click at [236, 92] on div at bounding box center [284, 94] width 147 height 21
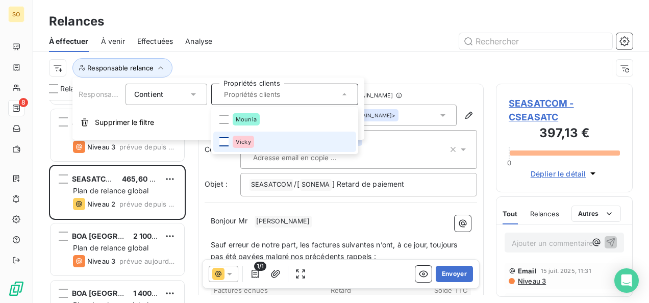
click at [227, 140] on div at bounding box center [223, 141] width 9 height 9
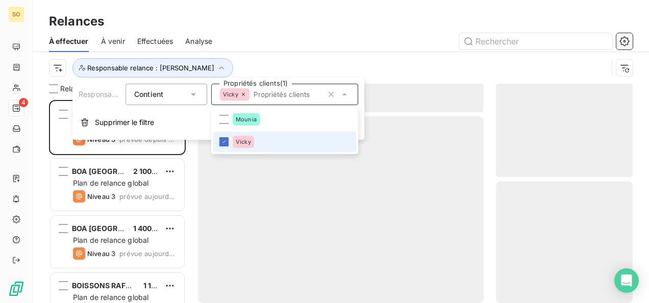
scroll to position [195, 129]
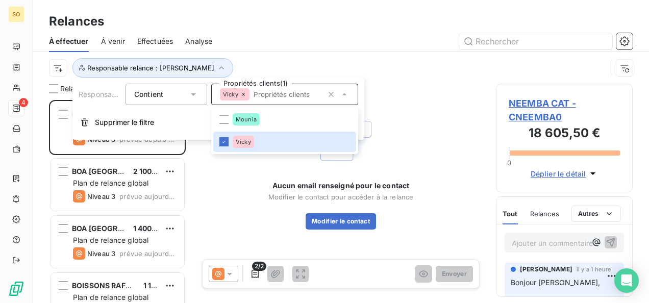
click at [248, 35] on div at bounding box center [428, 41] width 408 height 16
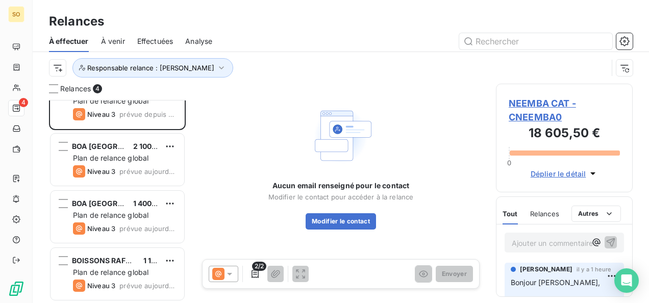
scroll to position [0, 0]
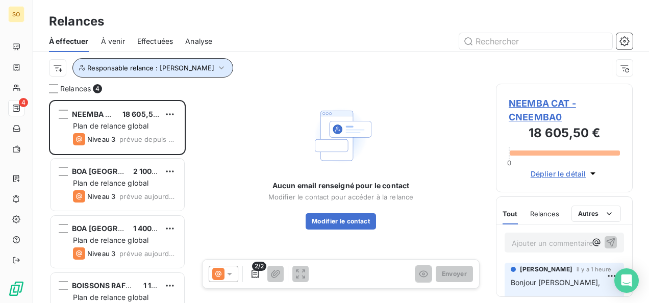
click at [182, 74] on button "Responsable relance : Vicky" at bounding box center [152, 67] width 161 height 19
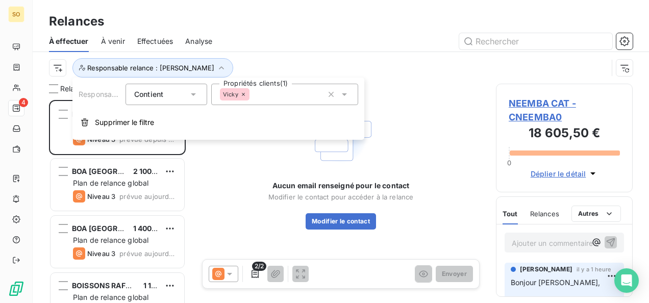
click at [243, 97] on icon at bounding box center [243, 94] width 6 height 6
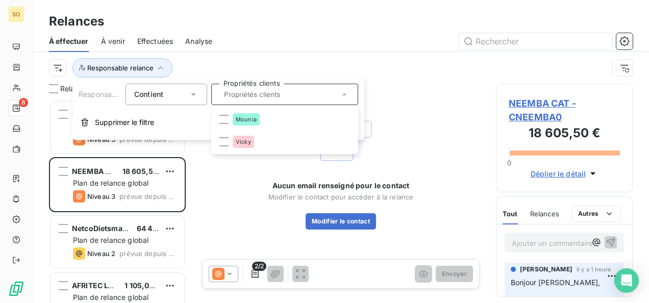
click at [294, 57] on div "Responsable relance" at bounding box center [340, 68] width 583 height 32
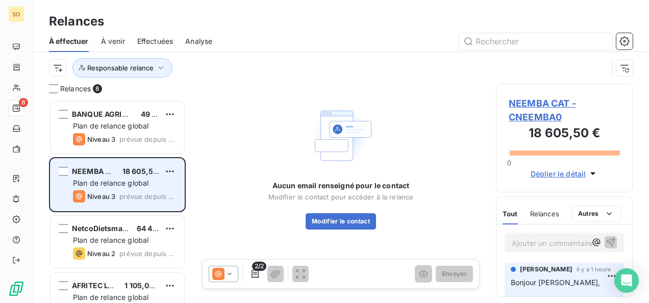
click at [105, 173] on span "NEEMBA CAT" at bounding box center [96, 171] width 48 height 9
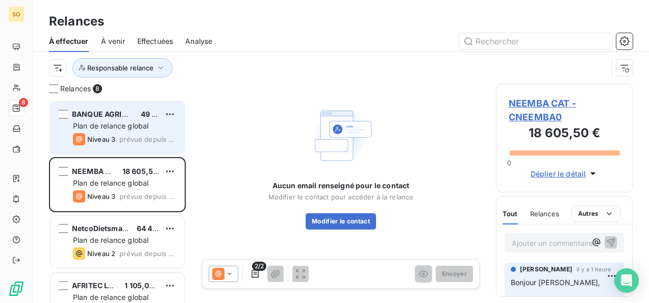
click at [108, 138] on span "Niveau 3" at bounding box center [101, 139] width 28 height 8
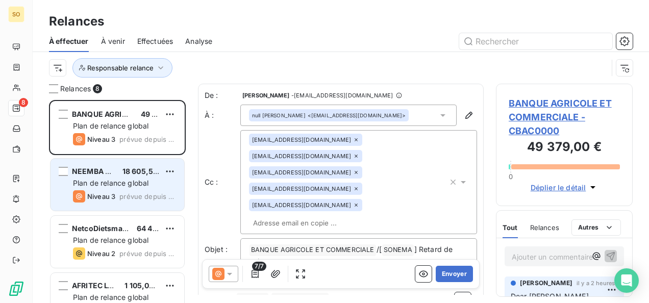
click at [104, 182] on span "Plan de relance global" at bounding box center [110, 182] width 75 height 9
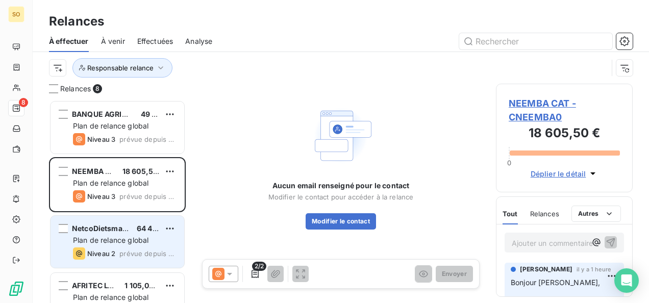
click at [102, 232] on span "NetcoDietsmann-Abuja Office" at bounding box center [126, 228] width 108 height 9
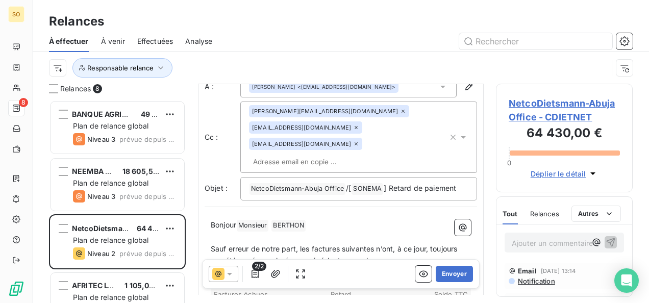
scroll to position [52, 0]
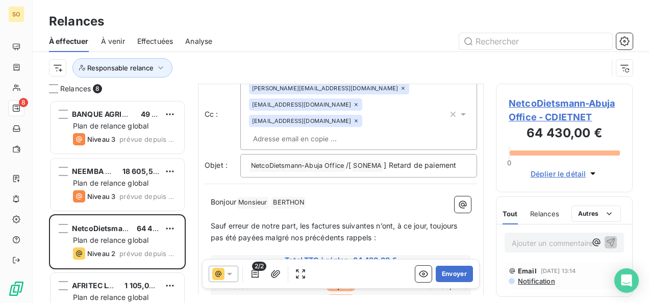
click at [322, 198] on p "Bonjour Monsieur ﻿ BERTHON ﻿ ﻿" at bounding box center [341, 202] width 260 height 12
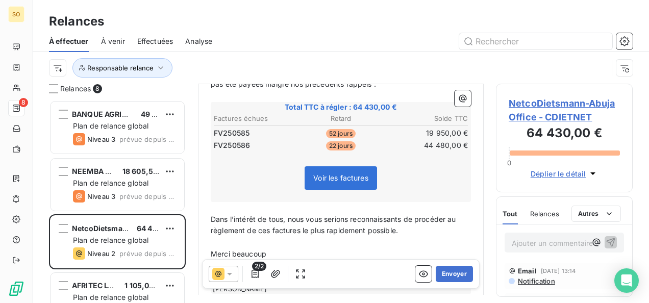
scroll to position [280, 0]
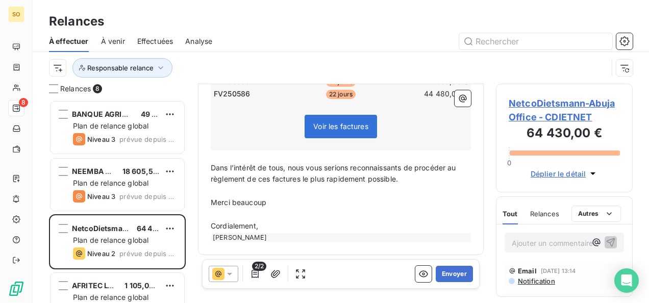
click at [281, 218] on p "﻿" at bounding box center [341, 215] width 260 height 12
click at [280, 224] on p "Cordialement," at bounding box center [341, 226] width 260 height 12
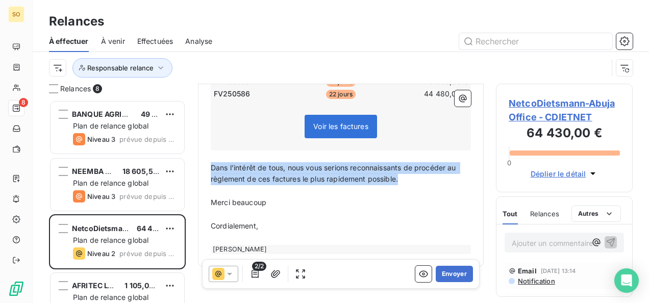
drag, startPoint x: 212, startPoint y: 168, endPoint x: 440, endPoint y: 179, distance: 228.2
click at [440, 179] on p "Dans l’intérêt de tous, nous vous serions reconnaissants de procéder au règleme…" at bounding box center [341, 173] width 260 height 23
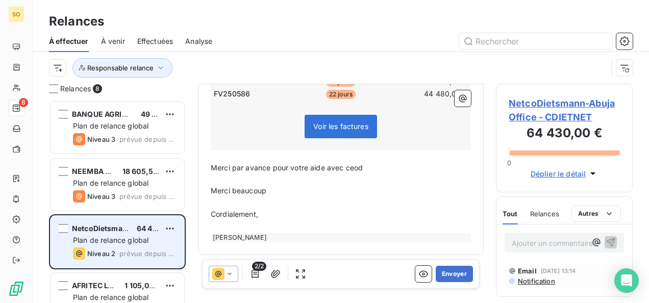
click at [110, 241] on span "Plan de relance global" at bounding box center [110, 240] width 75 height 9
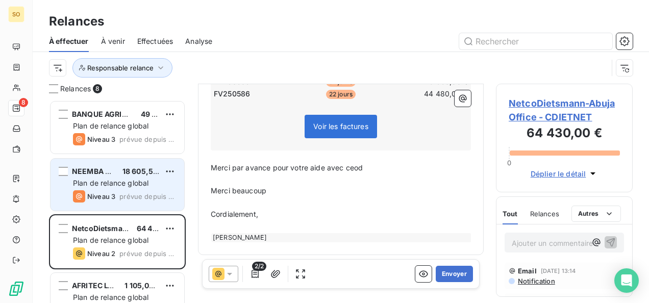
click at [114, 198] on span "Niveau 3" at bounding box center [101, 196] width 28 height 8
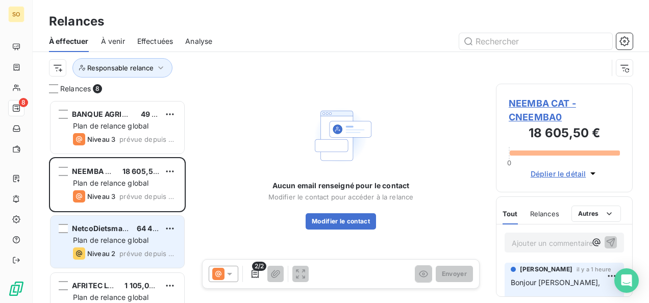
click at [103, 237] on span "Plan de relance global" at bounding box center [110, 240] width 75 height 9
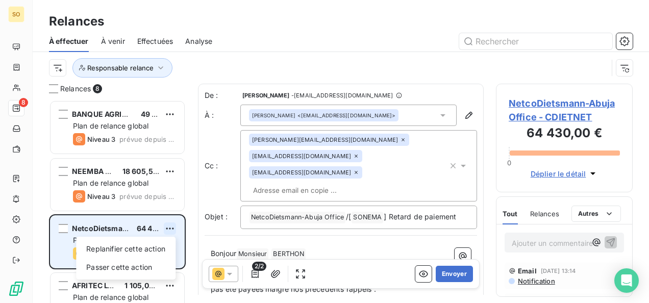
click at [169, 228] on html "SO 8 Relances À effectuer À venir Effectuées Analyse Responsable relance Relanc…" at bounding box center [324, 151] width 649 height 303
click at [133, 263] on div "Passer cette action" at bounding box center [125, 267] width 91 height 16
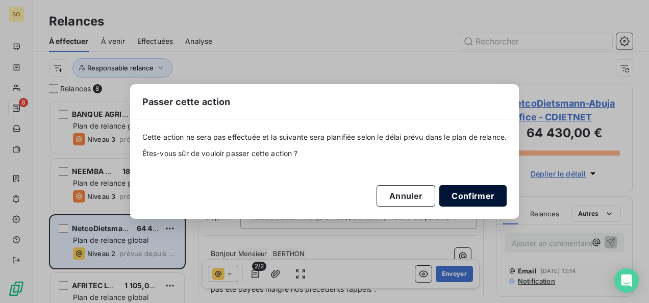
click at [473, 202] on button "Confirmer" at bounding box center [472, 195] width 67 height 21
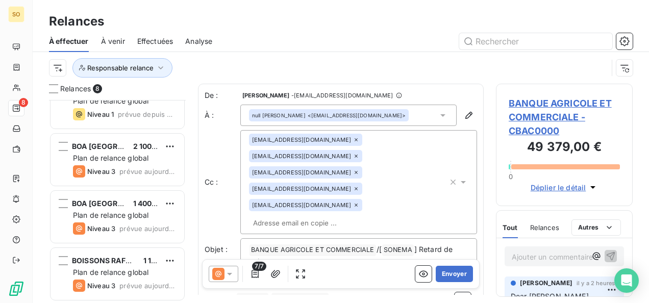
scroll to position [152, 0]
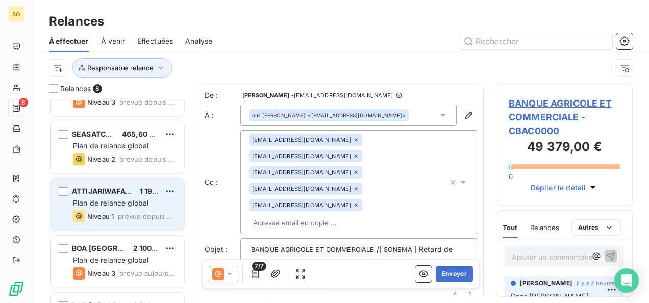
click at [145, 201] on span "Plan de relance global" at bounding box center [110, 202] width 75 height 9
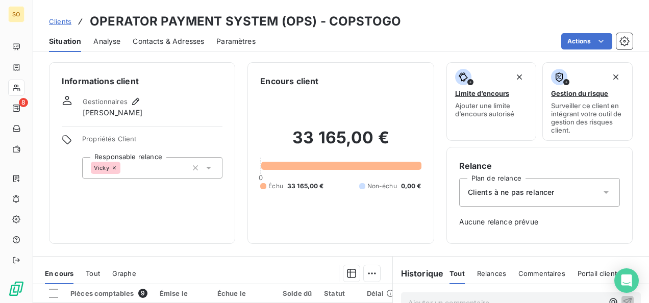
drag, startPoint x: 0, startPoint y: 0, endPoint x: 65, endPoint y: 22, distance: 69.0
click at [65, 22] on span "Clients" at bounding box center [60, 21] width 22 height 8
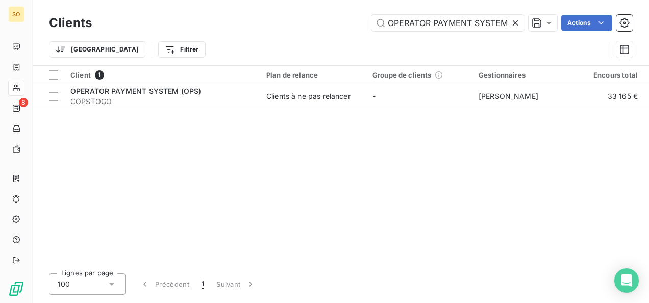
click at [511, 22] on icon at bounding box center [515, 23] width 10 height 10
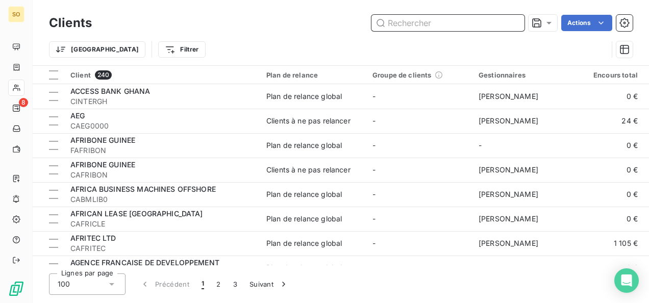
paste input "CBAO [GEOGRAPHIC_DATA]"
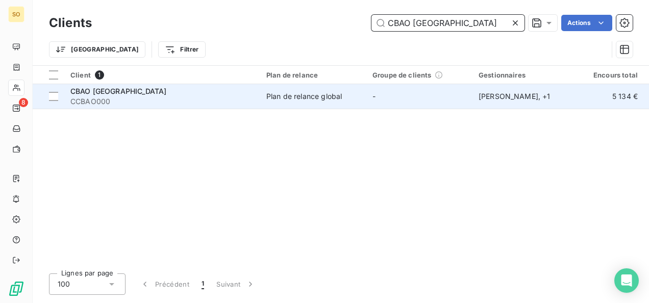
type input "CBAO [GEOGRAPHIC_DATA]"
click at [124, 108] on td "CBAO [GEOGRAPHIC_DATA] CCBAO000" at bounding box center [162, 96] width 196 height 24
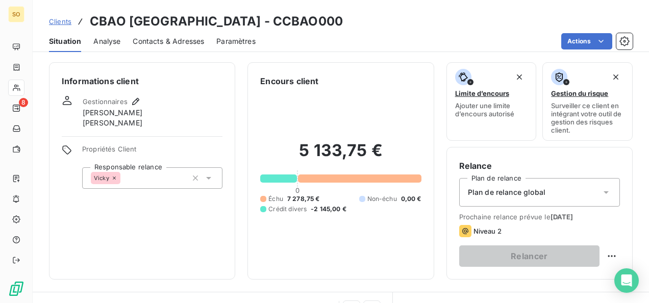
click at [65, 23] on span "Clients" at bounding box center [60, 21] width 22 height 8
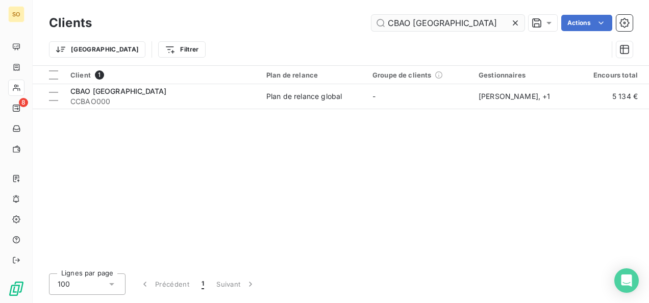
drag, startPoint x: 486, startPoint y: 19, endPoint x: 376, endPoint y: 19, distance: 109.6
click at [375, 19] on input "CBAO [GEOGRAPHIC_DATA]" at bounding box center [447, 23] width 153 height 16
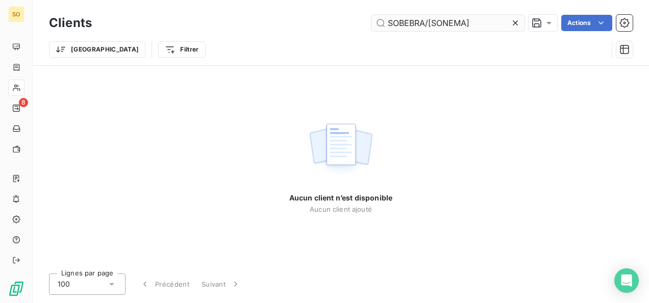
drag, startPoint x: 425, startPoint y: 21, endPoint x: 475, endPoint y: 23, distance: 50.0
click at [475, 23] on input "SOBEBRA/[SONEMA]" at bounding box center [447, 23] width 153 height 16
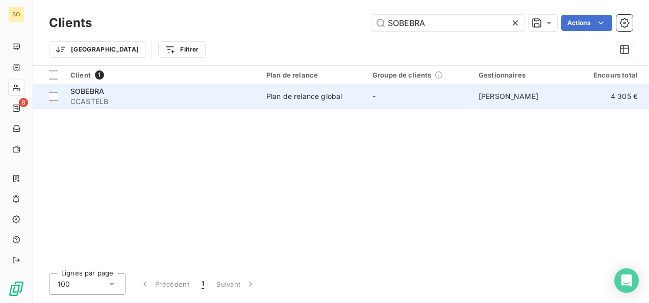
type input "SOBEBRA"
click at [88, 97] on span "CCASTELB" at bounding box center [162, 101] width 184 height 10
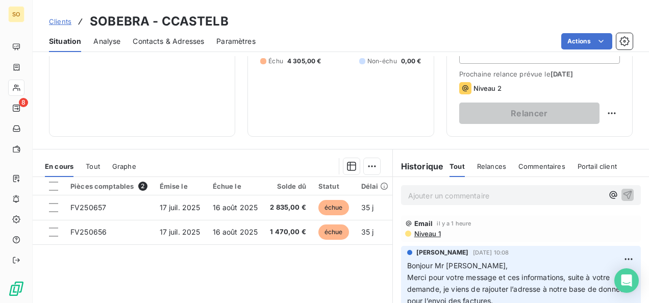
scroll to position [141, 0]
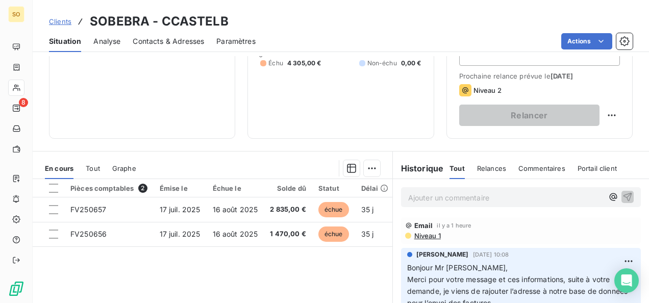
click at [193, 46] on div "Contacts & Adresses" at bounding box center [168, 41] width 71 height 21
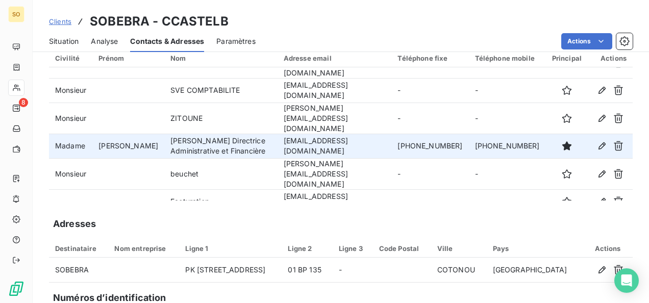
scroll to position [51, 0]
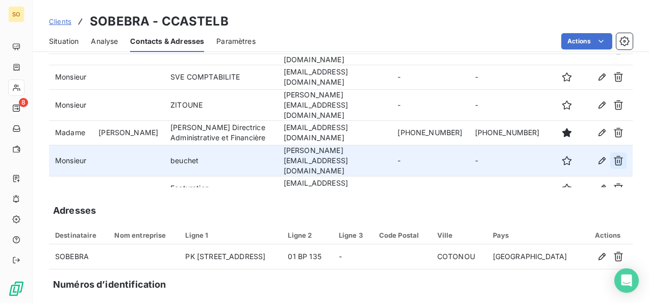
click at [613, 156] on icon "button" at bounding box center [618, 161] width 10 height 10
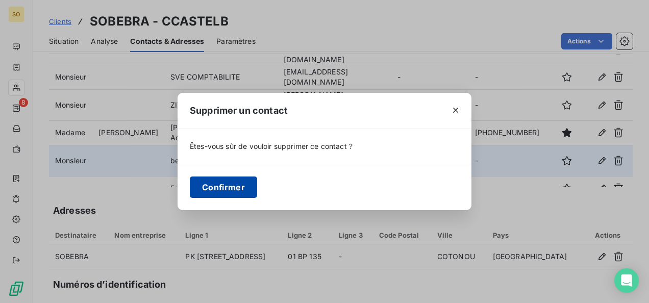
click at [247, 185] on button "Confirmer" at bounding box center [223, 186] width 67 height 21
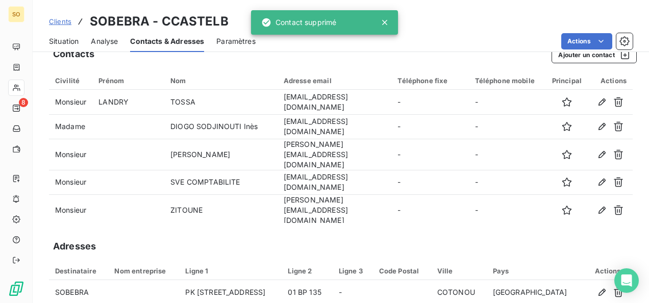
scroll to position [0, 0]
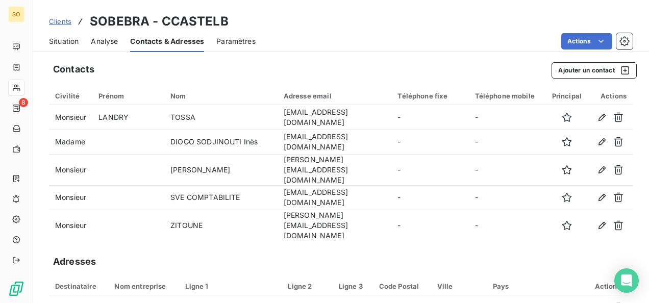
click at [60, 43] on span "Situation" at bounding box center [64, 41] width 30 height 10
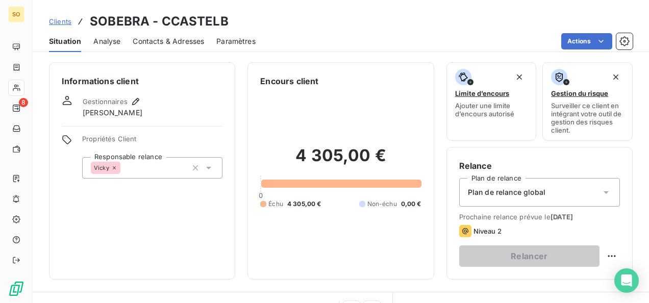
scroll to position [153, 0]
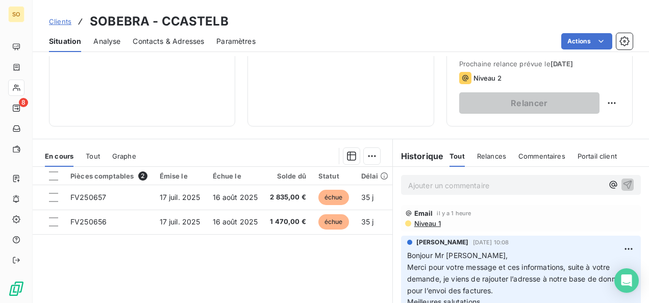
click at [447, 178] on div "Ajouter un commentaire ﻿" at bounding box center [505, 185] width 195 height 14
click at [447, 182] on p "Ajouter un commentaire ﻿" at bounding box center [505, 185] width 195 height 13
click at [451, 185] on p "Ajouter un commentaire ﻿" at bounding box center [505, 185] width 195 height 13
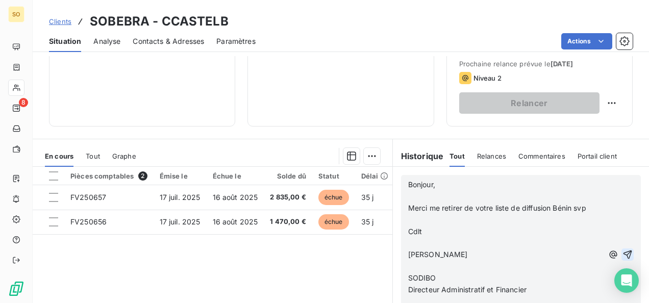
click at [623, 251] on icon "button" at bounding box center [627, 254] width 9 height 9
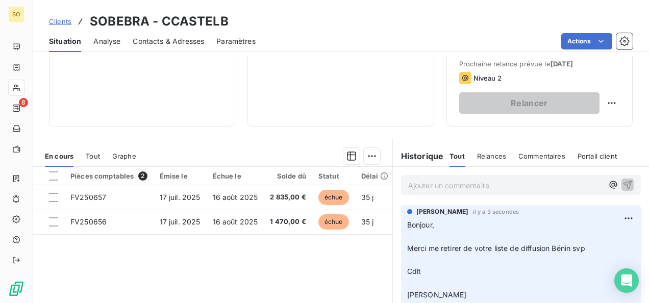
click at [410, 181] on p "Ajouter un commentaire ﻿" at bounding box center [505, 185] width 195 height 13
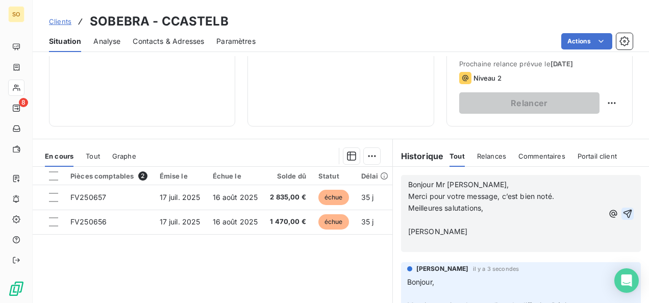
click at [622, 210] on icon "button" at bounding box center [627, 214] width 10 height 10
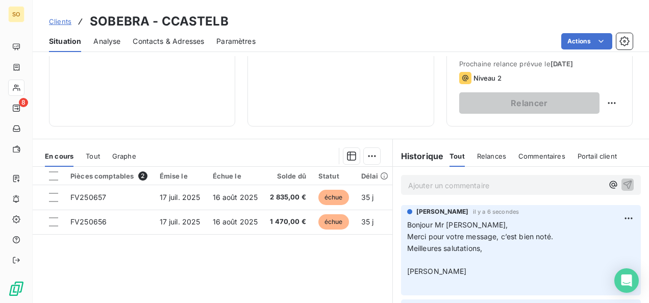
click at [64, 18] on span "Clients" at bounding box center [60, 21] width 22 height 8
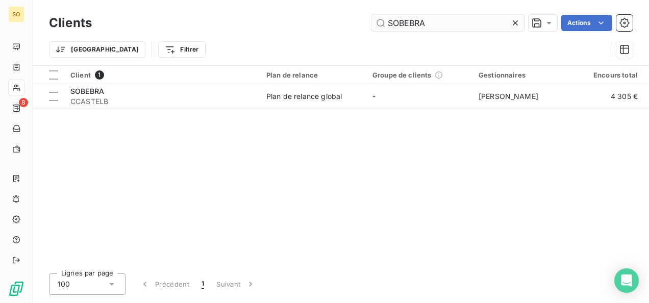
drag, startPoint x: 462, startPoint y: 23, endPoint x: 378, endPoint y: 23, distance: 84.1
click at [378, 23] on input "SOBEBRA" at bounding box center [447, 23] width 153 height 16
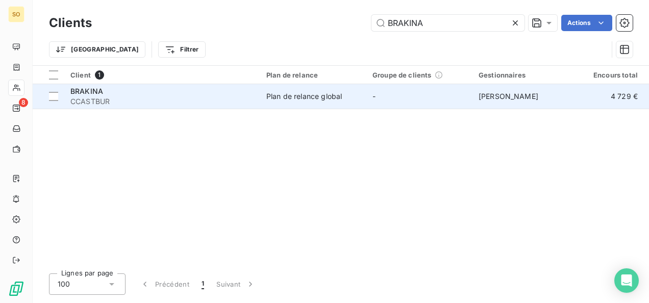
type input "BRAKINA"
click at [111, 106] on td "BRAKINA CCASTBUR" at bounding box center [162, 96] width 196 height 24
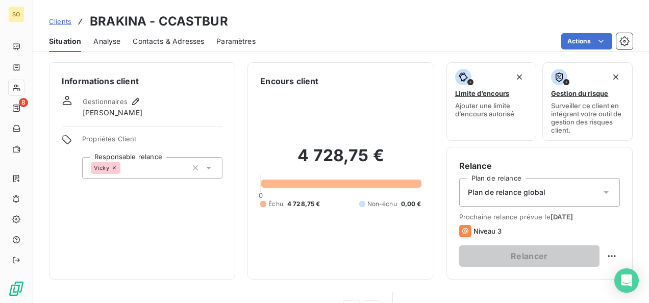
scroll to position [243, 0]
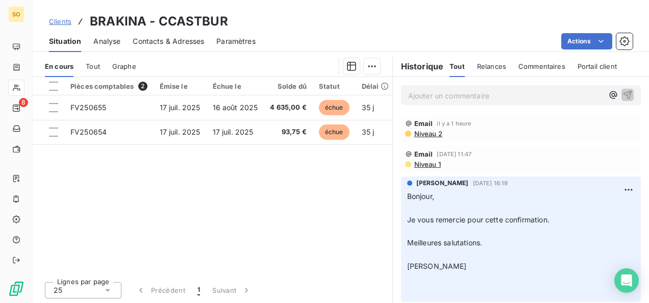
click at [412, 89] on p "Ajouter un commentaire ﻿" at bounding box center [505, 95] width 195 height 13
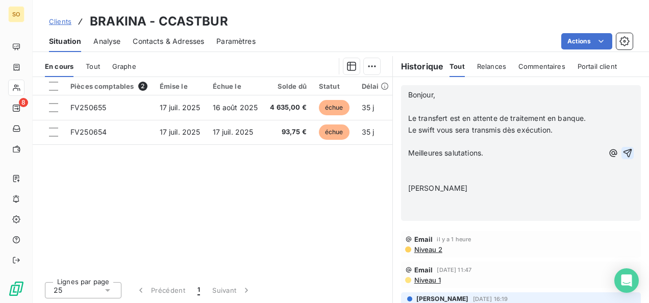
click at [621, 149] on button "button" at bounding box center [627, 153] width 12 height 12
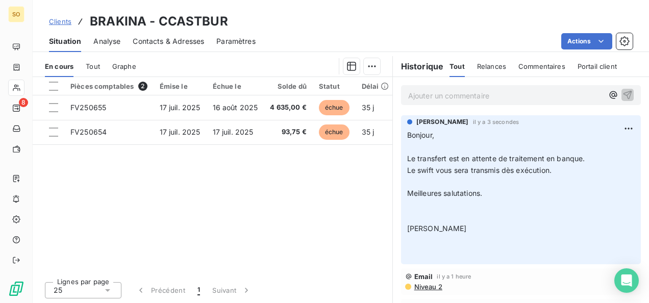
click at [421, 93] on p "Ajouter un commentaire ﻿" at bounding box center [505, 95] width 195 height 13
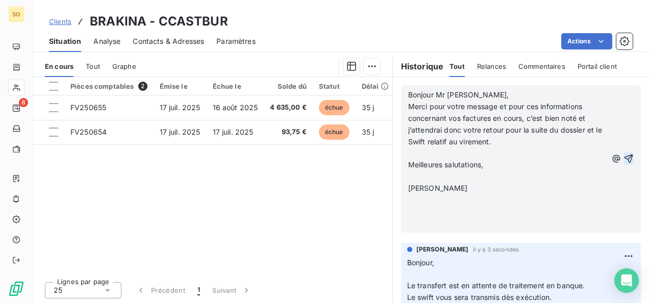
click at [623, 157] on icon "button" at bounding box center [628, 159] width 10 height 10
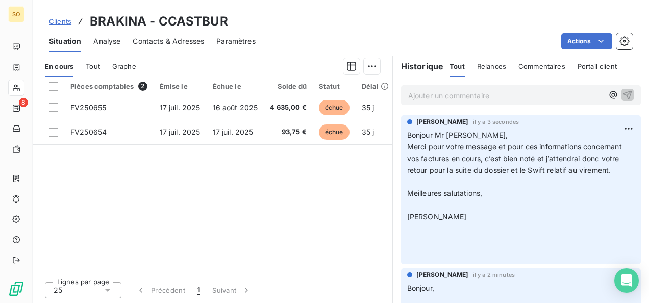
click at [147, 41] on span "Contacts & Adresses" at bounding box center [168, 41] width 71 height 10
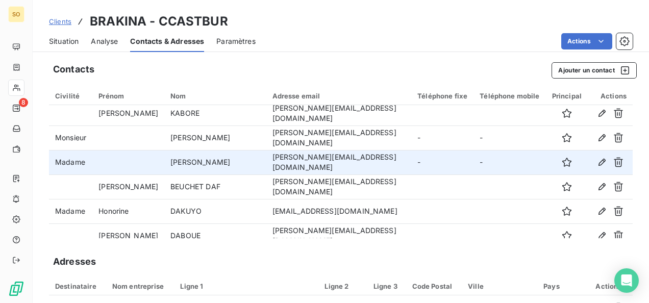
scroll to position [136, 0]
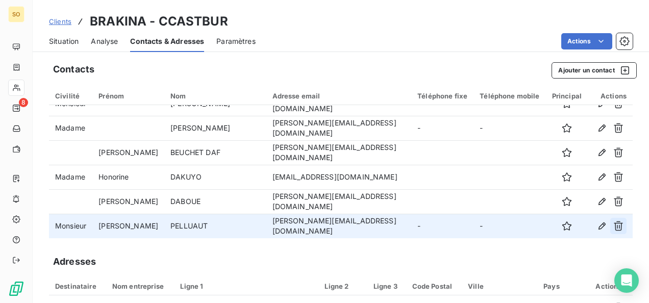
click at [613, 221] on icon "button" at bounding box center [618, 226] width 10 height 10
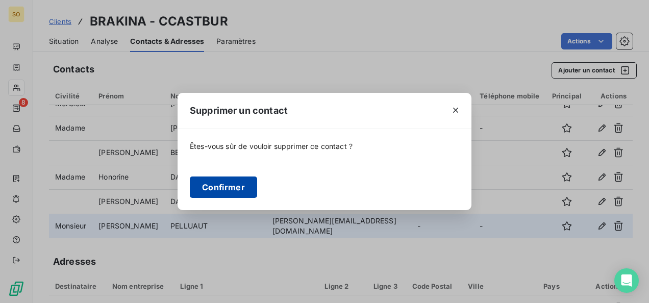
click at [209, 193] on button "Confirmer" at bounding box center [223, 186] width 67 height 21
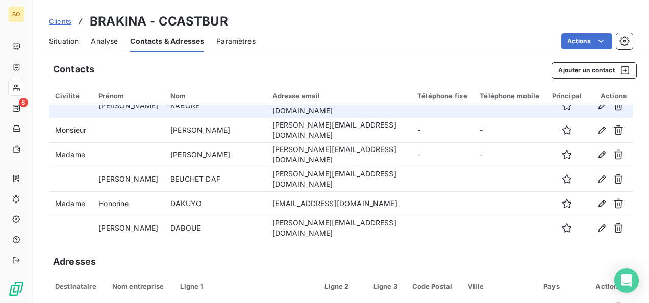
scroll to position [112, 0]
